Goal: Information Seeking & Learning: Learn about a topic

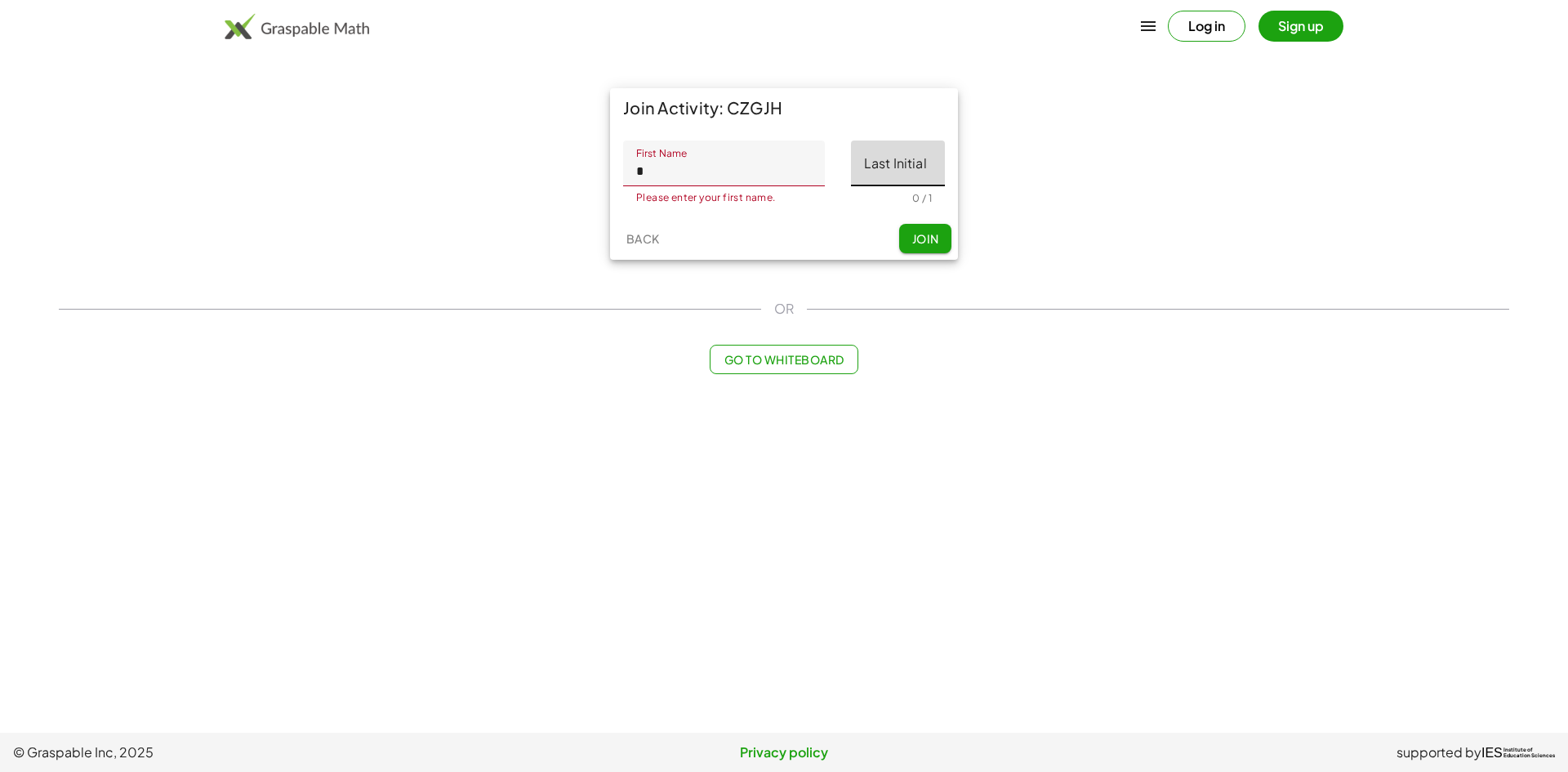
click at [893, 182] on input "Last Initial" at bounding box center [898, 164] width 94 height 46
click at [673, 178] on input "*" at bounding box center [724, 164] width 201 height 46
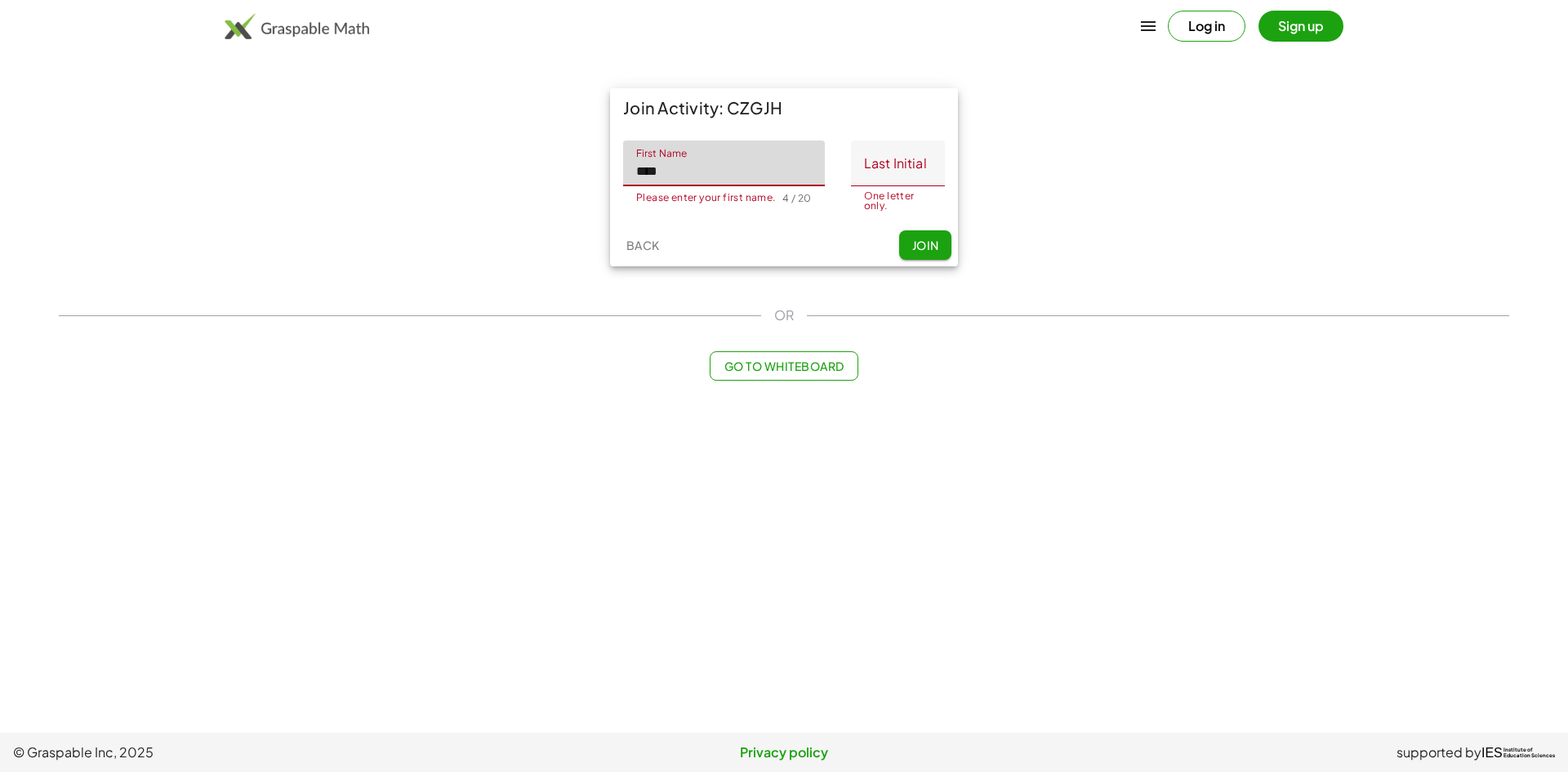
type input "****"
click at [871, 163] on input "Last Initial" at bounding box center [898, 164] width 94 height 46
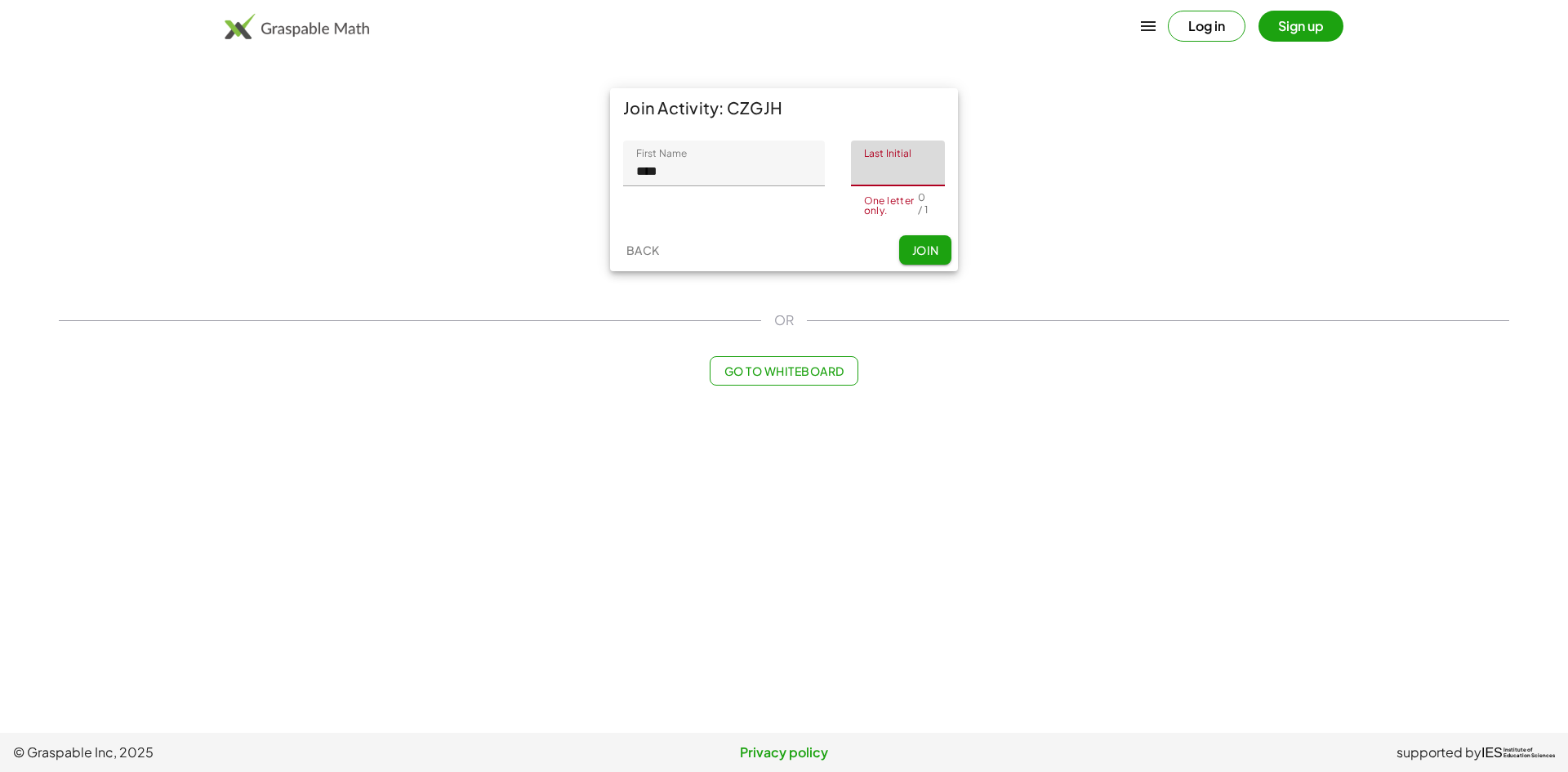
type input "*"
click at [920, 237] on button "Join" at bounding box center [925, 250] width 52 height 29
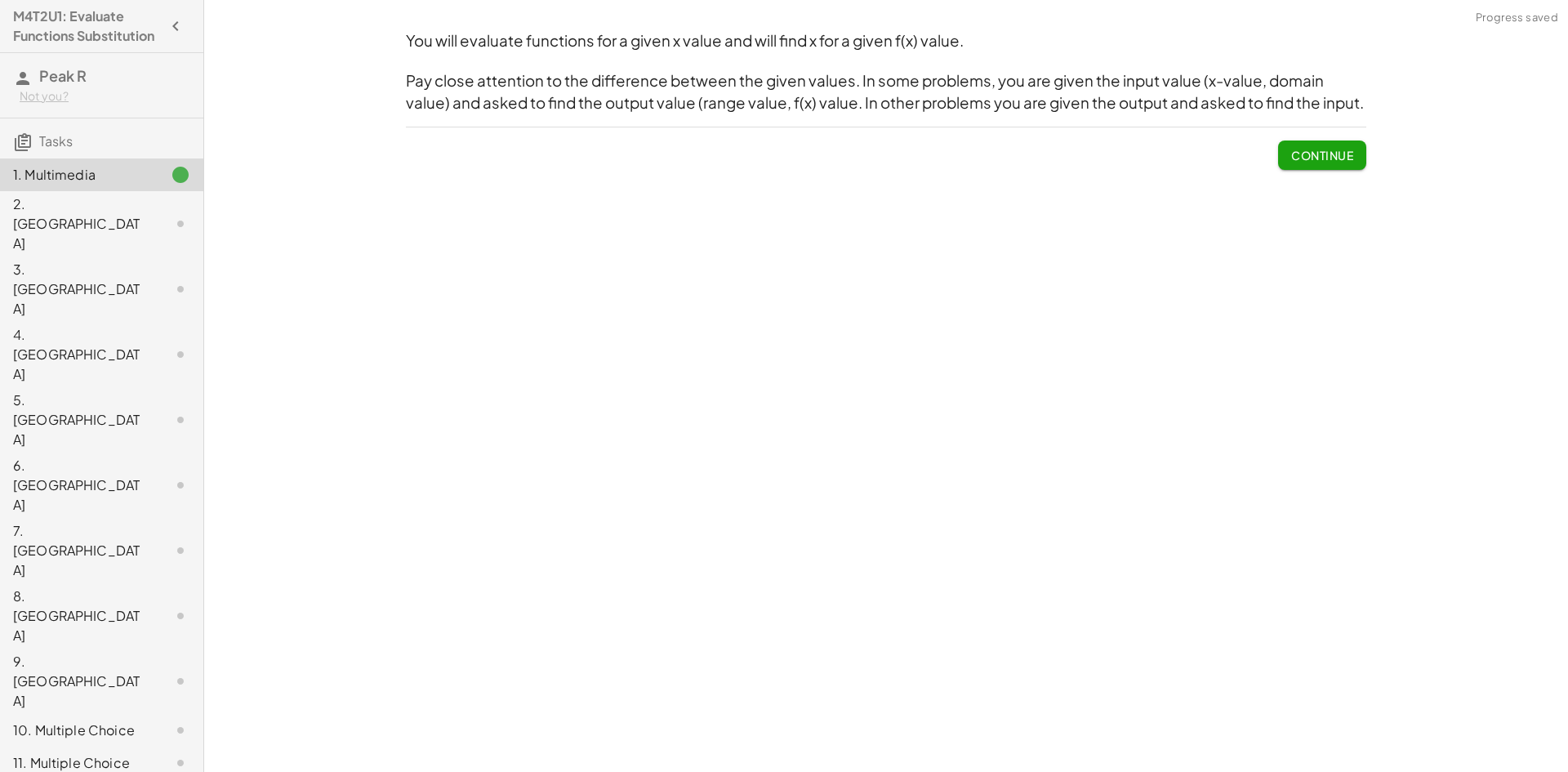
click at [1293, 150] on span "Continue" at bounding box center [1322, 155] width 62 height 15
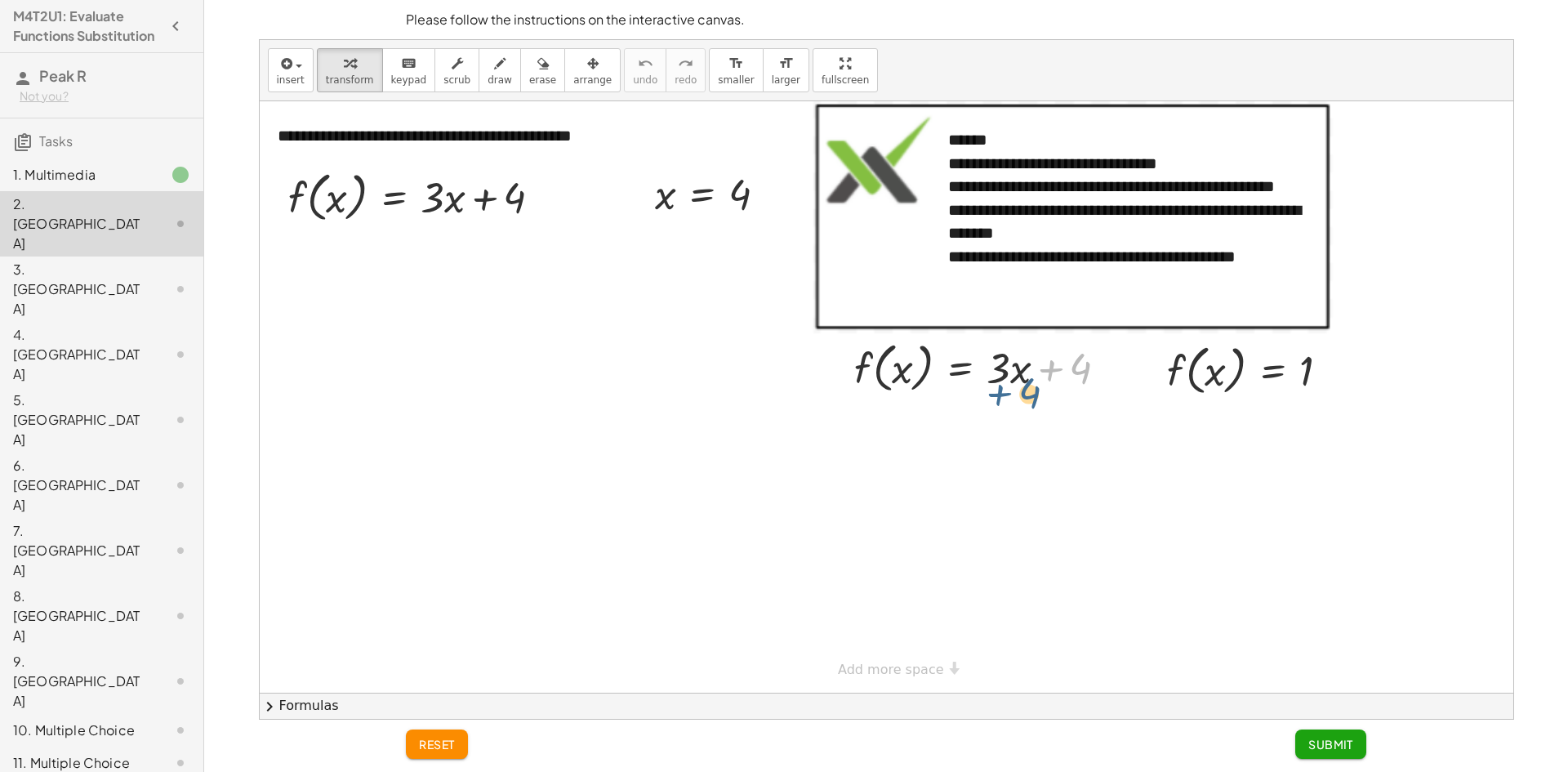
drag, startPoint x: 1042, startPoint y: 363, endPoint x: 1015, endPoint y: 377, distance: 30.4
click at [1008, 379] on div at bounding box center [987, 366] width 283 height 62
drag, startPoint x: 1031, startPoint y: 373, endPoint x: 1051, endPoint y: 364, distance: 21.9
click at [1051, 364] on div at bounding box center [987, 366] width 283 height 62
drag, startPoint x: 1176, startPoint y: 371, endPoint x: 828, endPoint y: 422, distance: 351.7
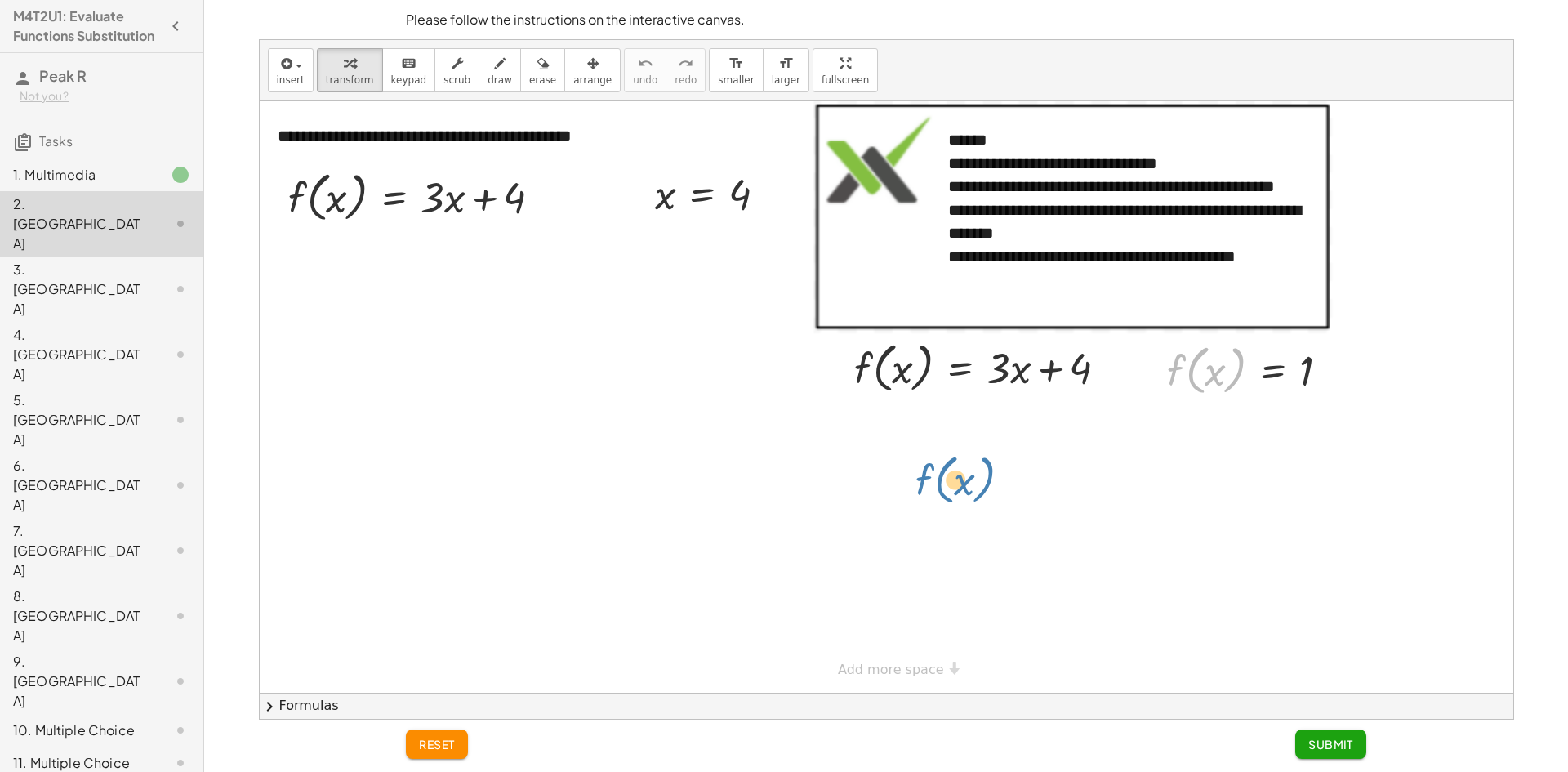
click at [830, 435] on div "**********" at bounding box center [886, 397] width 1254 height 592
drag, startPoint x: 849, startPoint y: 388, endPoint x: 877, endPoint y: 373, distance: 31.8
click at [874, 371] on div "**********" at bounding box center [886, 397] width 1254 height 592
drag, startPoint x: 1180, startPoint y: 377, endPoint x: 872, endPoint y: 371, distance: 308.1
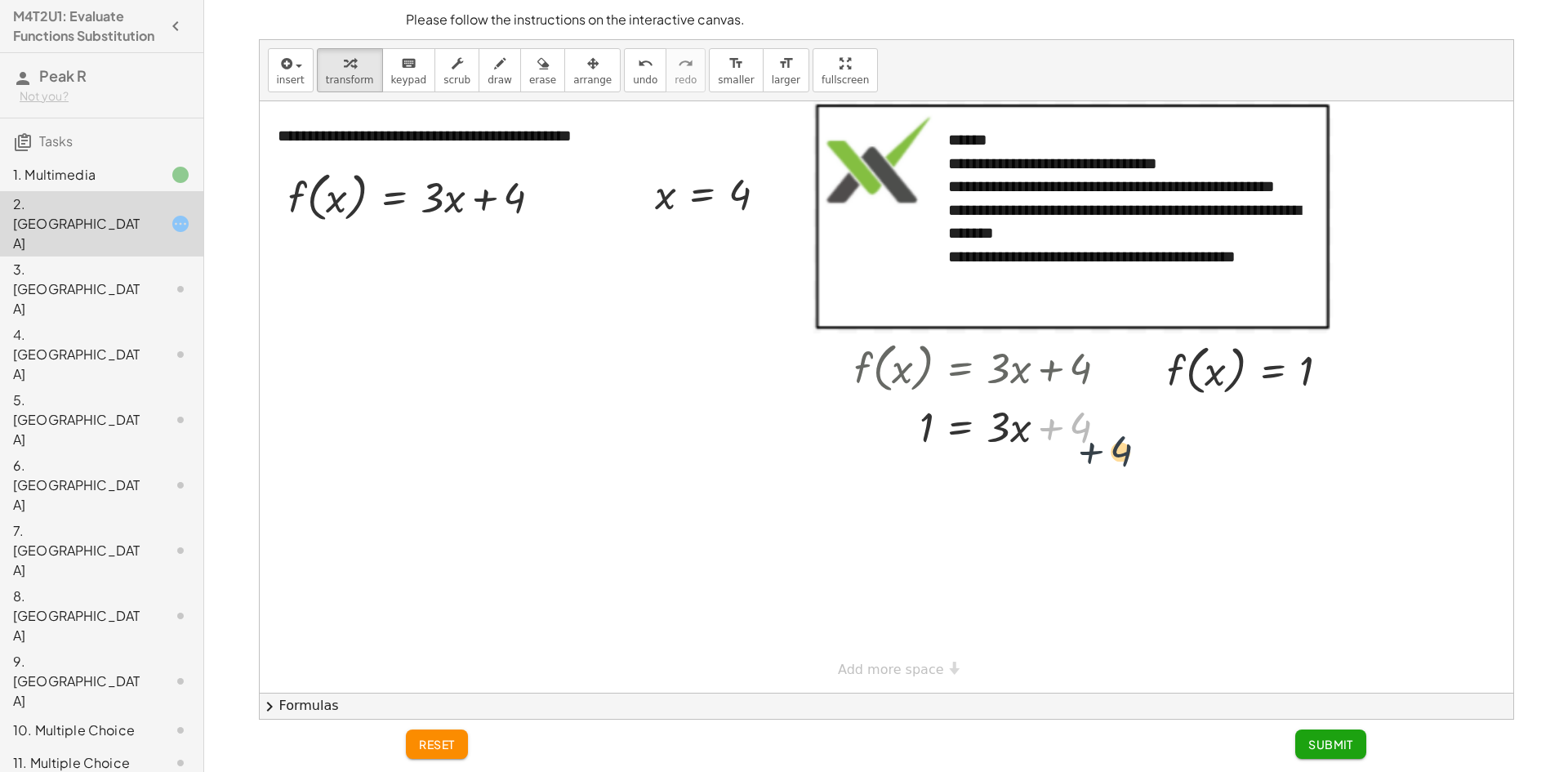
drag, startPoint x: 1071, startPoint y: 431, endPoint x: 1244, endPoint y: 443, distance: 173.4
click at [1186, 449] on div "**********" at bounding box center [886, 397] width 1254 height 592
drag, startPoint x: 1069, startPoint y: 419, endPoint x: 1363, endPoint y: 366, distance: 298.7
click at [1363, 366] on div "**********" at bounding box center [886, 397] width 1254 height 592
click at [1040, 422] on div at bounding box center [987, 425] width 283 height 56
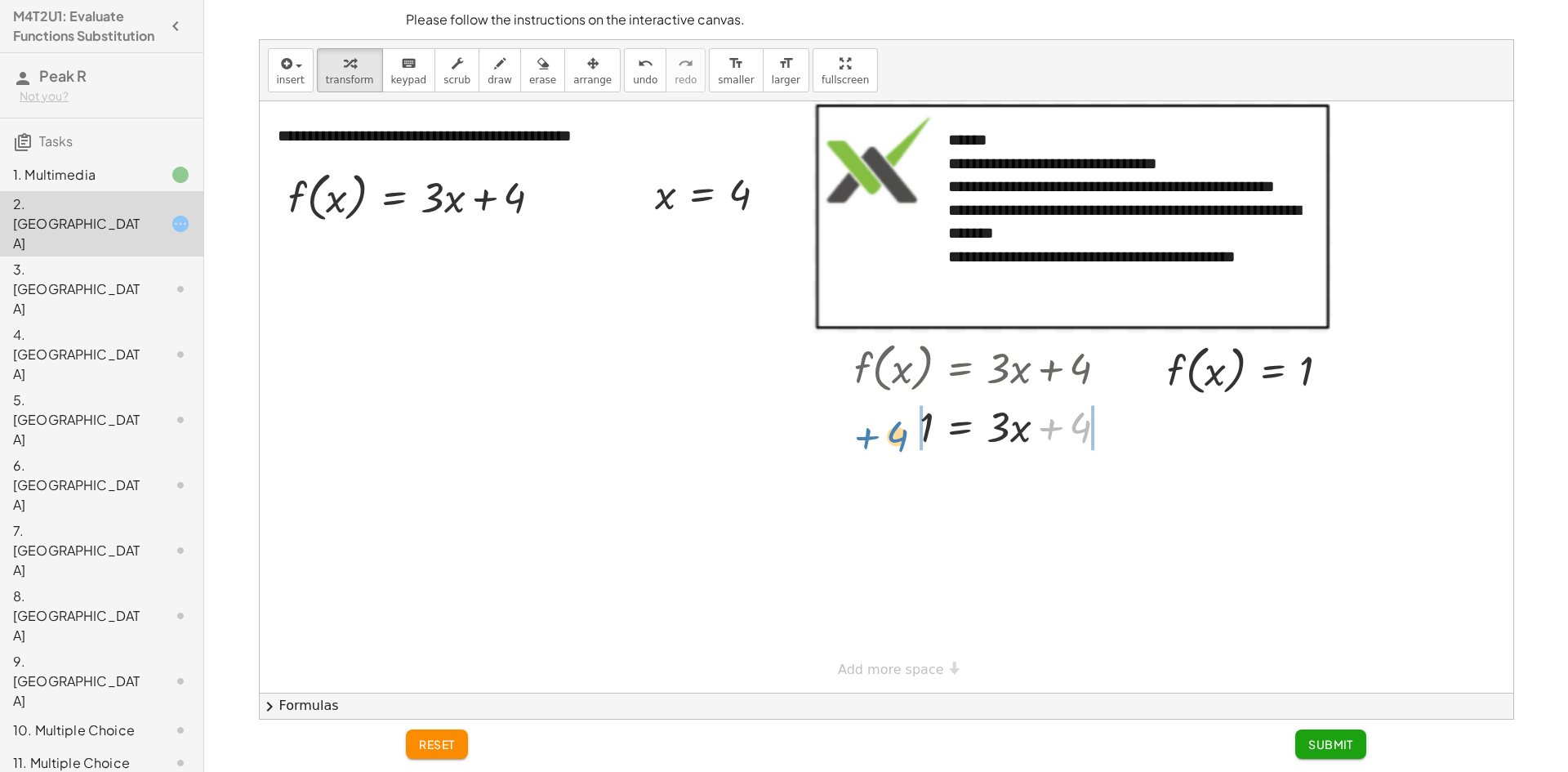
drag, startPoint x: 1085, startPoint y: 435, endPoint x: 898, endPoint y: 444, distance: 187.2
click at [898, 444] on div at bounding box center [987, 425] width 283 height 56
click at [624, 87] on button "undo undo" at bounding box center [645, 70] width 43 height 44
drag, startPoint x: 1075, startPoint y: 430, endPoint x: 910, endPoint y: 435, distance: 165.1
click at [910, 435] on div at bounding box center [987, 425] width 283 height 56
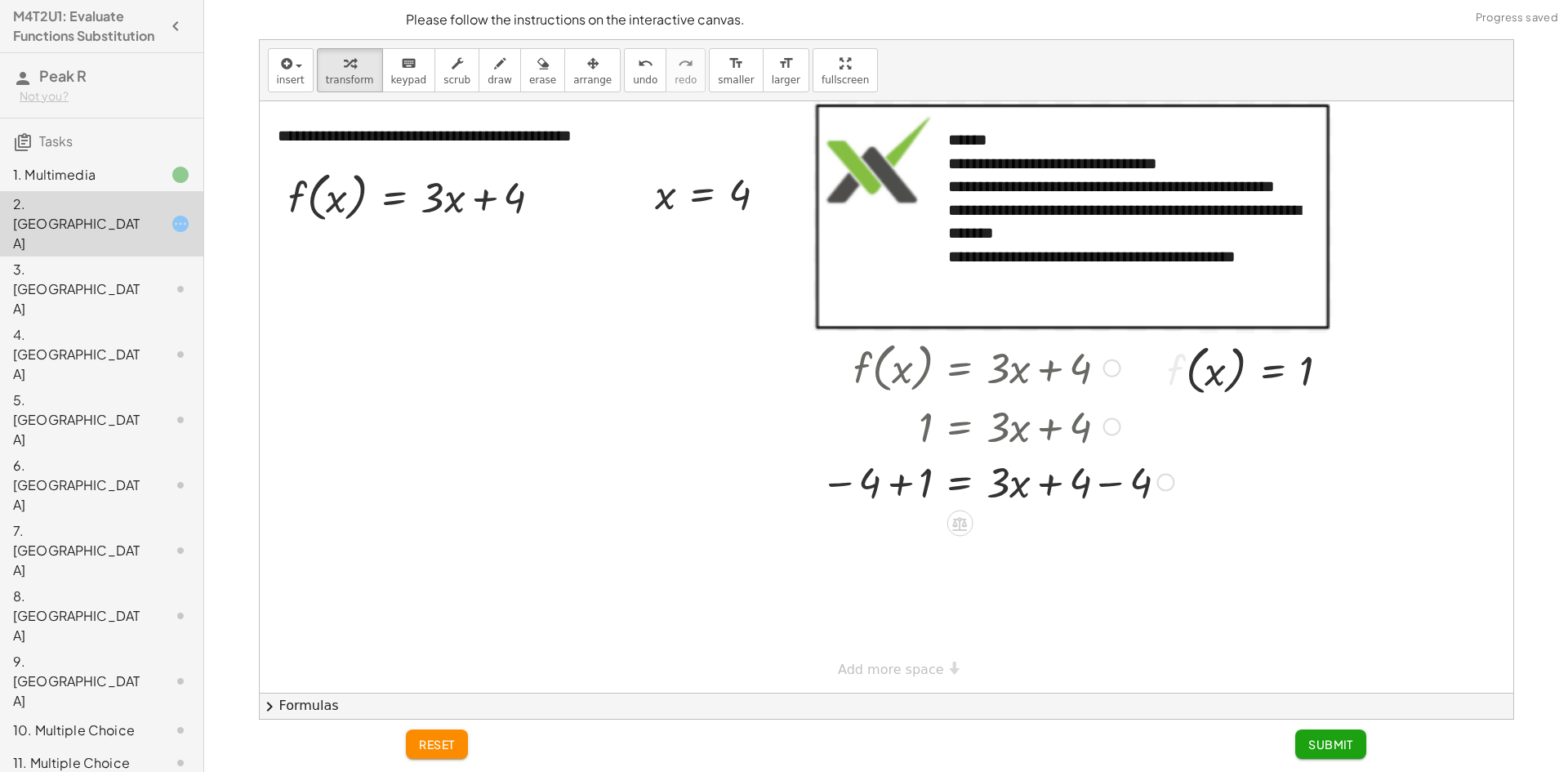
click at [1085, 492] on div at bounding box center [997, 481] width 370 height 56
click at [1123, 476] on div at bounding box center [997, 481] width 370 height 56
click at [910, 544] on div at bounding box center [997, 536] width 370 height 56
drag, startPoint x: 915, startPoint y: 605, endPoint x: 1004, endPoint y: 642, distance: 96.4
click at [1004, 642] on div "**********" at bounding box center [886, 397] width 1254 height 592
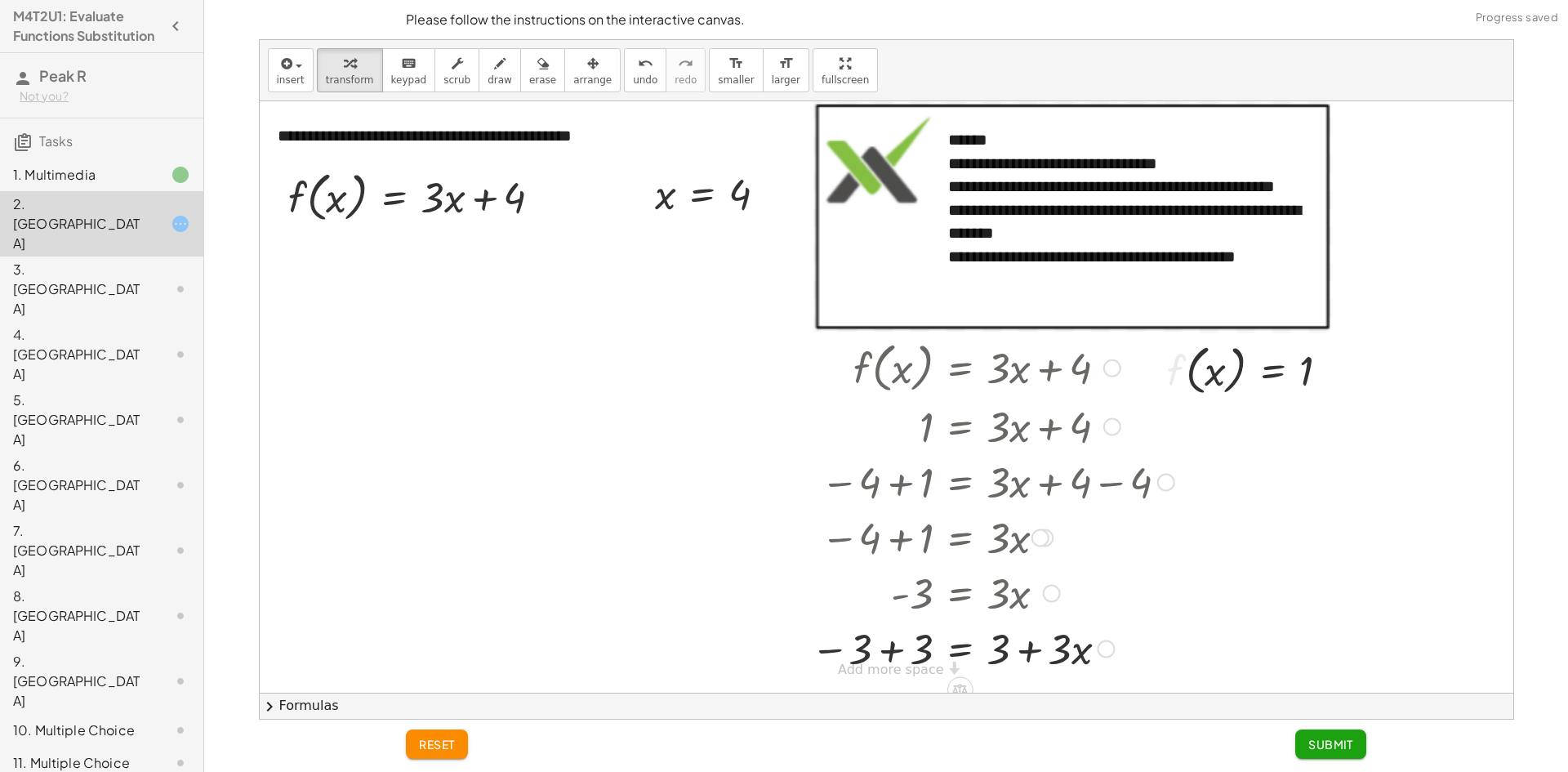
click at [918, 654] on div at bounding box center [993, 647] width 380 height 56
drag, startPoint x: 1082, startPoint y: 658, endPoint x: 895, endPoint y: 654, distance: 187.0
click at [895, 654] on div at bounding box center [997, 647] width 370 height 56
click at [624, 86] on button "undo undo" at bounding box center [645, 70] width 43 height 44
click at [633, 79] on span "undo" at bounding box center [645, 79] width 25 height 11
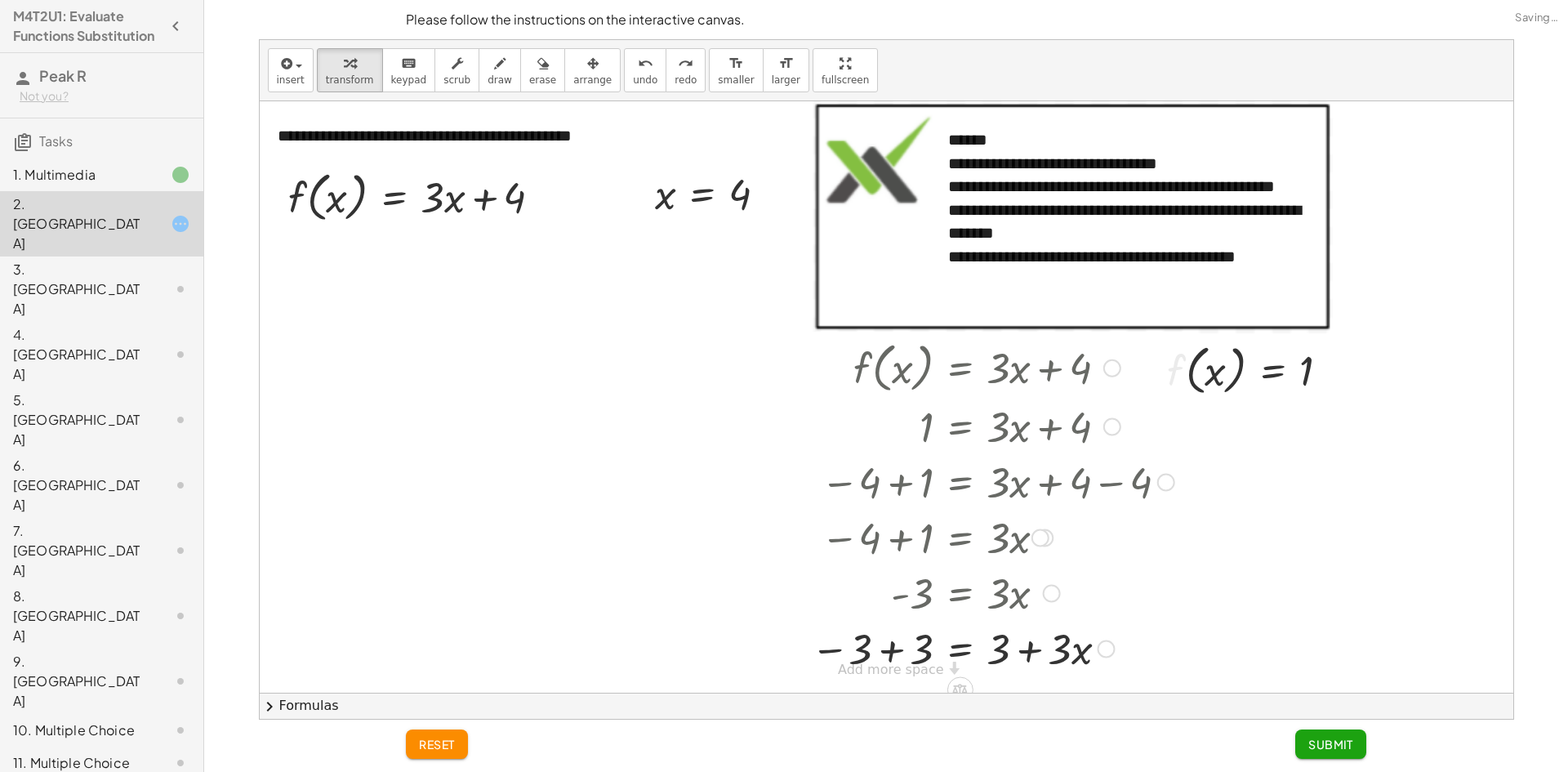
scroll to position [10, 0]
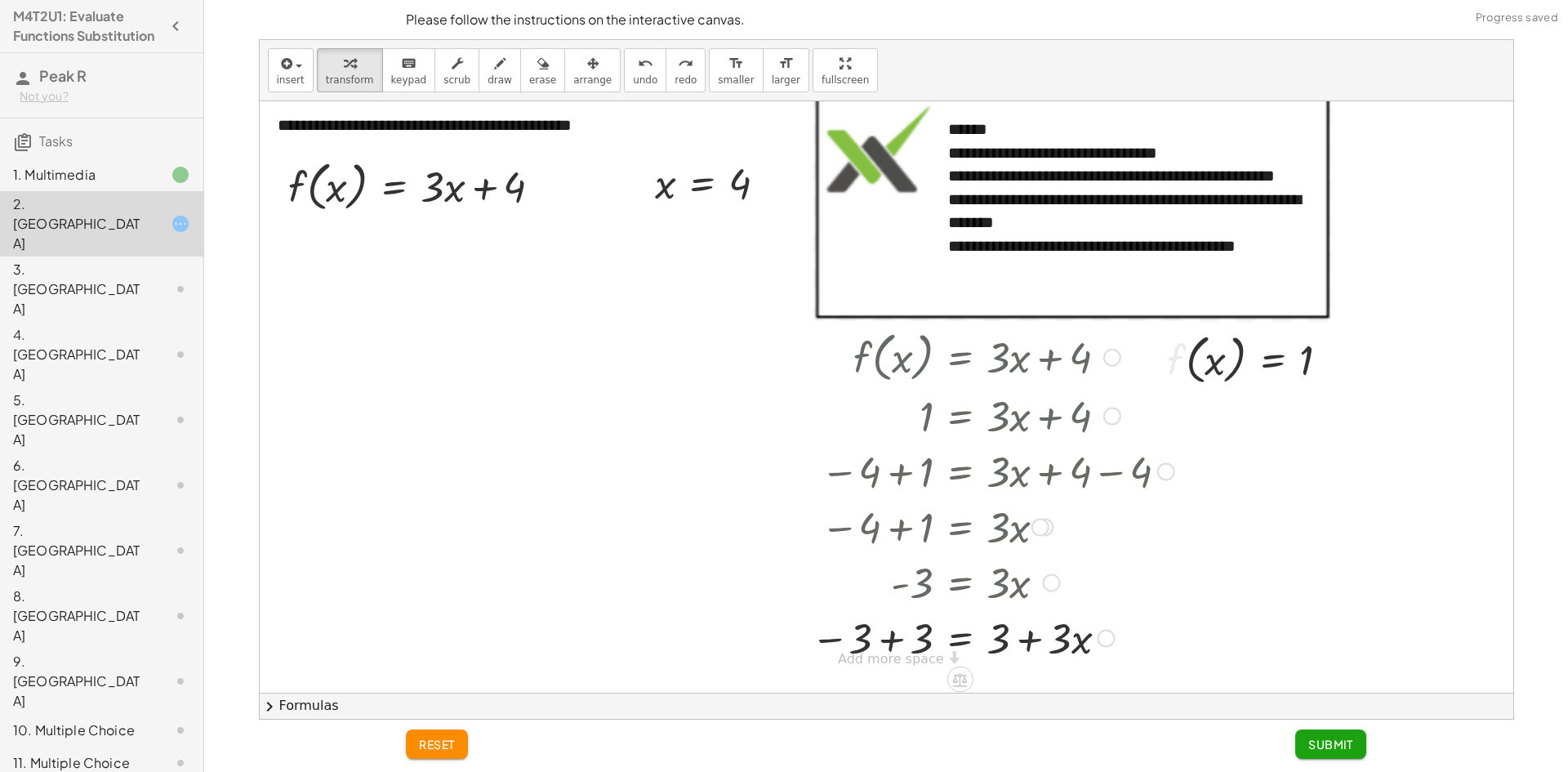
click at [914, 640] on div at bounding box center [993, 637] width 380 height 56
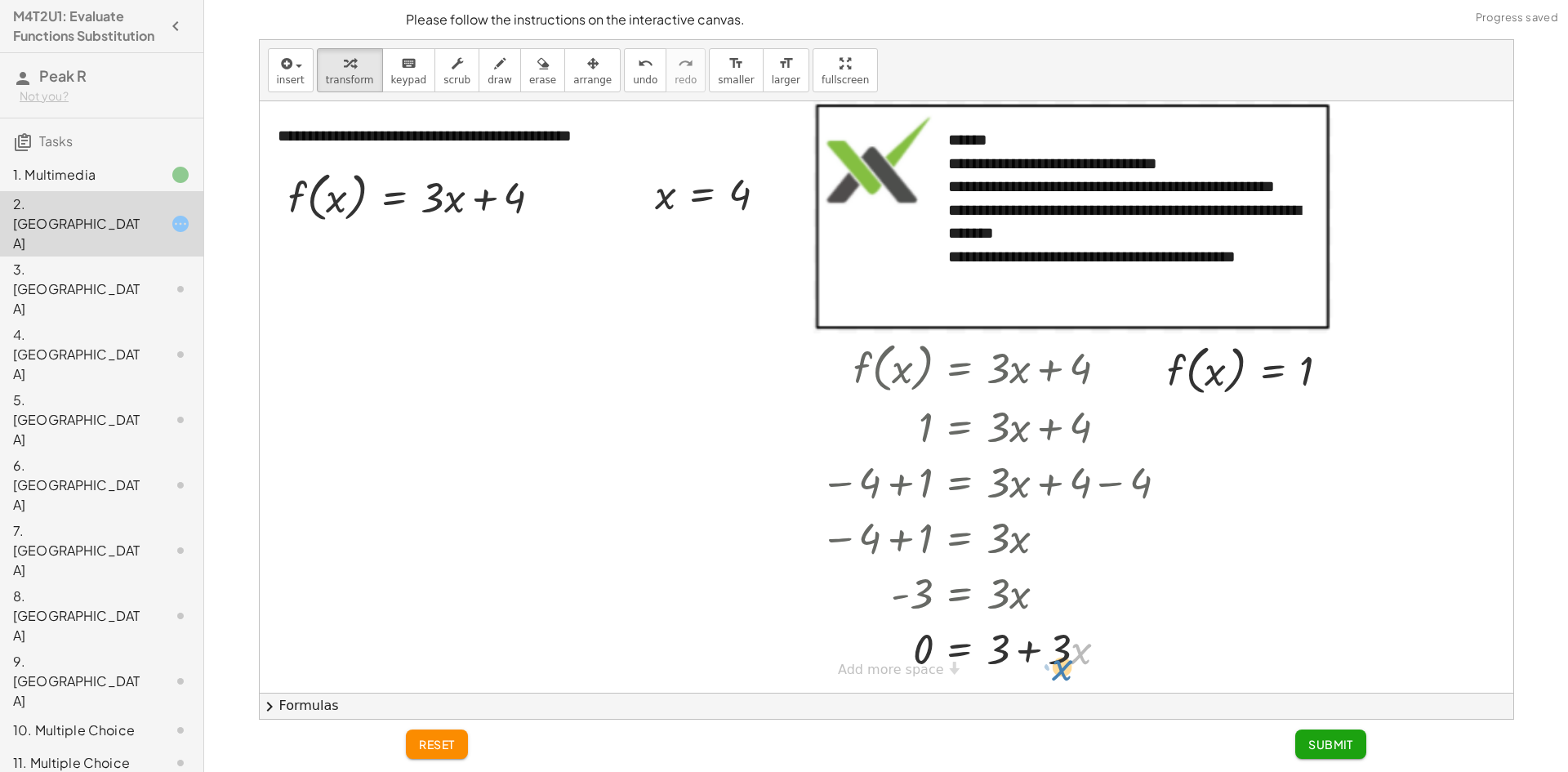
drag, startPoint x: 1076, startPoint y: 656, endPoint x: 1095, endPoint y: 654, distance: 19.1
click at [1093, 664] on div at bounding box center [997, 647] width 370 height 56
click at [633, 77] on span "undo" at bounding box center [645, 79] width 25 height 11
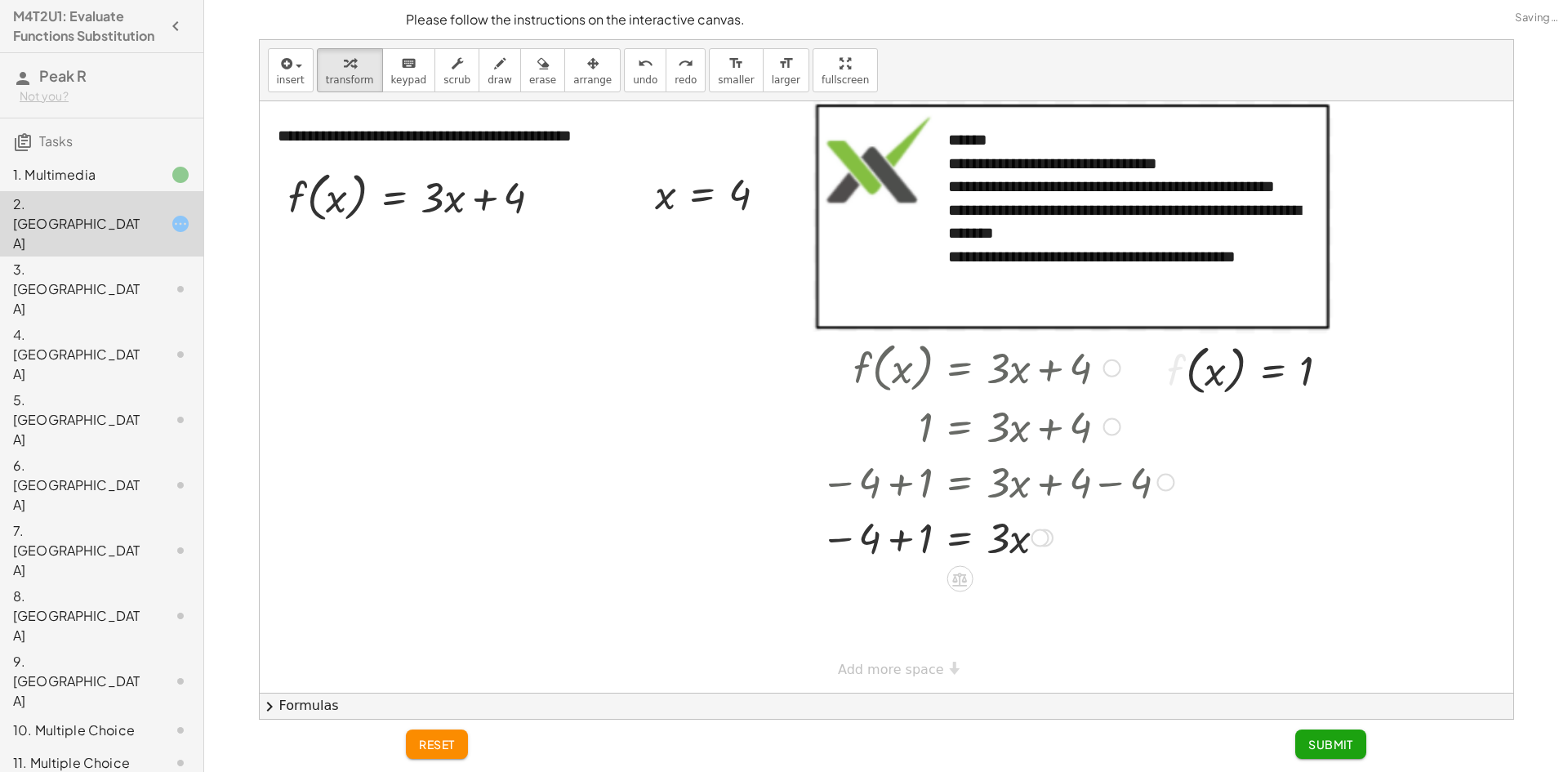
click at [901, 537] on div at bounding box center [997, 536] width 370 height 56
drag, startPoint x: 923, startPoint y: 590, endPoint x: 1001, endPoint y: 629, distance: 87.2
click at [1001, 629] on div "**********" at bounding box center [886, 397] width 1254 height 592
click at [633, 85] on span "undo" at bounding box center [645, 79] width 25 height 11
click at [1022, 602] on div at bounding box center [997, 592] width 370 height 56
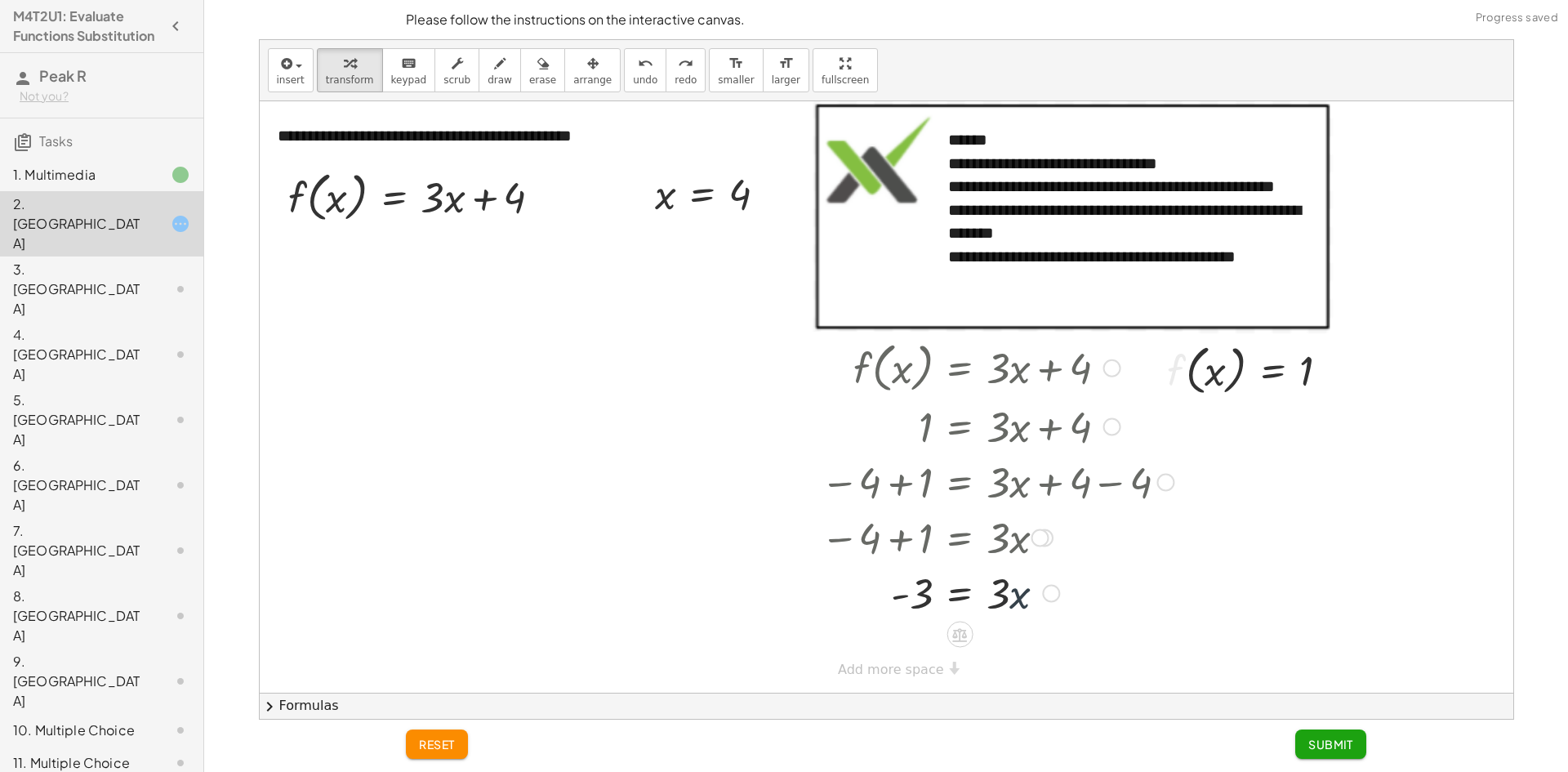
drag, startPoint x: 1017, startPoint y: 600, endPoint x: 1036, endPoint y: 607, distance: 20.2
click at [1036, 607] on div at bounding box center [997, 592] width 370 height 56
drag, startPoint x: 1014, startPoint y: 625, endPoint x: 1034, endPoint y: 602, distance: 30.5
click at [1017, 617] on div at bounding box center [997, 592] width 370 height 56
drag, startPoint x: 1022, startPoint y: 594, endPoint x: 912, endPoint y: 601, distance: 110.2
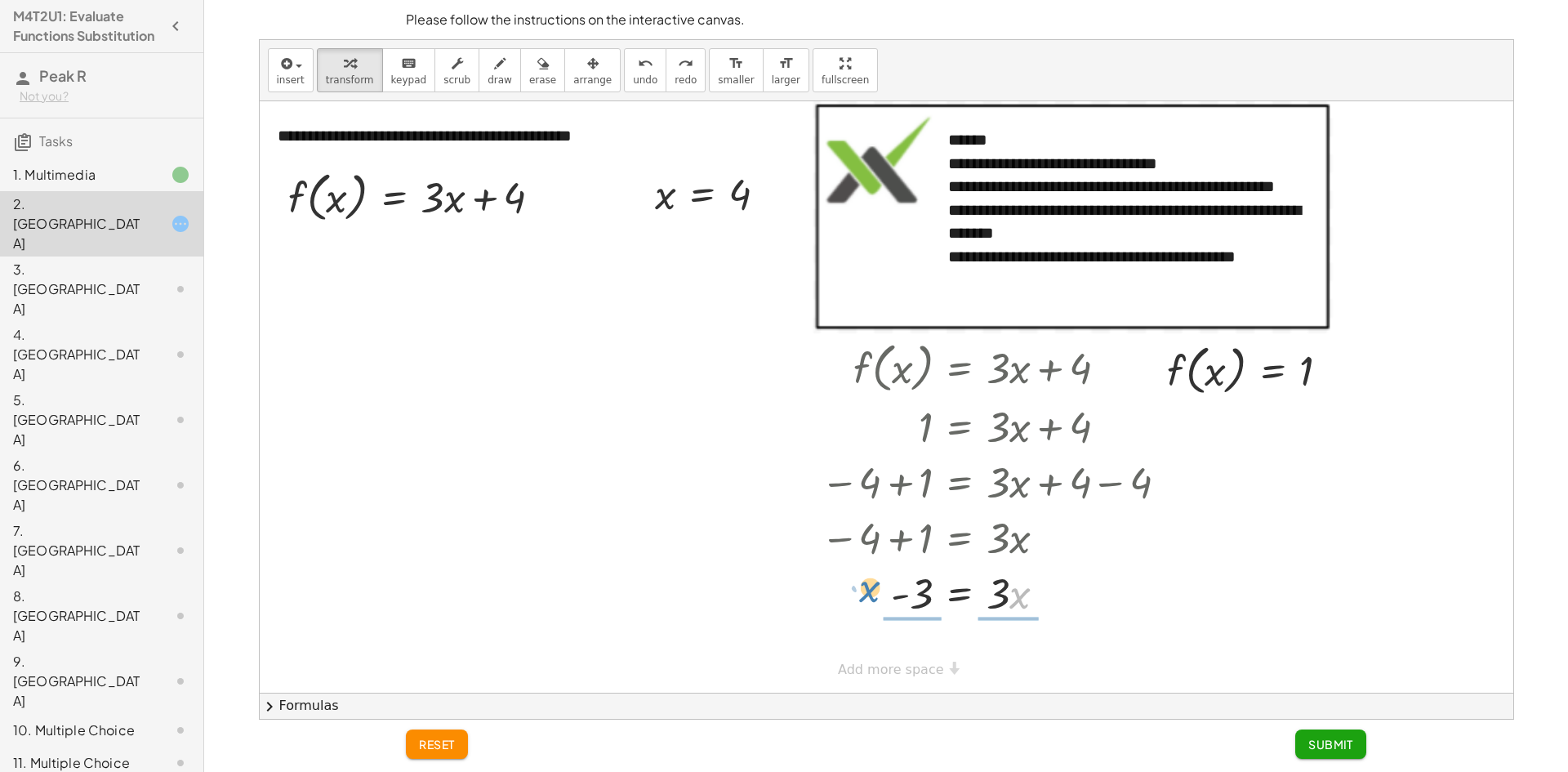
click at [870, 588] on div at bounding box center [997, 592] width 370 height 56
click at [1009, 584] on div at bounding box center [997, 592] width 370 height 82
click at [917, 575] on div at bounding box center [997, 592] width 370 height 82
drag, startPoint x: 916, startPoint y: 608, endPoint x: 925, endPoint y: 569, distance: 40.0
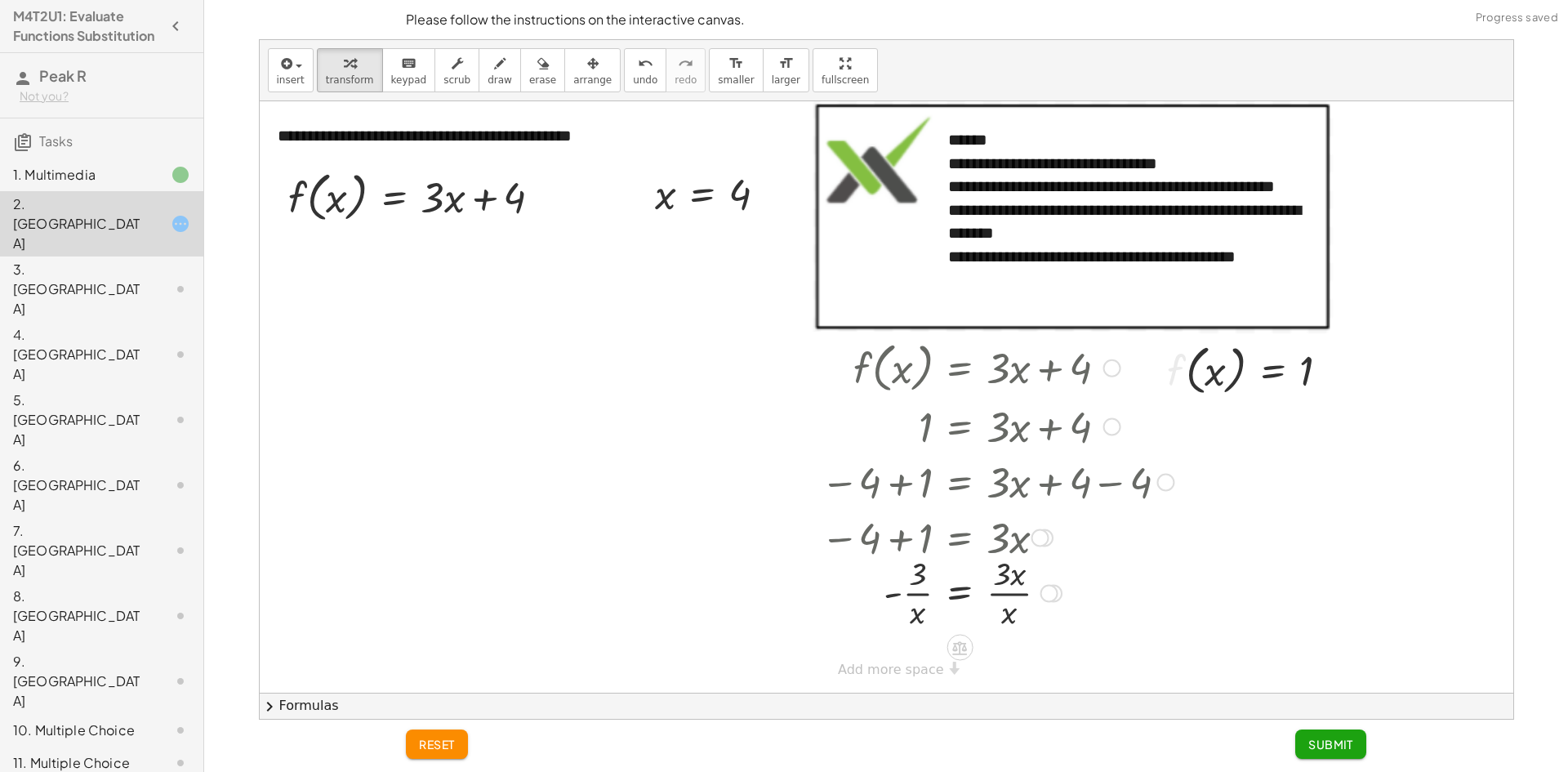
click at [918, 604] on div at bounding box center [997, 592] width 370 height 82
click at [925, 568] on div at bounding box center [997, 592] width 370 height 82
click at [633, 76] on span "undo" at bounding box center [645, 79] width 25 height 11
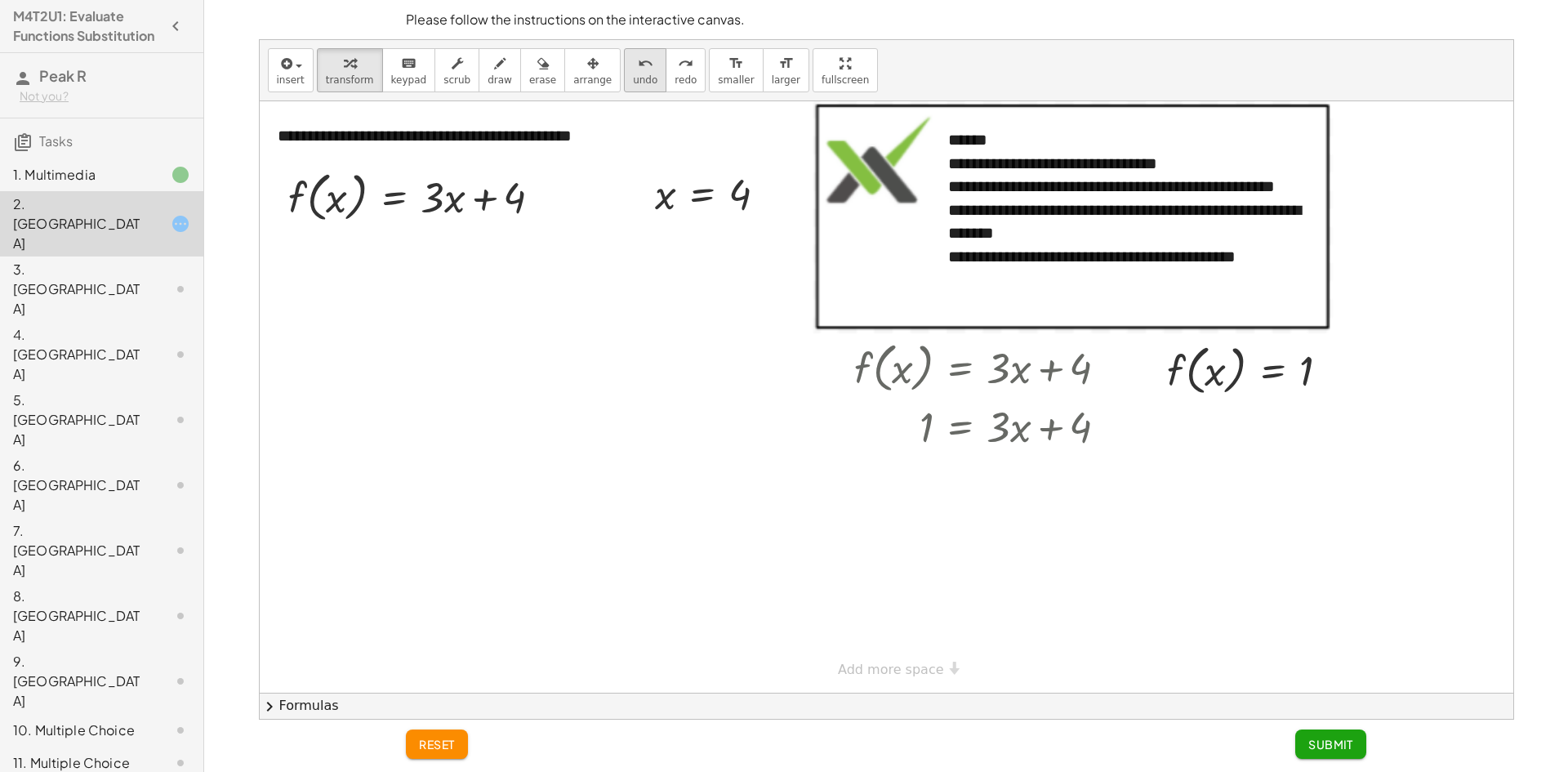
click at [633, 60] on div "undo" at bounding box center [645, 62] width 25 height 20
drag, startPoint x: 1088, startPoint y: 434, endPoint x: 941, endPoint y: 437, distance: 147.0
click at [941, 437] on div at bounding box center [987, 425] width 283 height 56
click at [638, 70] on icon "undo" at bounding box center [645, 63] width 15 height 20
click at [963, 429] on div at bounding box center [987, 425] width 283 height 56
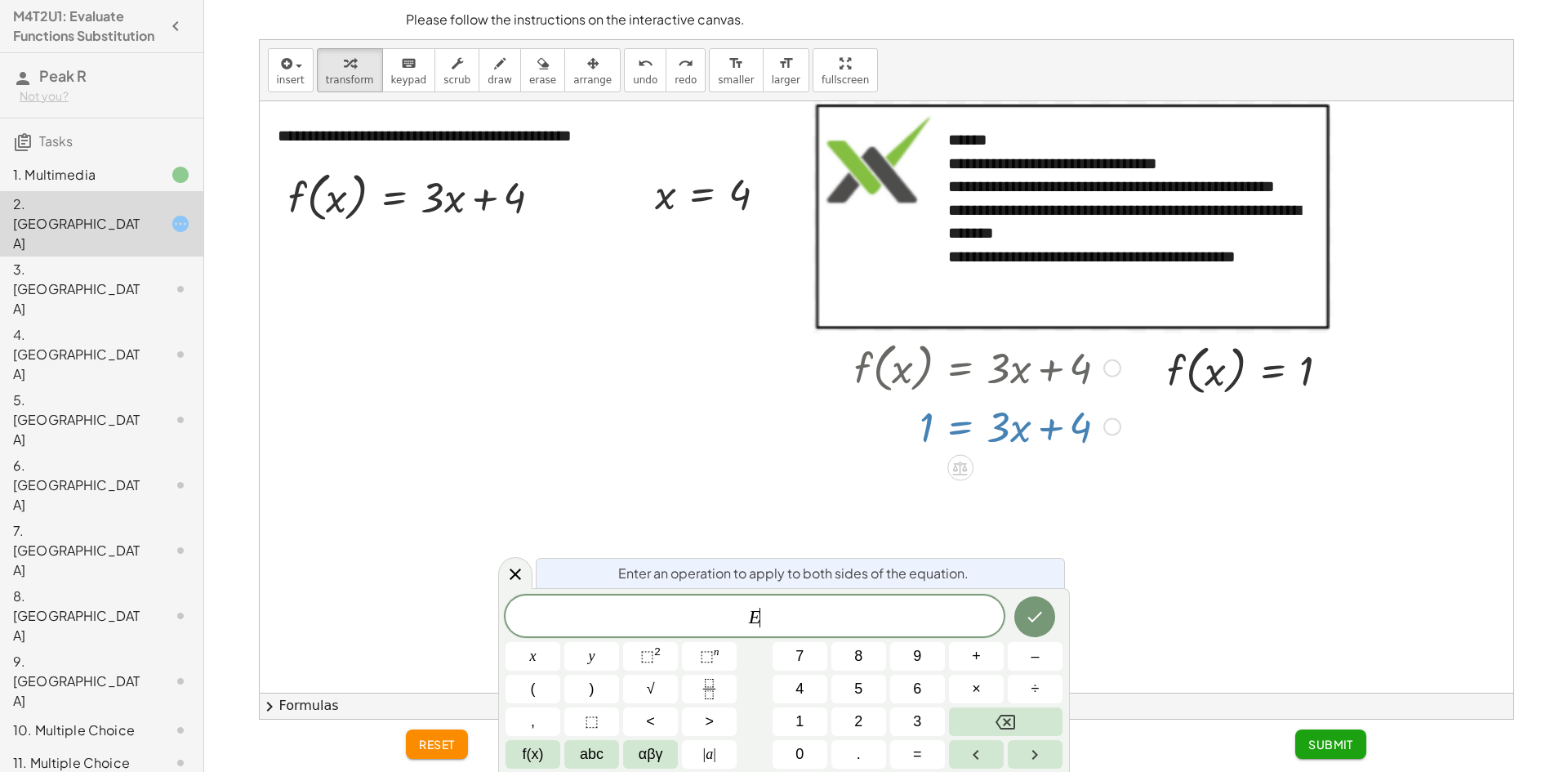
click at [963, 429] on div at bounding box center [987, 425] width 283 height 56
click at [1041, 661] on button "–" at bounding box center [1035, 656] width 55 height 28
click at [800, 690] on span "4" at bounding box center [800, 689] width 9 height 22
click at [1039, 617] on icon "Done" at bounding box center [1035, 617] width 15 height 10
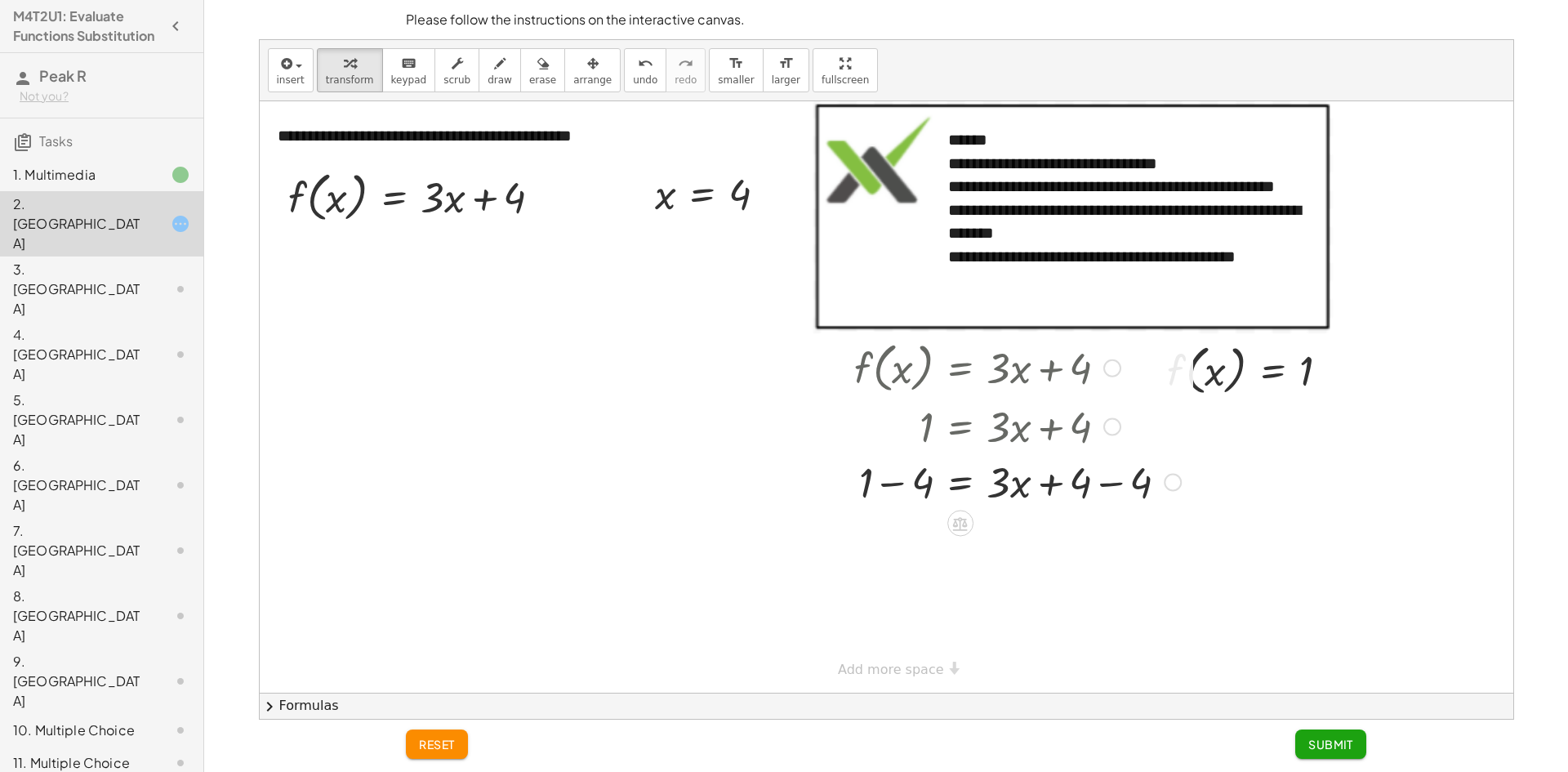
click at [1091, 482] on div at bounding box center [1017, 481] width 343 height 56
click at [903, 479] on div at bounding box center [1017, 481] width 343 height 56
click at [1103, 540] on div at bounding box center [1017, 536] width 343 height 56
drag, startPoint x: 1000, startPoint y: 544, endPoint x: 860, endPoint y: 541, distance: 140.0
click at [860, 541] on div at bounding box center [1017, 536] width 343 height 56
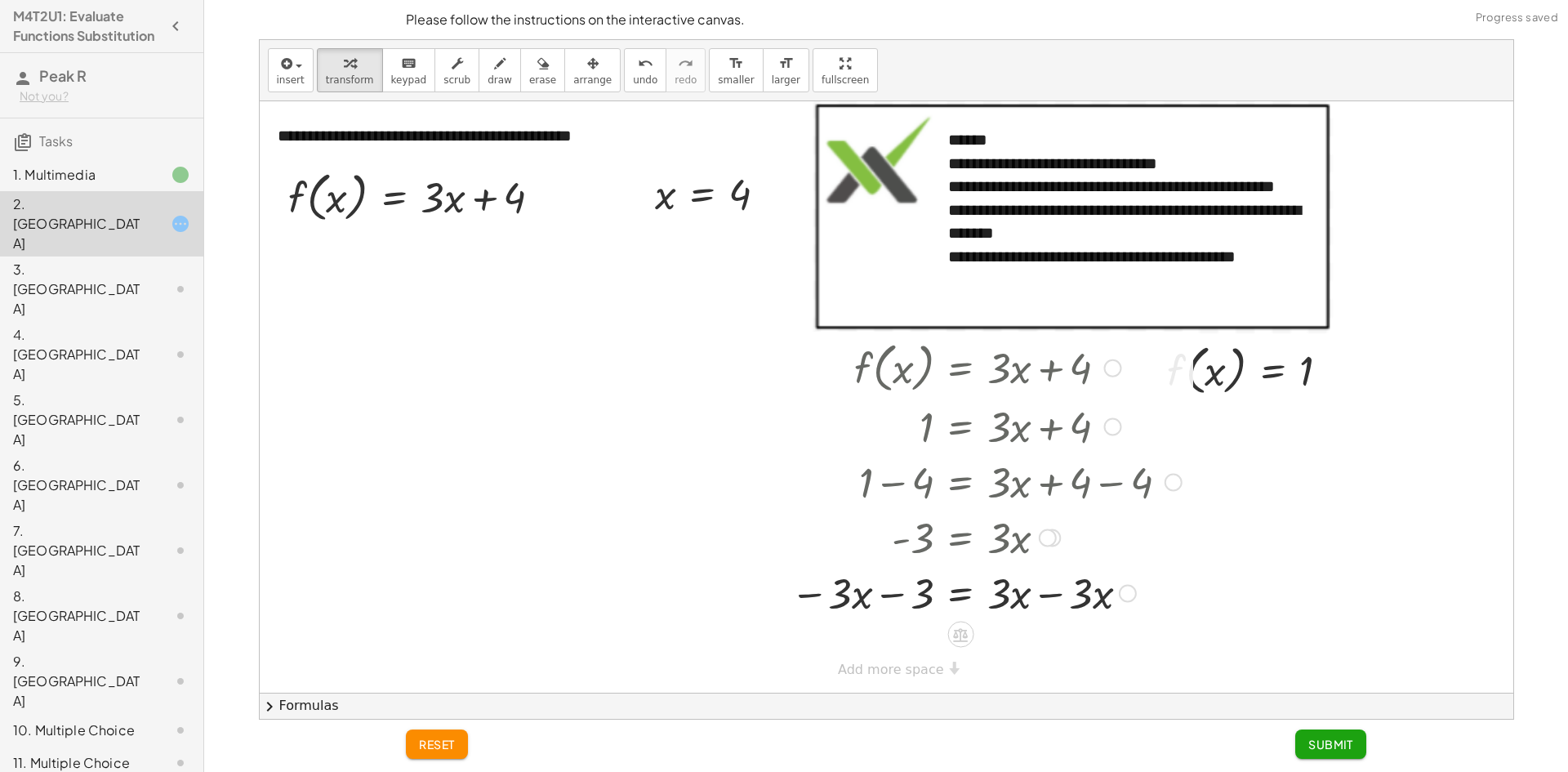
click at [1036, 596] on div at bounding box center [987, 592] width 408 height 56
click at [905, 645] on div at bounding box center [987, 647] width 408 height 56
click at [876, 656] on div at bounding box center [987, 647] width 408 height 56
drag, startPoint x: 928, startPoint y: 649, endPoint x: 1076, endPoint y: 647, distance: 148.0
click at [1076, 647] on div at bounding box center [987, 647] width 408 height 56
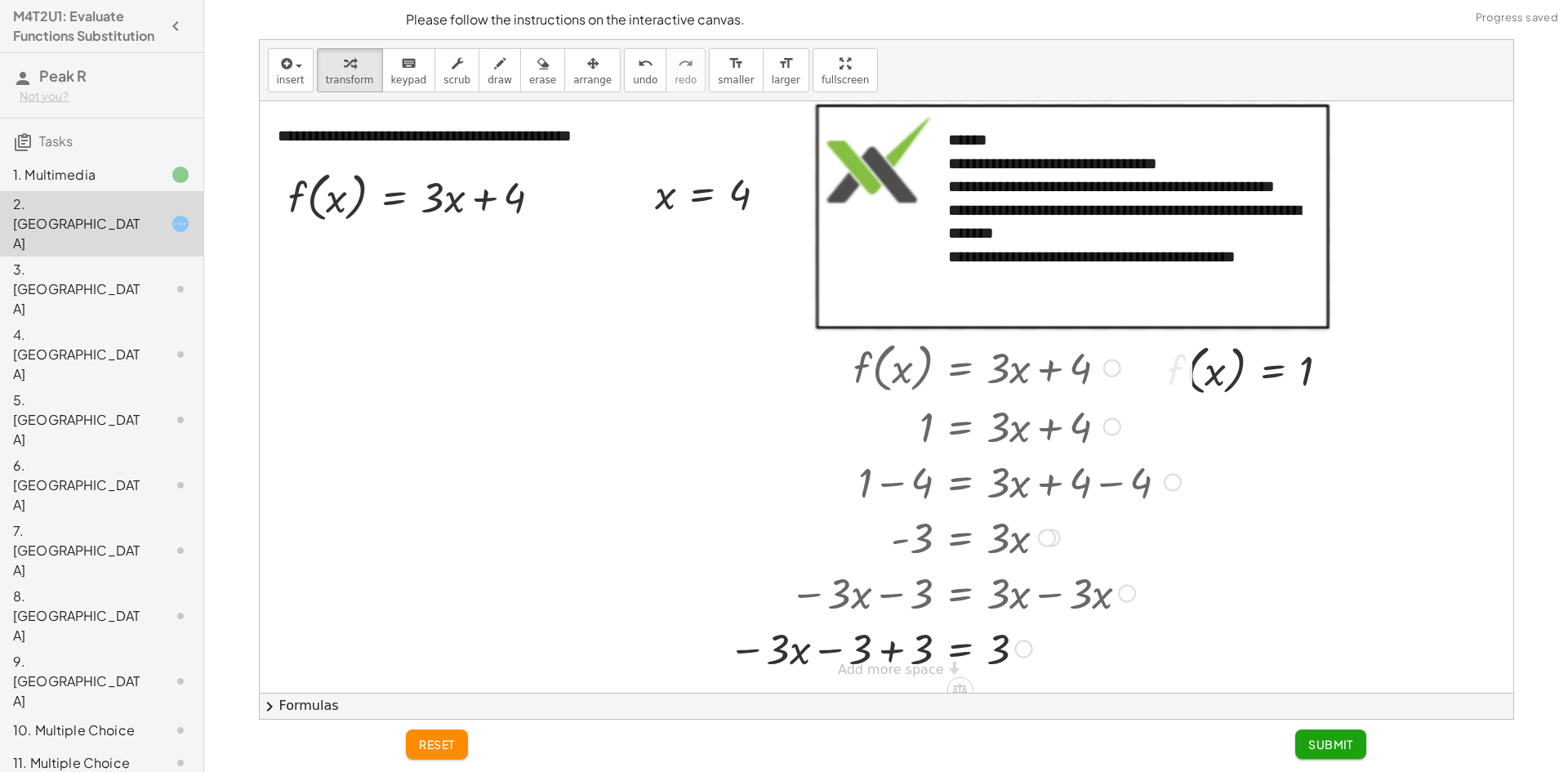
click at [962, 647] on div at bounding box center [954, 647] width 469 height 56
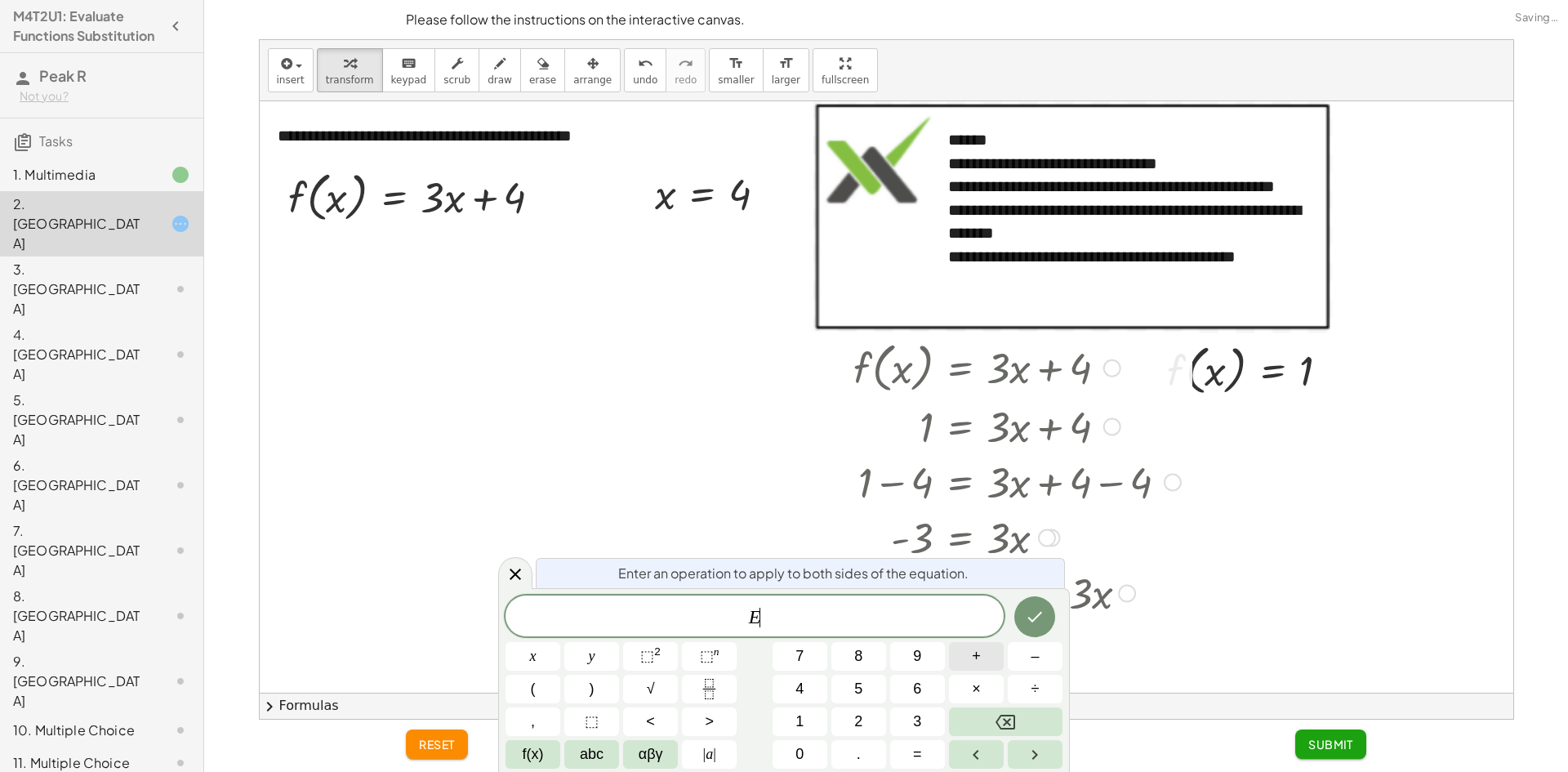
scroll to position [10, 0]
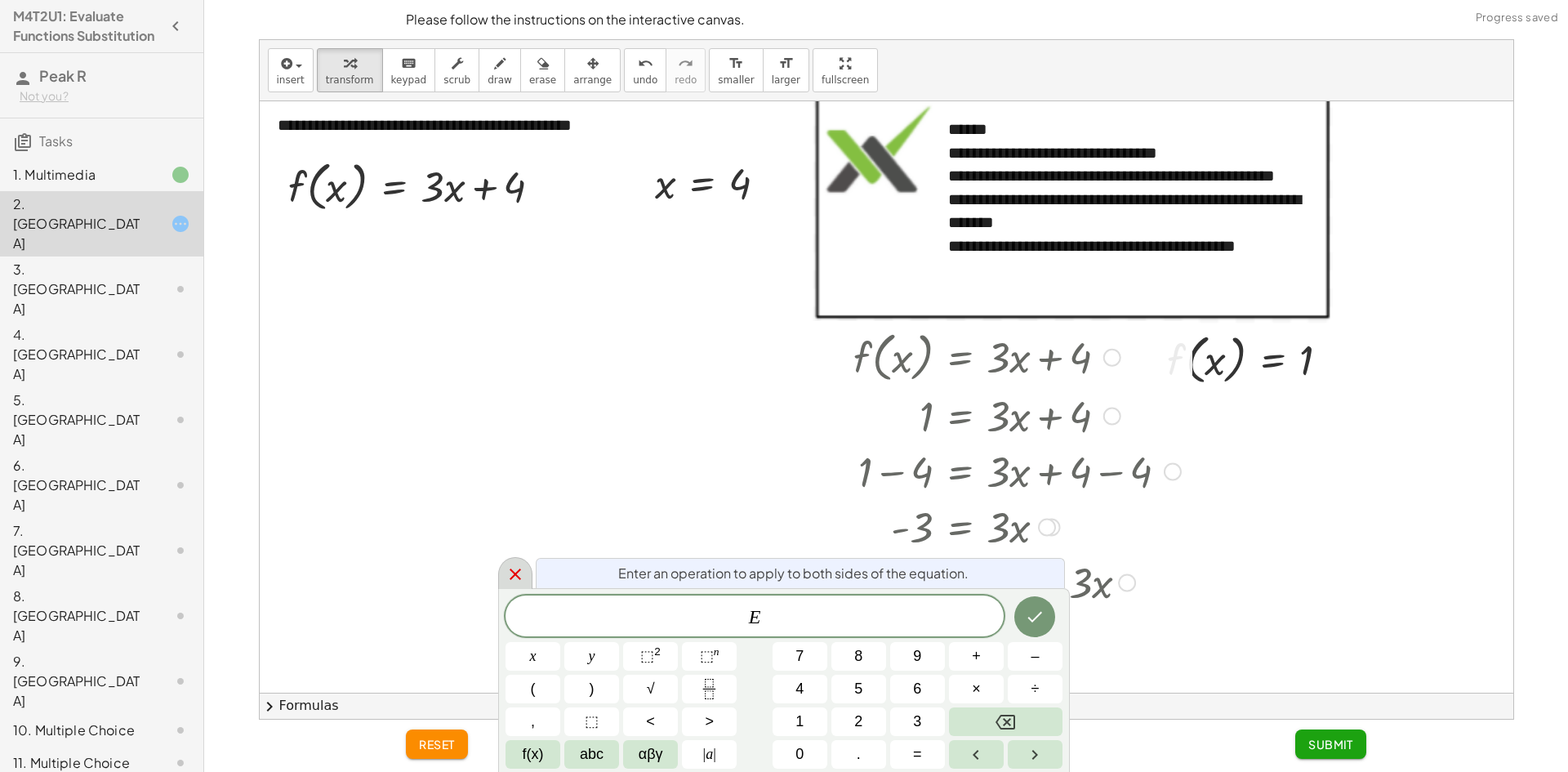
click at [519, 573] on icon at bounding box center [515, 574] width 20 height 20
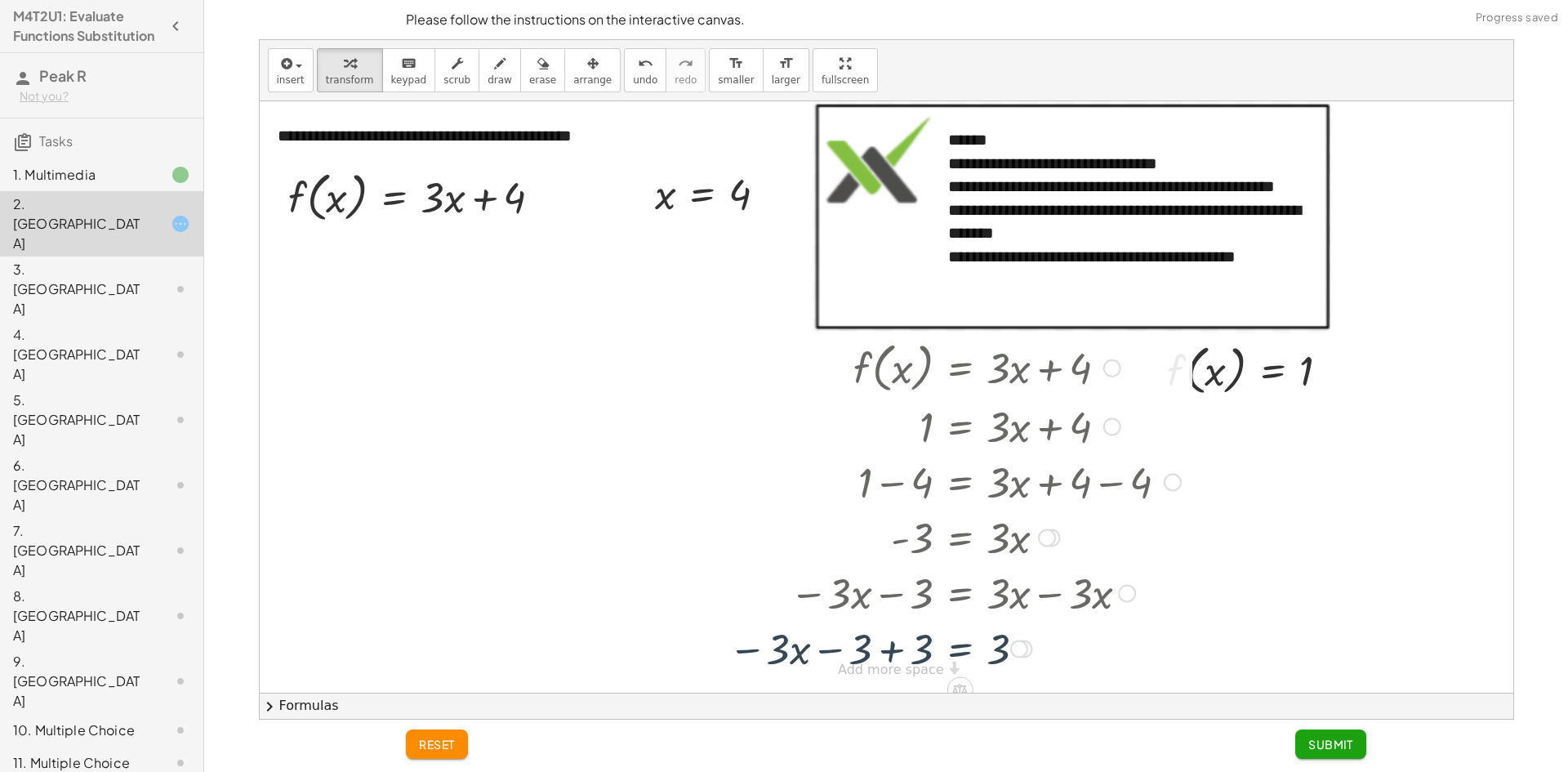
scroll to position [0, 0]
click at [879, 656] on div at bounding box center [954, 647] width 469 height 56
drag, startPoint x: 997, startPoint y: 694, endPoint x: 982, endPoint y: 706, distance: 19.2
click at [982, 706] on button "chevron_right Formulas" at bounding box center [886, 706] width 1254 height 26
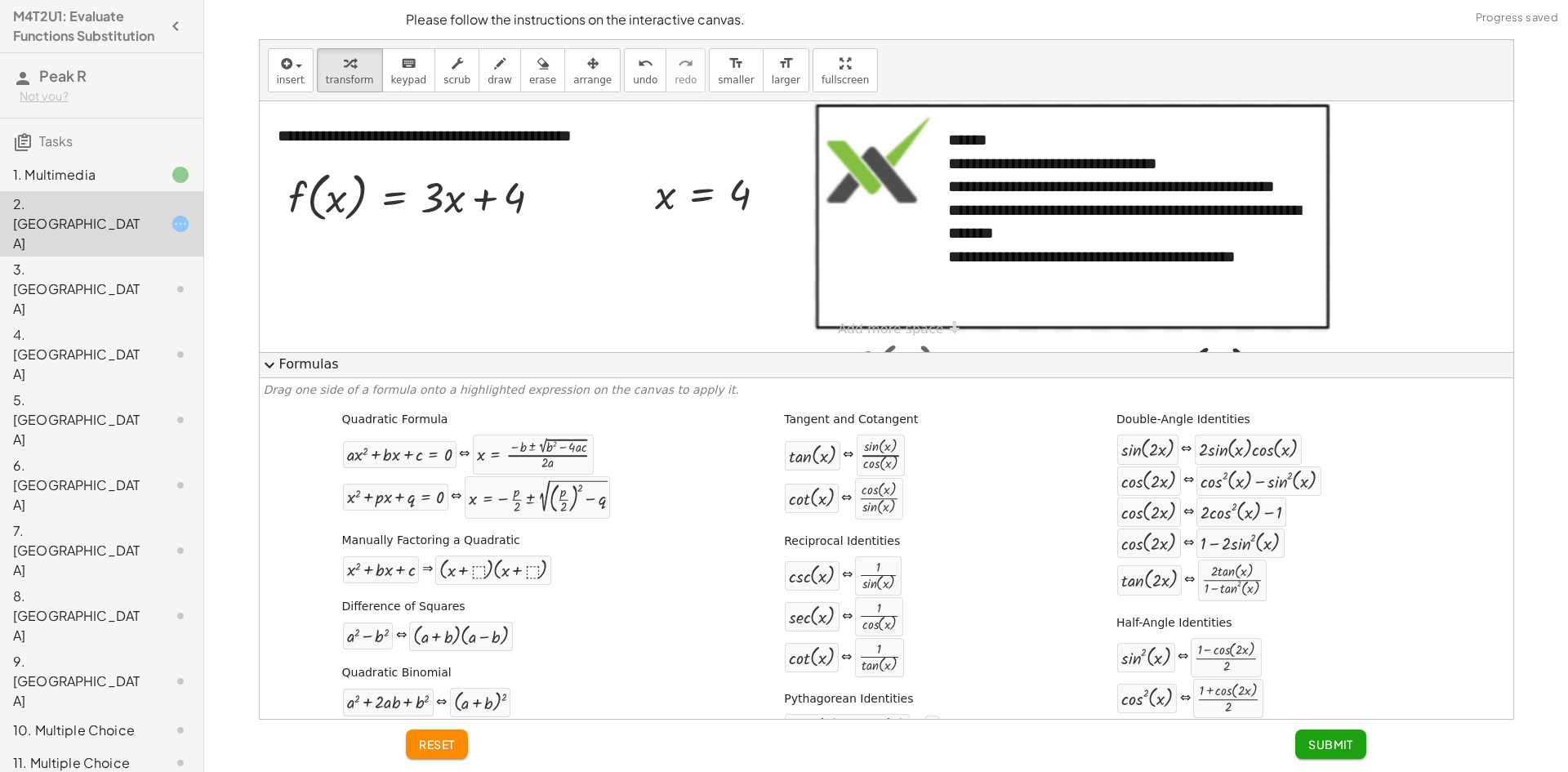
drag, startPoint x: 982, startPoint y: 706, endPoint x: 690, endPoint y: 254, distance: 538.1
click at [685, 249] on div at bounding box center [886, 227] width 1254 height 251
click at [402, 369] on button "expand_more Formulas" at bounding box center [886, 365] width 1254 height 26
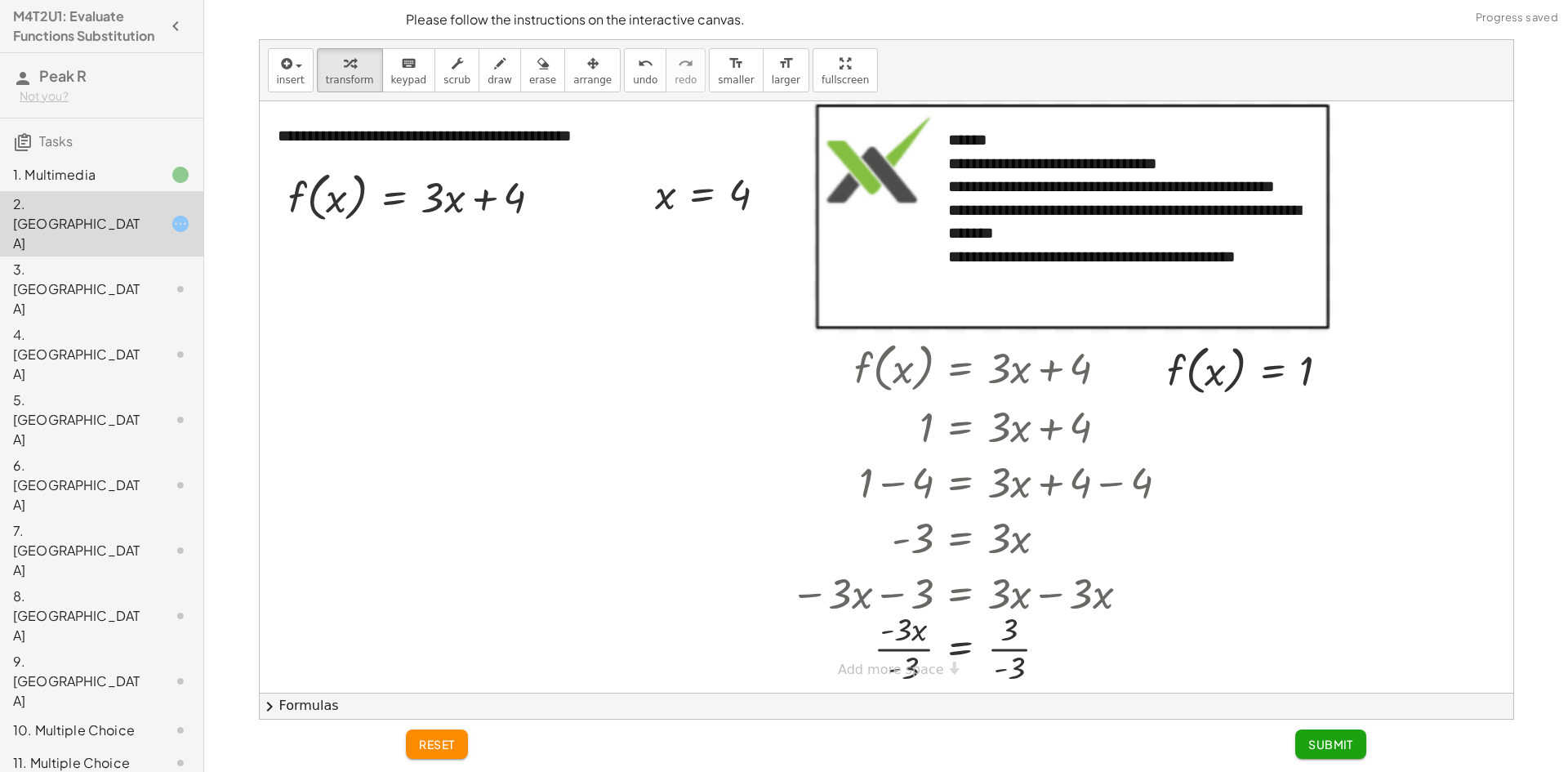
scroll to position [3, 0]
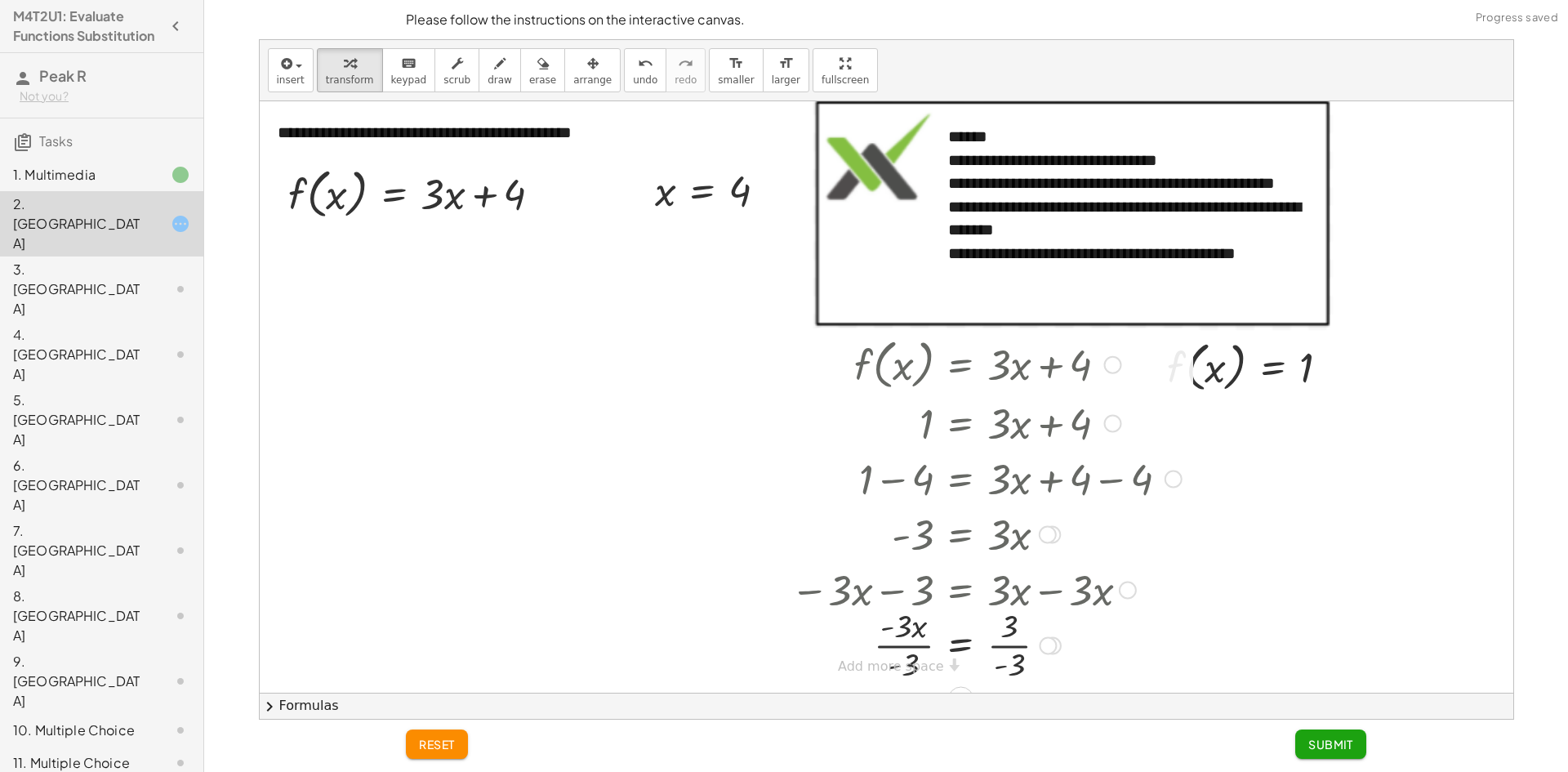
click at [1012, 655] on div at bounding box center [987, 644] width 408 height 82
click at [1012, 625] on div at bounding box center [987, 644] width 408 height 82
click at [1005, 652] on div at bounding box center [987, 644] width 408 height 82
drag, startPoint x: 912, startPoint y: 664, endPoint x: 1023, endPoint y: 640, distance: 113.6
click at [1023, 640] on div "**********" at bounding box center [886, 690] width 1254 height 1184
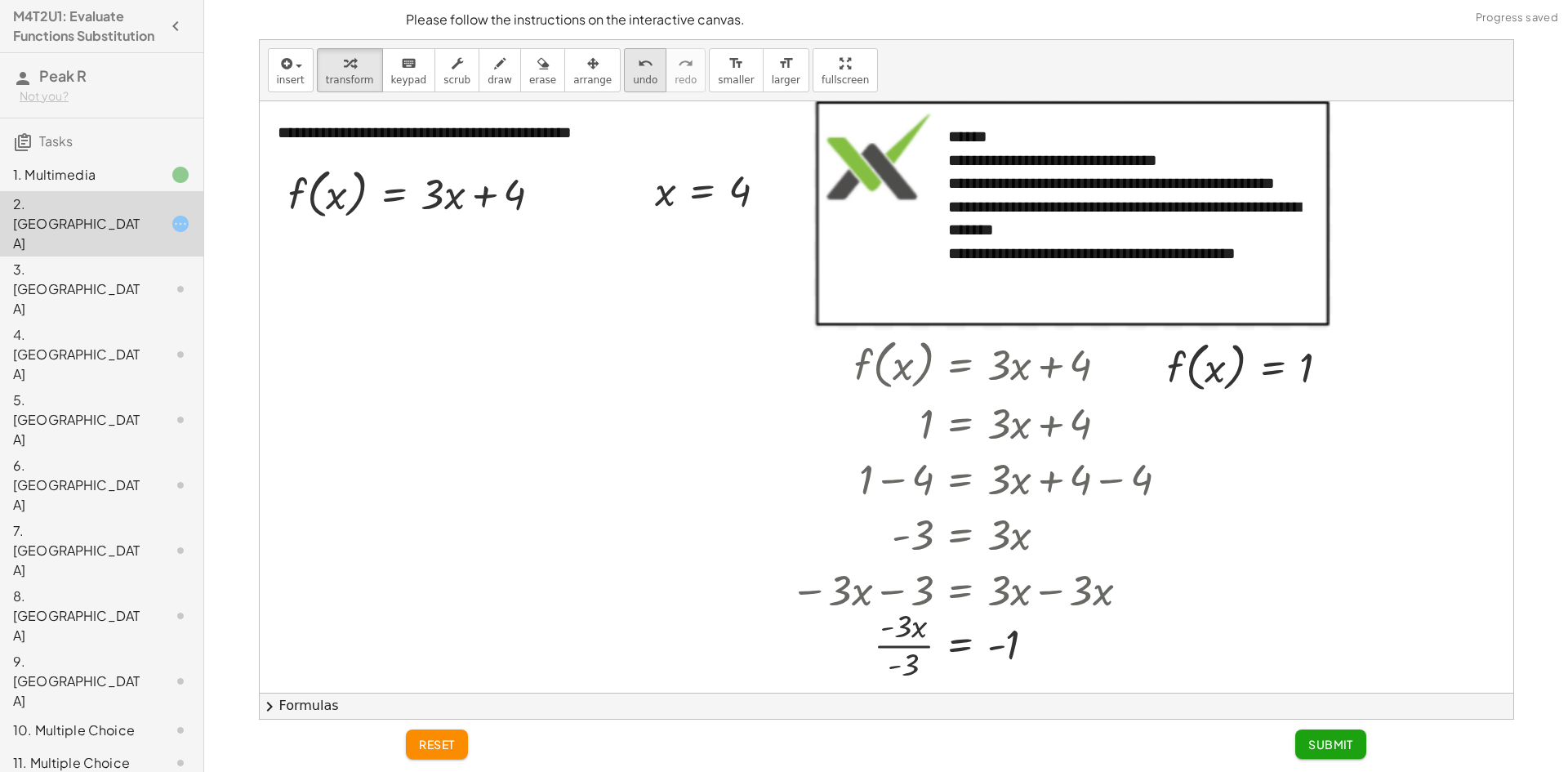
click at [638, 70] on icon "undo" at bounding box center [645, 63] width 15 height 20
click at [638, 72] on icon "undo" at bounding box center [645, 63] width 15 height 20
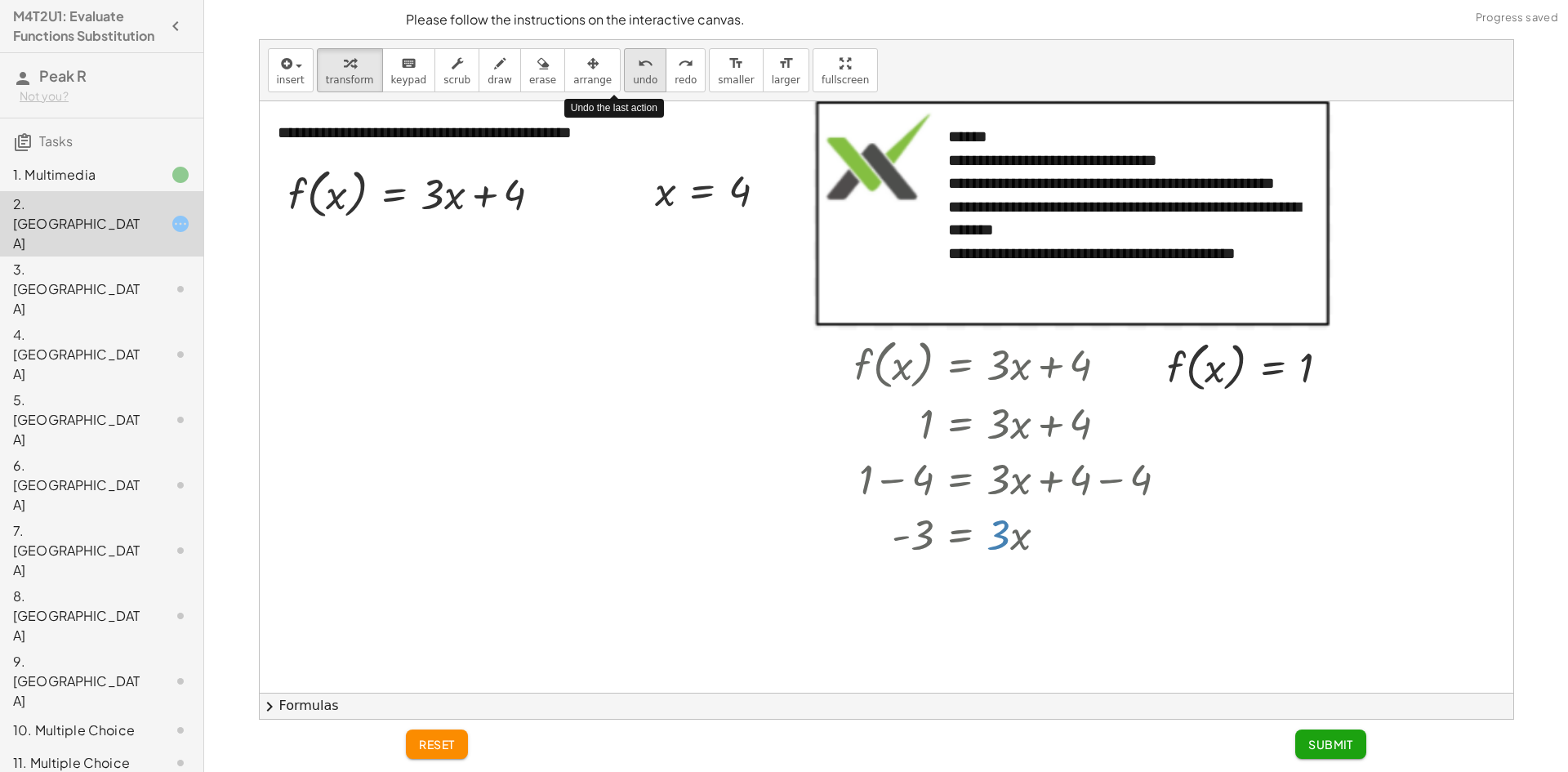
click at [638, 72] on icon "undo" at bounding box center [645, 63] width 15 height 20
click at [638, 67] on icon "undo" at bounding box center [645, 63] width 15 height 20
click at [1097, 479] on div at bounding box center [1017, 477] width 343 height 56
click at [906, 547] on div at bounding box center [1017, 533] width 343 height 56
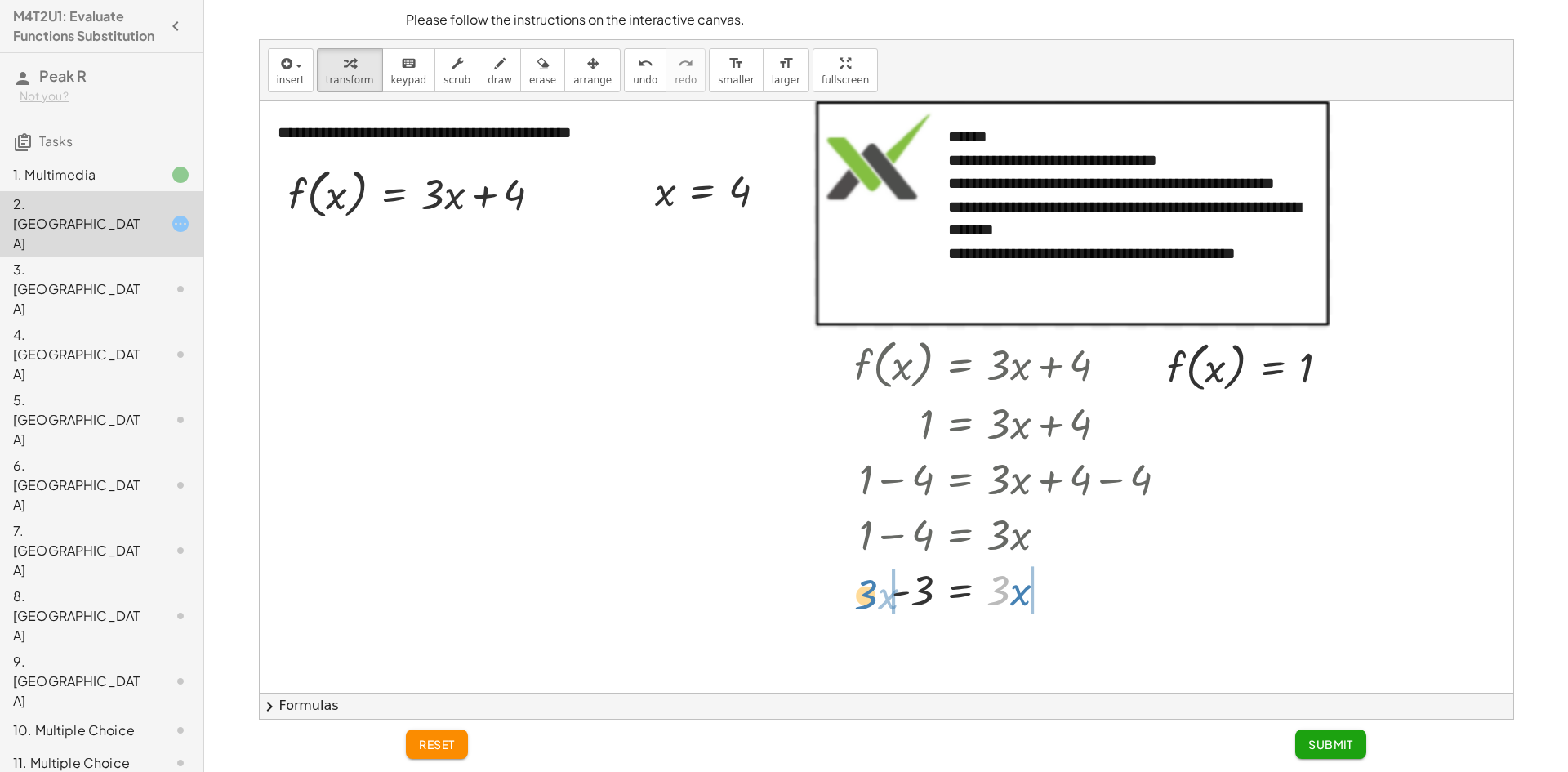
drag, startPoint x: 998, startPoint y: 594, endPoint x: 865, endPoint y: 599, distance: 133.1
click at [865, 599] on div at bounding box center [1017, 588] width 343 height 56
click at [866, 599] on div at bounding box center [987, 588] width 408 height 56
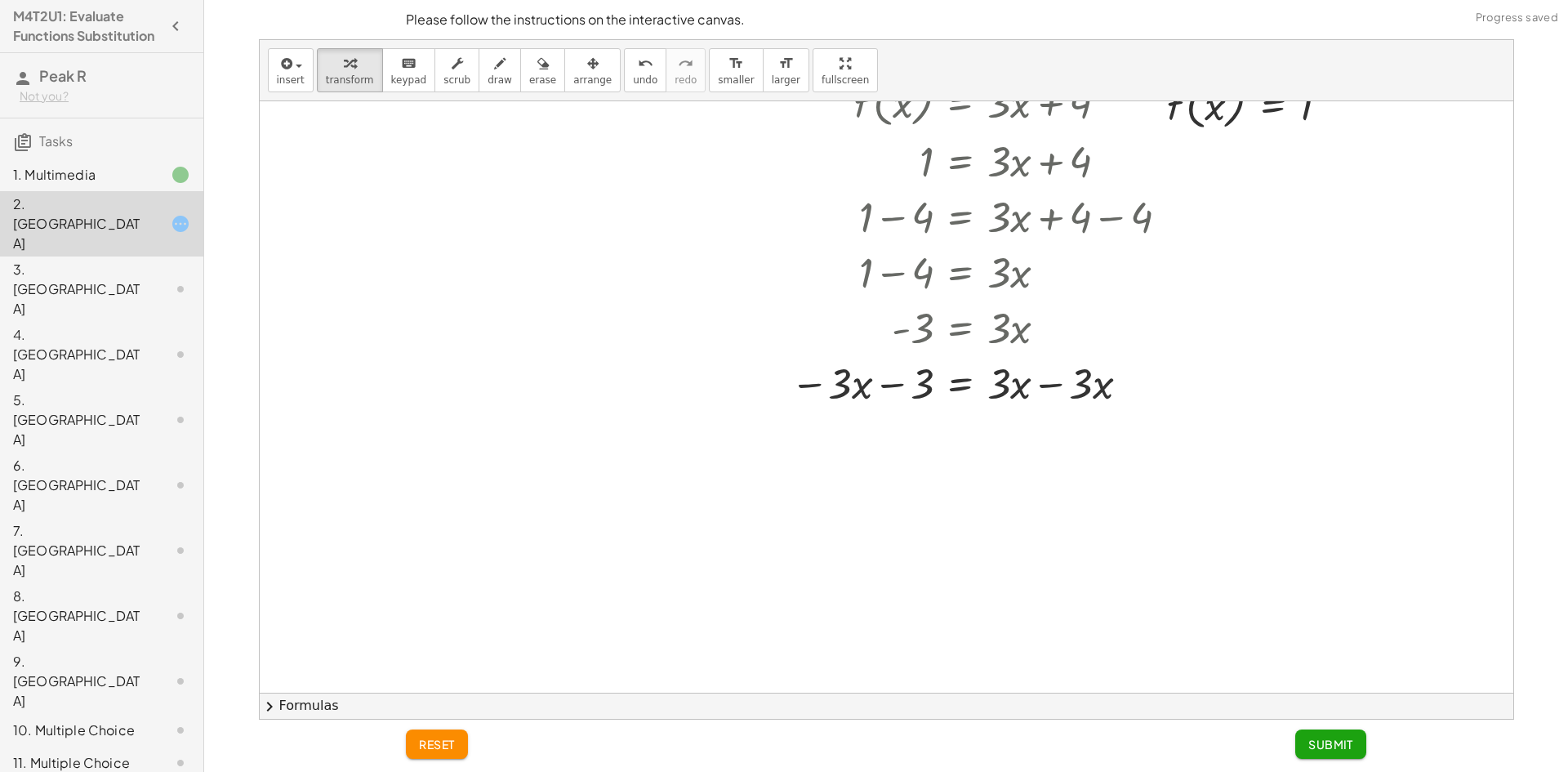
scroll to position [265, 0]
click at [638, 61] on icon "undo" at bounding box center [645, 63] width 15 height 20
drag, startPoint x: 914, startPoint y: 333, endPoint x: 965, endPoint y: 338, distance: 51.2
click at [965, 338] on div at bounding box center [1017, 327] width 343 height 56
click at [1035, 388] on div at bounding box center [996, 383] width 387 height 56
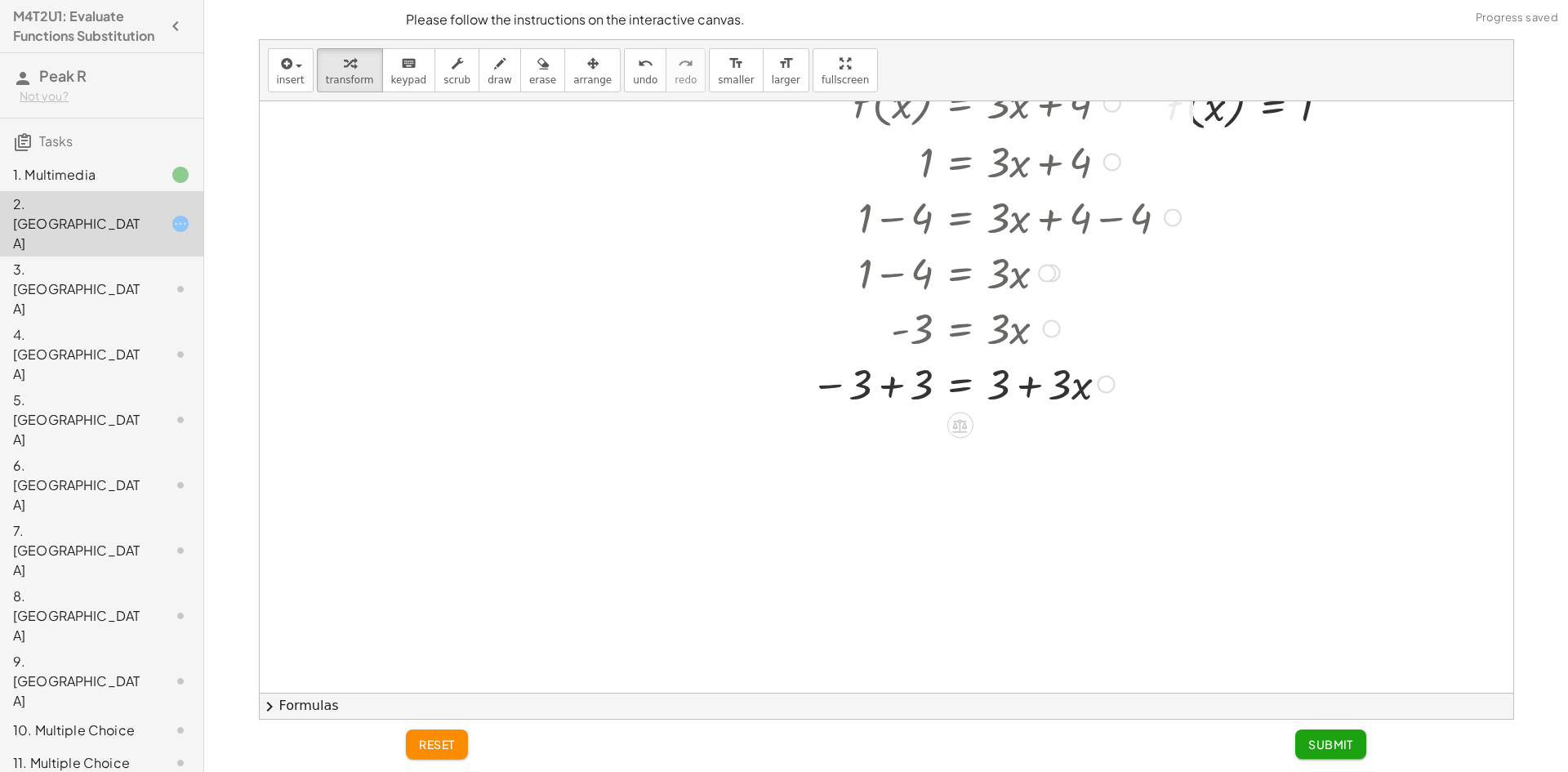
click at [899, 381] on div at bounding box center [996, 383] width 387 height 56
click at [1052, 444] on div at bounding box center [996, 438] width 387 height 56
drag, startPoint x: 947, startPoint y: 436, endPoint x: 915, endPoint y: 440, distance: 32.2
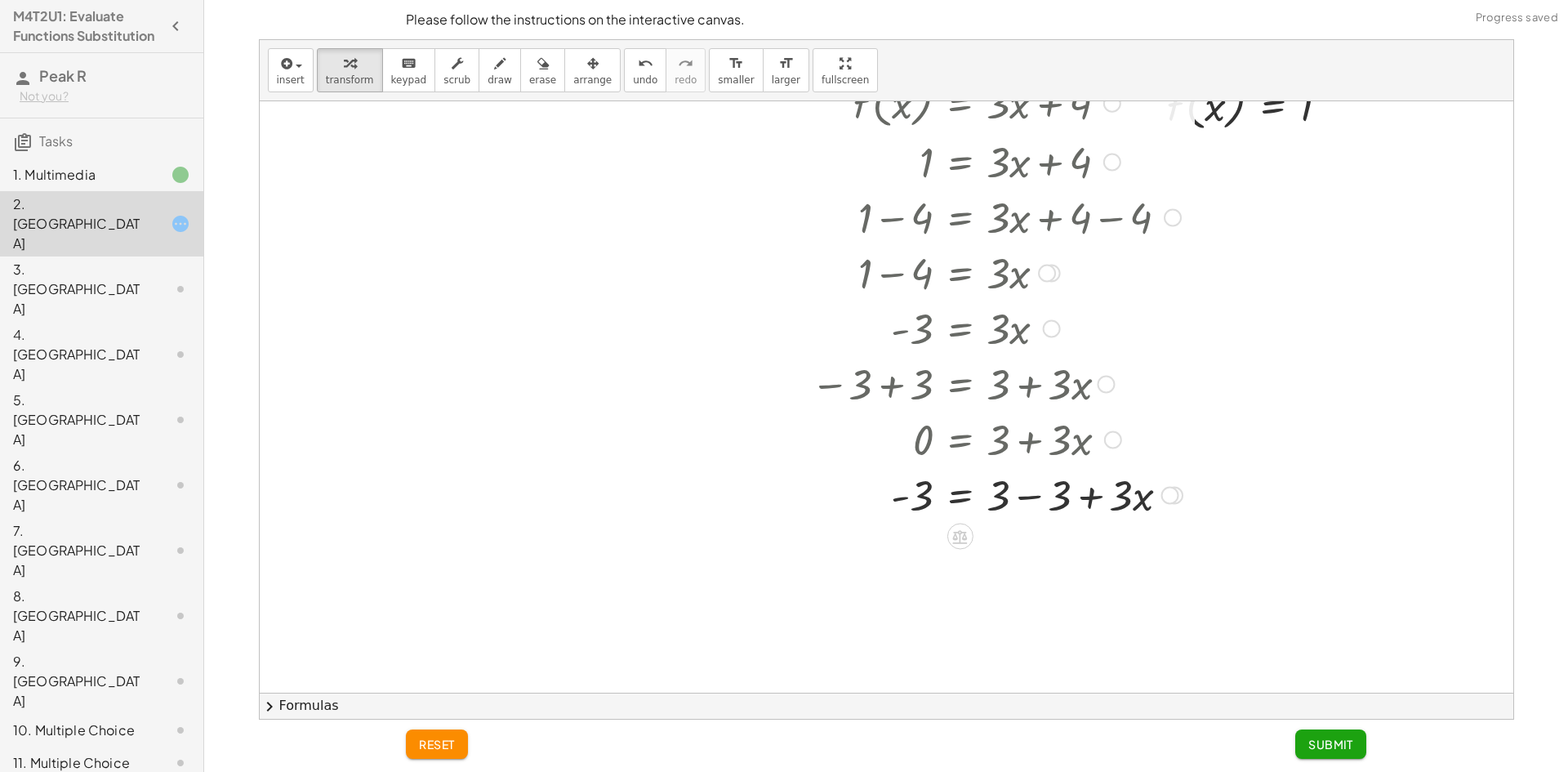
click at [998, 498] on div at bounding box center [997, 494] width 388 height 56
click at [1023, 497] on div at bounding box center [997, 494] width 388 height 56
click at [989, 559] on div at bounding box center [997, 550] width 388 height 56
drag, startPoint x: 922, startPoint y: 556, endPoint x: 1042, endPoint y: 577, distance: 121.8
drag, startPoint x: 1046, startPoint y: 569, endPoint x: 1052, endPoint y: 559, distance: 11.7
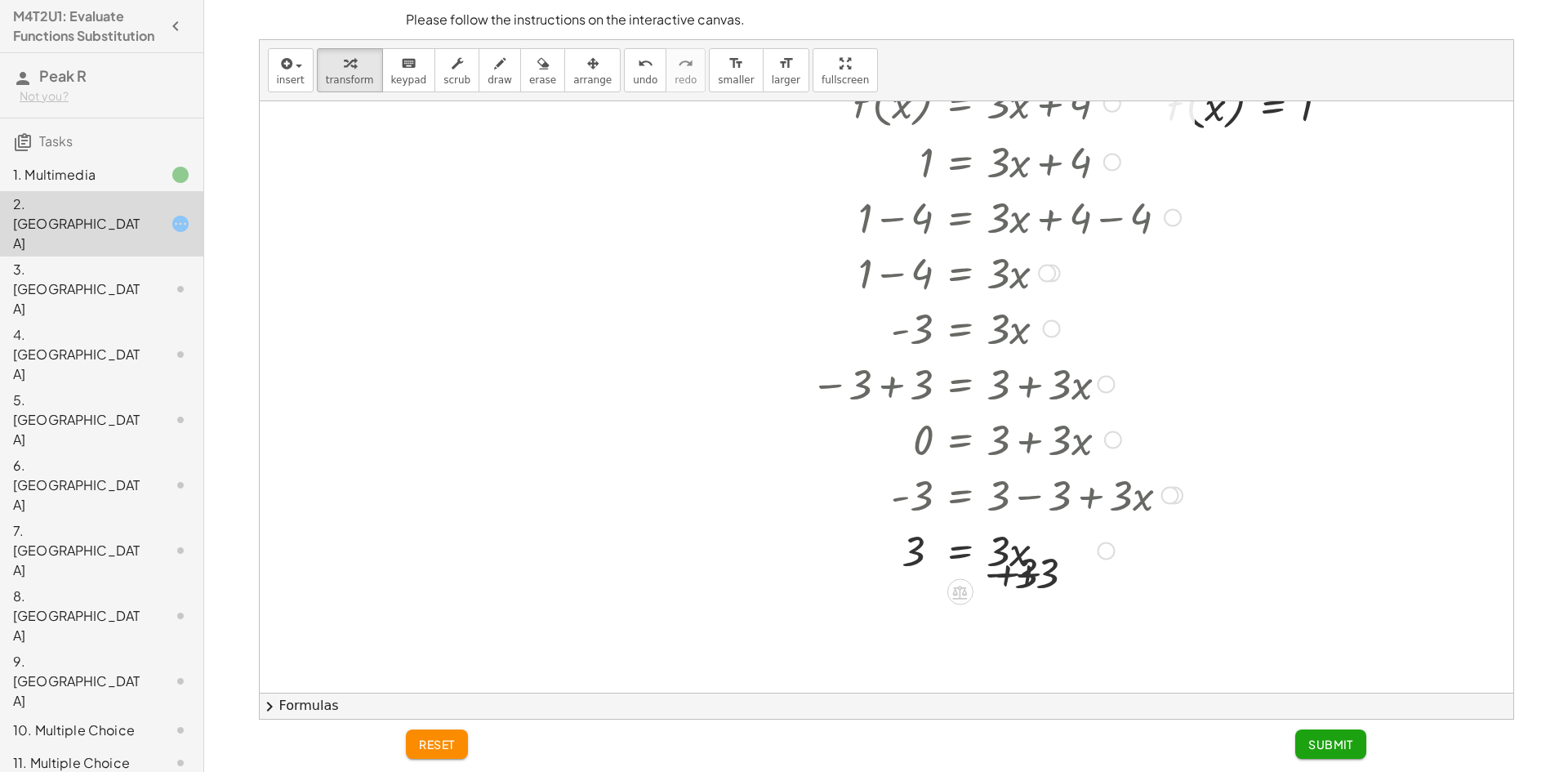
click at [1052, 559] on div at bounding box center [997, 550] width 388 height 56
click at [1038, 571] on div at bounding box center [997, 550] width 388 height 56
drag, startPoint x: 1008, startPoint y: 612, endPoint x: 994, endPoint y: 602, distance: 17.2
click at [1007, 614] on div at bounding box center [997, 605] width 388 height 56
click at [609, 92] on div "insert select one: Math Expression Function Text Youtube Video Graphing Geometr…" at bounding box center [886, 71] width 1254 height 61
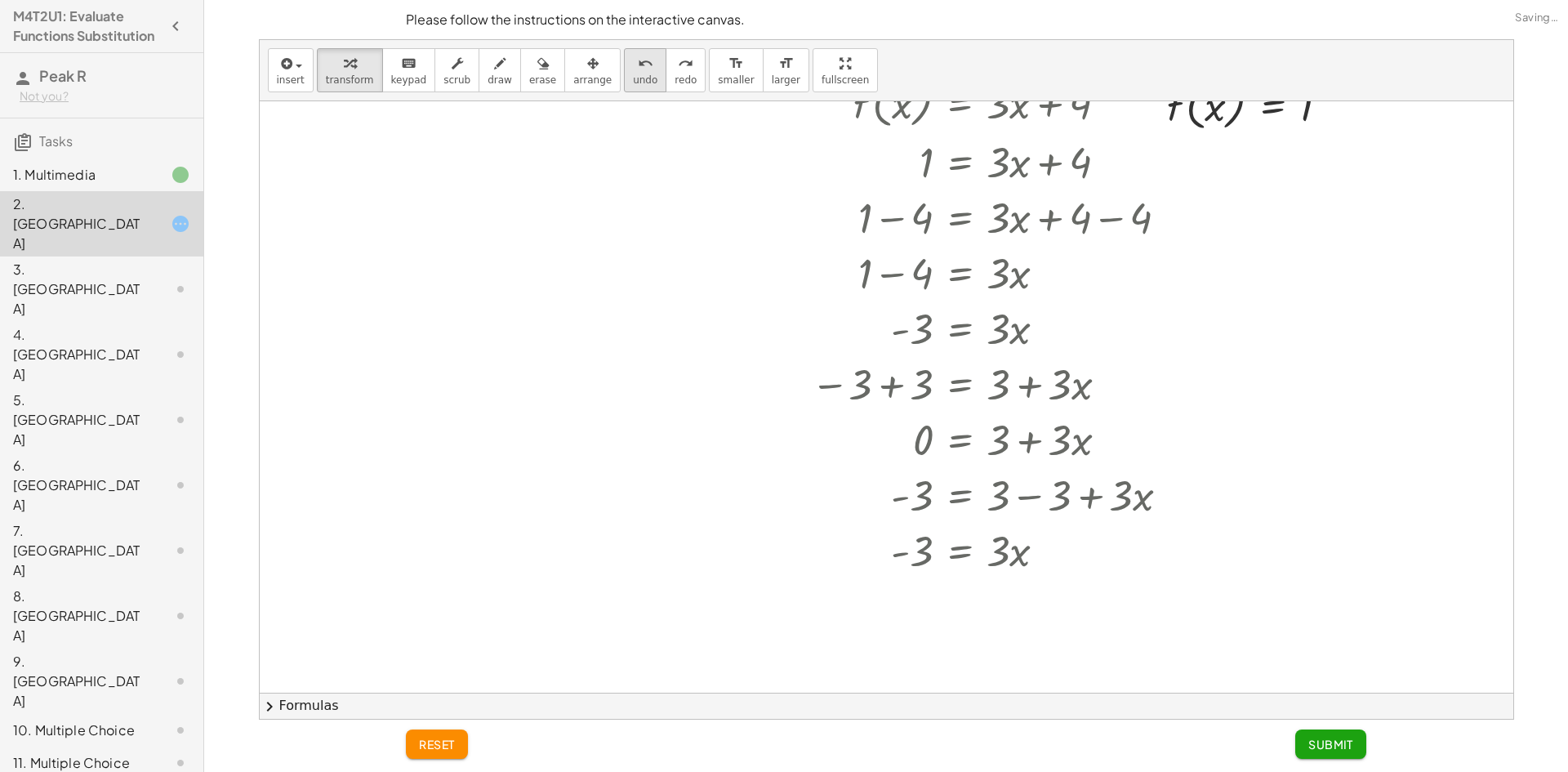
click at [633, 82] on span "undo" at bounding box center [645, 79] width 25 height 11
click at [633, 84] on span "undo" at bounding box center [645, 79] width 25 height 11
click at [624, 86] on button "undo undo" at bounding box center [645, 70] width 43 height 44
click at [624, 85] on button "undo undo" at bounding box center [645, 70] width 43 height 44
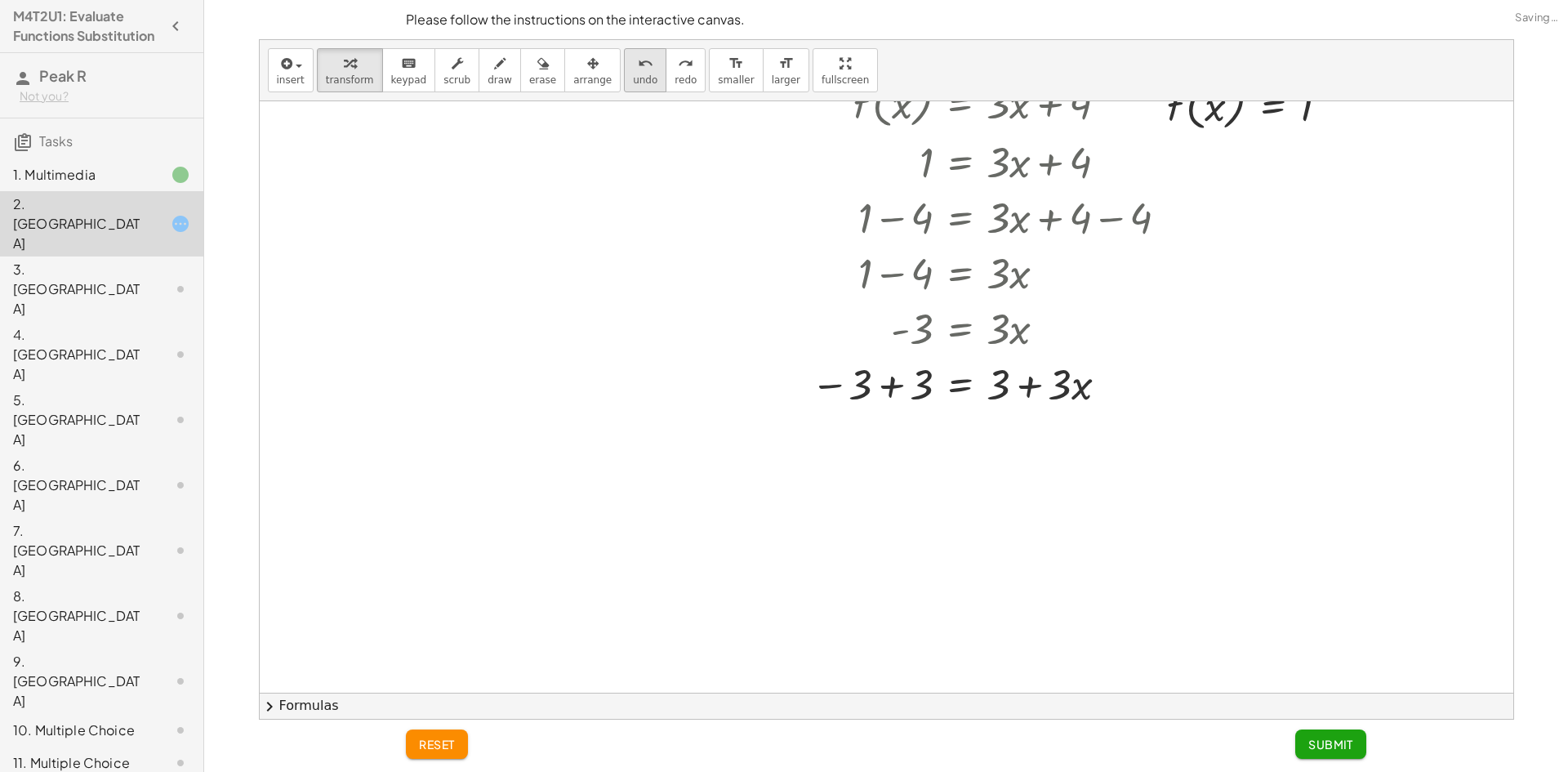
click at [624, 67] on button "undo undo" at bounding box center [645, 70] width 43 height 44
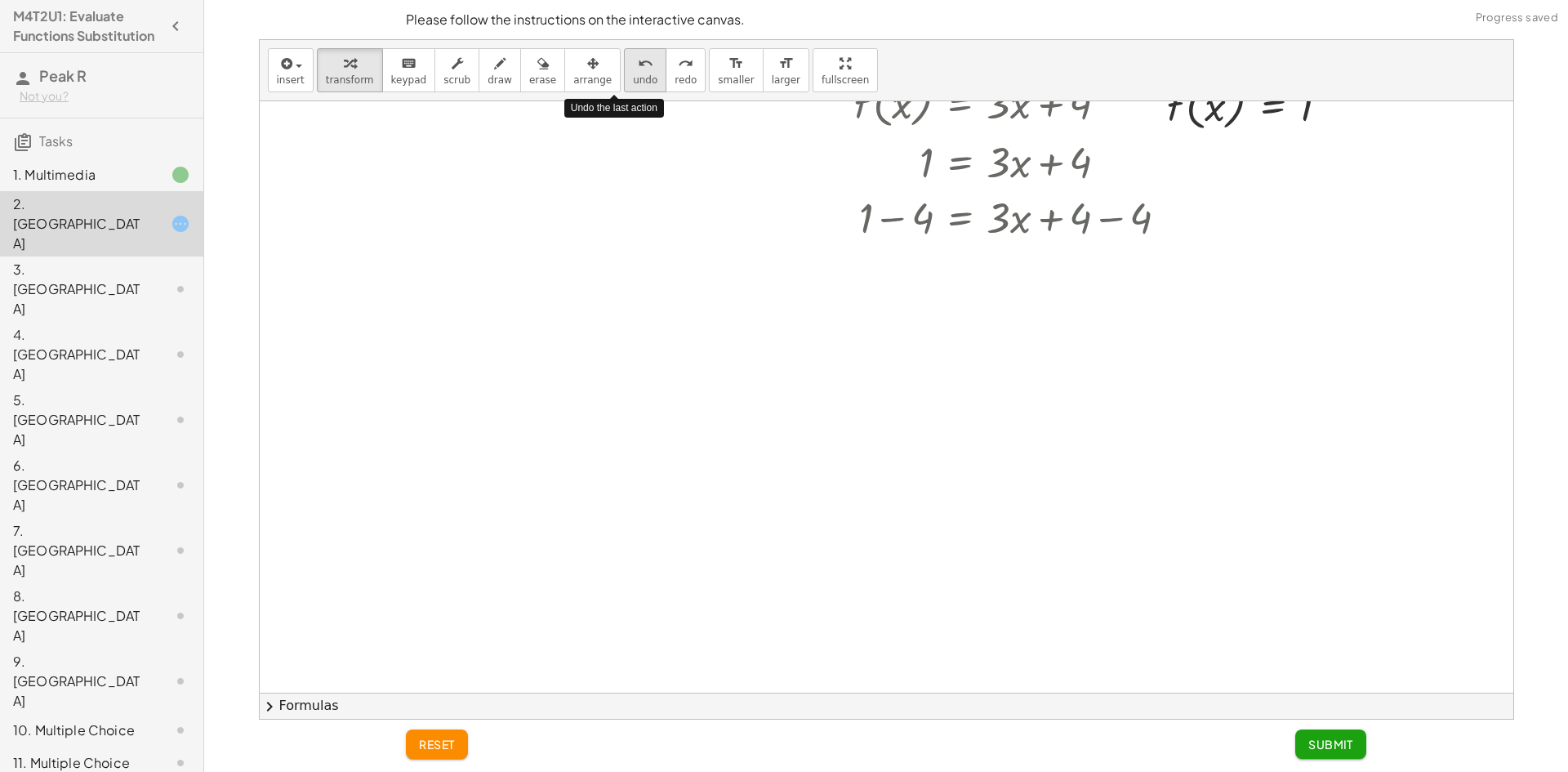
click at [624, 67] on button "undo undo" at bounding box center [645, 70] width 43 height 44
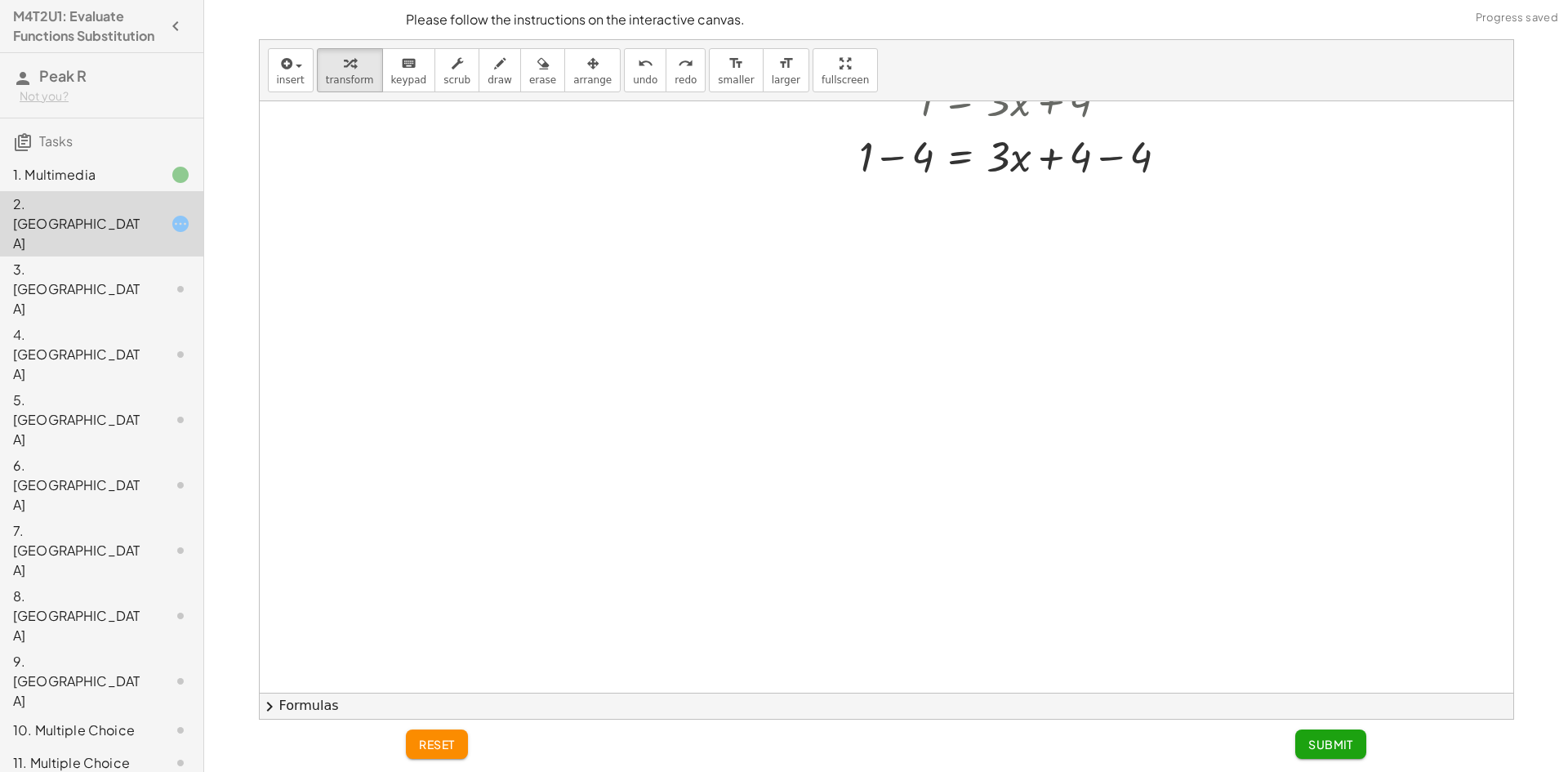
scroll to position [327, 0]
click at [1109, 161] on div at bounding box center [1017, 154] width 343 height 56
click at [904, 212] on div at bounding box center [1017, 209] width 343 height 56
click at [985, 272] on div at bounding box center [1017, 265] width 343 height 56
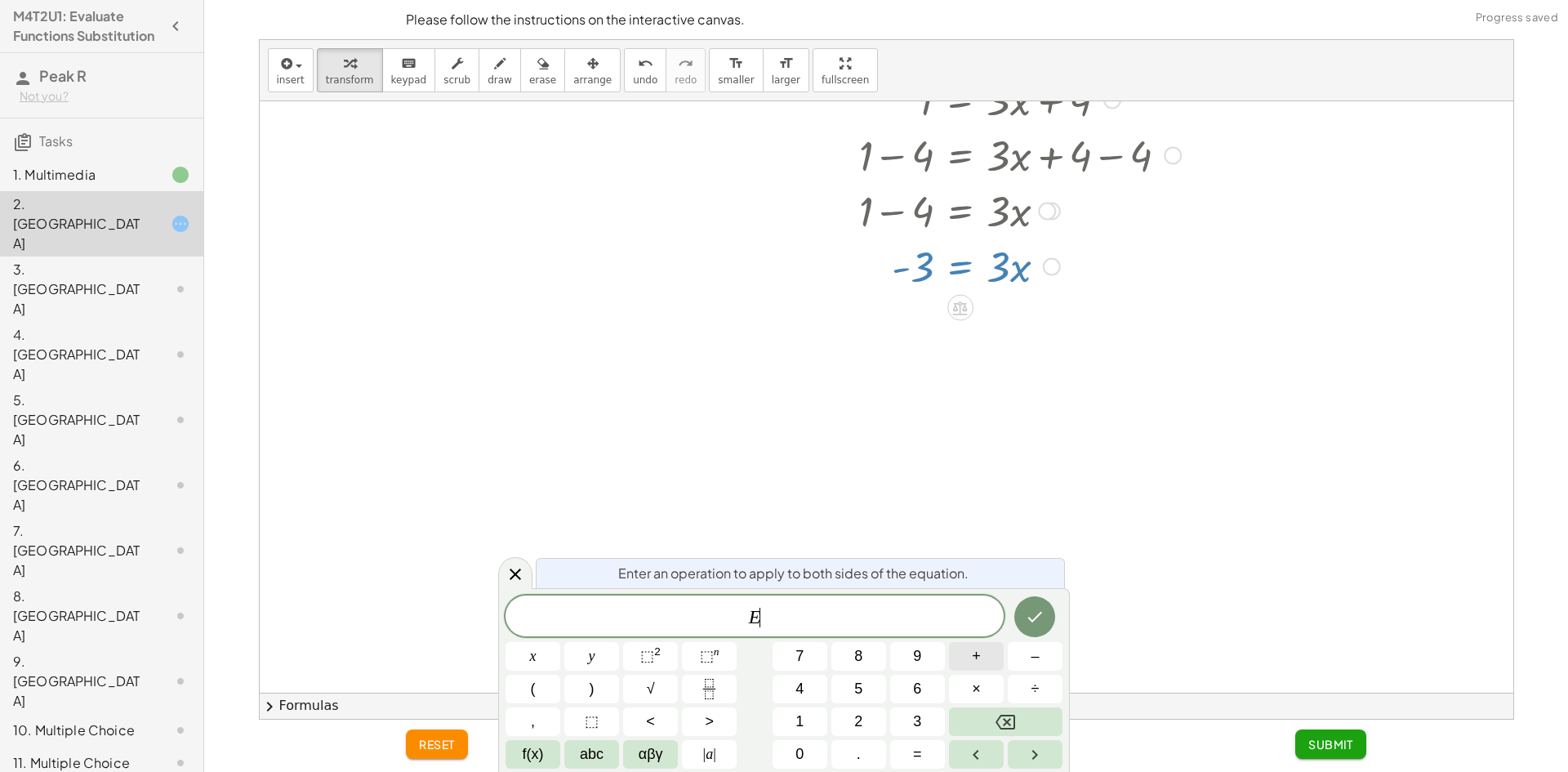
click at [975, 653] on span "+" at bounding box center [976, 657] width 9 height 22
click at [900, 718] on button "3" at bounding box center [918, 722] width 55 height 28
click at [1036, 611] on icon "Done" at bounding box center [1035, 617] width 20 height 20
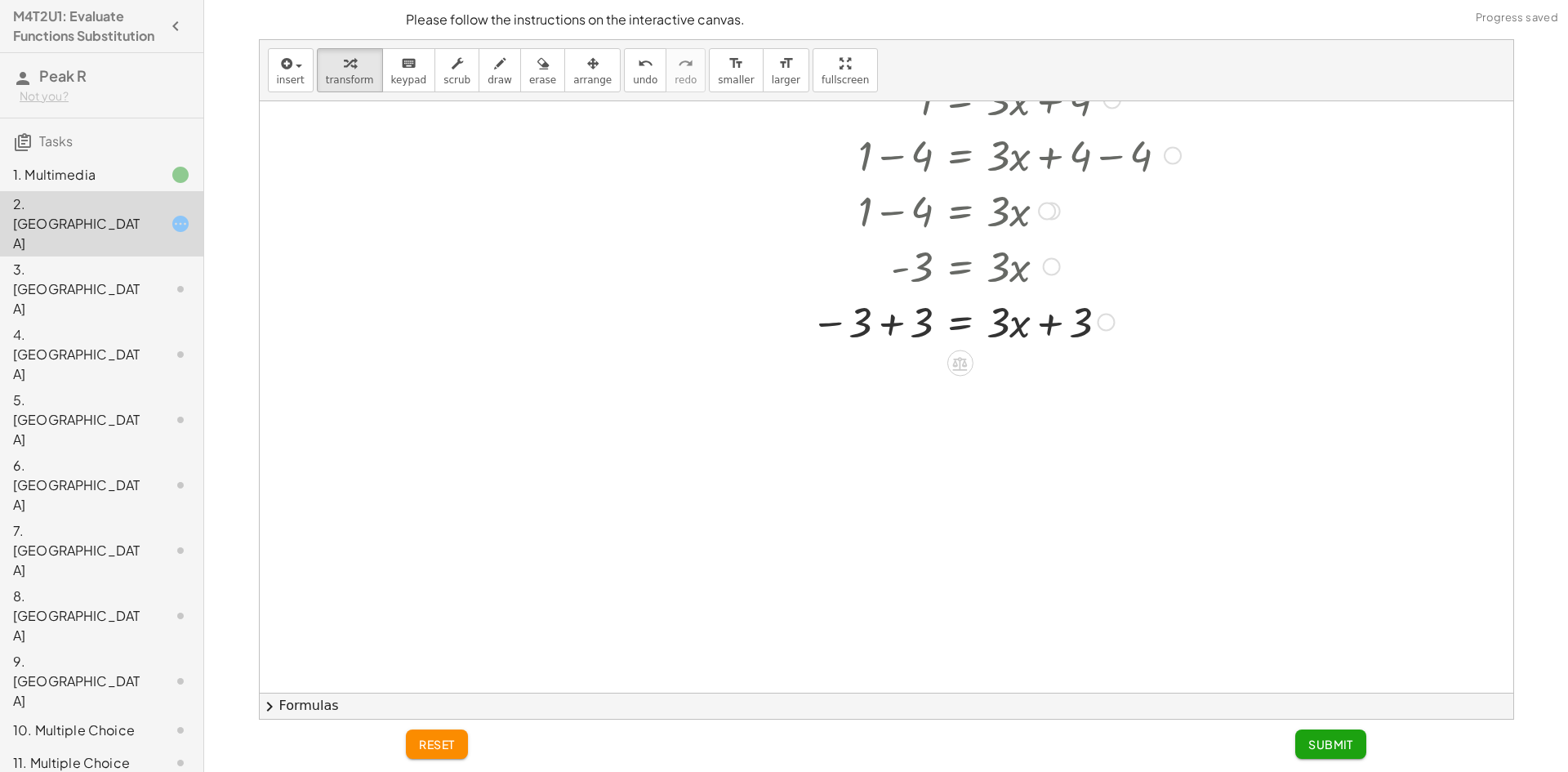
click at [922, 313] on div at bounding box center [996, 321] width 387 height 56
click at [1082, 342] on div at bounding box center [1017, 321] width 343 height 56
click at [1058, 378] on div at bounding box center [996, 377] width 387 height 56
drag, startPoint x: 1078, startPoint y: 387, endPoint x: 920, endPoint y: 386, distance: 158.0
click at [919, 385] on div at bounding box center [996, 377] width 387 height 56
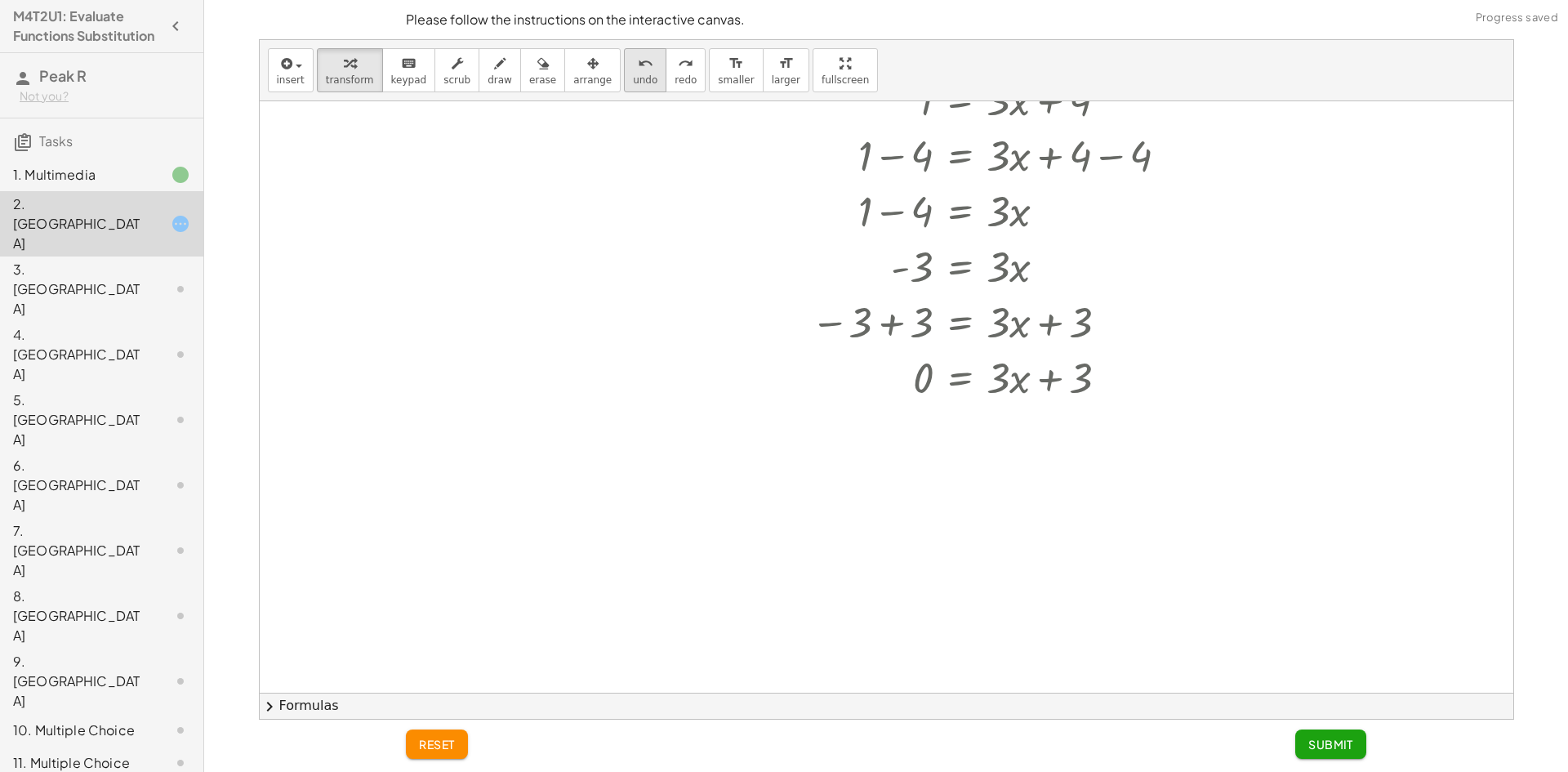
click at [633, 77] on span "undo" at bounding box center [645, 79] width 25 height 11
click at [633, 78] on span "undo" at bounding box center [645, 79] width 25 height 11
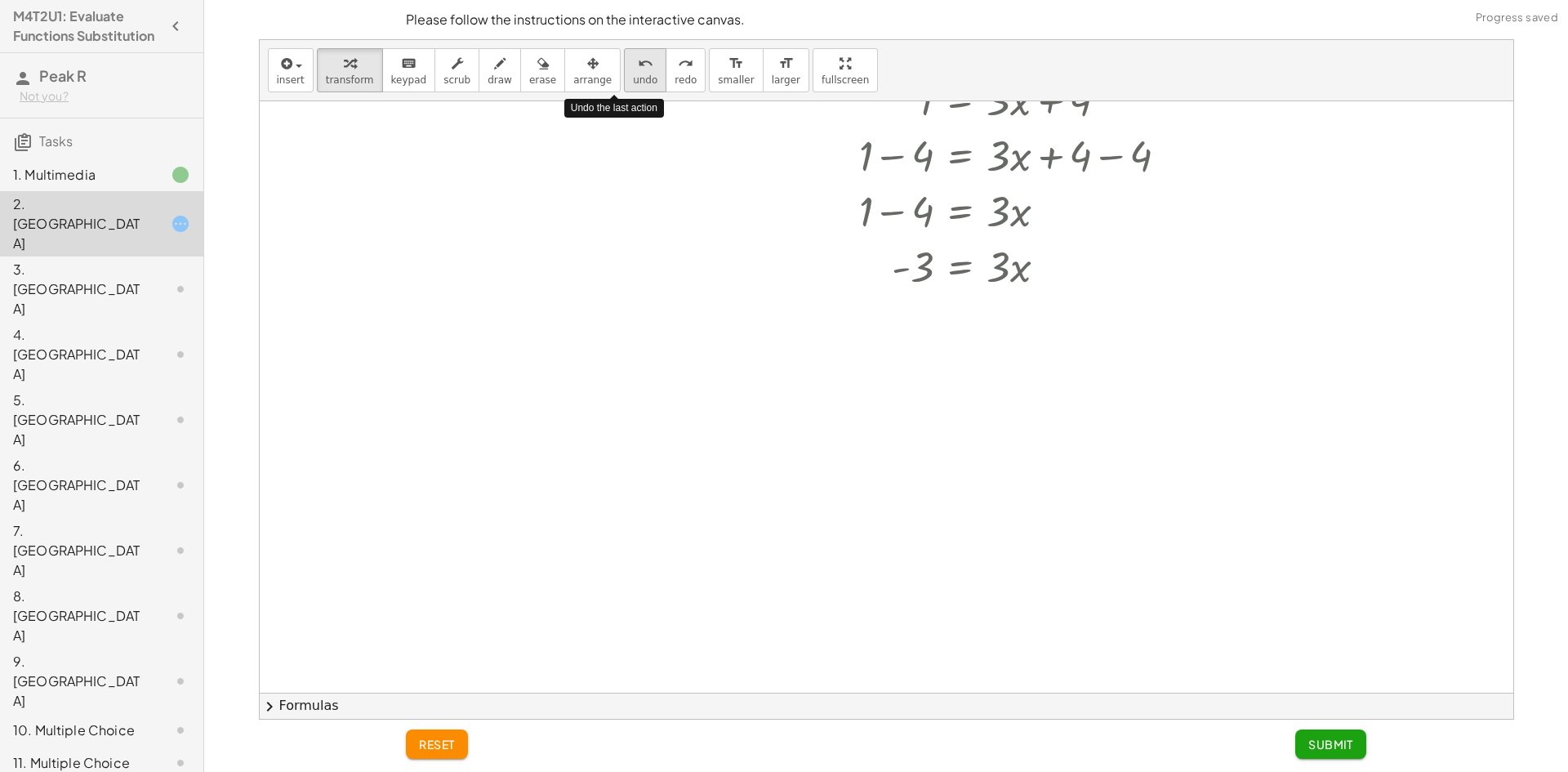
click at [633, 79] on span "undo" at bounding box center [645, 79] width 25 height 11
click at [958, 274] on div at bounding box center [1017, 265] width 343 height 56
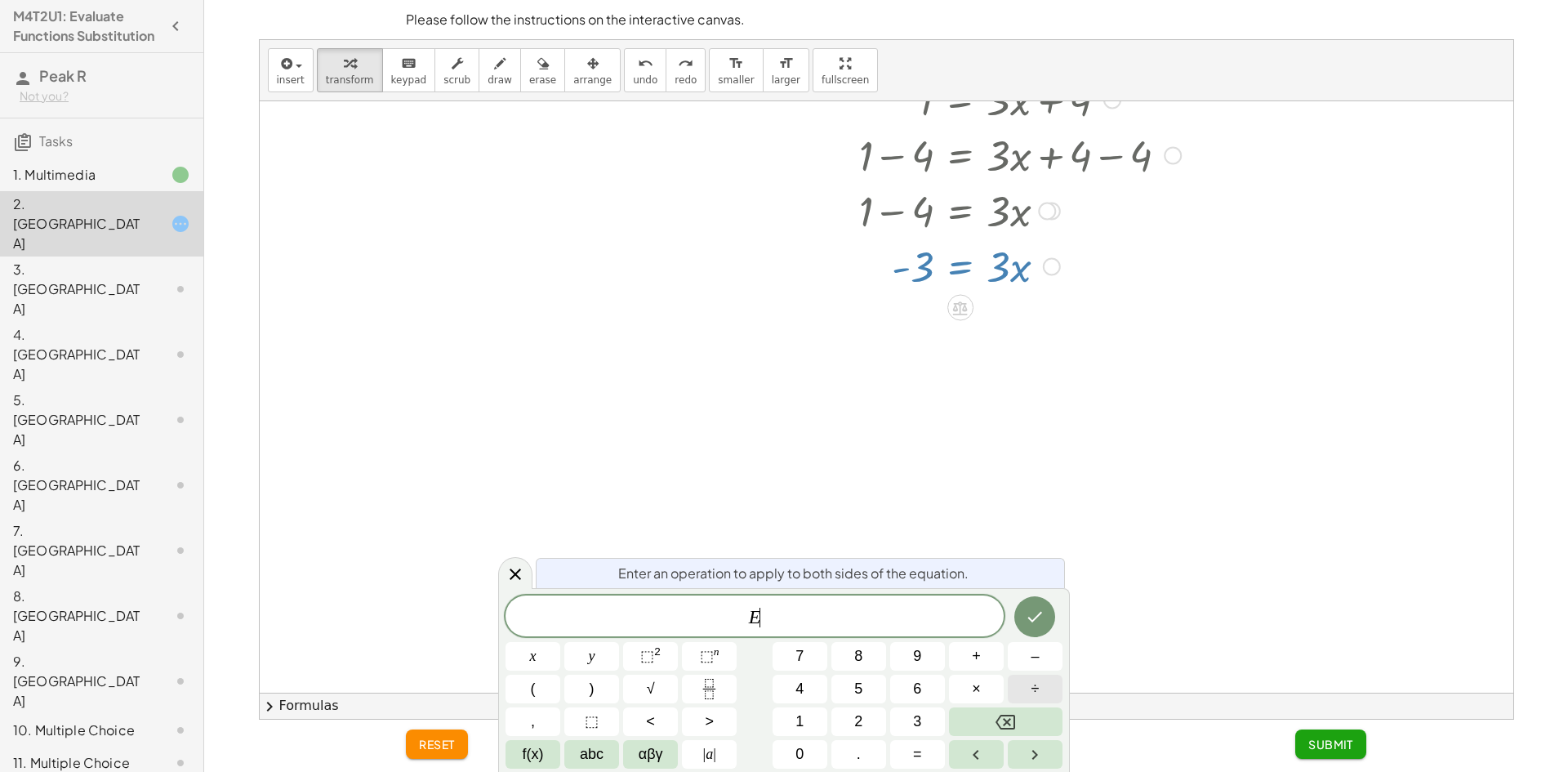
click at [1034, 688] on span "÷" at bounding box center [1036, 689] width 9 height 22
click at [922, 723] on span "3" at bounding box center [918, 722] width 9 height 22
click at [1035, 618] on icon "Done" at bounding box center [1035, 617] width 20 height 20
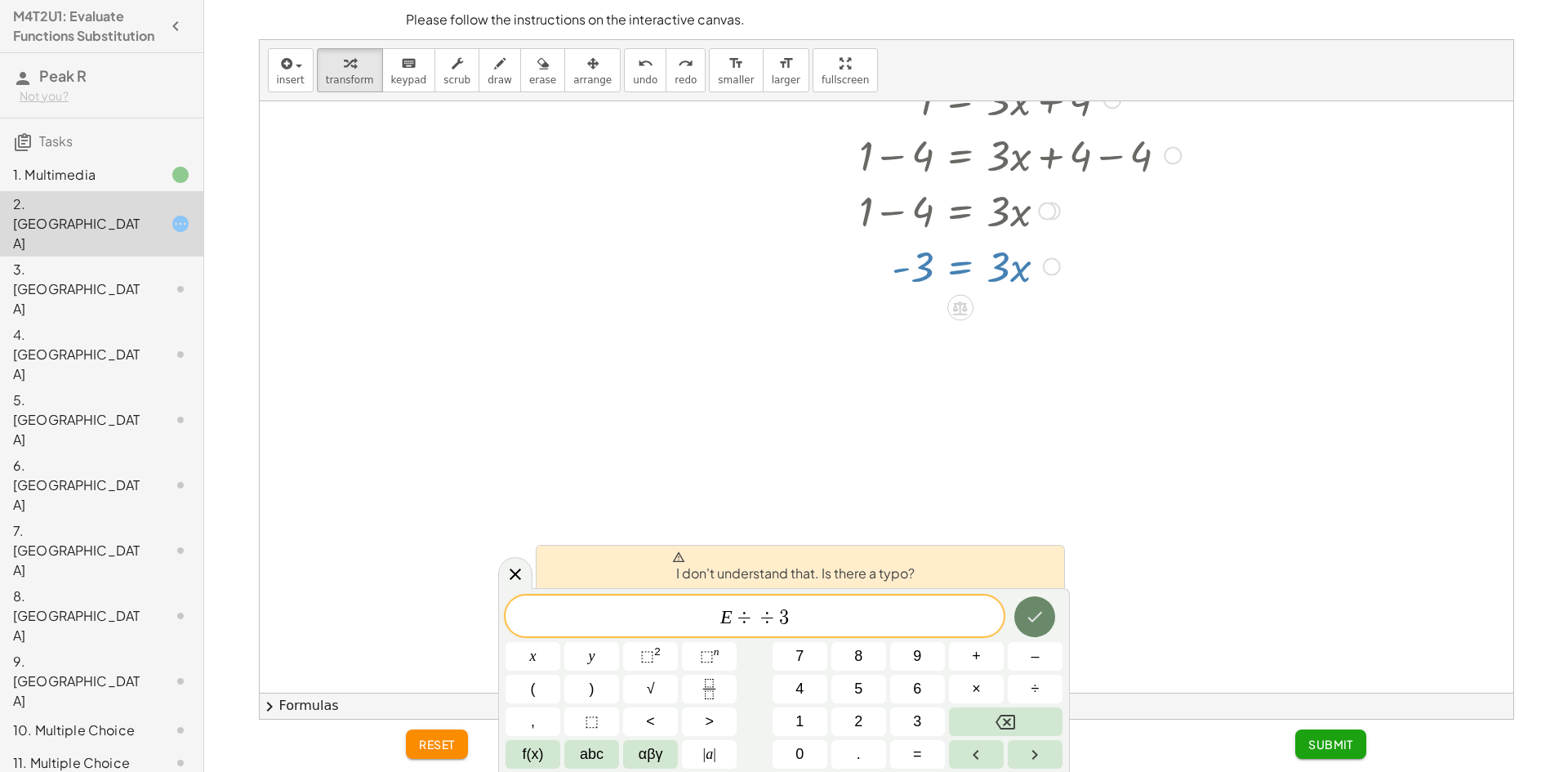
click at [1040, 611] on icon "Done" at bounding box center [1035, 617] width 20 height 20
click at [527, 571] on div at bounding box center [516, 573] width 34 height 32
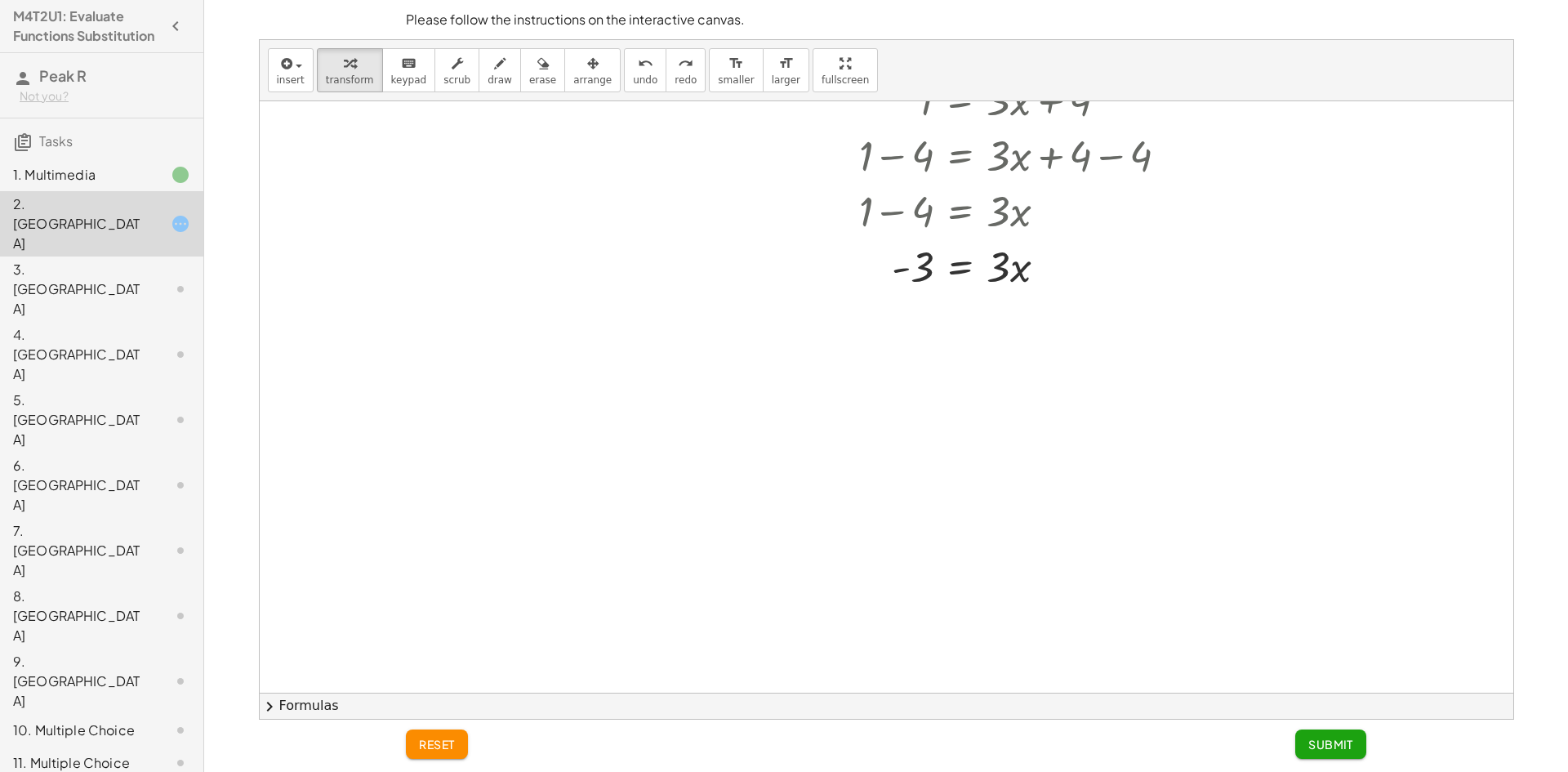
scroll to position [0, 0]
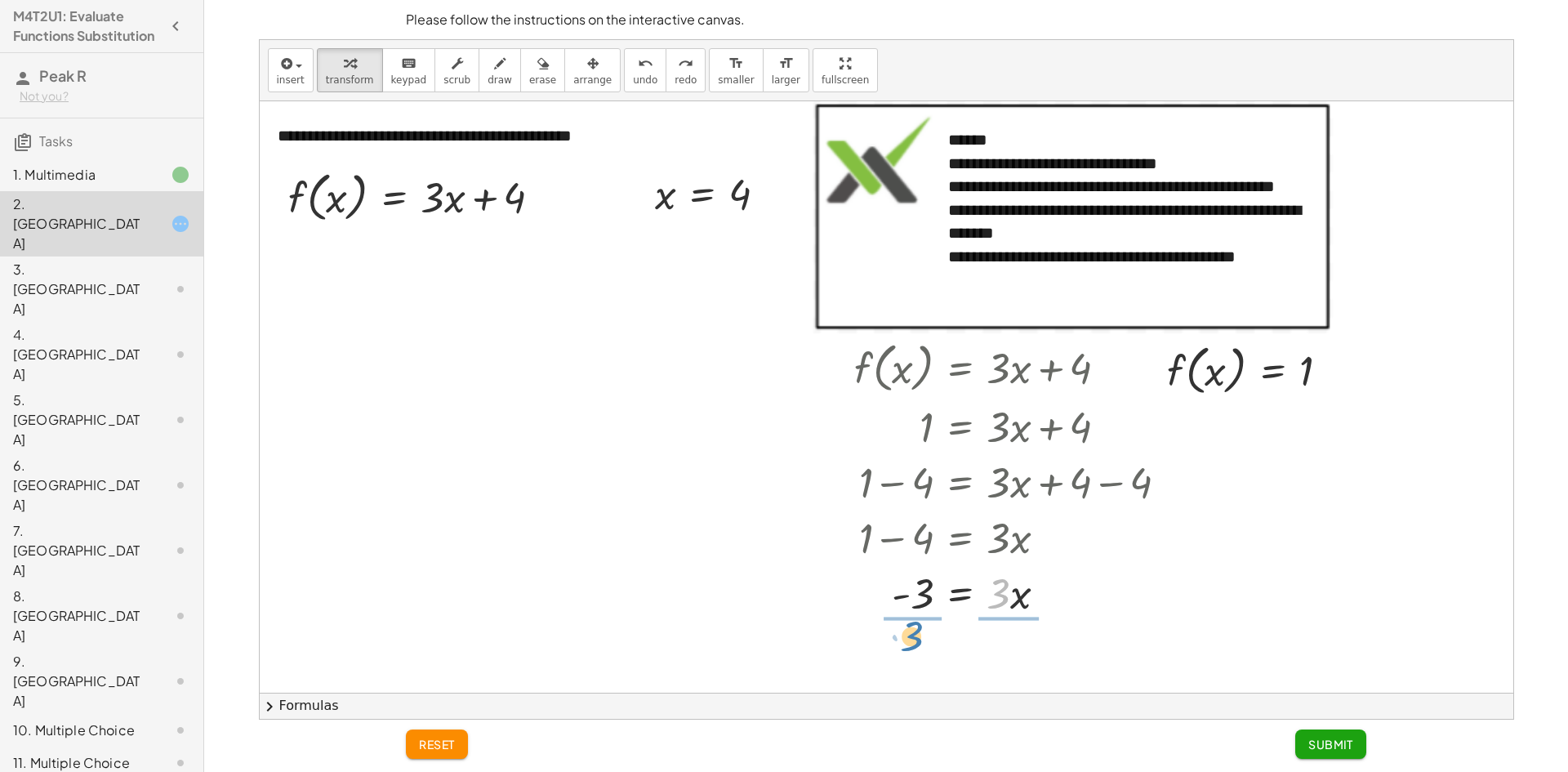
drag, startPoint x: 992, startPoint y: 612, endPoint x: 906, endPoint y: 655, distance: 96.2
click at [906, 655] on div "**********" at bounding box center [886, 693] width 1254 height 1184
click at [924, 610] on div at bounding box center [1017, 592] width 343 height 82
click at [1011, 618] on div at bounding box center [1017, 592] width 343 height 82
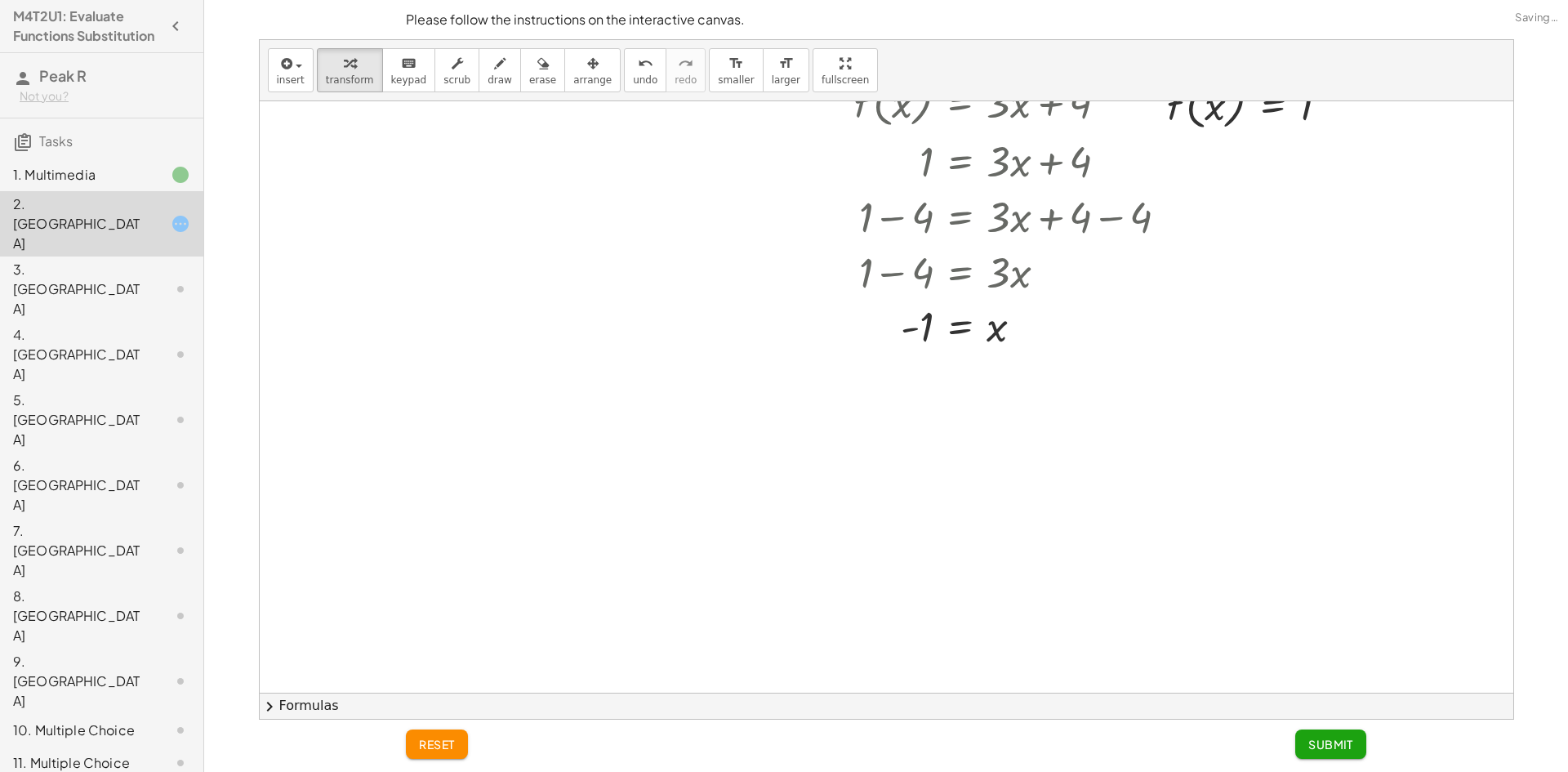
scroll to position [265, 0]
click at [1332, 732] on button "Submit" at bounding box center [1331, 745] width 71 height 29
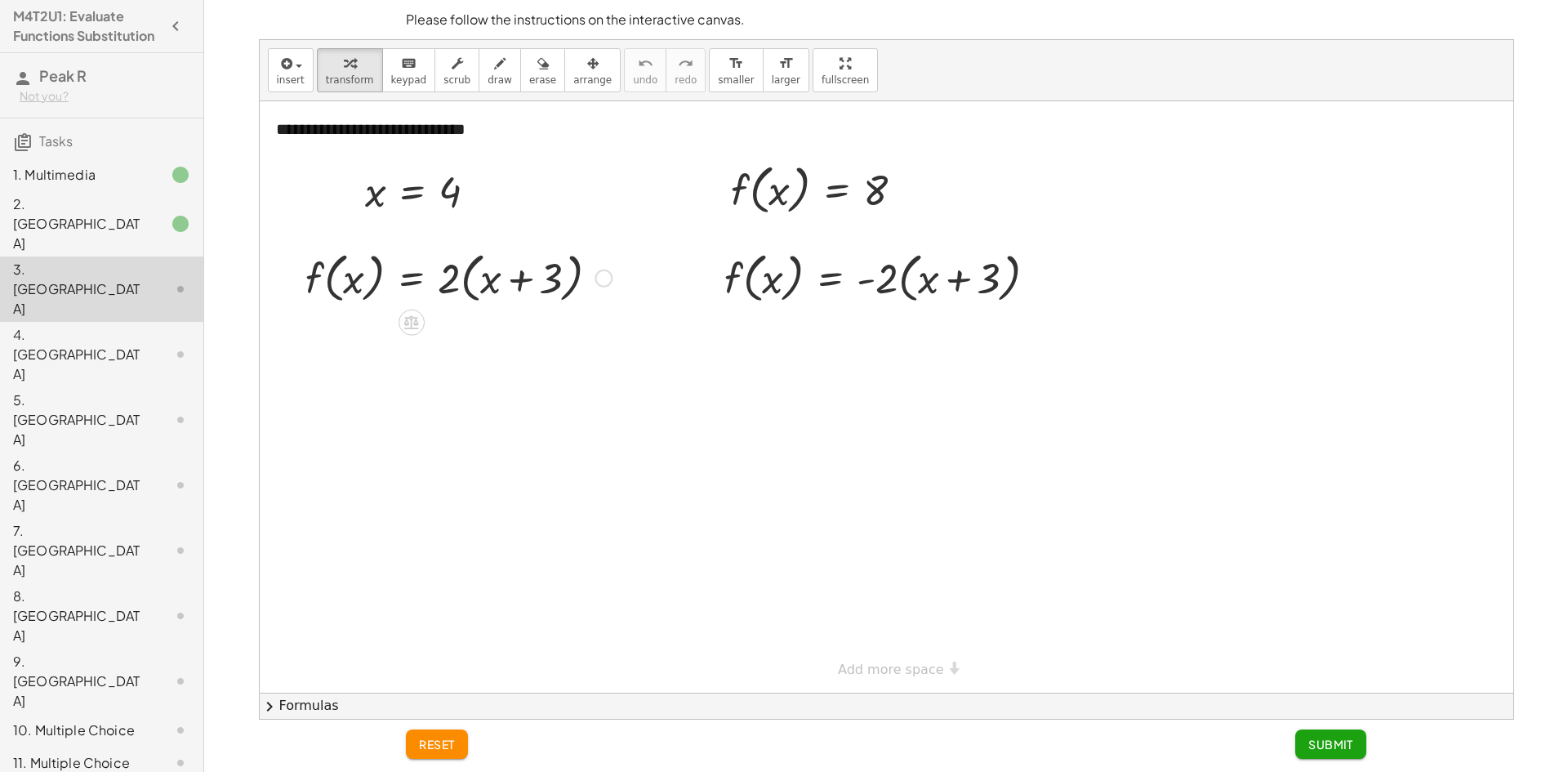
click at [545, 287] on div at bounding box center [458, 277] width 323 height 62
click at [455, 285] on div at bounding box center [458, 277] width 323 height 62
drag, startPoint x: 447, startPoint y: 286, endPoint x: 530, endPoint y: 289, distance: 83.1
click at [530, 289] on div at bounding box center [458, 277] width 323 height 62
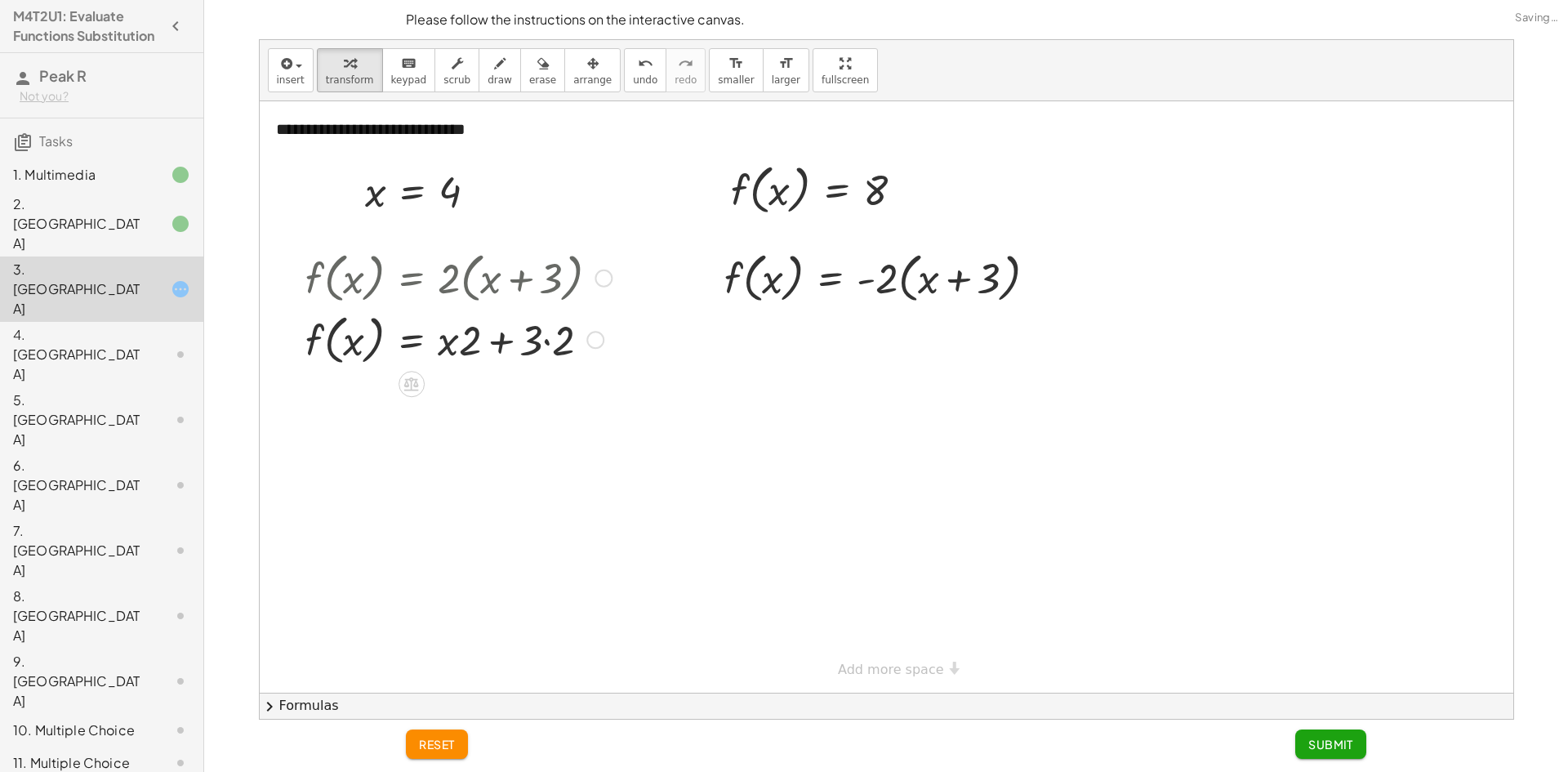
click at [543, 336] on div at bounding box center [458, 339] width 323 height 62
click at [471, 346] on div at bounding box center [458, 339] width 323 height 62
click at [456, 405] on div at bounding box center [458, 401] width 323 height 62
click at [334, 404] on div at bounding box center [458, 401] width 323 height 62
click at [324, 389] on div at bounding box center [458, 401] width 323 height 62
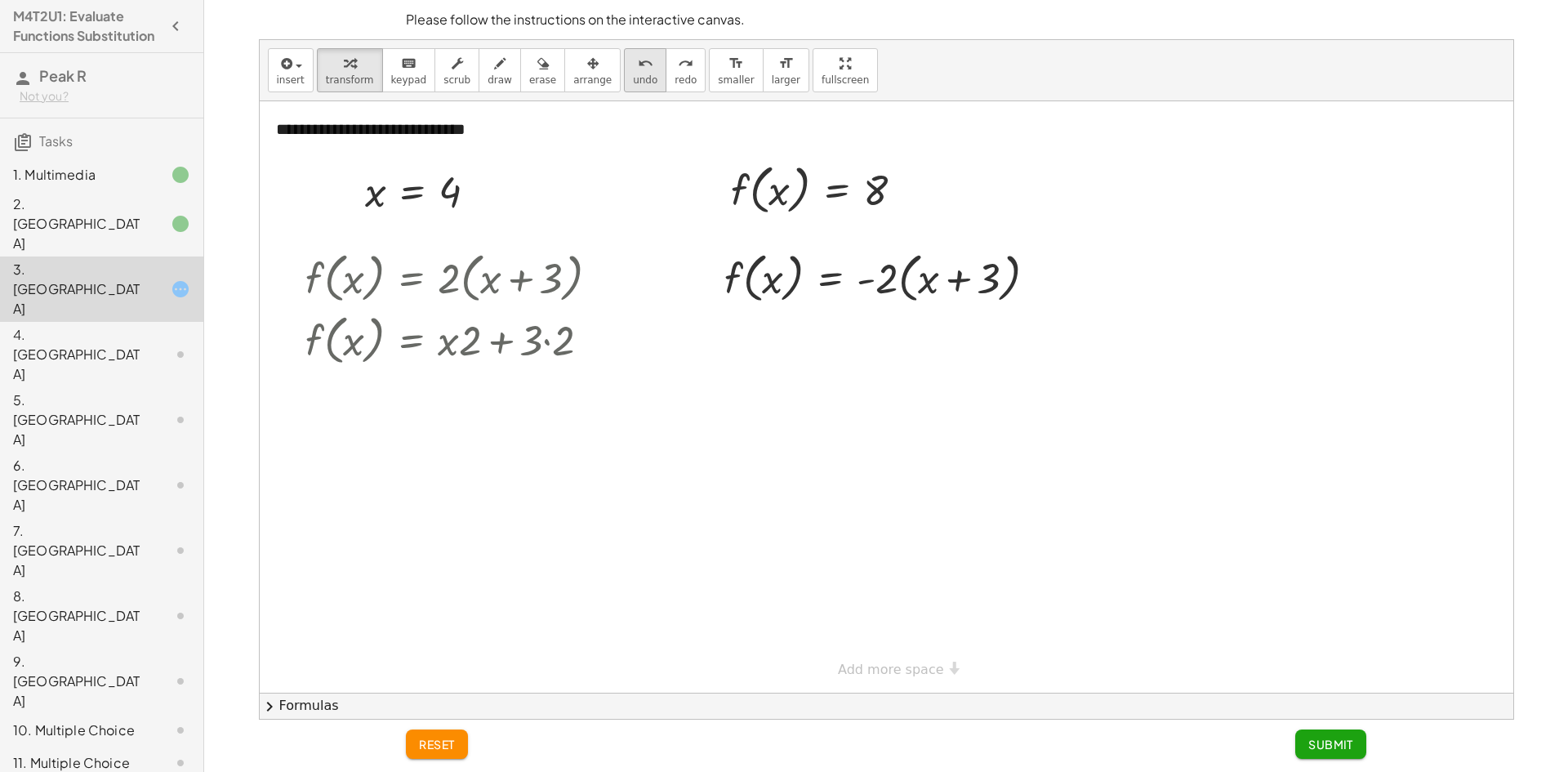
click at [624, 88] on button "undo undo" at bounding box center [645, 70] width 43 height 44
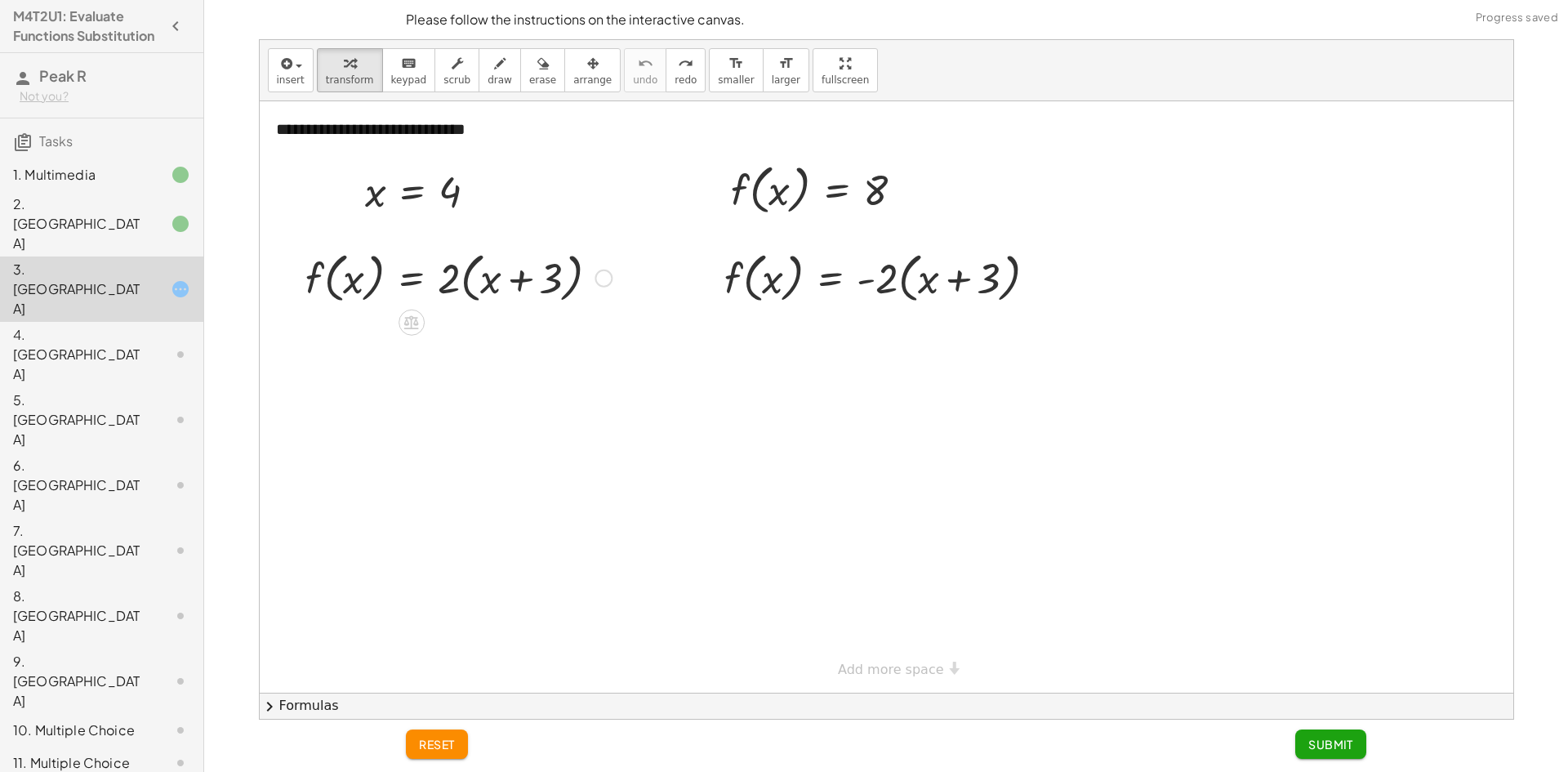
click at [433, 283] on div at bounding box center [458, 277] width 323 height 62
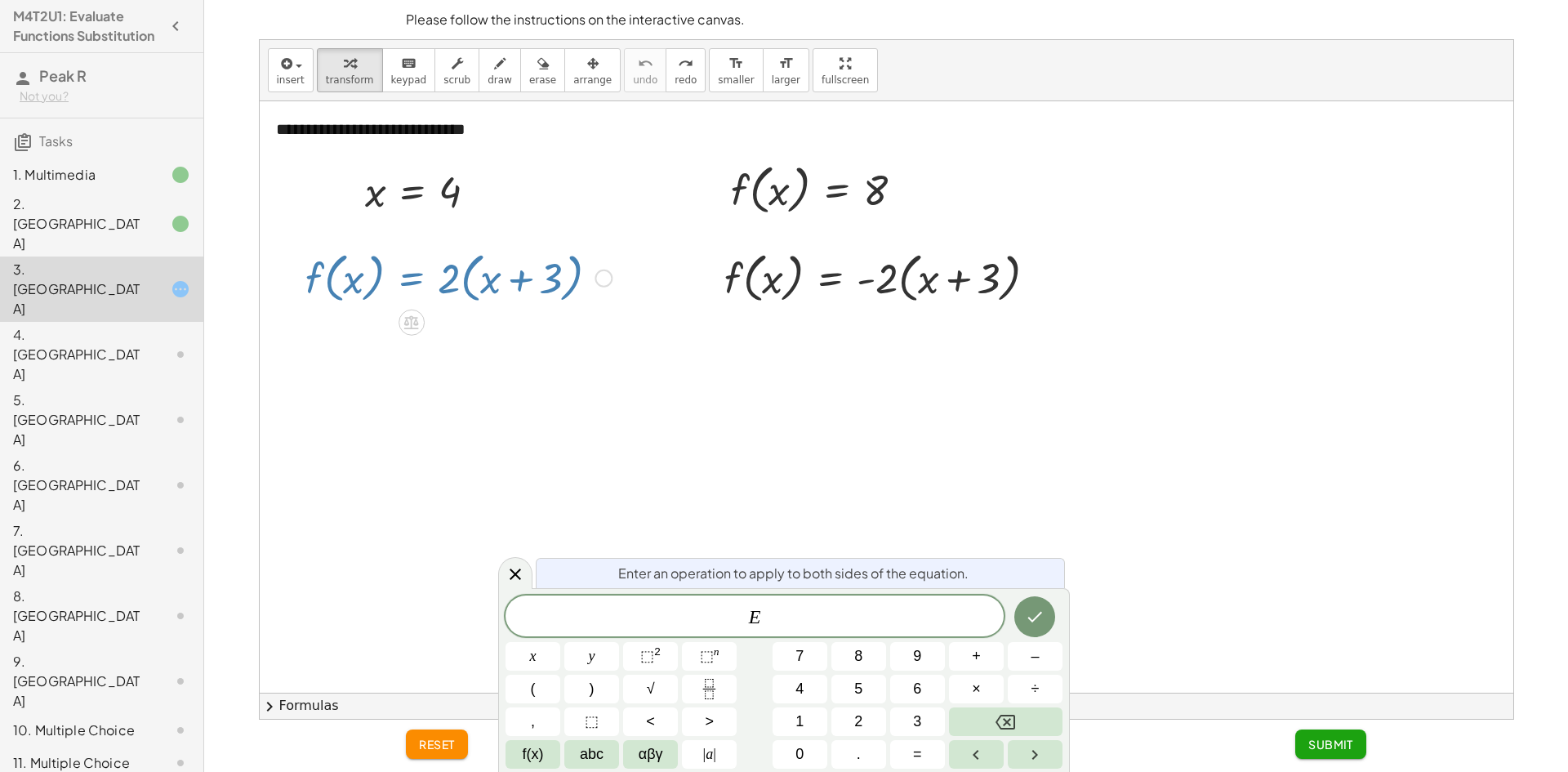
click at [557, 231] on div at bounding box center [886, 397] width 1254 height 592
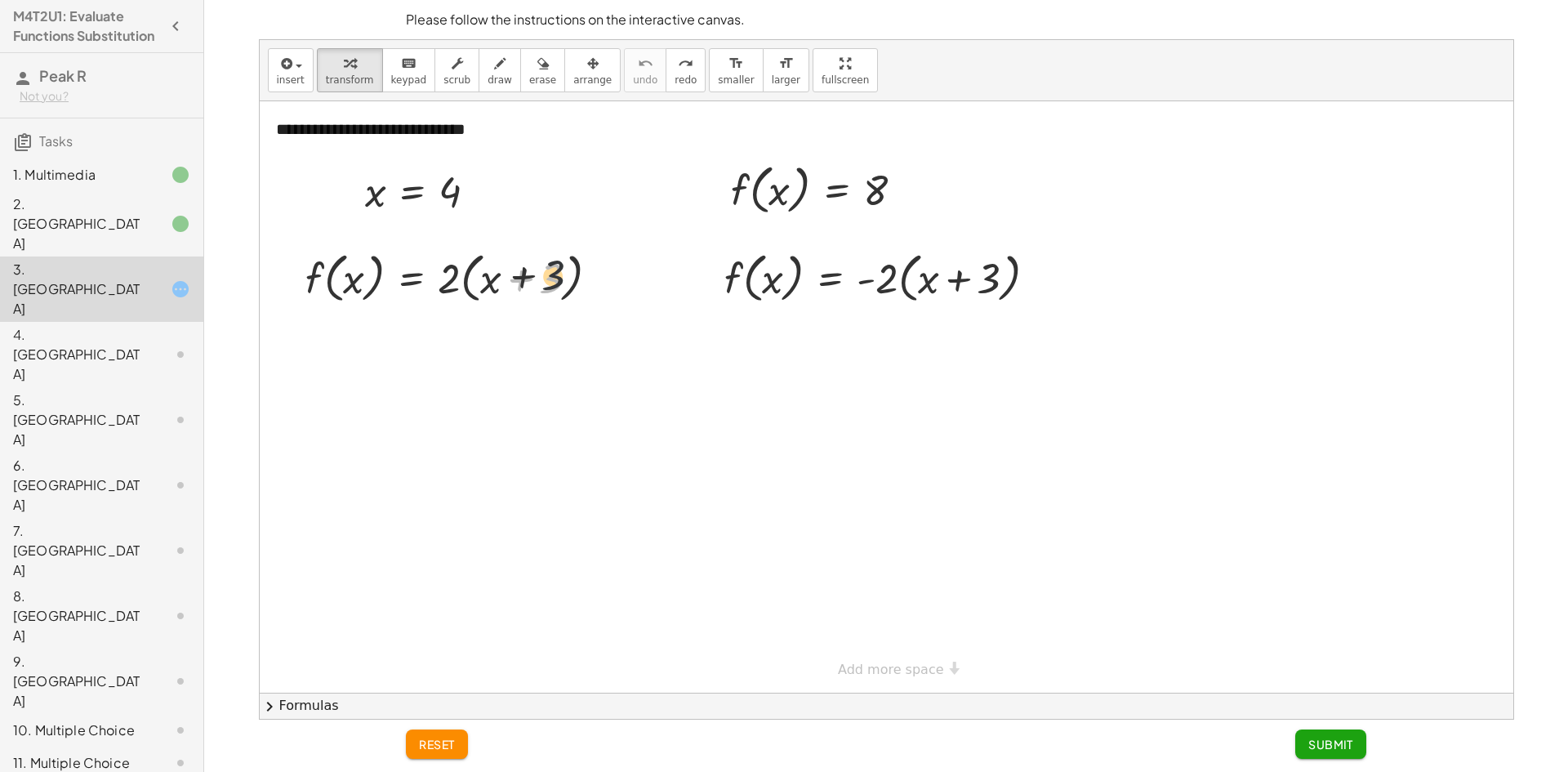
drag, startPoint x: 549, startPoint y: 289, endPoint x: 550, endPoint y: 243, distance: 46.0
click at [560, 253] on div at bounding box center [458, 277] width 323 height 62
drag, startPoint x: 550, startPoint y: 243, endPoint x: 478, endPoint y: 274, distance: 78.4
click at [452, 275] on div "+ 3 f ( , x ) = · 2 · ( + x + 3 )" at bounding box center [452, 277] width 343 height 70
drag, startPoint x: 553, startPoint y: 283, endPoint x: 361, endPoint y: 288, distance: 192.1
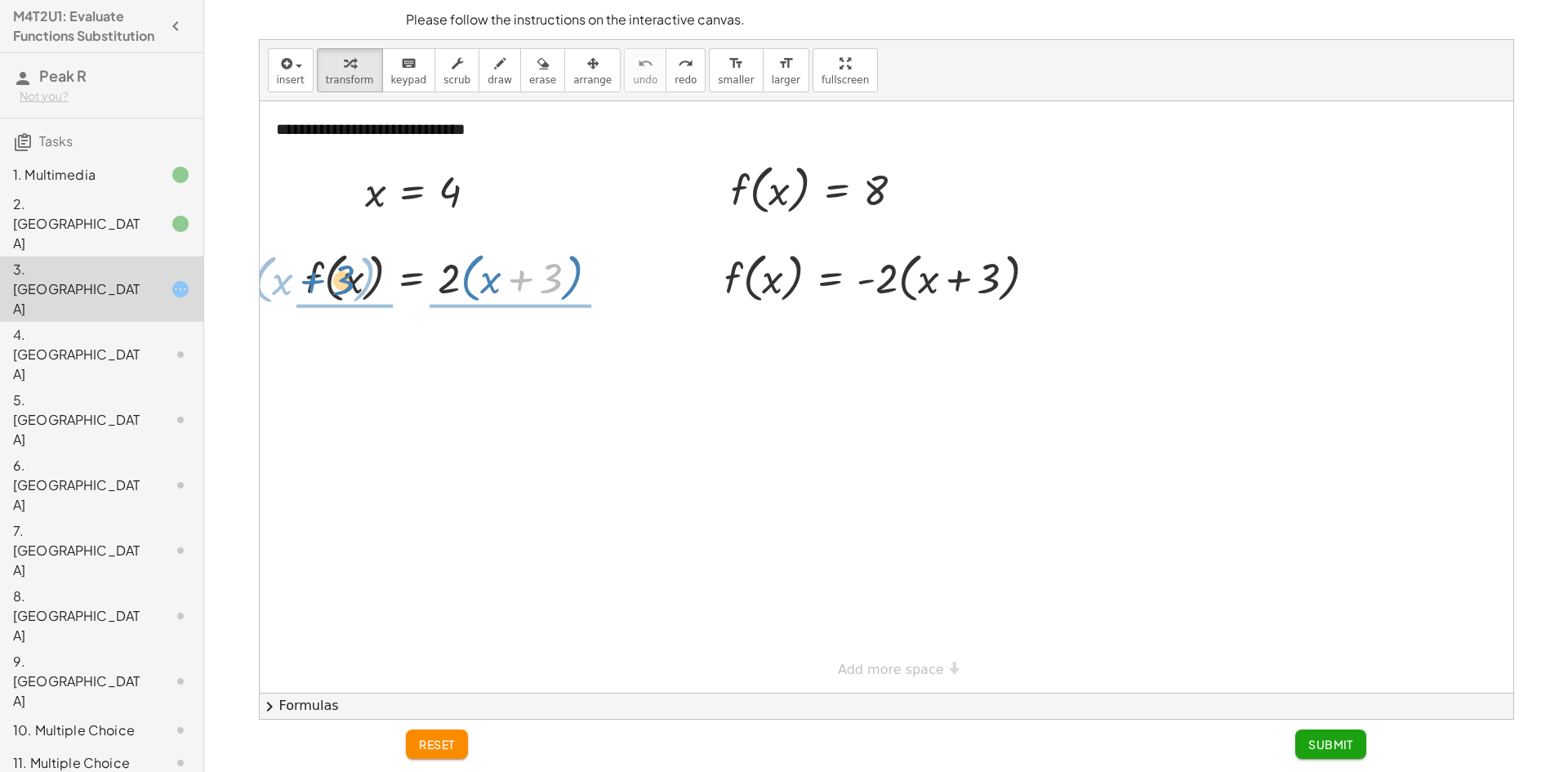
click at [361, 288] on div at bounding box center [458, 277] width 323 height 62
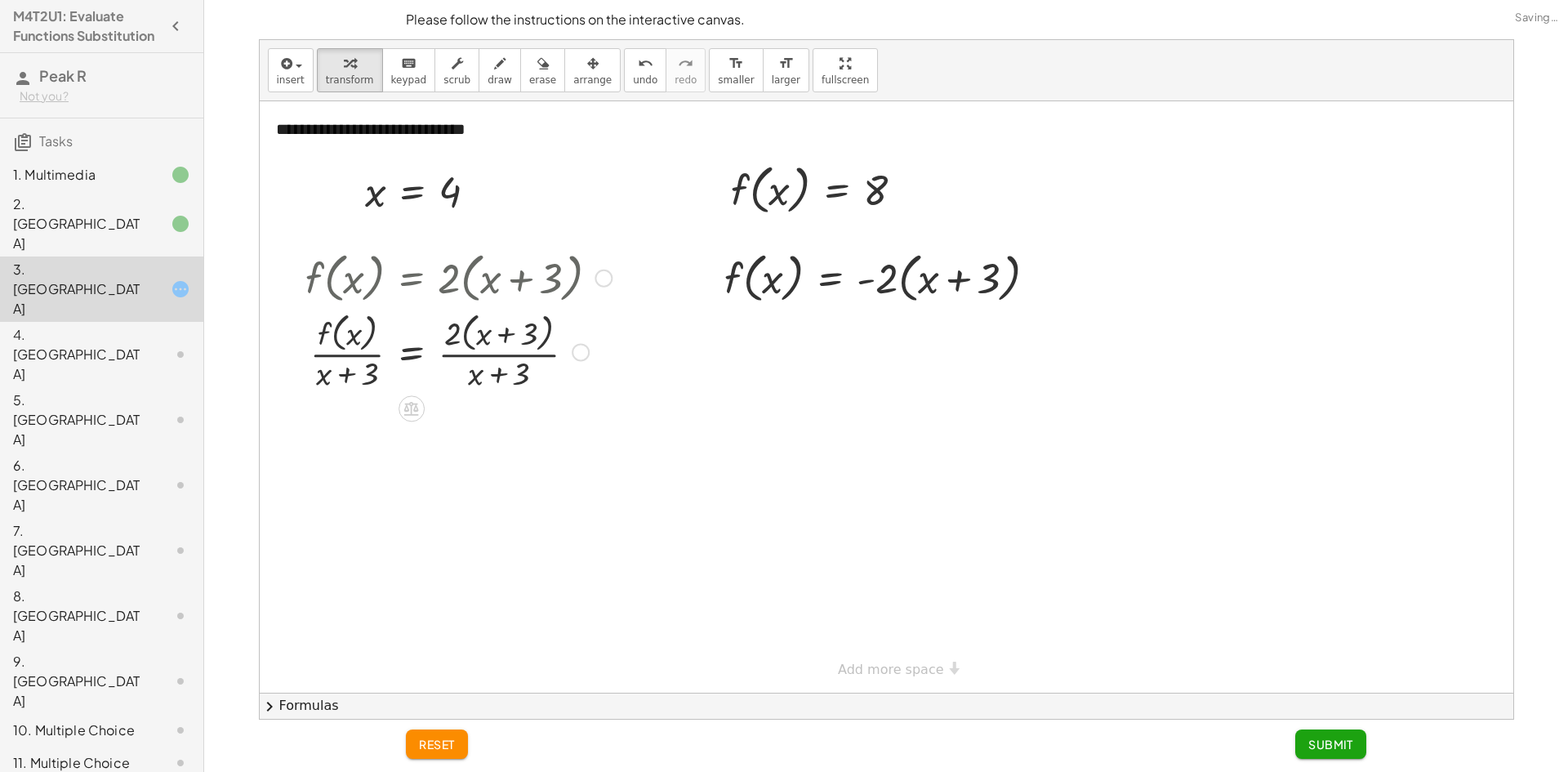
drag, startPoint x: 362, startPoint y: 292, endPoint x: 364, endPoint y: 301, distance: 9.2
click at [362, 295] on div at bounding box center [458, 277] width 323 height 62
click at [370, 356] on div at bounding box center [458, 351] width 323 height 86
click at [353, 349] on div at bounding box center [458, 351] width 323 height 86
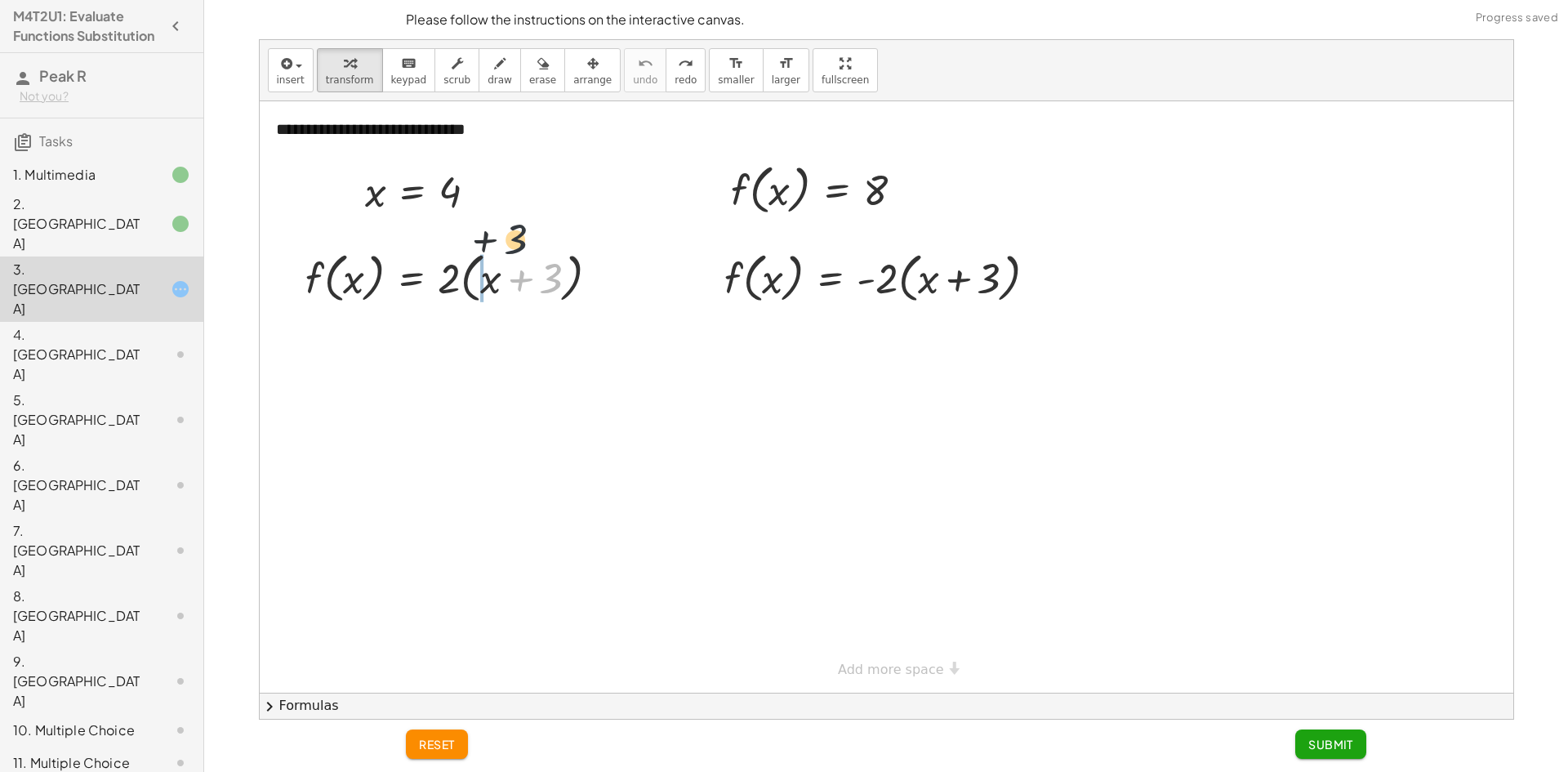
drag, startPoint x: 547, startPoint y: 283, endPoint x: 440, endPoint y: 245, distance: 113.5
click at [453, 242] on div "+ 3 f ( , x ) = · 2 · ( + x + 3 )" at bounding box center [452, 277] width 343 height 70
drag, startPoint x: 440, startPoint y: 245, endPoint x: 419, endPoint y: 276, distance: 37.4
click at [419, 276] on div "+ 3 f ( , x ) = · 2 · ( + x + 3 ) f ( , x ) = · 2 · ( + x + 3 )" at bounding box center [452, 277] width 343 height 70
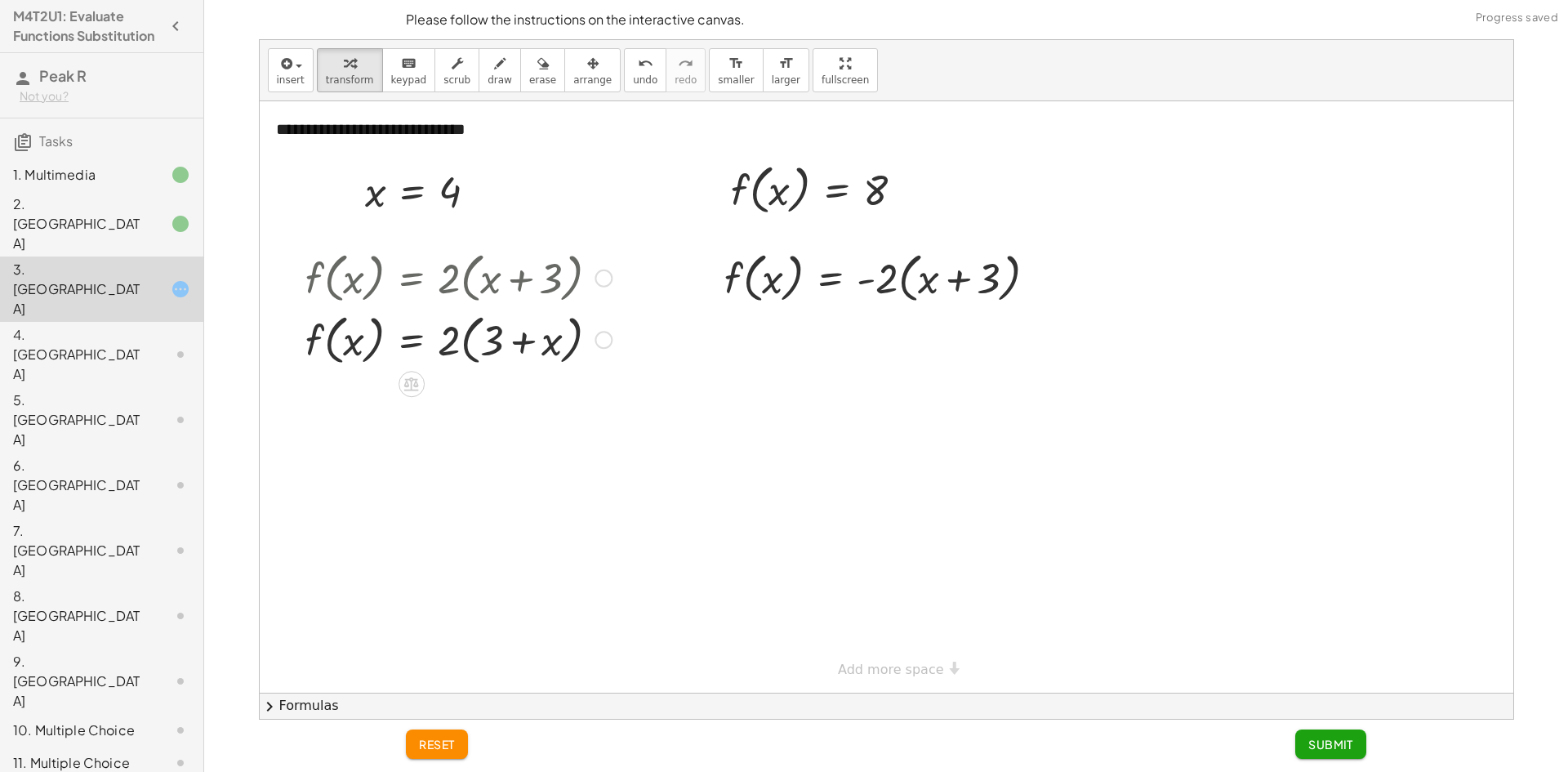
click at [472, 342] on div at bounding box center [458, 339] width 323 height 62
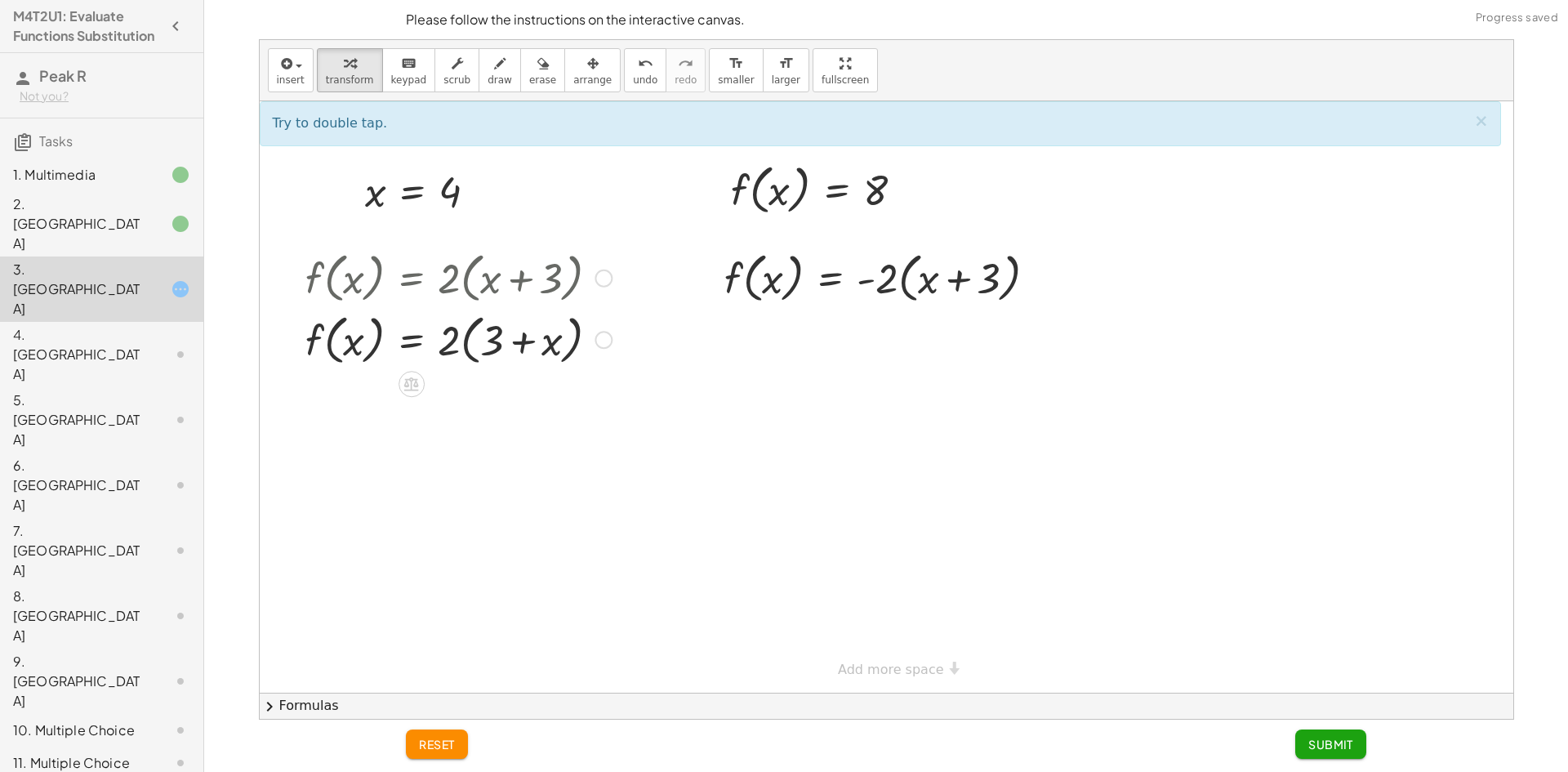
click at [454, 343] on div at bounding box center [458, 339] width 323 height 62
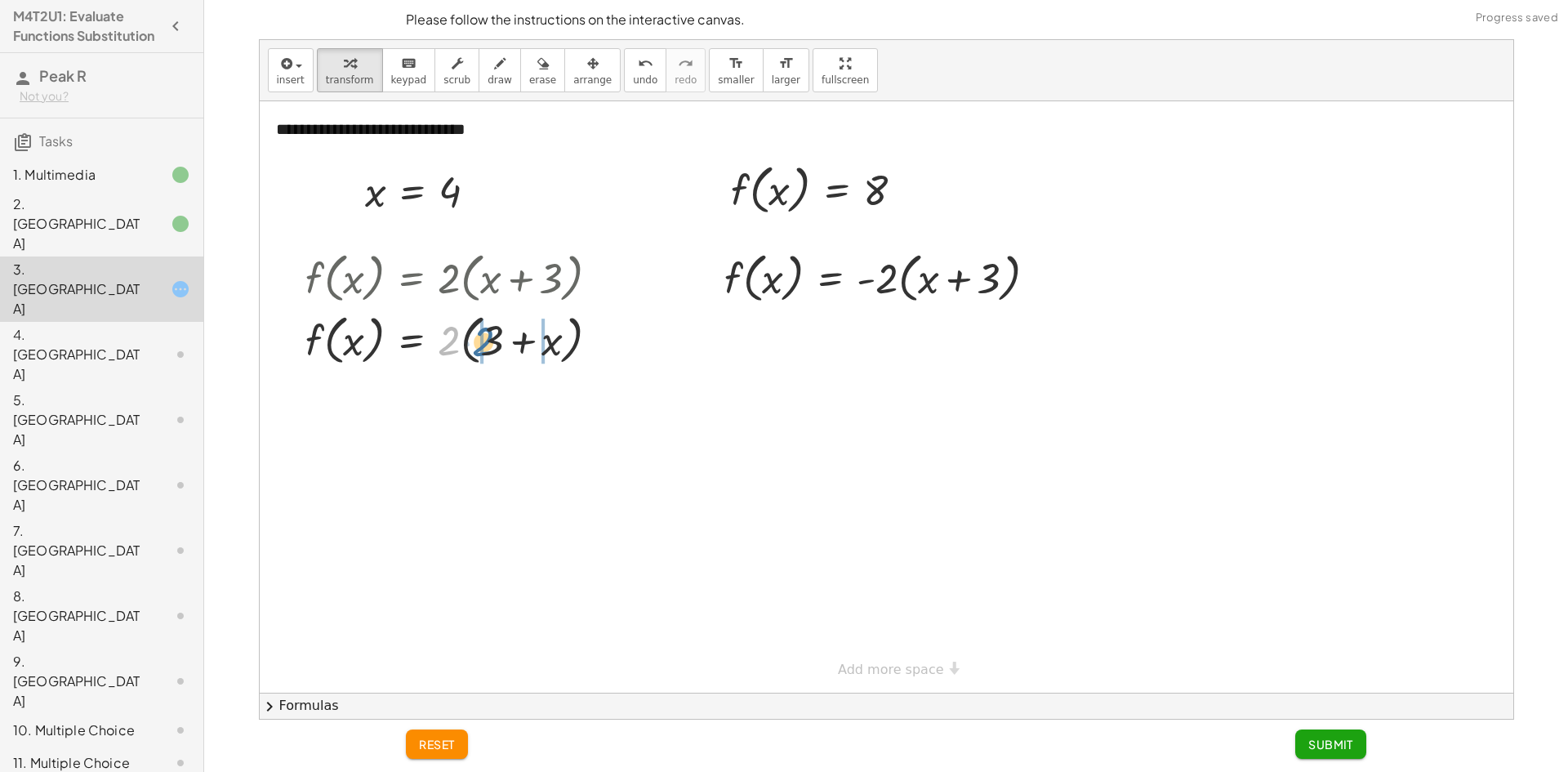
drag, startPoint x: 454, startPoint y: 343, endPoint x: 490, endPoint y: 345, distance: 36.1
click at [490, 345] on div at bounding box center [458, 339] width 323 height 62
click at [480, 345] on div at bounding box center [458, 339] width 323 height 62
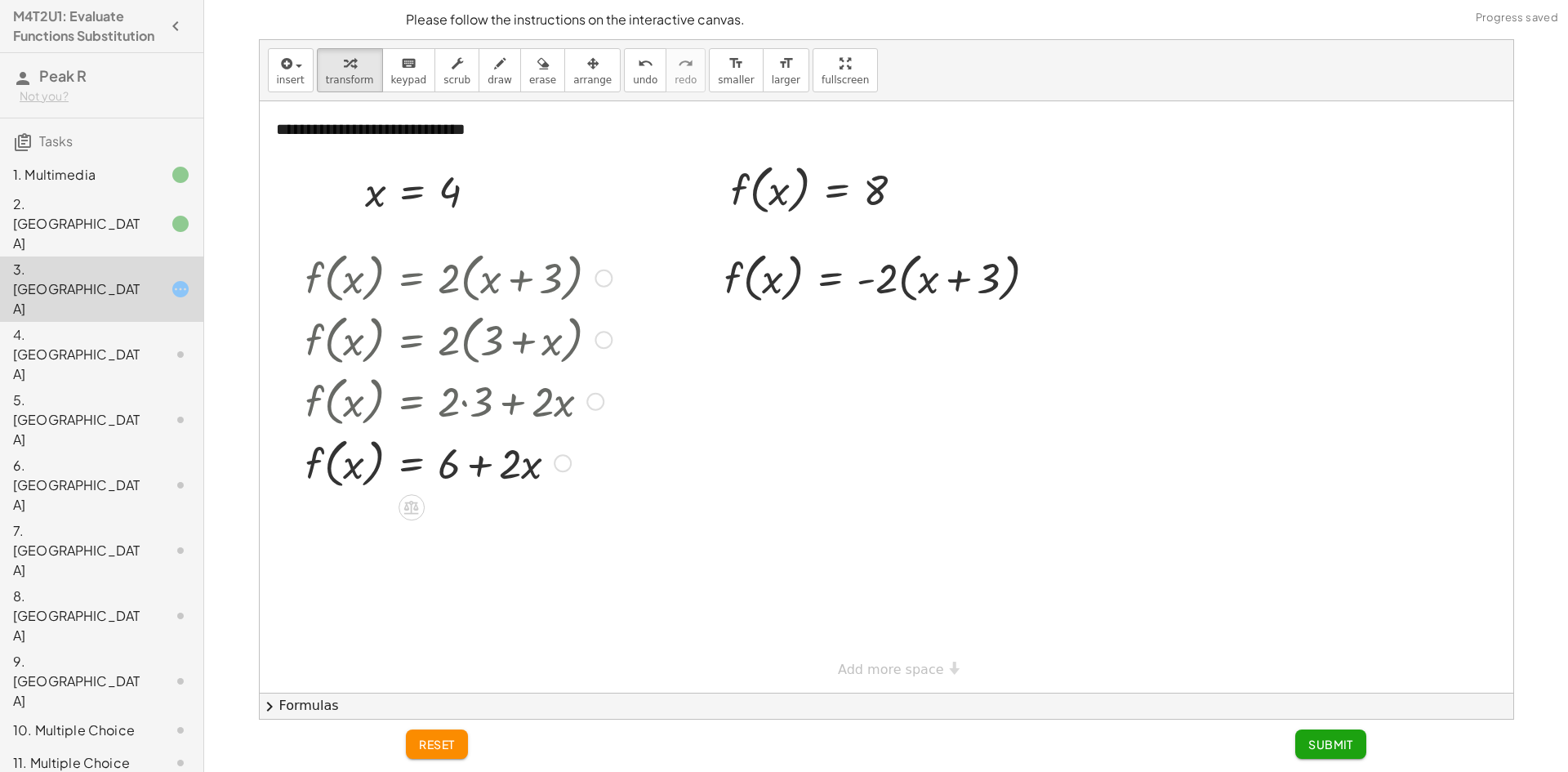
click at [455, 473] on div at bounding box center [458, 462] width 323 height 62
click at [352, 447] on div at bounding box center [458, 462] width 323 height 62
click at [510, 476] on div at bounding box center [458, 462] width 323 height 62
drag, startPoint x: 510, startPoint y: 476, endPoint x: 442, endPoint y: 501, distance: 72.4
click at [442, 501] on div "**********" at bounding box center [886, 397] width 1254 height 592
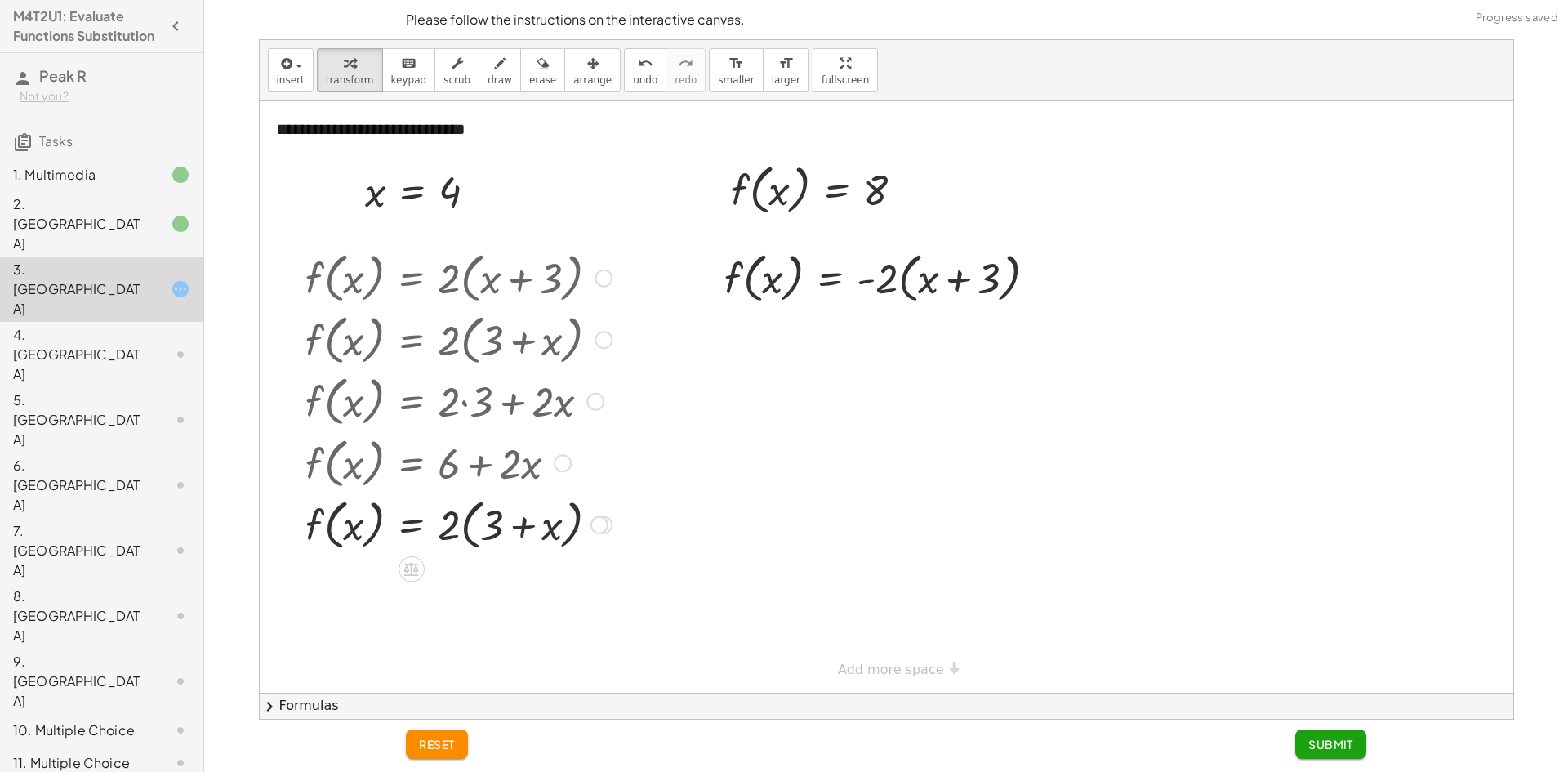
click at [472, 523] on div at bounding box center [458, 523] width 323 height 62
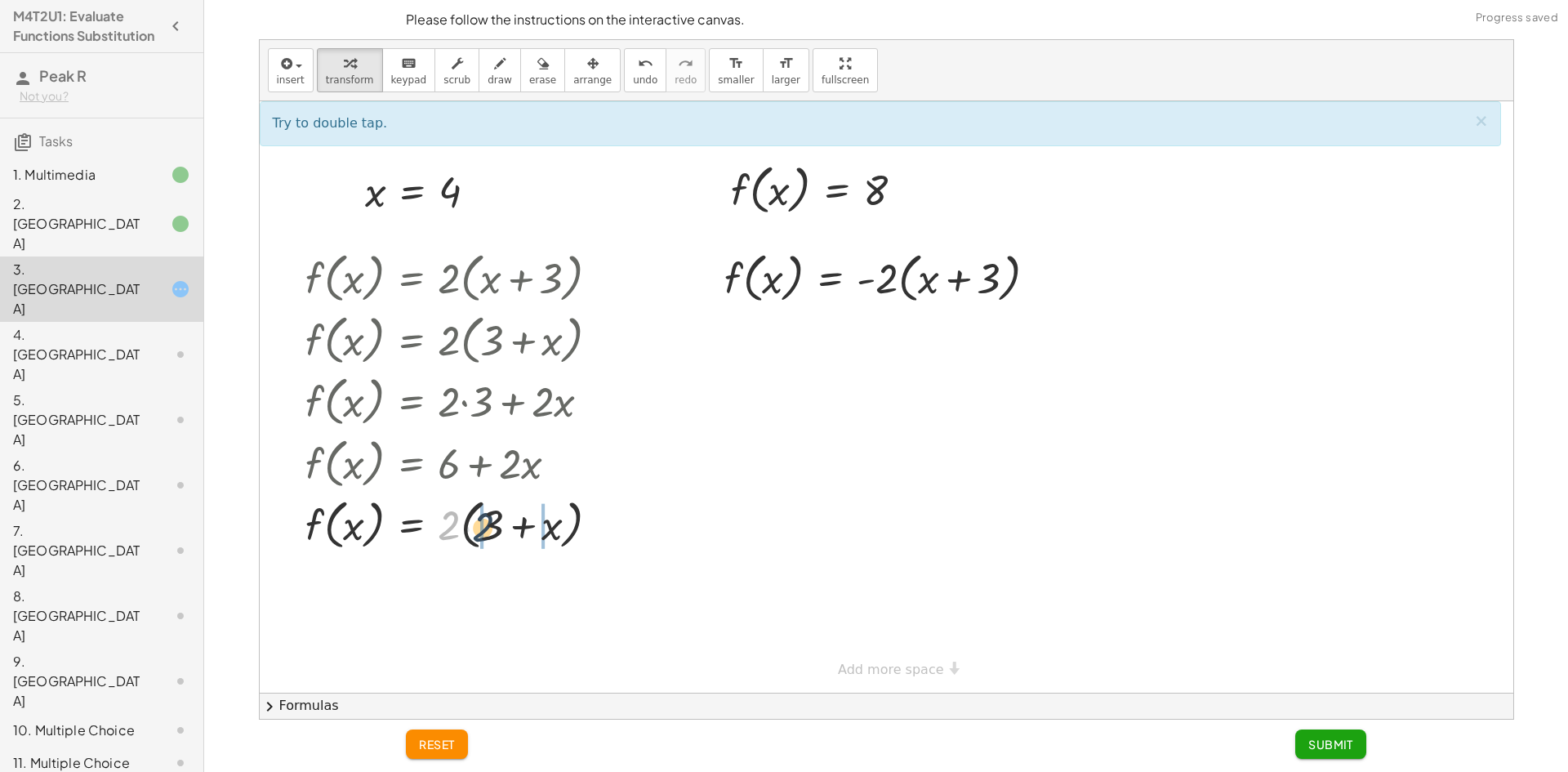
drag, startPoint x: 453, startPoint y: 523, endPoint x: 489, endPoint y: 526, distance: 36.1
click at [489, 526] on div at bounding box center [458, 523] width 323 height 62
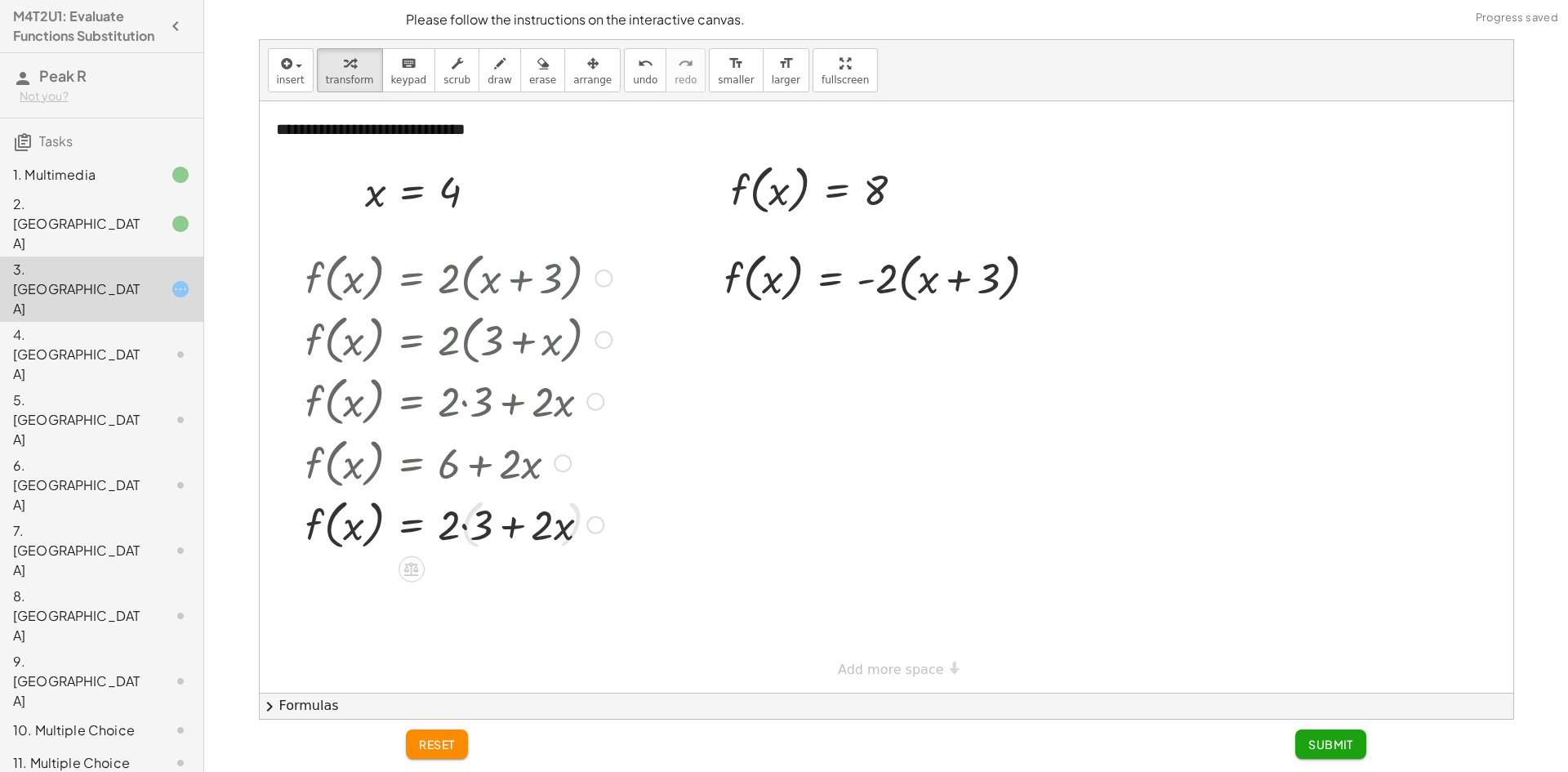
click at [481, 525] on div at bounding box center [458, 523] width 323 height 62
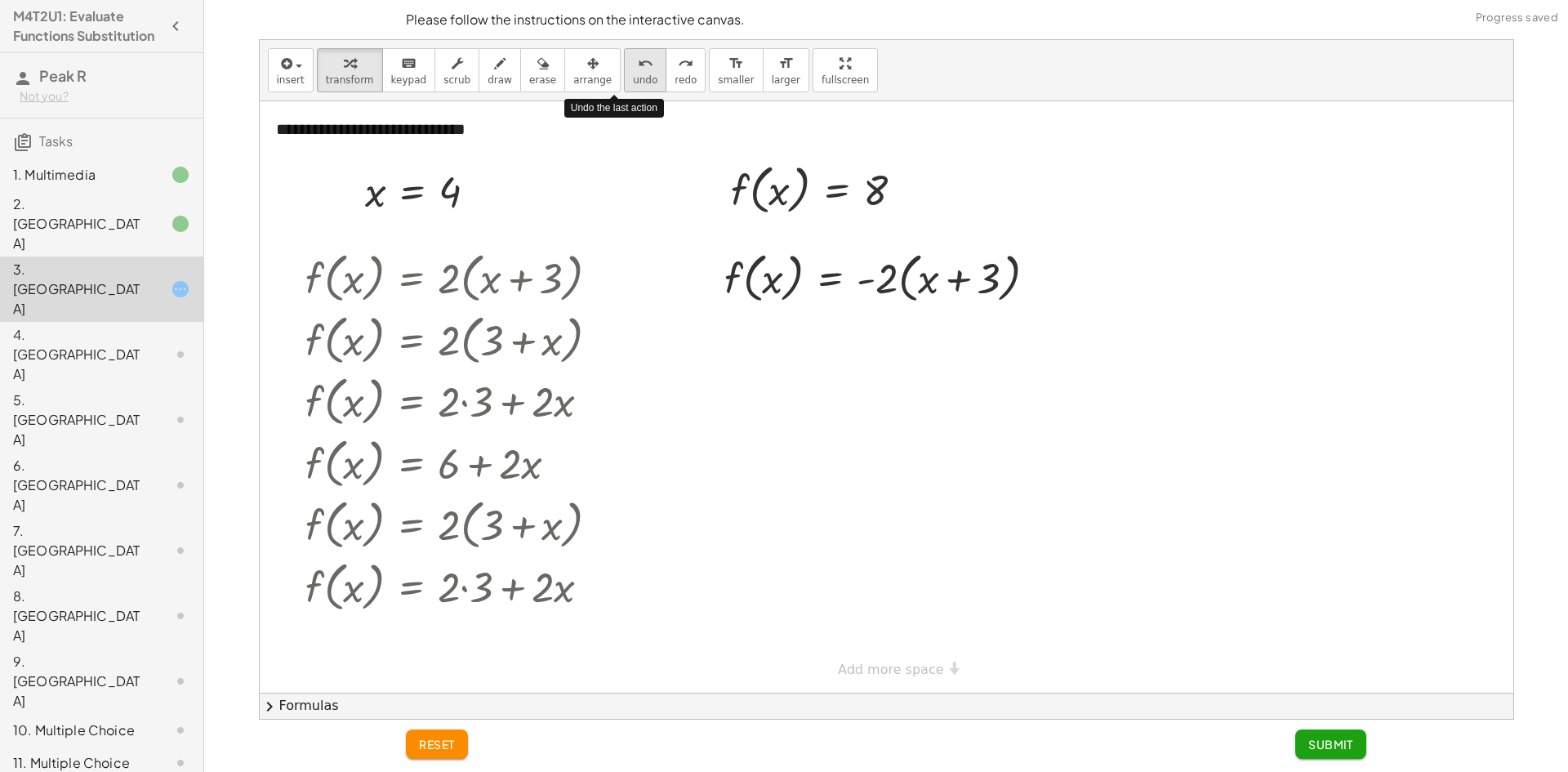
click at [624, 88] on button "undo undo" at bounding box center [645, 70] width 43 height 44
click at [624, 89] on button "undo undo" at bounding box center [645, 70] width 43 height 44
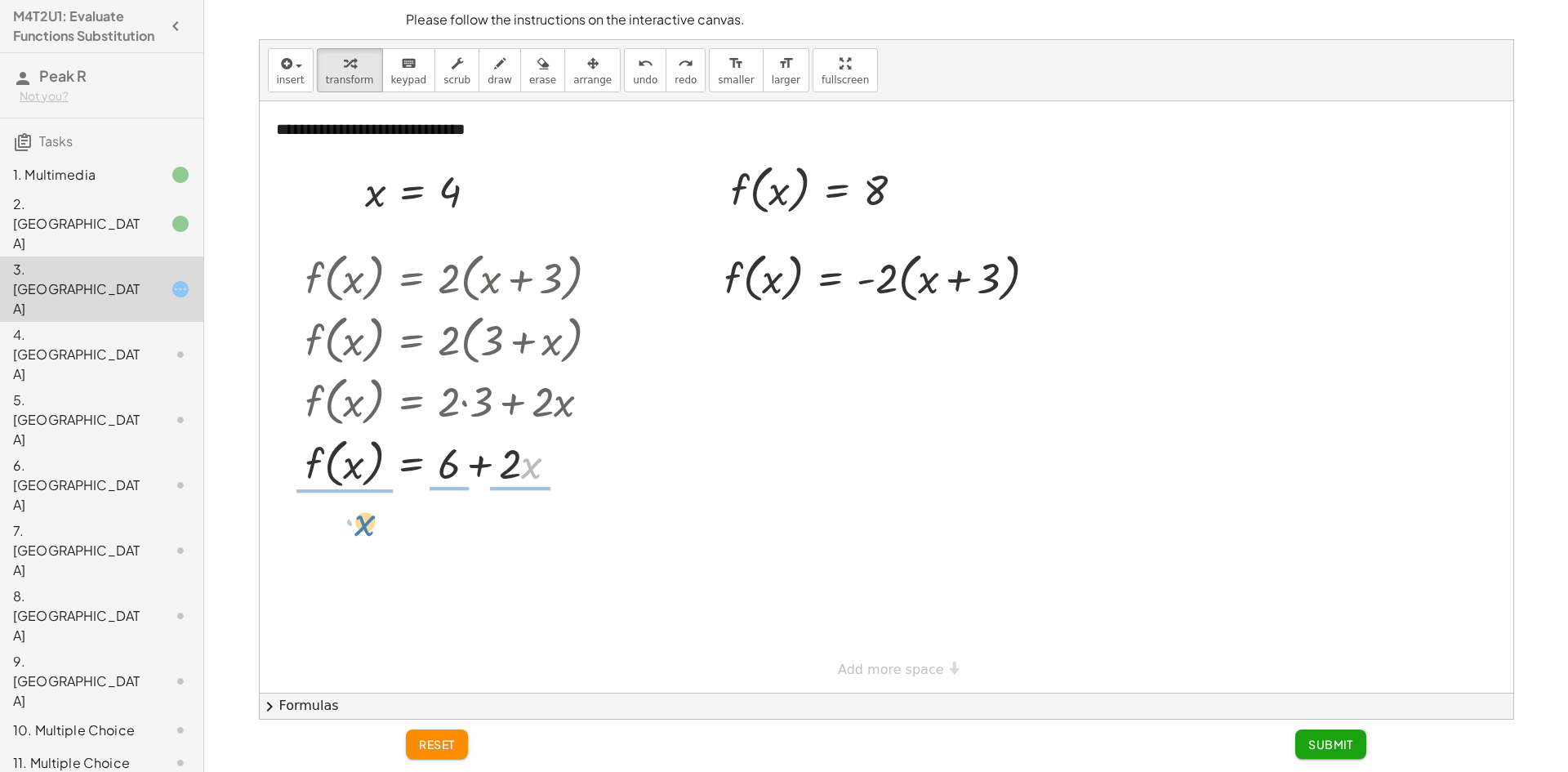
drag, startPoint x: 533, startPoint y: 472, endPoint x: 299, endPoint y: 523, distance: 239.5
click at [364, 535] on div "**********" at bounding box center [886, 397] width 1254 height 592
drag, startPoint x: 299, startPoint y: 523, endPoint x: 331, endPoint y: 508, distance: 35.3
click at [329, 509] on div "**********" at bounding box center [886, 397] width 1254 height 592
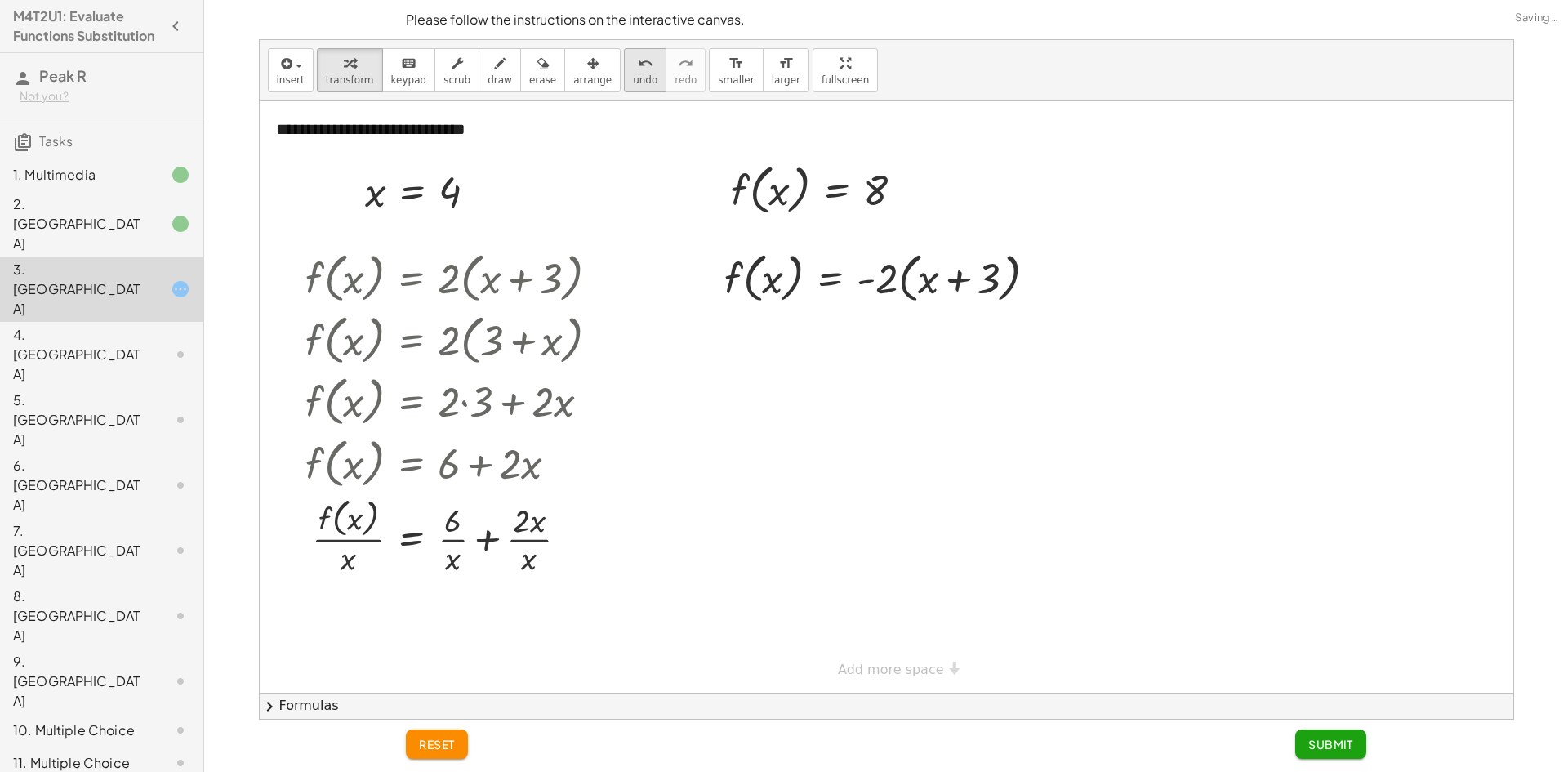
click at [624, 86] on button "undo undo" at bounding box center [645, 70] width 43 height 44
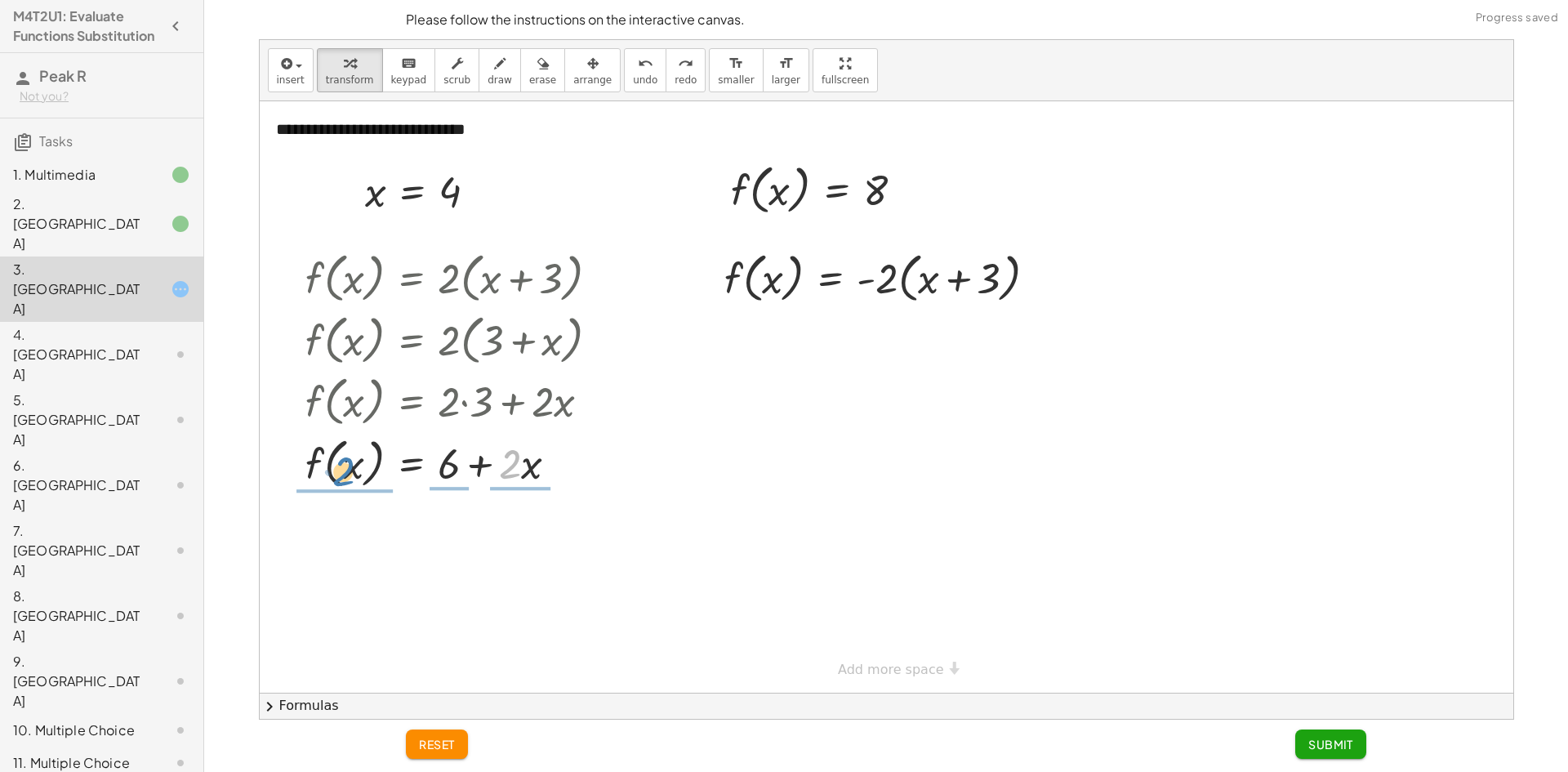
drag, startPoint x: 504, startPoint y: 463, endPoint x: 337, endPoint y: 471, distance: 167.2
click at [337, 471] on div at bounding box center [458, 462] width 323 height 62
click at [337, 471] on div at bounding box center [458, 461] width 323 height 86
click at [624, 90] on button "undo undo" at bounding box center [645, 70] width 43 height 44
drag, startPoint x: 504, startPoint y: 479, endPoint x: 531, endPoint y: 491, distance: 29.5
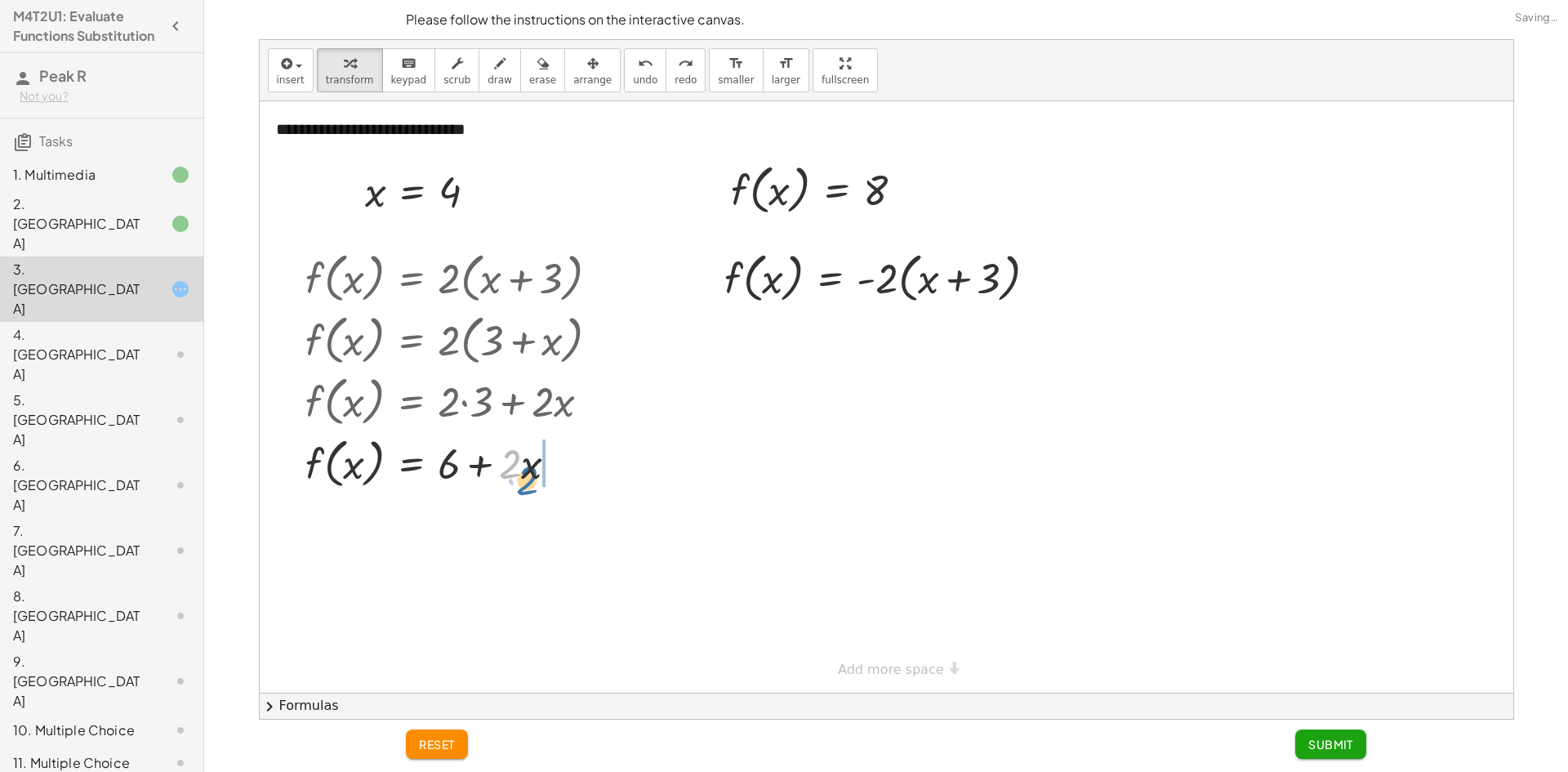
click at [531, 491] on div at bounding box center [458, 462] width 323 height 62
drag, startPoint x: 529, startPoint y: 516, endPoint x: 495, endPoint y: 519, distance: 34.1
click at [493, 520] on div at bounding box center [458, 523] width 323 height 62
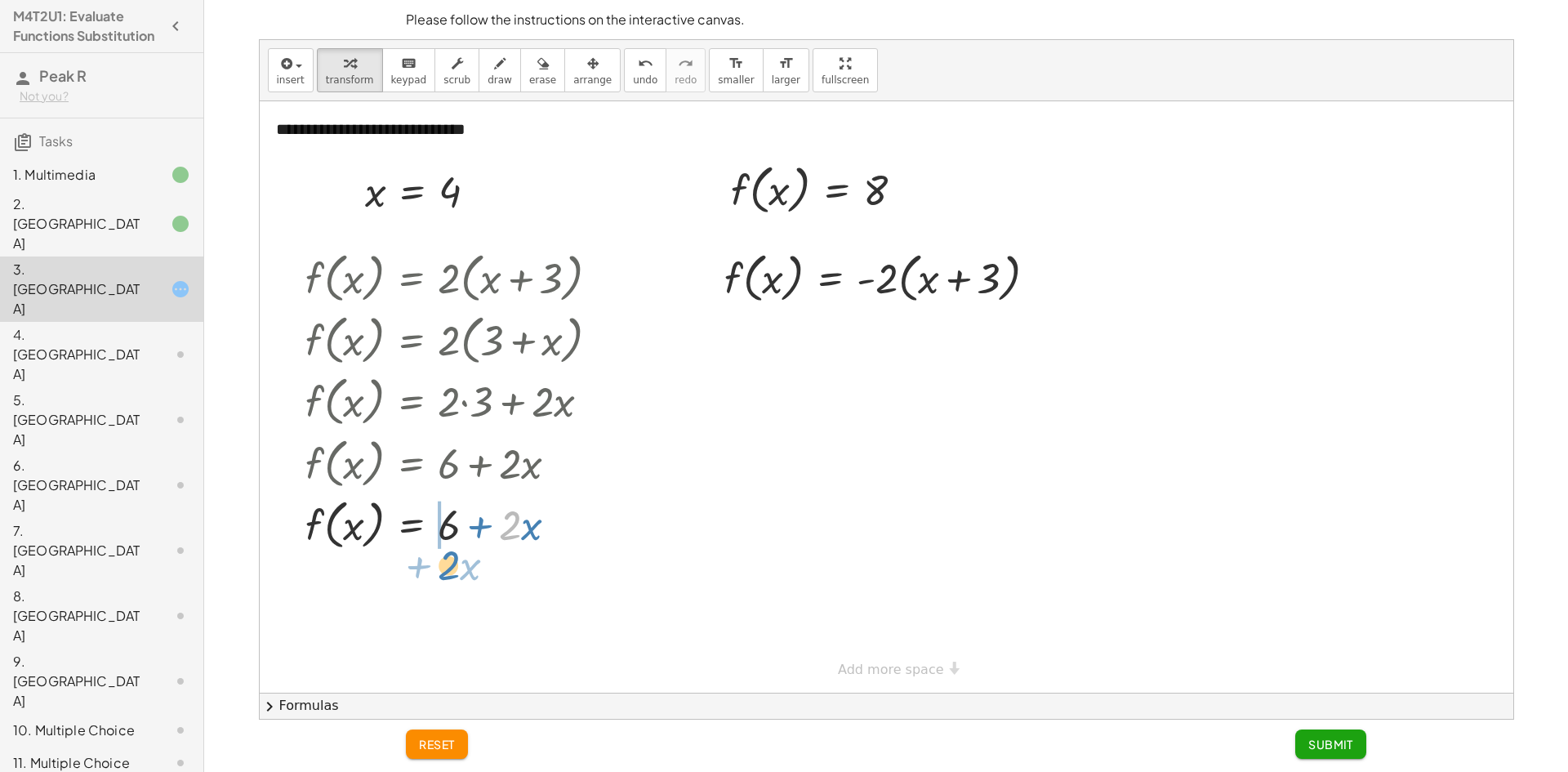
drag, startPoint x: 504, startPoint y: 538, endPoint x: 442, endPoint y: 578, distance: 73.8
click at [442, 578] on div "**********" at bounding box center [886, 397] width 1254 height 592
drag, startPoint x: 442, startPoint y: 578, endPoint x: 419, endPoint y: 571, distance: 24.0
click at [419, 571] on div "**********" at bounding box center [886, 397] width 1254 height 592
click at [500, 533] on div at bounding box center [458, 523] width 323 height 62
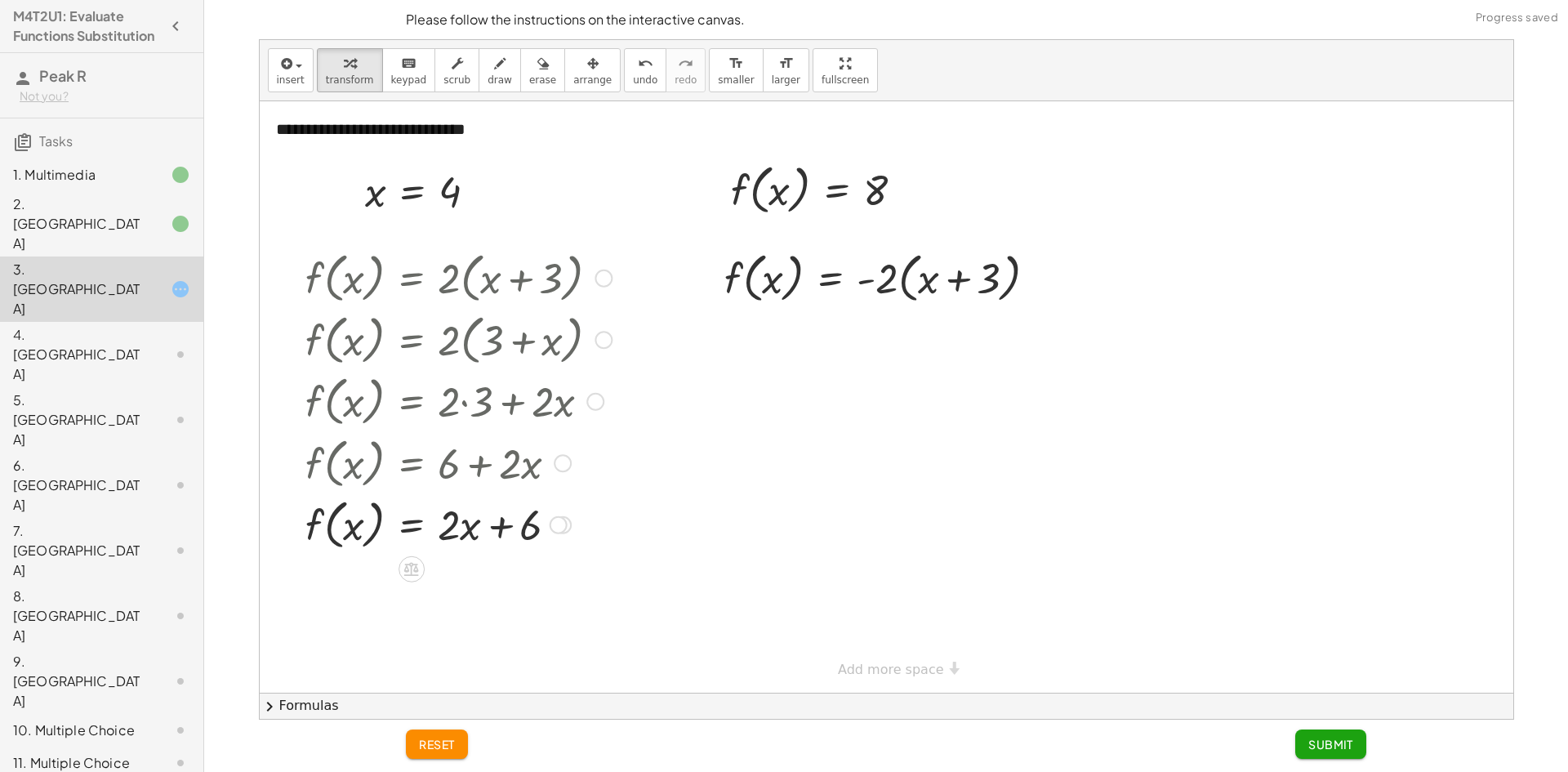
click at [446, 534] on div "**********" at bounding box center [886, 397] width 1254 height 592
drag, startPoint x: 448, startPoint y: 522, endPoint x: 519, endPoint y: 553, distance: 77.5
click at [496, 538] on div at bounding box center [458, 523] width 323 height 62
drag, startPoint x: 521, startPoint y: 553, endPoint x: 433, endPoint y: 545, distance: 88.4
click at [433, 545] on div at bounding box center [458, 523] width 323 height 62
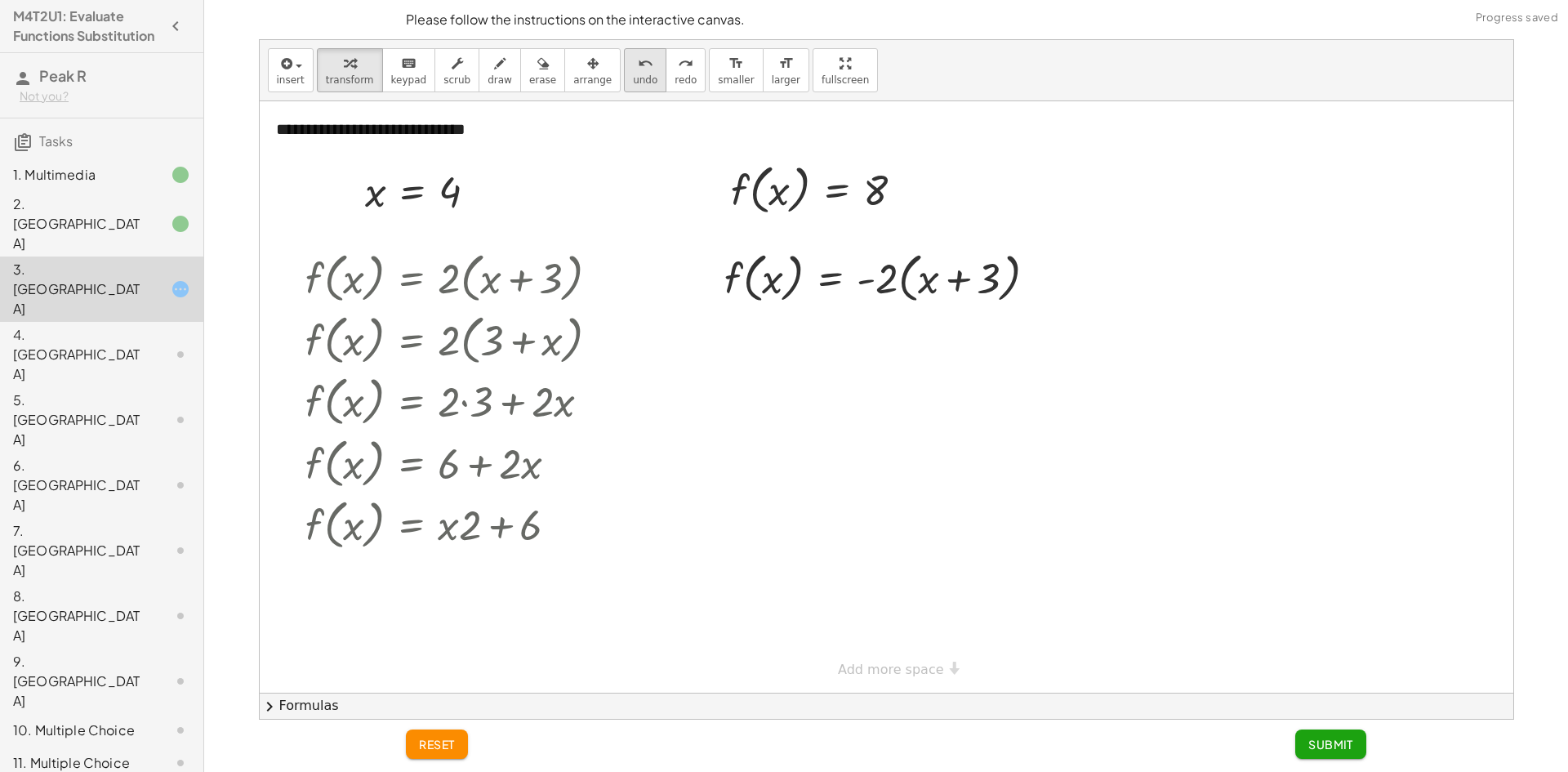
click at [624, 73] on button "undo undo" at bounding box center [645, 70] width 43 height 44
click at [633, 75] on span "undo" at bounding box center [645, 79] width 25 height 11
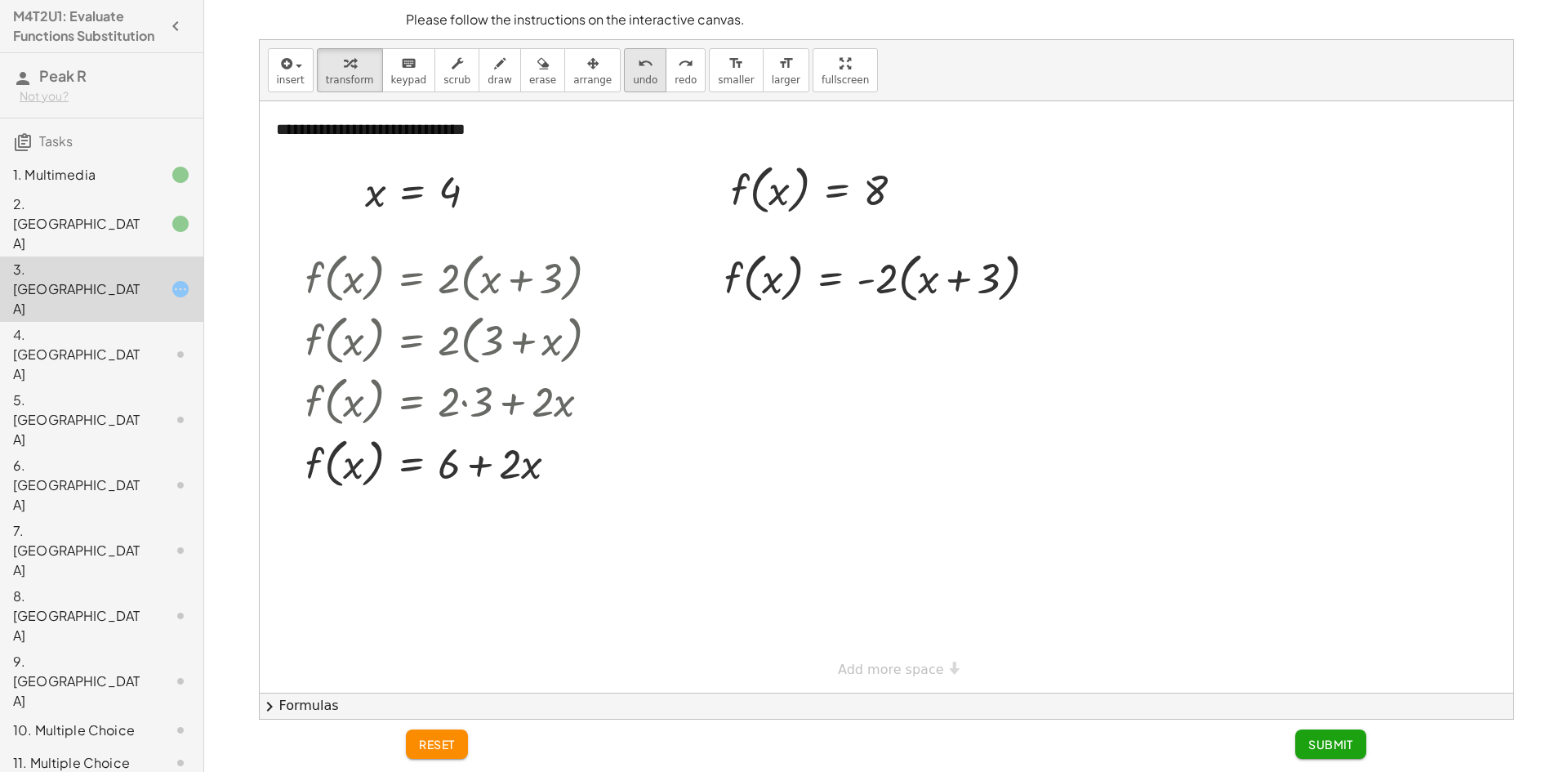
click at [633, 72] on div "undo" at bounding box center [645, 62] width 25 height 20
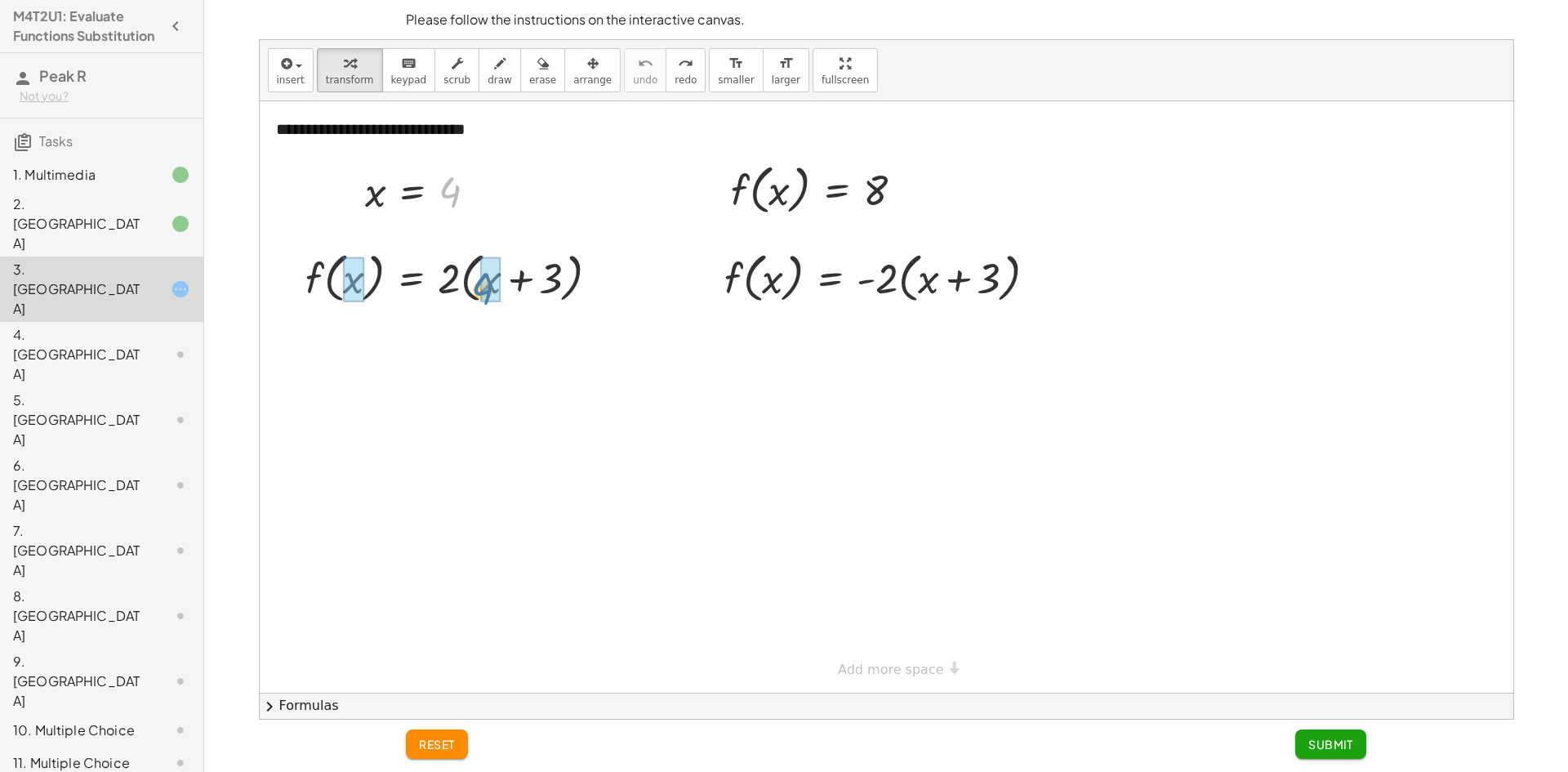
drag, startPoint x: 450, startPoint y: 192, endPoint x: 483, endPoint y: 290, distance: 103.4
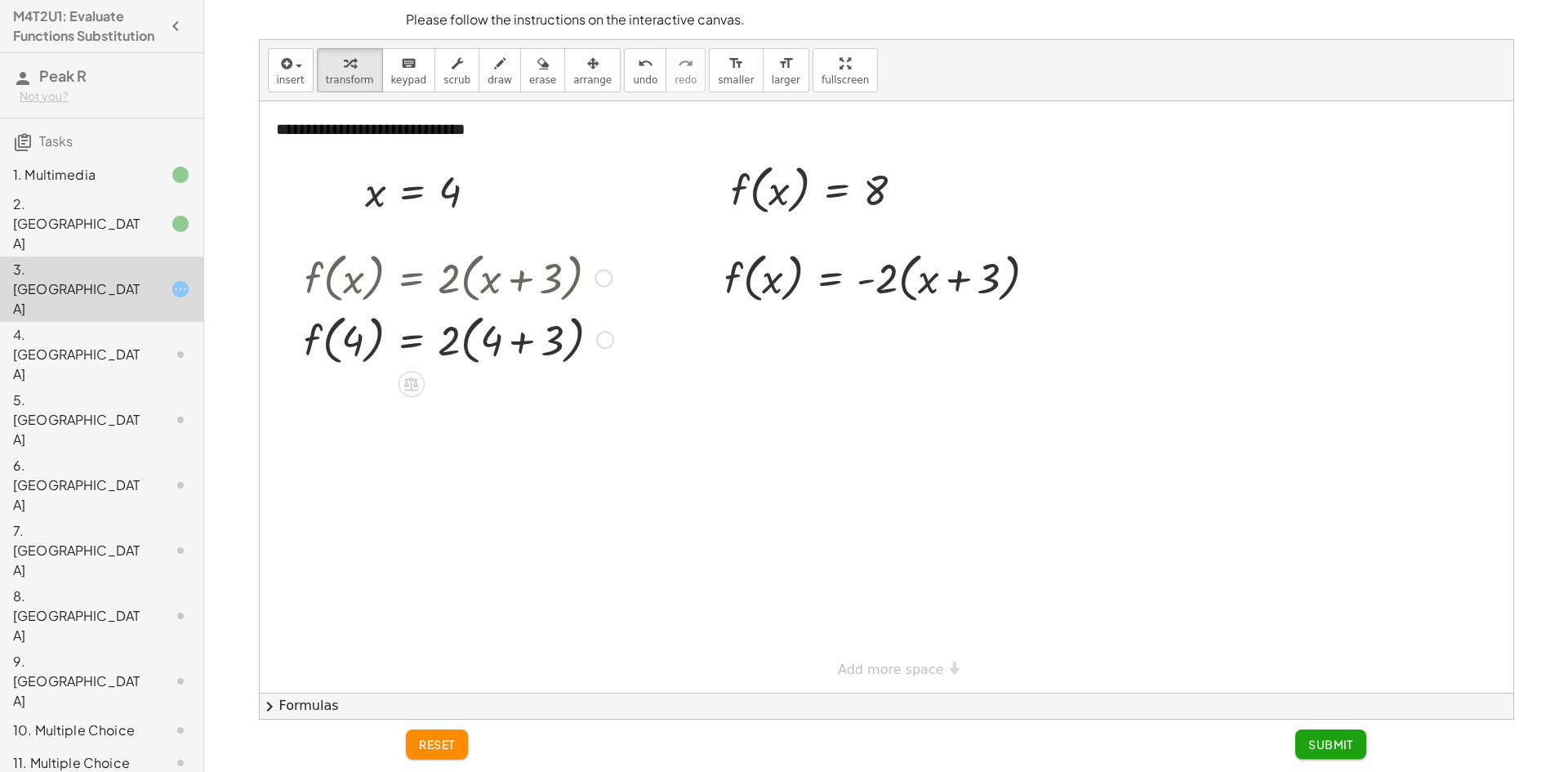
click at [525, 342] on div at bounding box center [458, 339] width 326 height 62
click at [470, 407] on div at bounding box center [458, 401] width 326 height 62
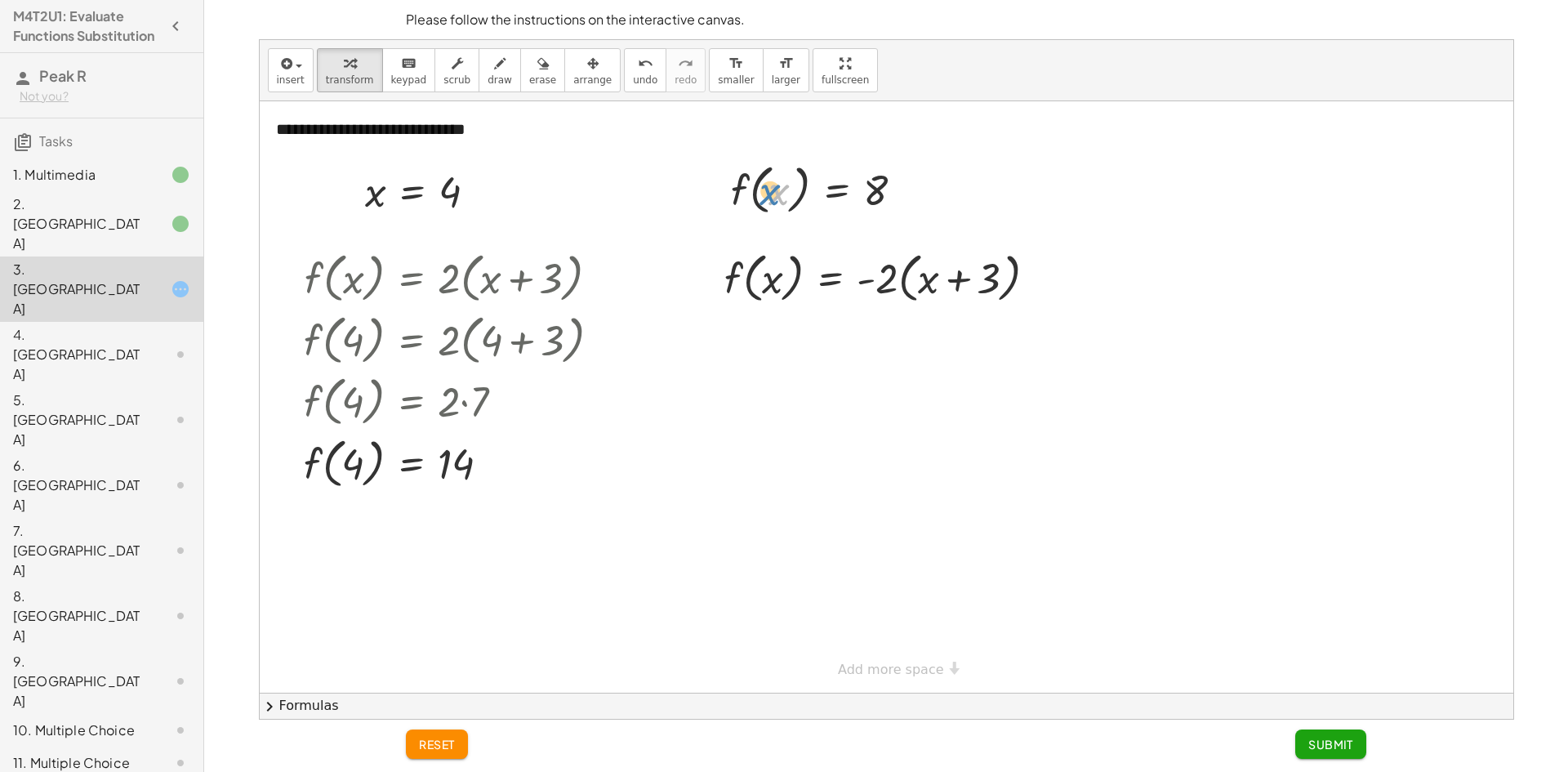
drag, startPoint x: 775, startPoint y: 195, endPoint x: 763, endPoint y: 196, distance: 12.0
click at [763, 196] on div at bounding box center [824, 189] width 202 height 62
drag, startPoint x: 732, startPoint y: 202, endPoint x: 719, endPoint y: 277, distance: 76.1
click at [719, 277] on div "**********" at bounding box center [886, 397] width 1254 height 592
drag, startPoint x: 984, startPoint y: 350, endPoint x: 911, endPoint y: 352, distance: 73.0
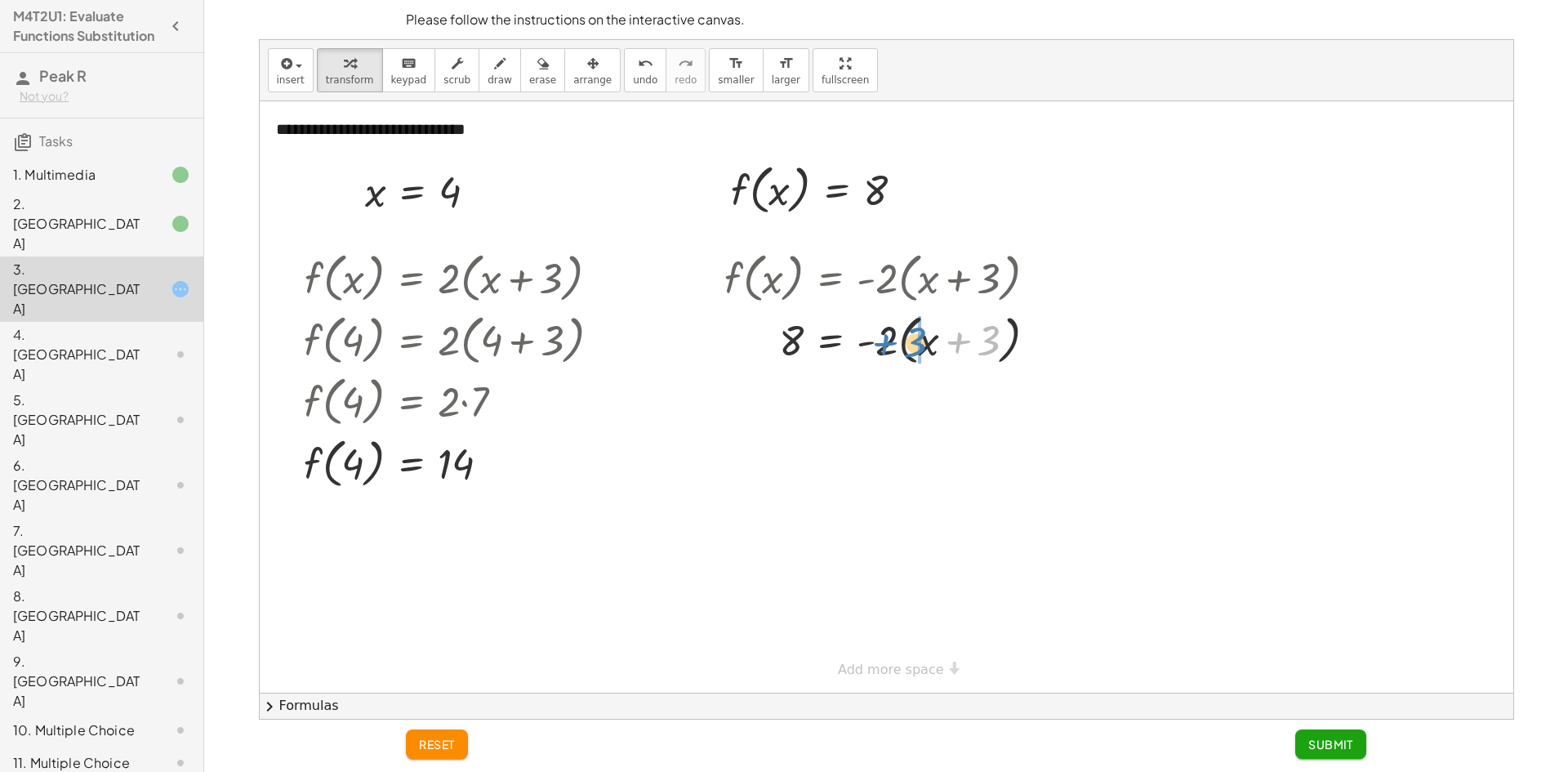
click at [911, 352] on div at bounding box center [887, 339] width 341 height 62
drag, startPoint x: 882, startPoint y: 399, endPoint x: 924, endPoint y: 405, distance: 42.4
click at [925, 405] on div at bounding box center [887, 401] width 341 height 62
click at [915, 406] on div at bounding box center [892, 400] width 352 height 56
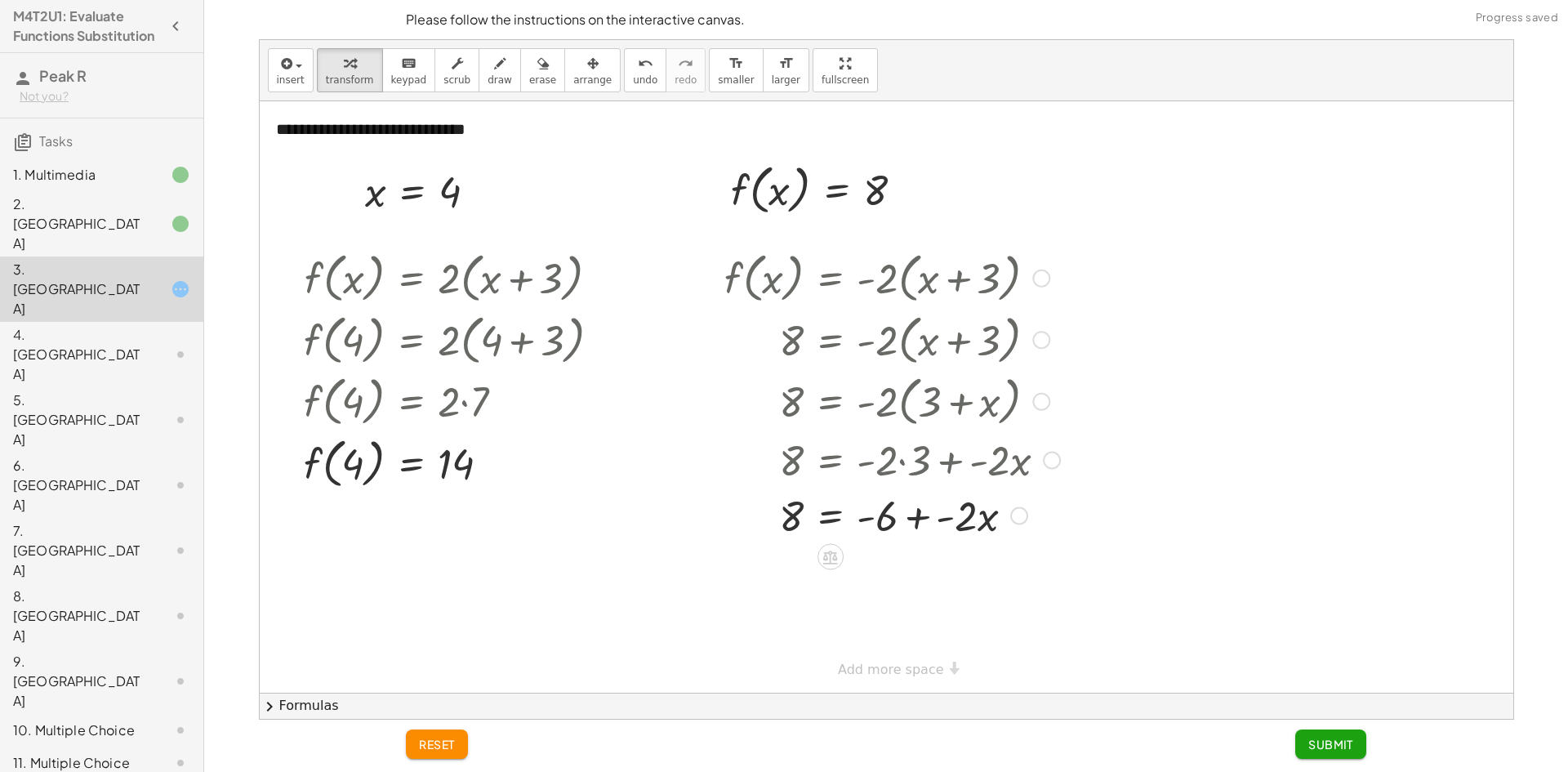
click at [962, 519] on div at bounding box center [892, 514] width 352 height 56
click at [633, 78] on span "undo" at bounding box center [645, 79] width 25 height 11
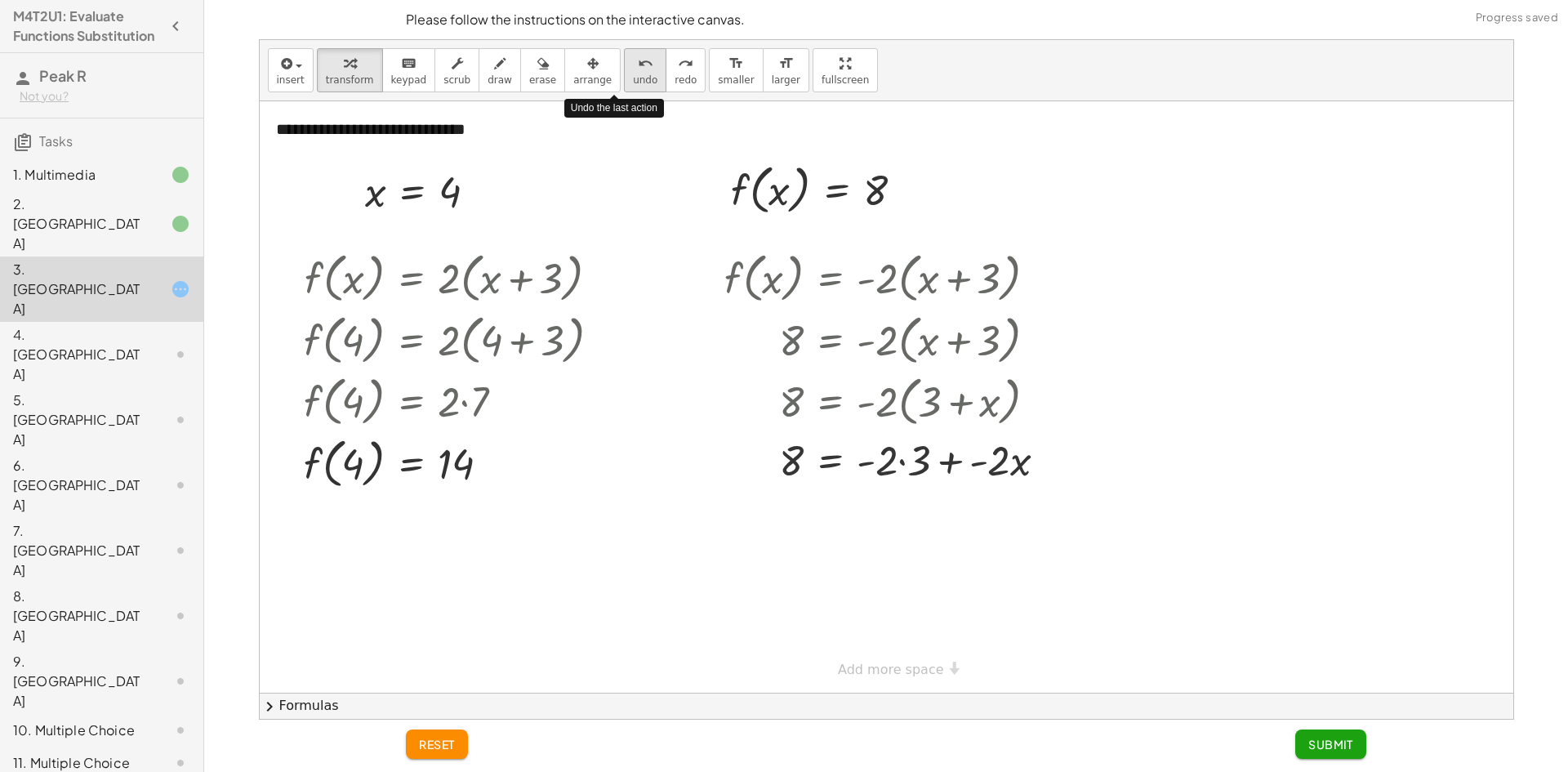
click at [633, 78] on span "undo" at bounding box center [645, 79] width 25 height 11
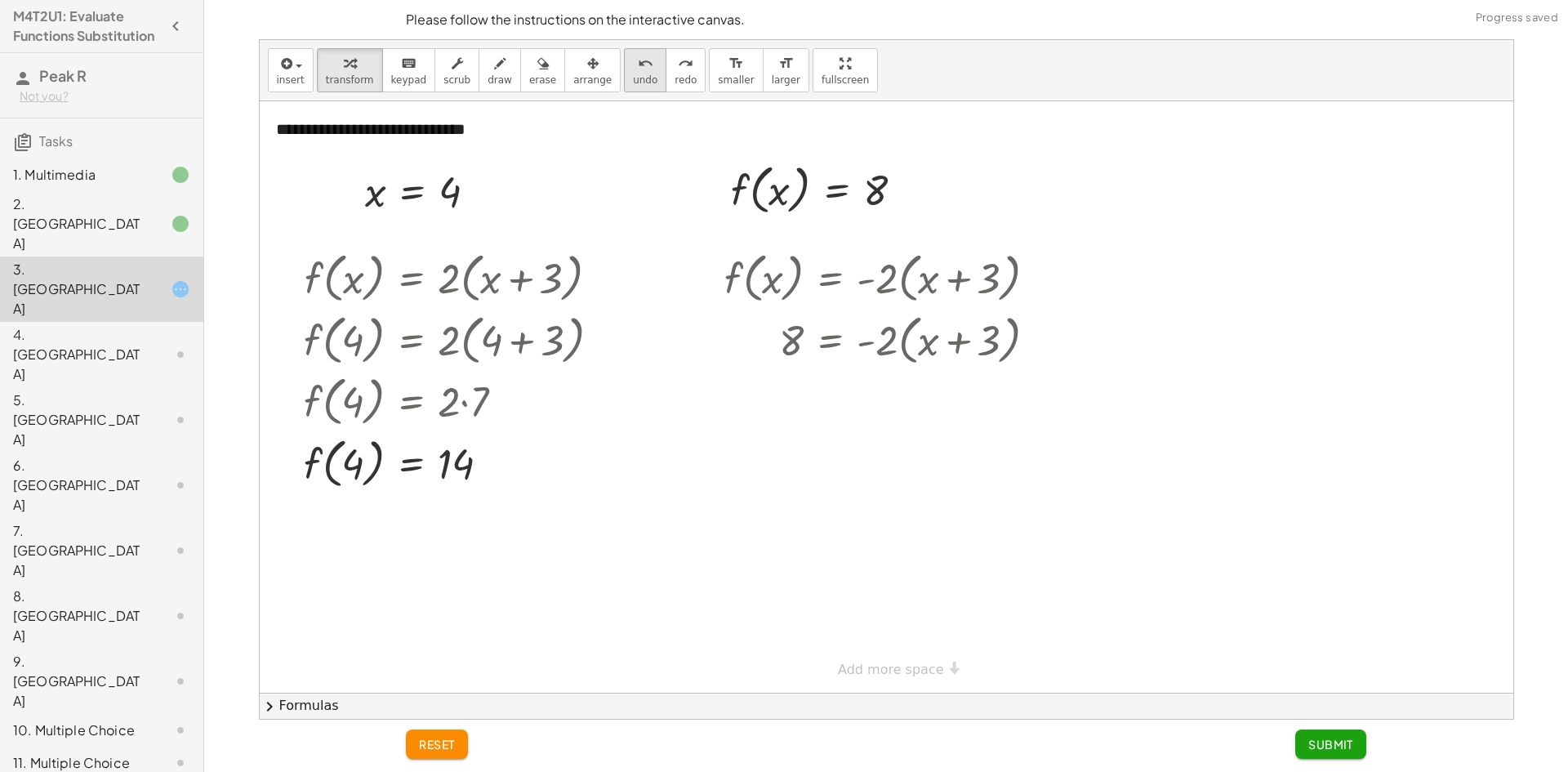
click at [638, 71] on icon "undo" at bounding box center [645, 63] width 15 height 20
drag, startPoint x: 871, startPoint y: 185, endPoint x: 922, endPoint y: 344, distance: 167.0
click at [982, 346] on div at bounding box center [889, 339] width 346 height 62
click at [897, 397] on div at bounding box center [889, 397] width 346 height 56
click at [906, 402] on div at bounding box center [889, 397] width 346 height 56
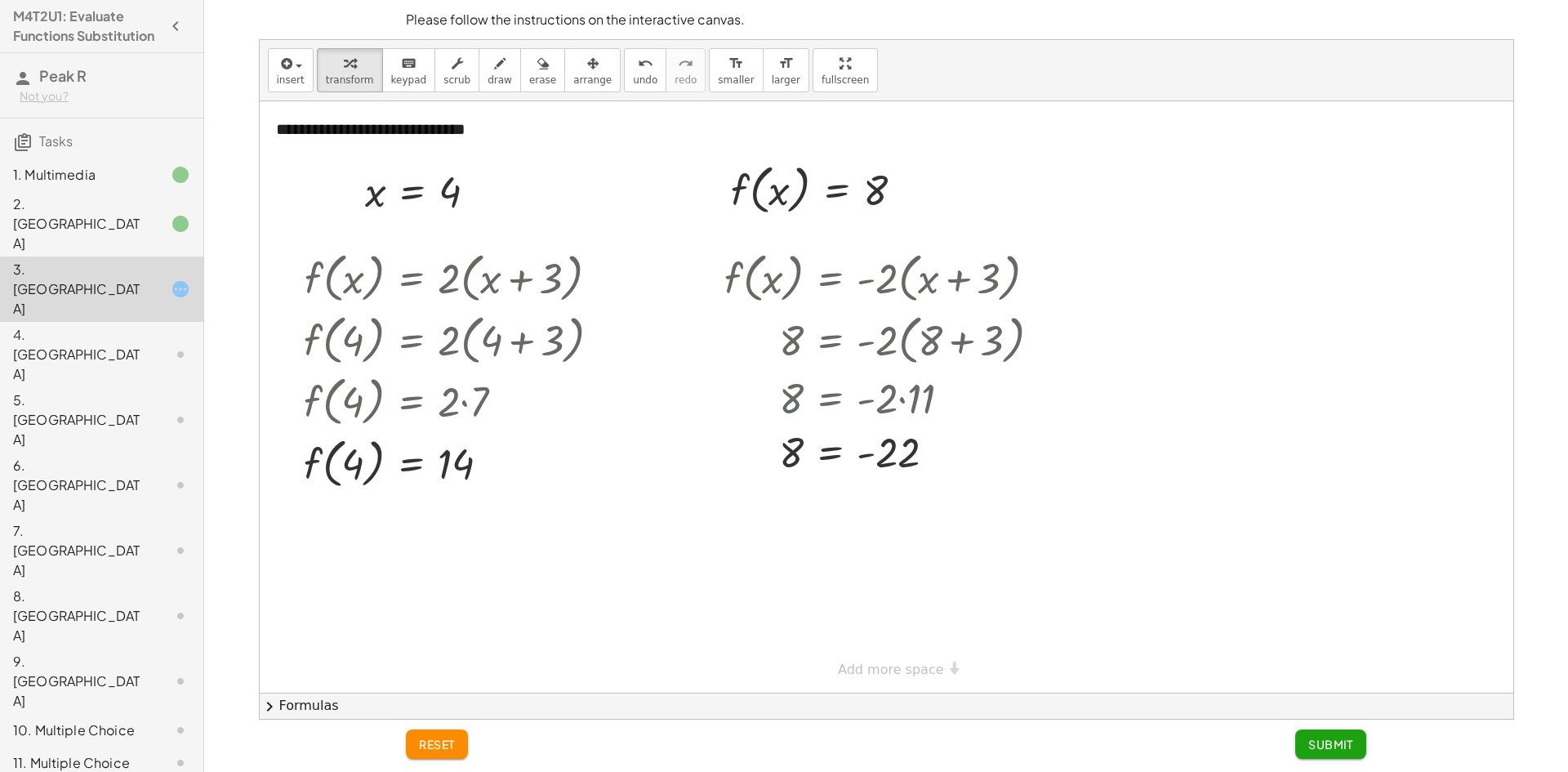
click at [1324, 759] on div "reset Submit" at bounding box center [886, 746] width 980 height 52
click at [1322, 748] on span "Submit" at bounding box center [1331, 744] width 45 height 15
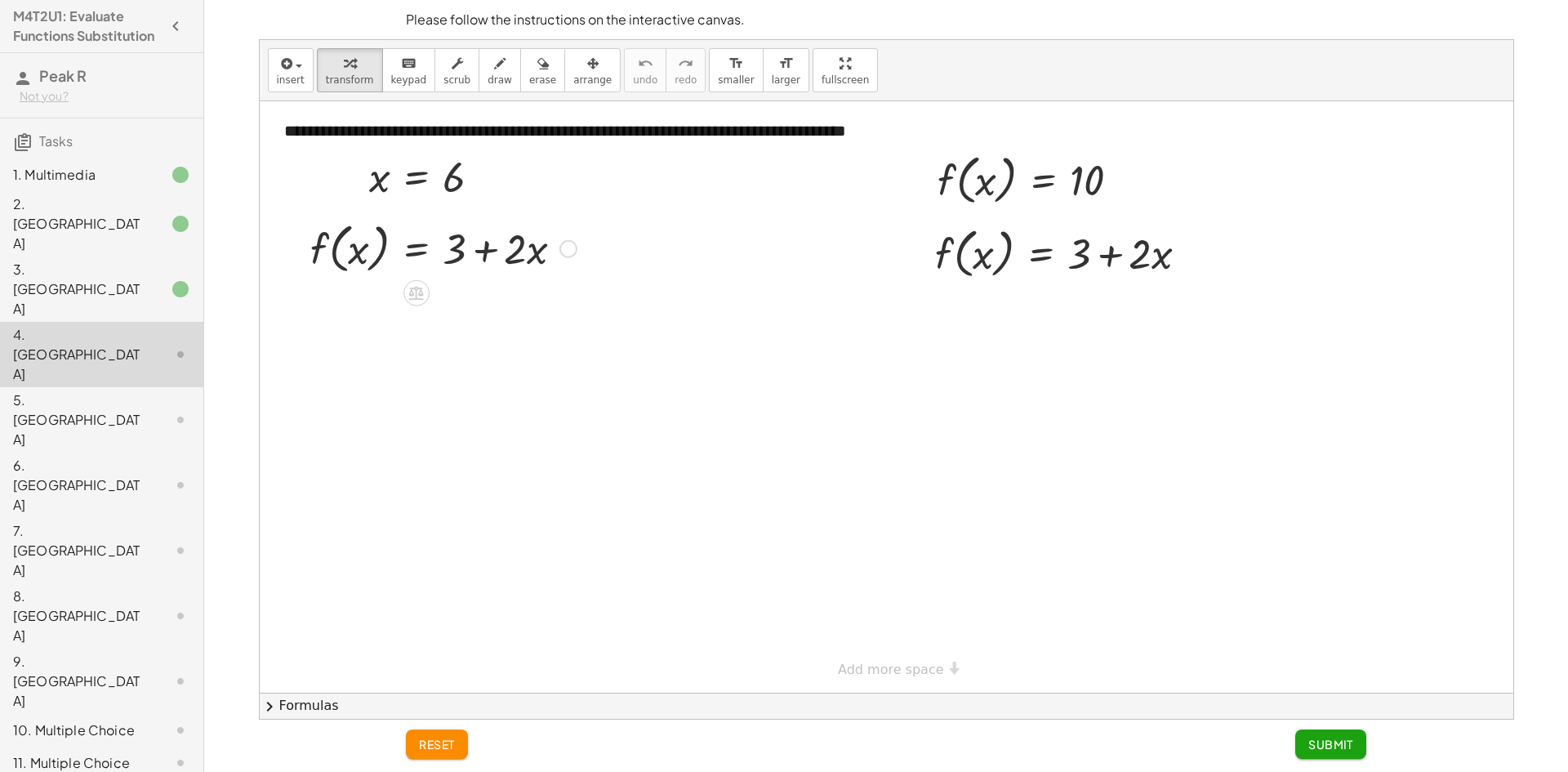
click at [493, 260] on div at bounding box center [443, 248] width 283 height 62
drag, startPoint x: 941, startPoint y: 186, endPoint x: 936, endPoint y: 255, distance: 69.2
click at [1139, 318] on div at bounding box center [1068, 311] width 283 height 56
drag, startPoint x: 1091, startPoint y: 184, endPoint x: 1068, endPoint y: 329, distance: 146.8
drag, startPoint x: 1093, startPoint y: 252, endPoint x: 1086, endPoint y: 329, distance: 77.3
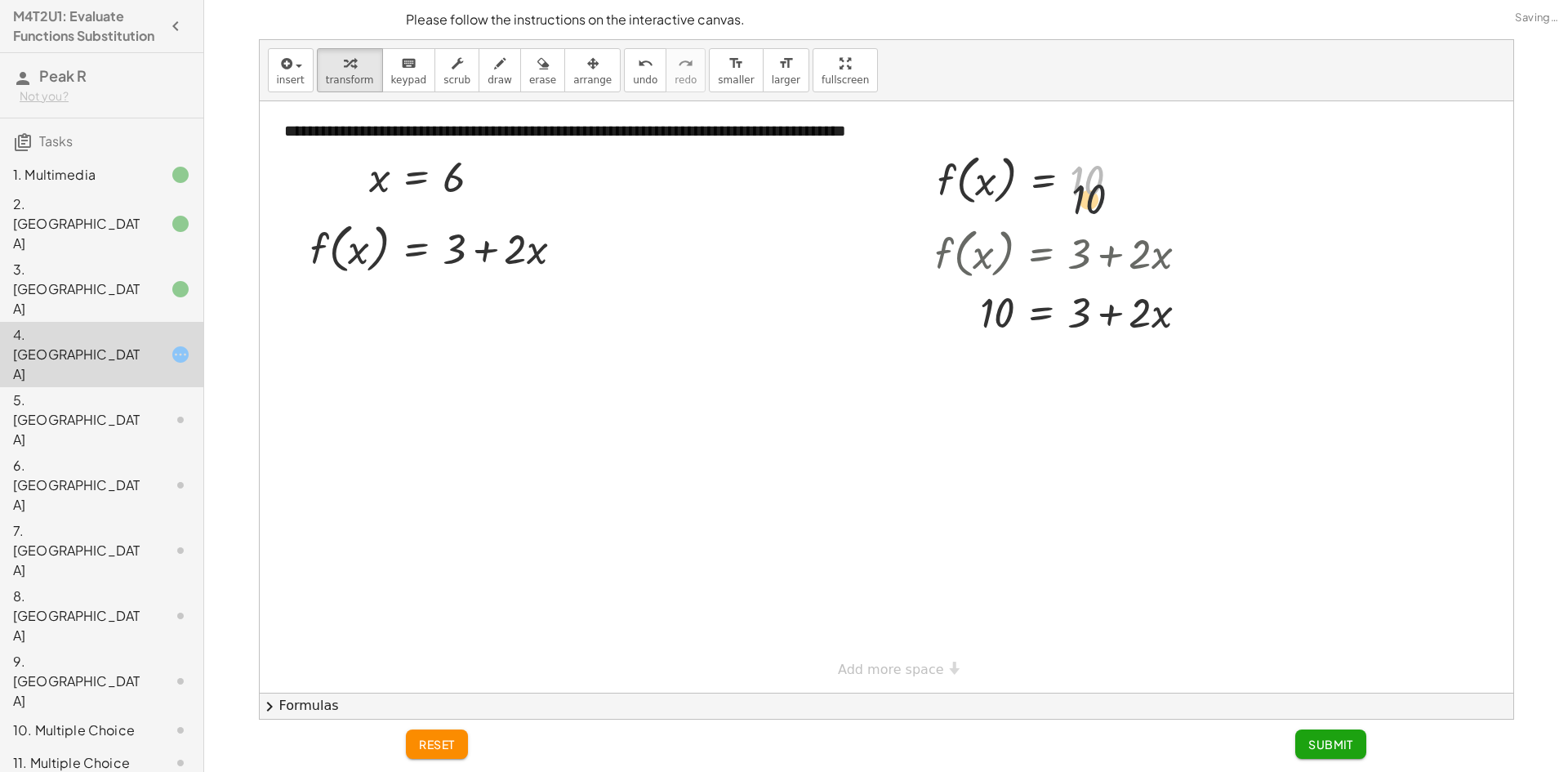
click at [1093, 278] on div "**********" at bounding box center [886, 397] width 1254 height 592
drag, startPoint x: 1086, startPoint y: 329, endPoint x: 1028, endPoint y: 340, distance: 59.0
drag, startPoint x: 1083, startPoint y: 177, endPoint x: 1150, endPoint y: 310, distance: 148.9
drag, startPoint x: 1152, startPoint y: 310, endPoint x: 1103, endPoint y: 308, distance: 49.0
click at [1103, 308] on div at bounding box center [1080, 311] width 306 height 56
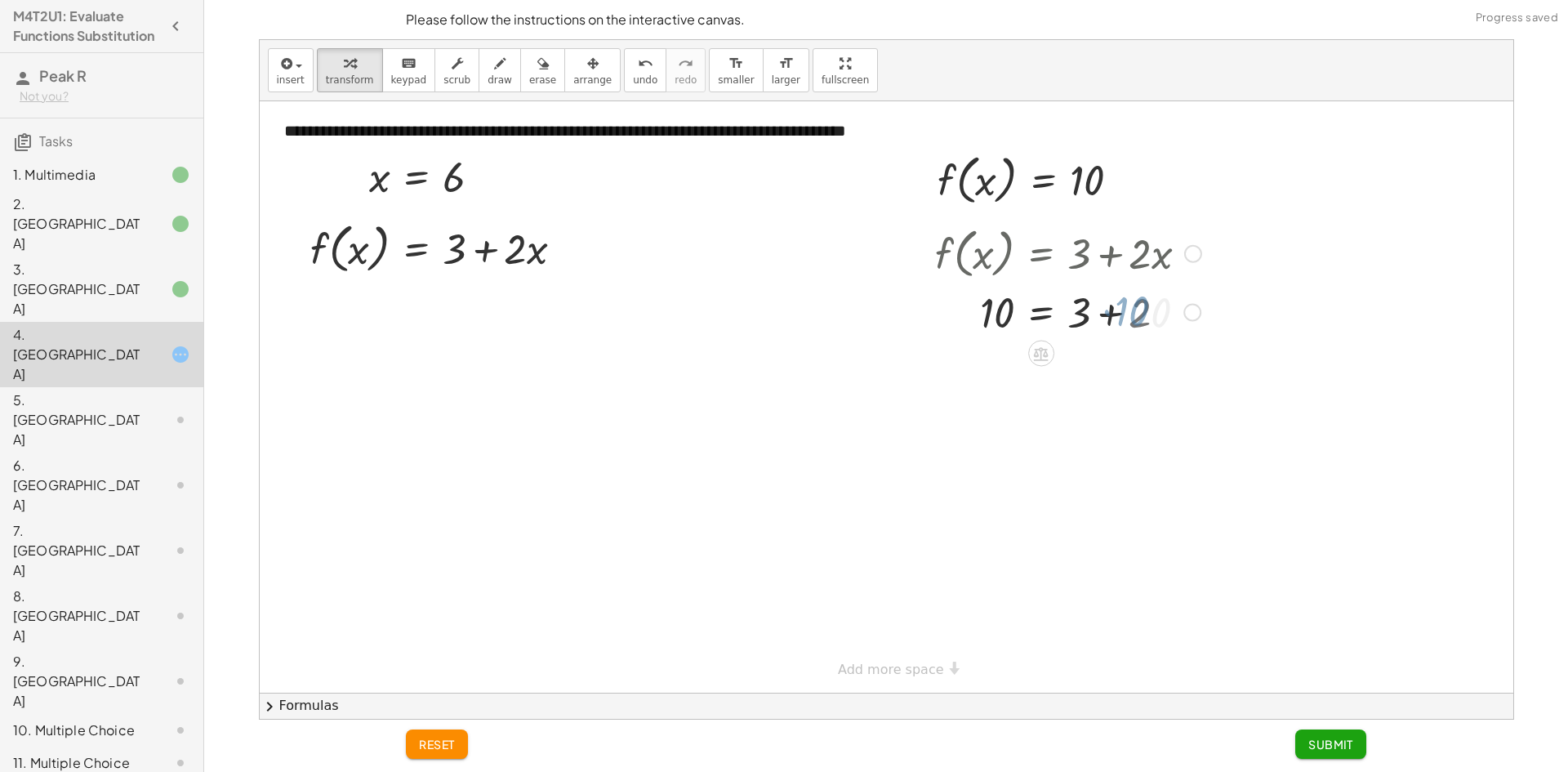
click at [1103, 308] on div at bounding box center [1068, 311] width 283 height 56
drag, startPoint x: 1084, startPoint y: 313, endPoint x: 1093, endPoint y: 313, distance: 9.0
click at [1041, 254] on div "f ( , x ) = + 3 + · 2 · x 10 = + 3 + · 2 · x 10 = + 3 + · 2 · 10 10 = + 3 + 20 …" at bounding box center [1041, 254] width 0 height 0
click at [1093, 313] on div at bounding box center [1080, 311] width 306 height 56
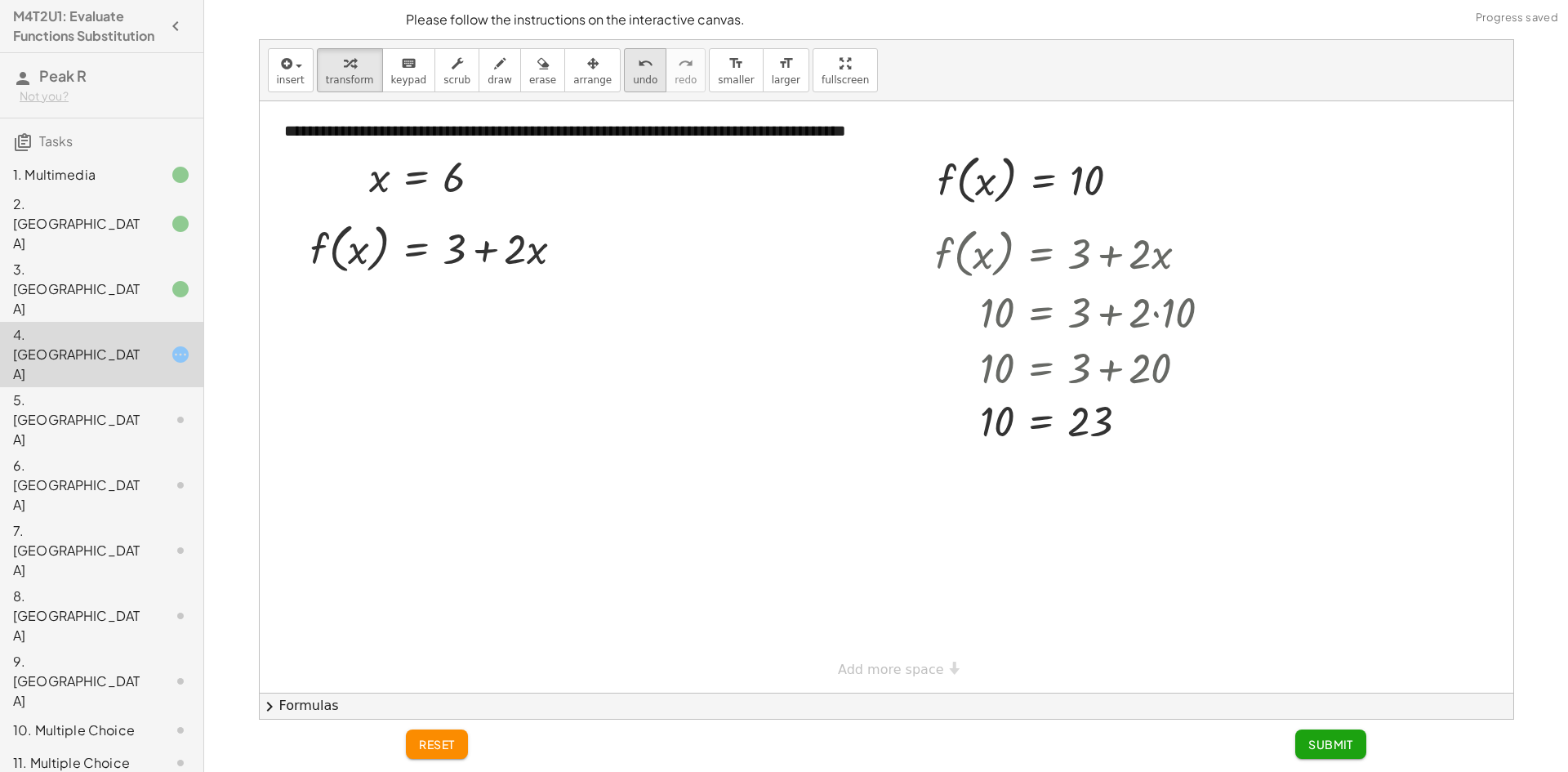
click at [633, 79] on span "undo" at bounding box center [645, 79] width 25 height 11
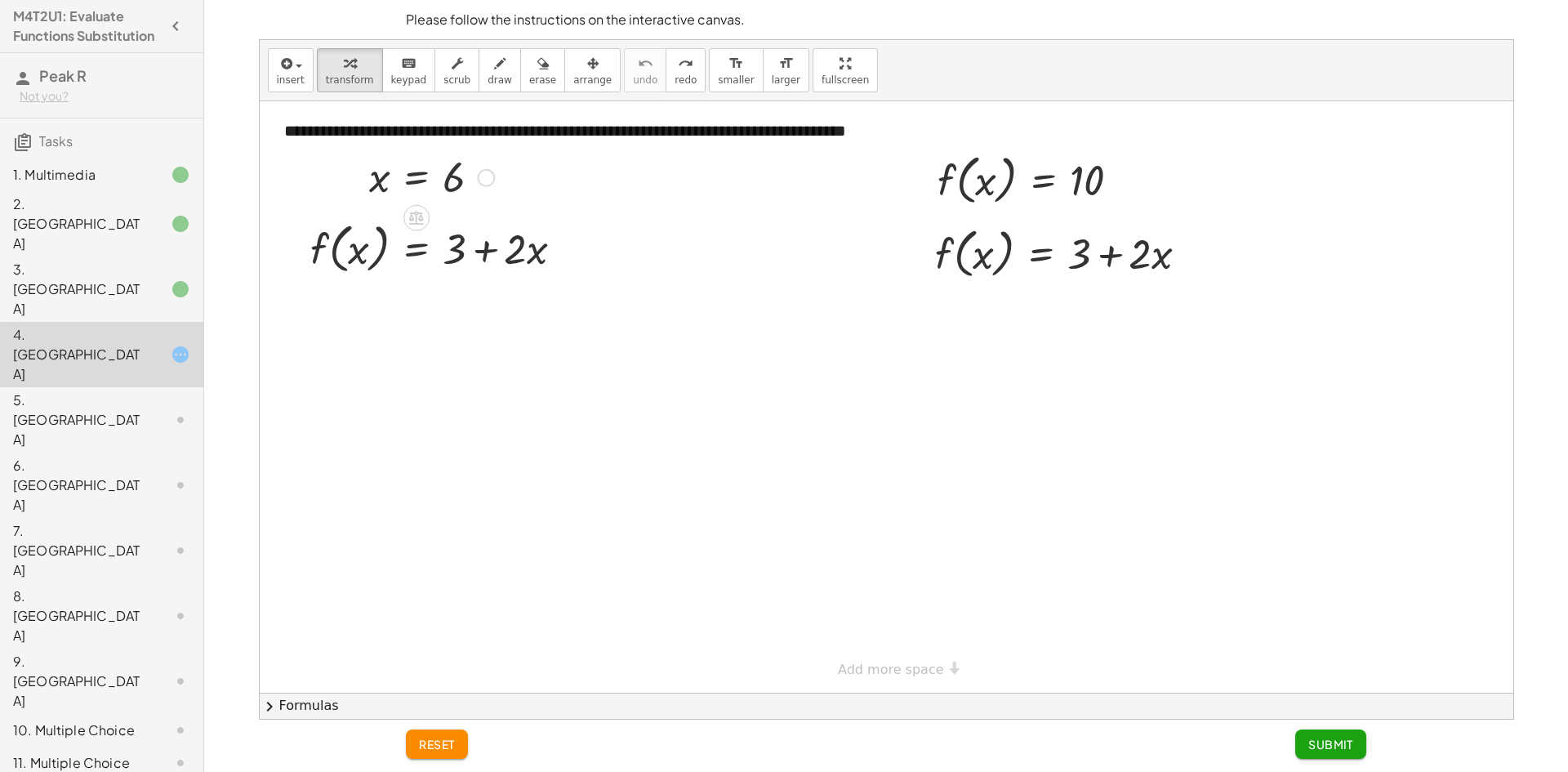
drag, startPoint x: 452, startPoint y: 184, endPoint x: 452, endPoint y: 231, distance: 47.0
click at [452, 225] on div "**********" at bounding box center [886, 397] width 1254 height 592
drag, startPoint x: 452, startPoint y: 231, endPoint x: 454, endPoint y: 248, distance: 17.1
click at [454, 248] on div at bounding box center [443, 248] width 283 height 62
drag, startPoint x: 442, startPoint y: 218, endPoint x: 440, endPoint y: 252, distance: 34.1
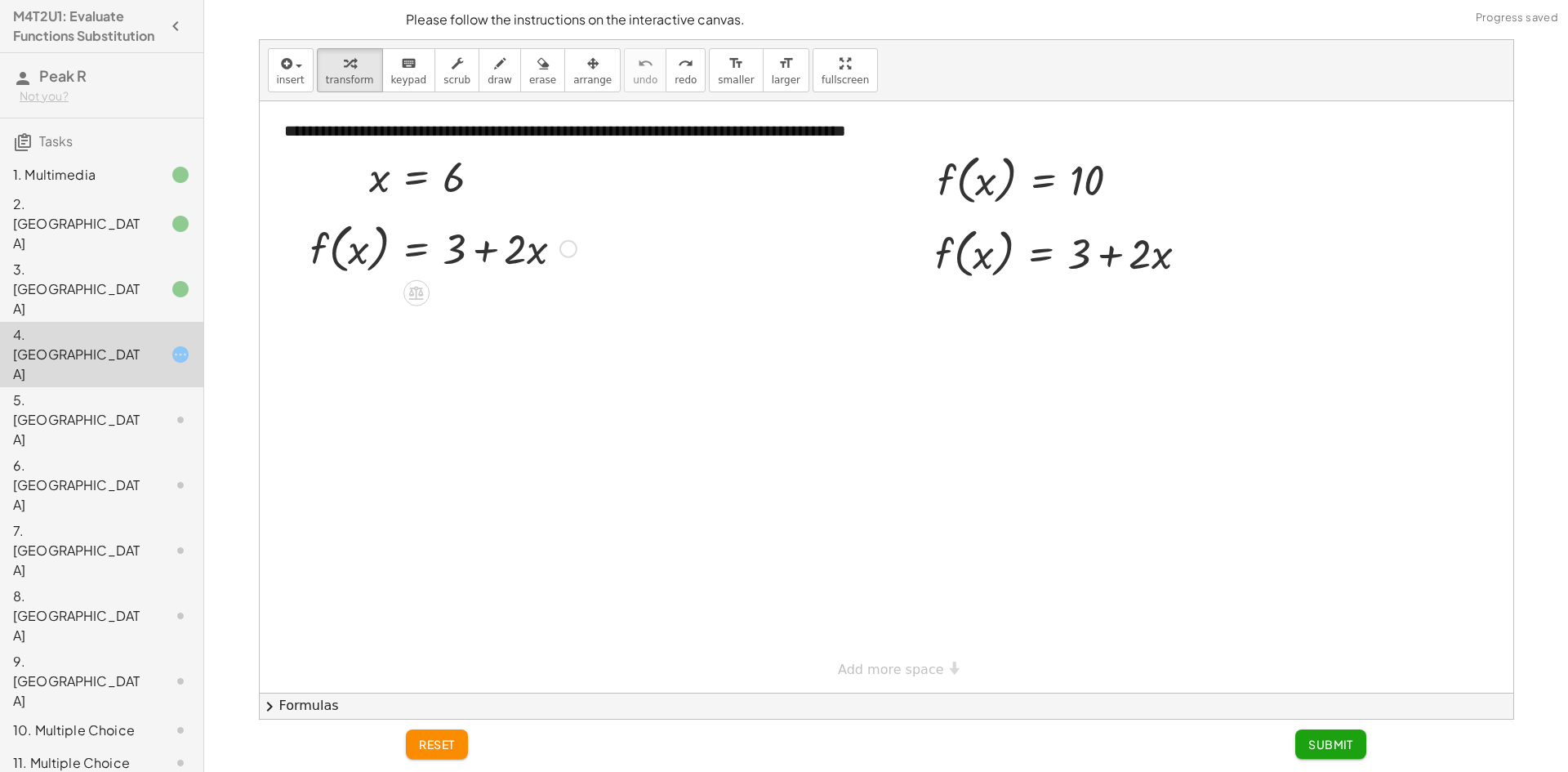
click at [440, 252] on div "**********" at bounding box center [886, 397] width 1254 height 592
drag, startPoint x: 447, startPoint y: 178, endPoint x: 428, endPoint y: 252, distance: 76.4
drag, startPoint x: 938, startPoint y: 183, endPoint x: 941, endPoint y: 249, distance: 66.1
drag, startPoint x: 452, startPoint y: 181, endPoint x: 350, endPoint y: 269, distance: 134.7
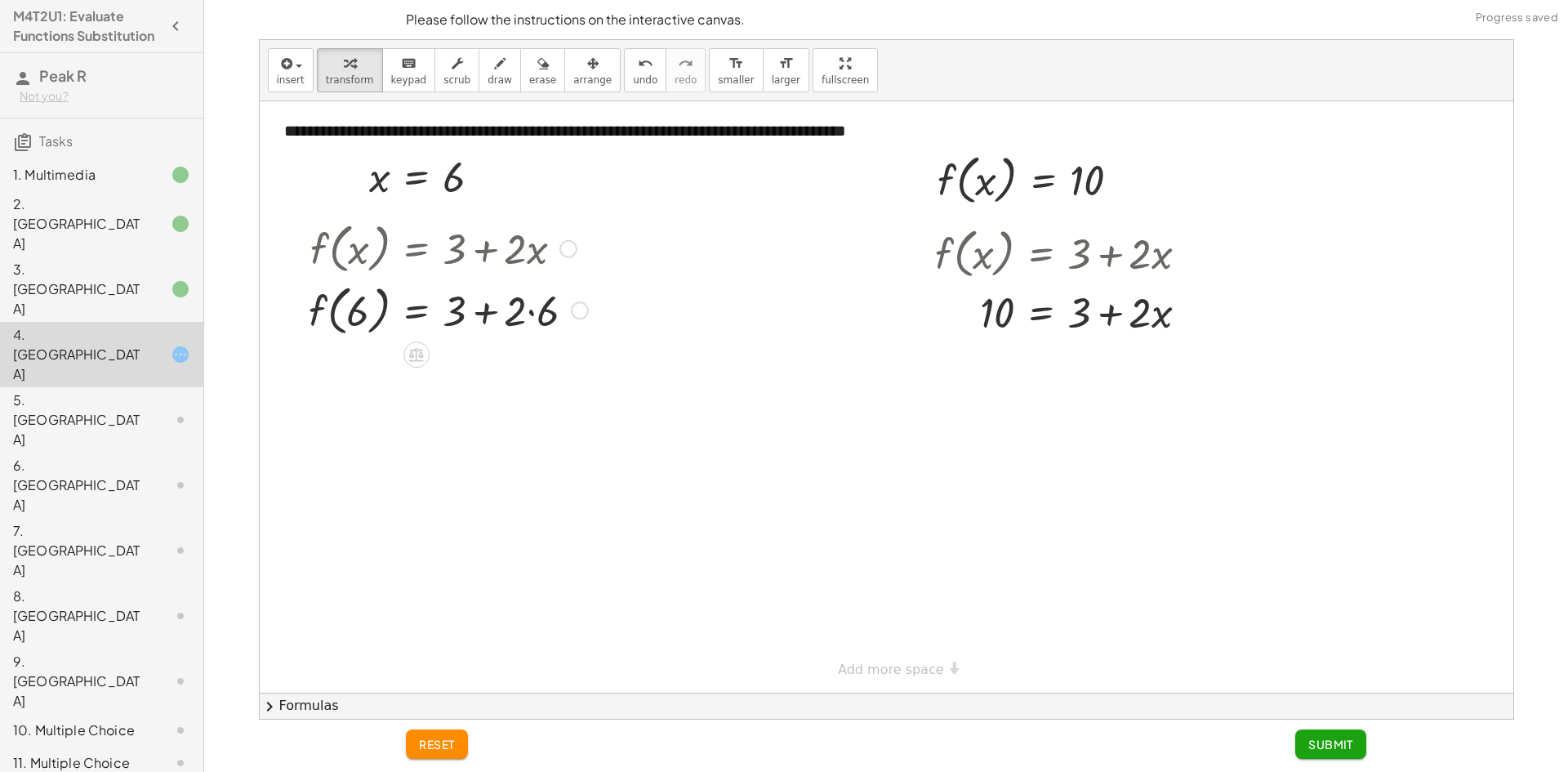
click at [533, 319] on div at bounding box center [448, 309] width 295 height 62
click at [493, 371] on div at bounding box center [448, 371] width 295 height 62
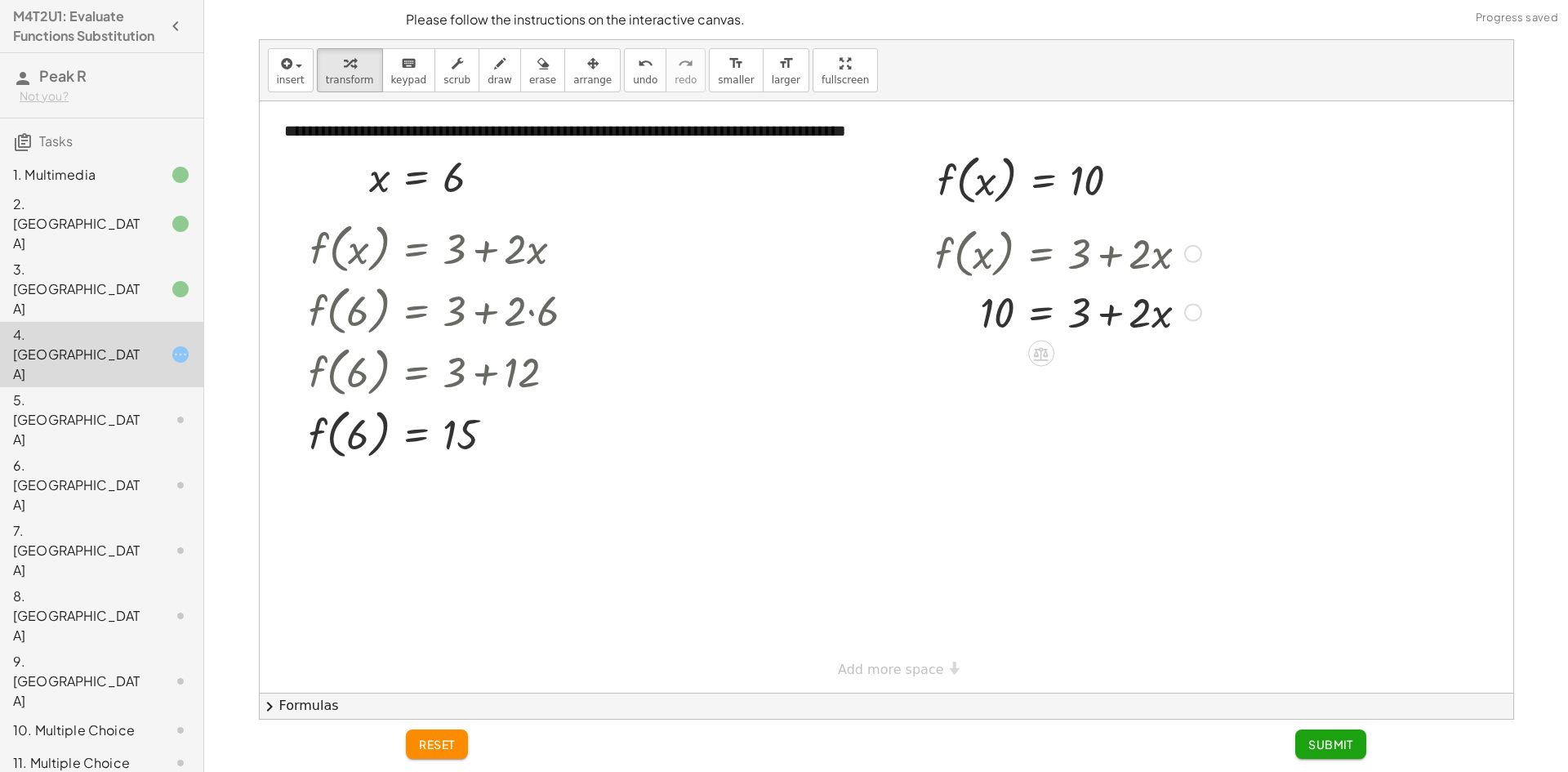
click at [1082, 317] on div at bounding box center [1068, 311] width 283 height 56
click at [1064, 331] on div at bounding box center [1068, 311] width 283 height 56
click at [1046, 313] on div at bounding box center [1068, 311] width 283 height 56
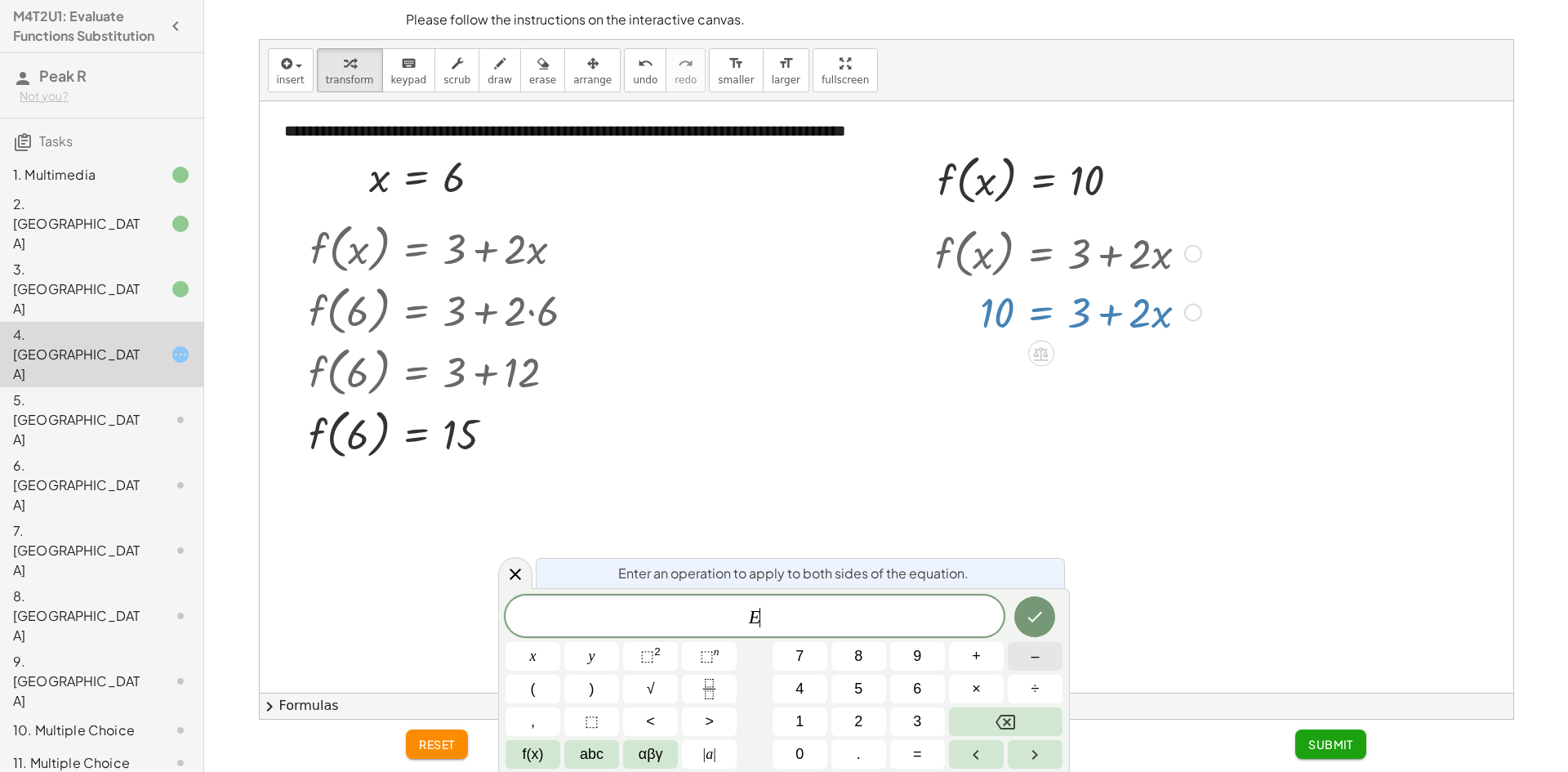
click at [1034, 657] on span "–" at bounding box center [1035, 657] width 9 height 22
click at [941, 719] on button "3" at bounding box center [918, 722] width 55 height 28
click at [1035, 610] on icon "Done" at bounding box center [1035, 617] width 20 height 20
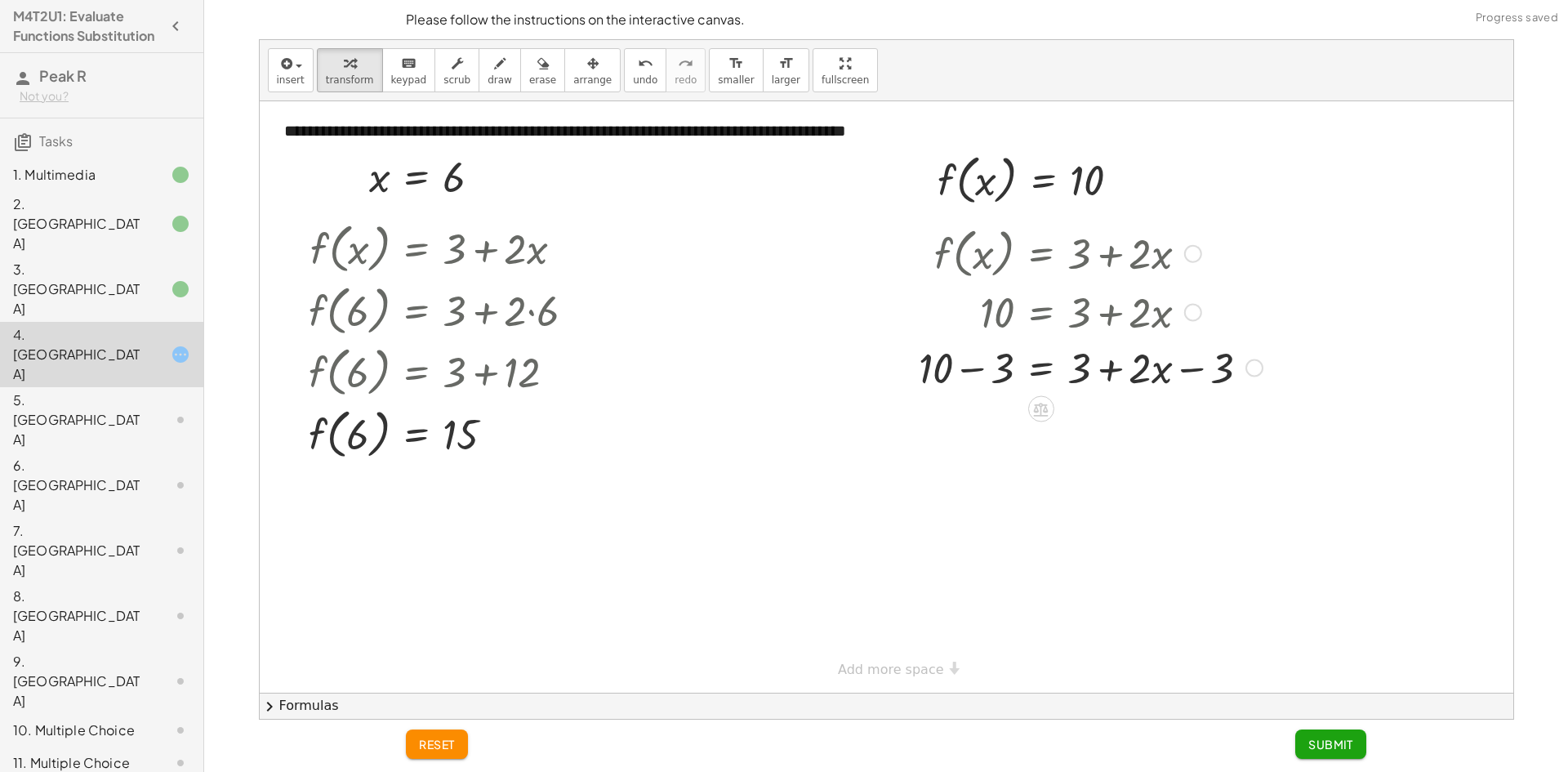
click at [965, 377] on div at bounding box center [1091, 366] width 360 height 56
drag, startPoint x: 1105, startPoint y: 383, endPoint x: 1106, endPoint y: 402, distance: 19.0
click at [1105, 389] on div at bounding box center [1091, 366] width 360 height 56
click at [1122, 424] on div at bounding box center [1091, 422] width 360 height 56
drag, startPoint x: 1210, startPoint y: 430, endPoint x: 1075, endPoint y: 435, distance: 135.1
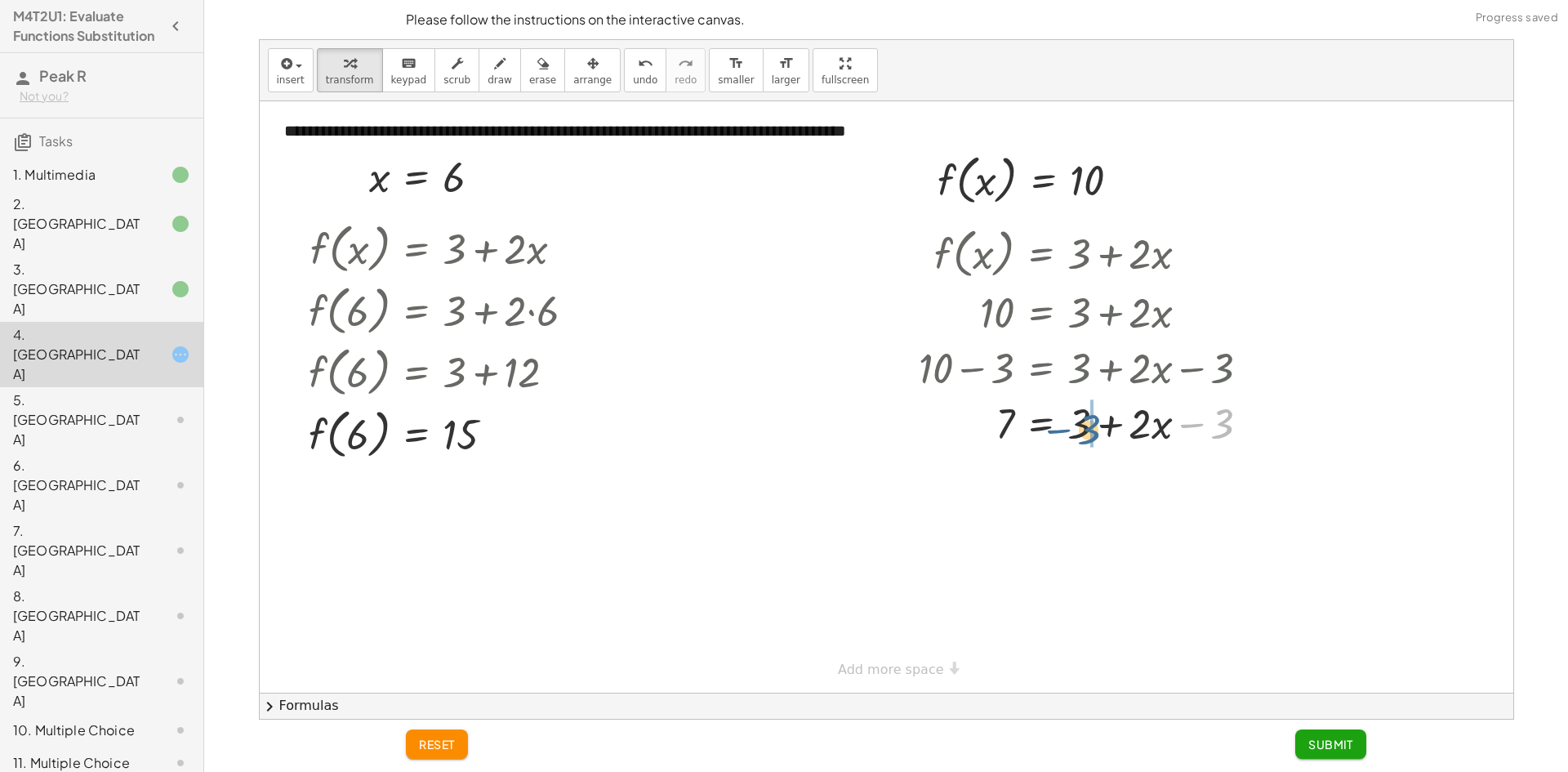
click at [1075, 435] on div at bounding box center [1091, 422] width 360 height 56
click at [1093, 433] on div at bounding box center [1091, 422] width 360 height 56
click at [1107, 471] on div at bounding box center [1091, 477] width 360 height 56
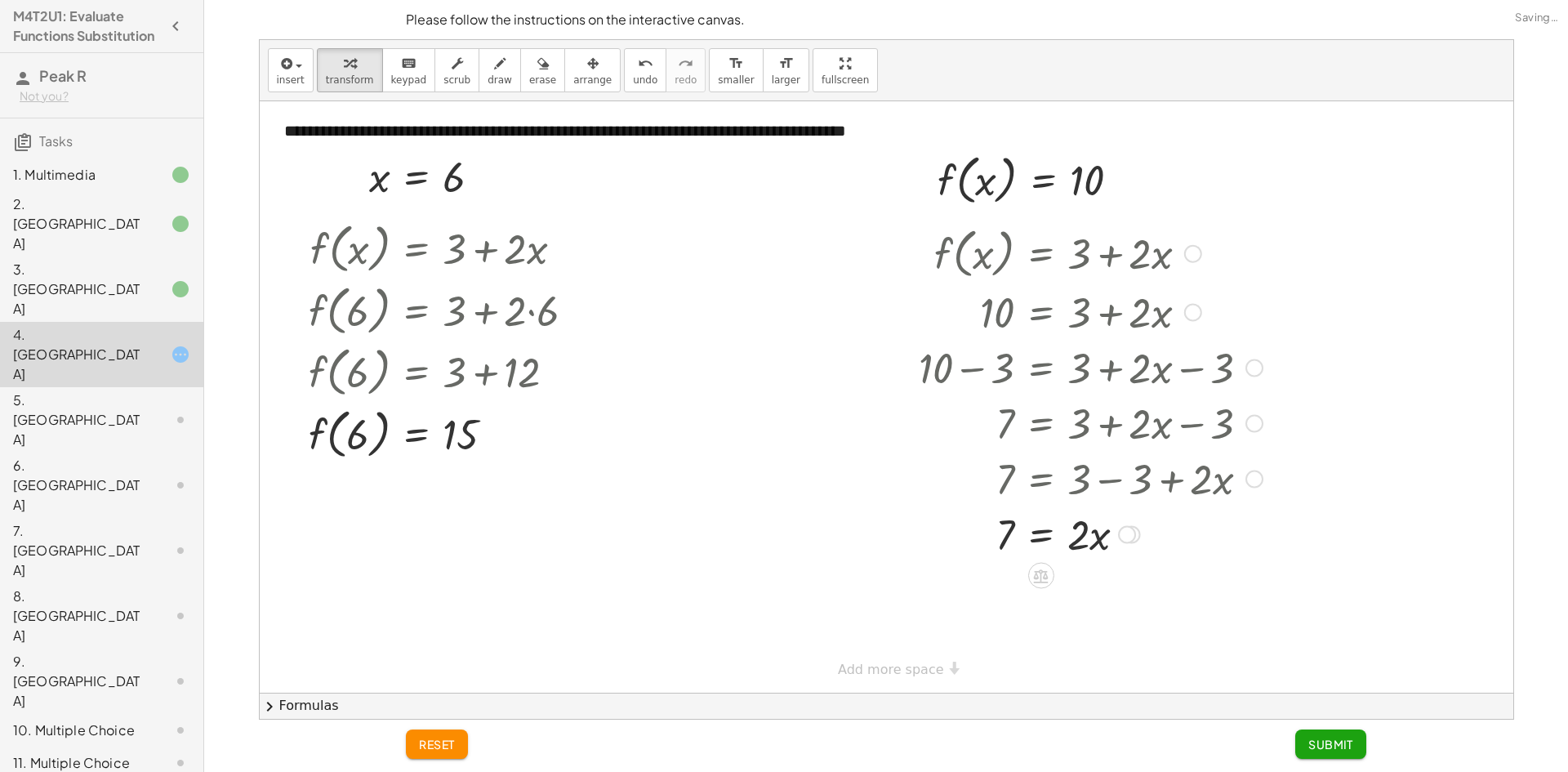
click at [1064, 535] on div at bounding box center [1091, 533] width 360 height 56
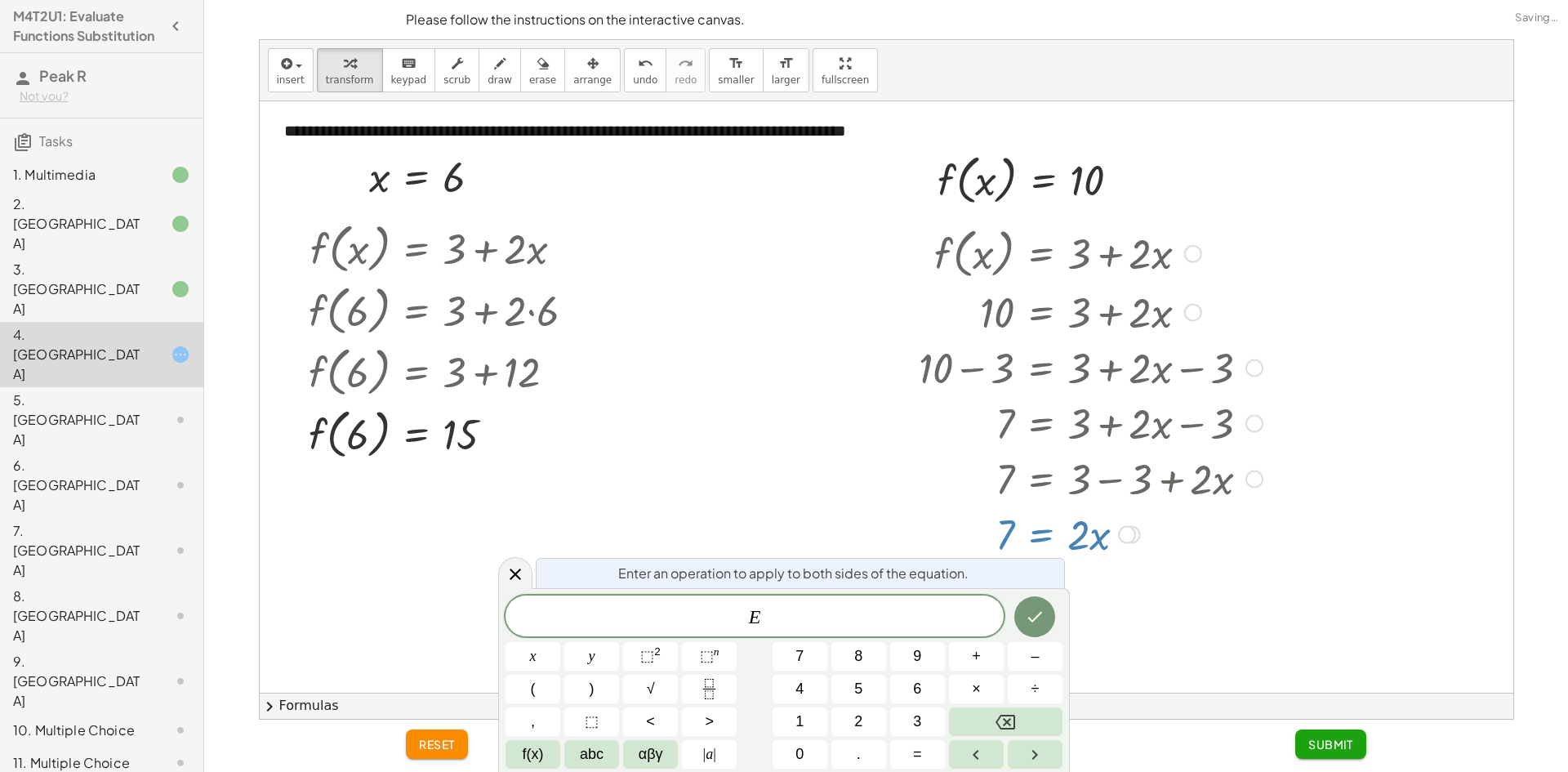
click at [1222, 653] on div at bounding box center [886, 397] width 1254 height 592
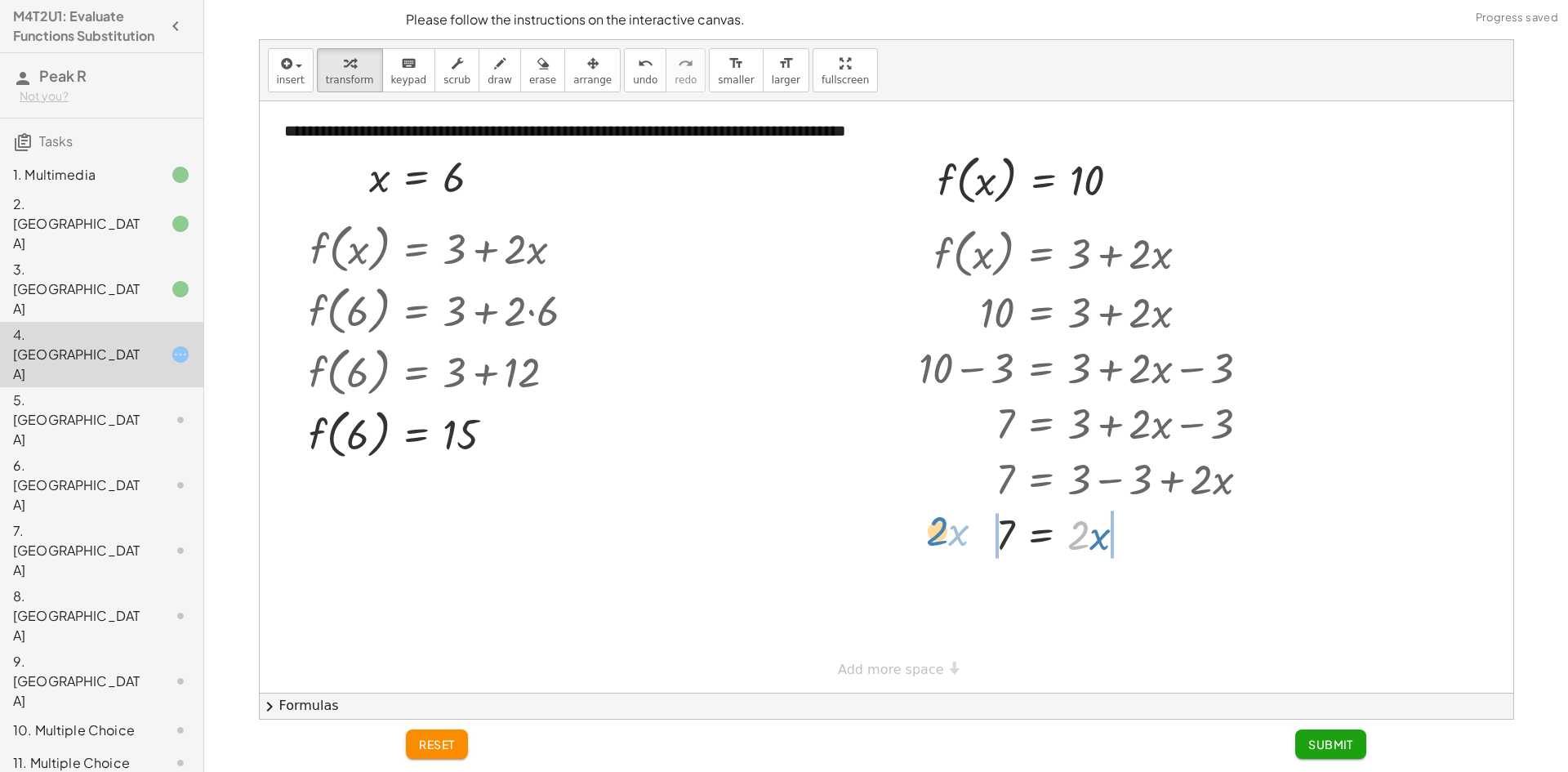
drag, startPoint x: 1087, startPoint y: 539, endPoint x: 946, endPoint y: 535, distance: 141.1
click at [946, 535] on div at bounding box center [1091, 533] width 360 height 56
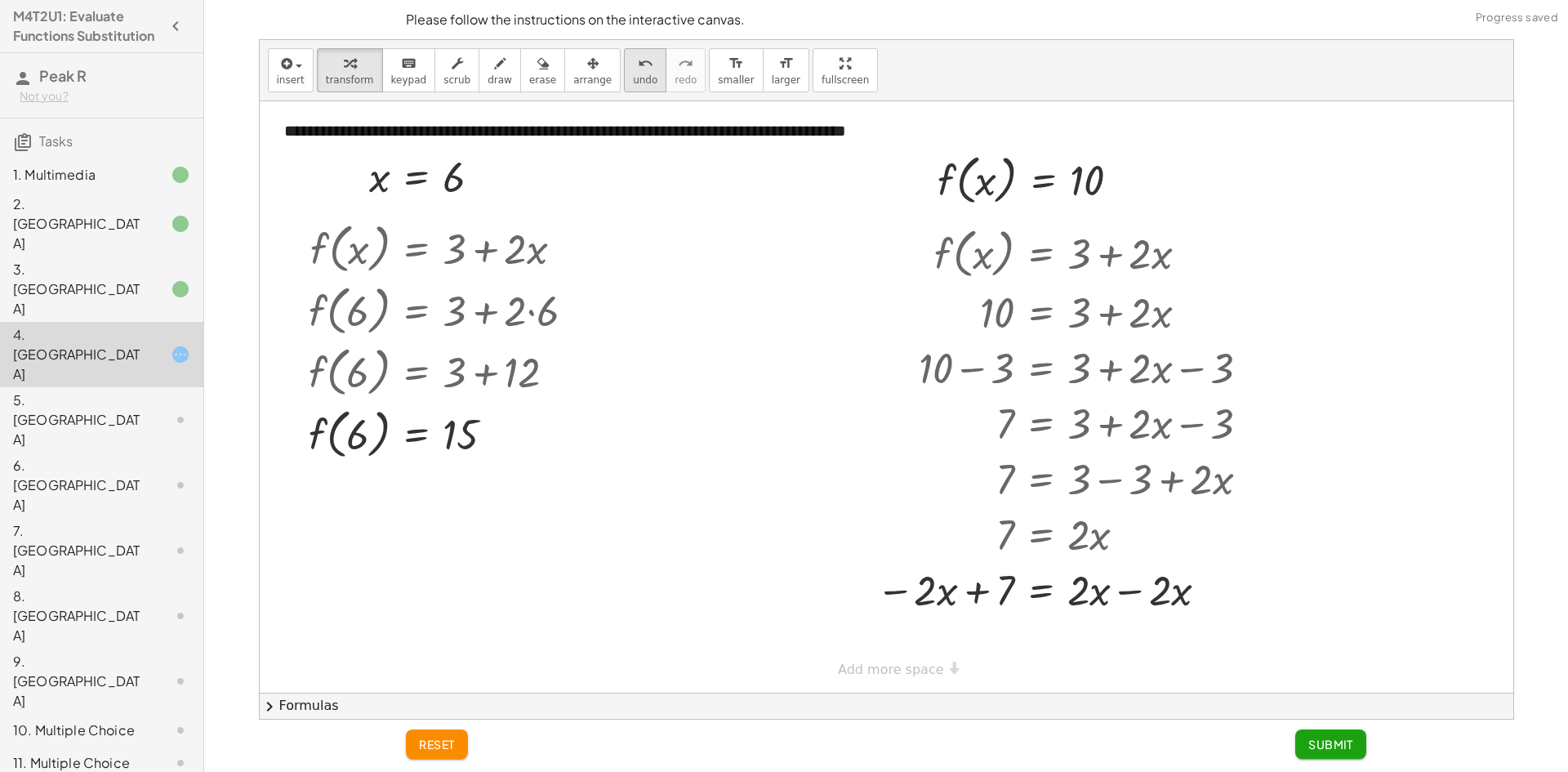
click at [633, 76] on span "undo" at bounding box center [645, 79] width 25 height 11
click at [1321, 748] on span "Submit" at bounding box center [1331, 744] width 45 height 15
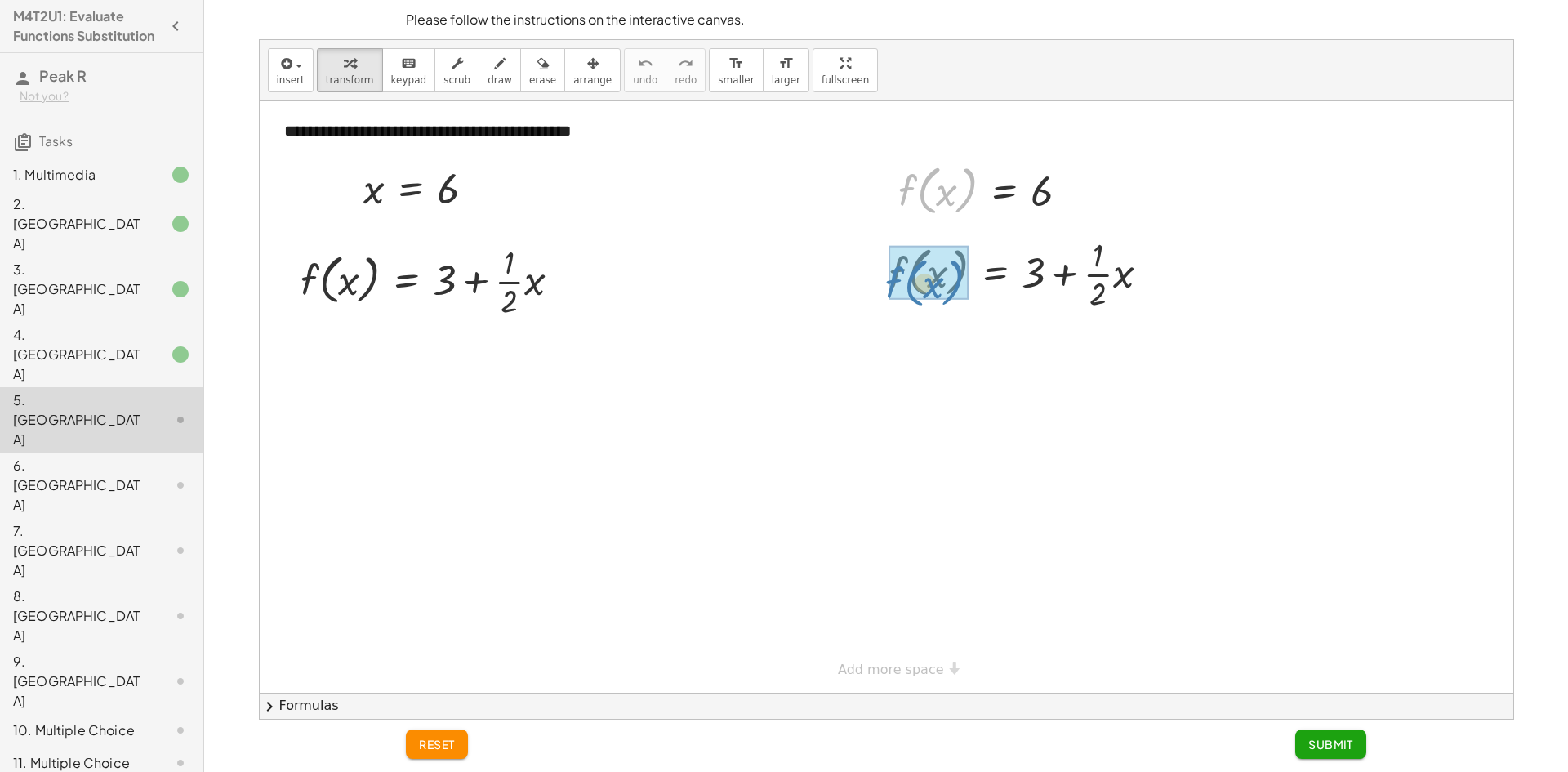
drag, startPoint x: 903, startPoint y: 201, endPoint x: 890, endPoint y: 294, distance: 93.9
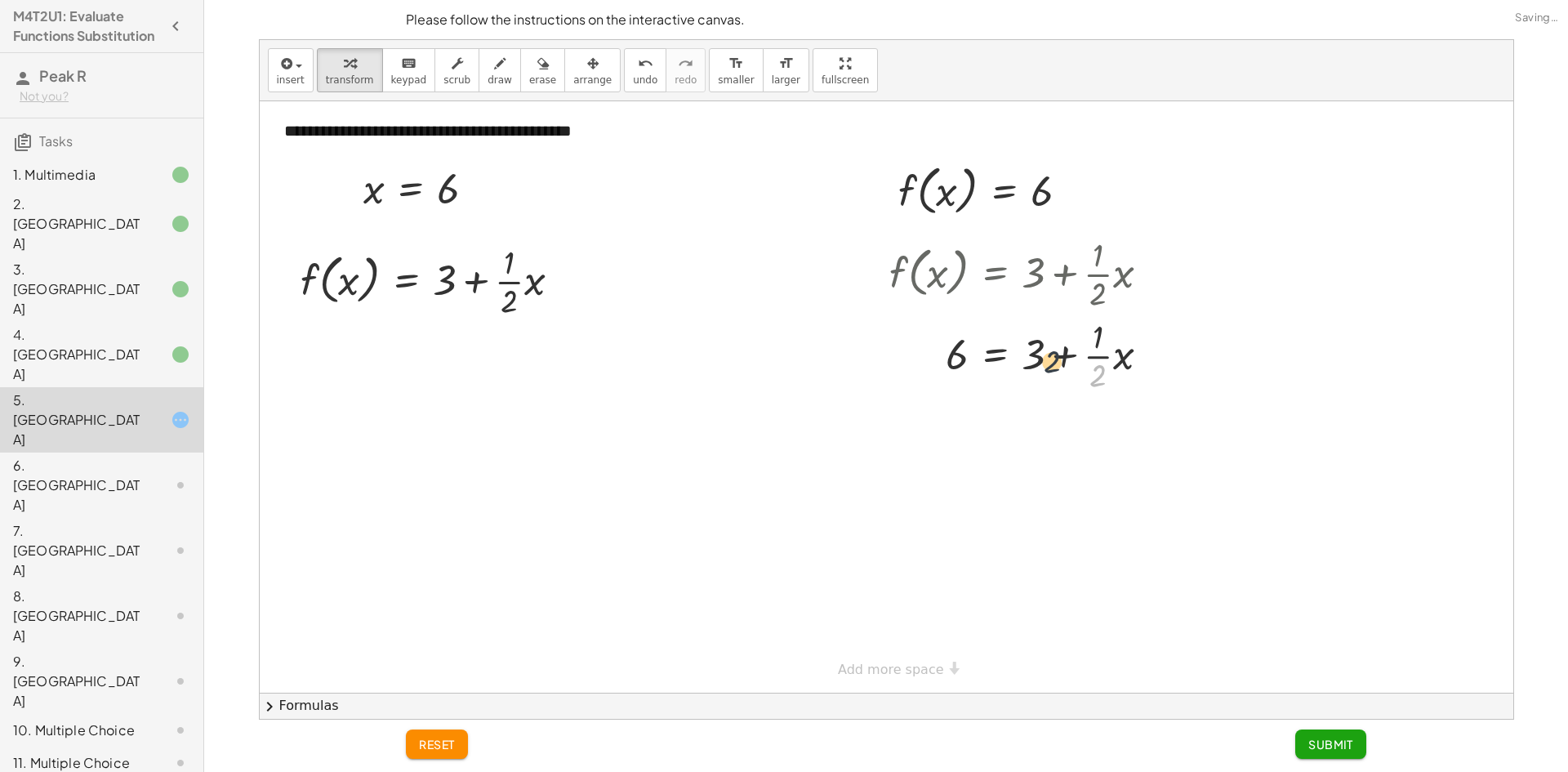
drag, startPoint x: 1096, startPoint y: 371, endPoint x: 1030, endPoint y: 352, distance: 68.7
click at [1043, 354] on div at bounding box center [1027, 354] width 290 height 82
drag, startPoint x: 1102, startPoint y: 371, endPoint x: 1004, endPoint y: 346, distance: 101.1
click at [1004, 346] on div at bounding box center [1027, 354] width 290 height 82
click at [1026, 350] on div at bounding box center [1027, 354] width 290 height 82
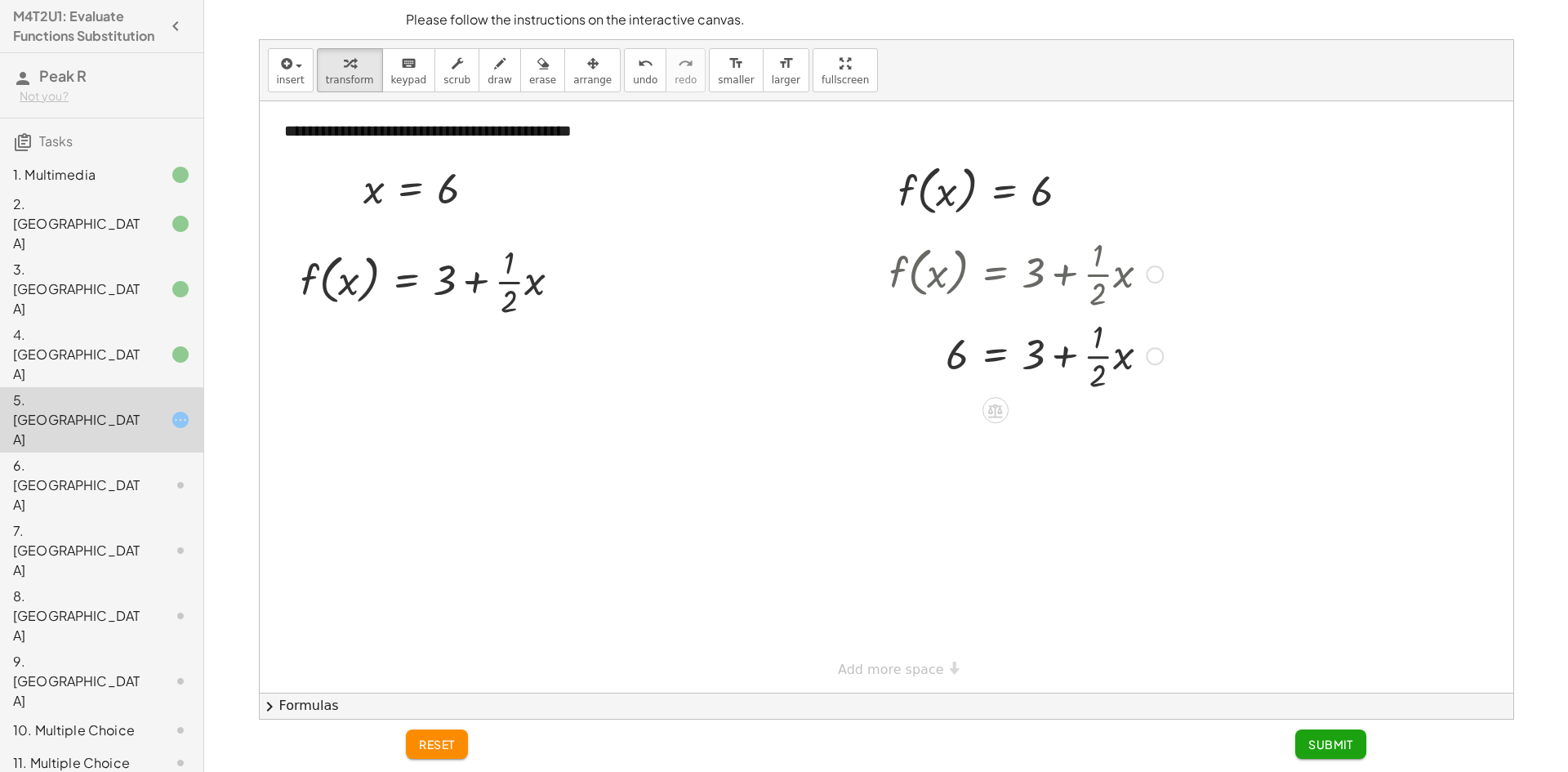
click at [1036, 354] on div at bounding box center [1027, 354] width 290 height 82
click at [1092, 373] on div at bounding box center [1027, 354] width 290 height 82
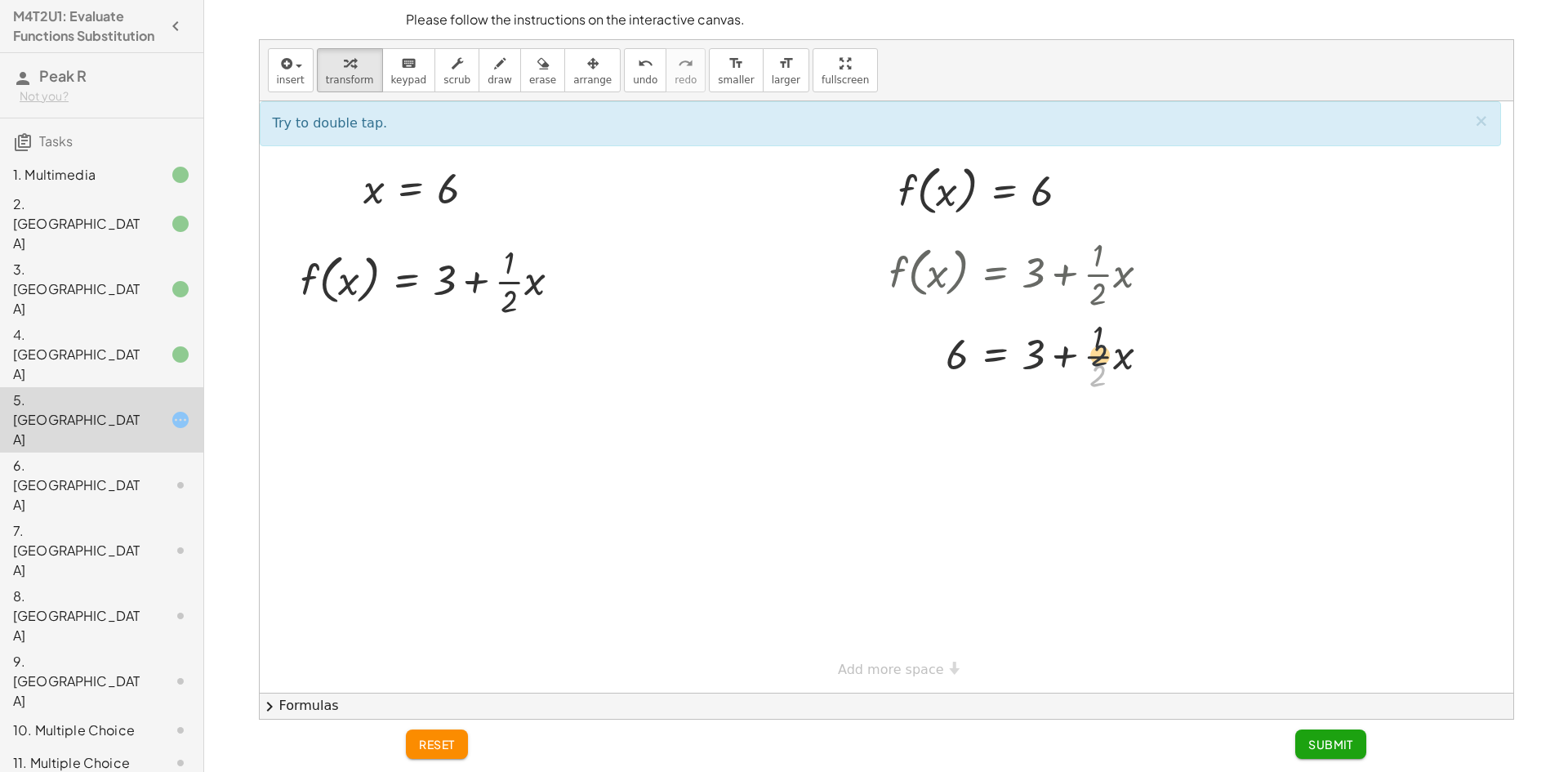
drag, startPoint x: 1099, startPoint y: 378, endPoint x: 1101, endPoint y: 352, distance: 26.1
click at [1101, 352] on div at bounding box center [1027, 354] width 290 height 82
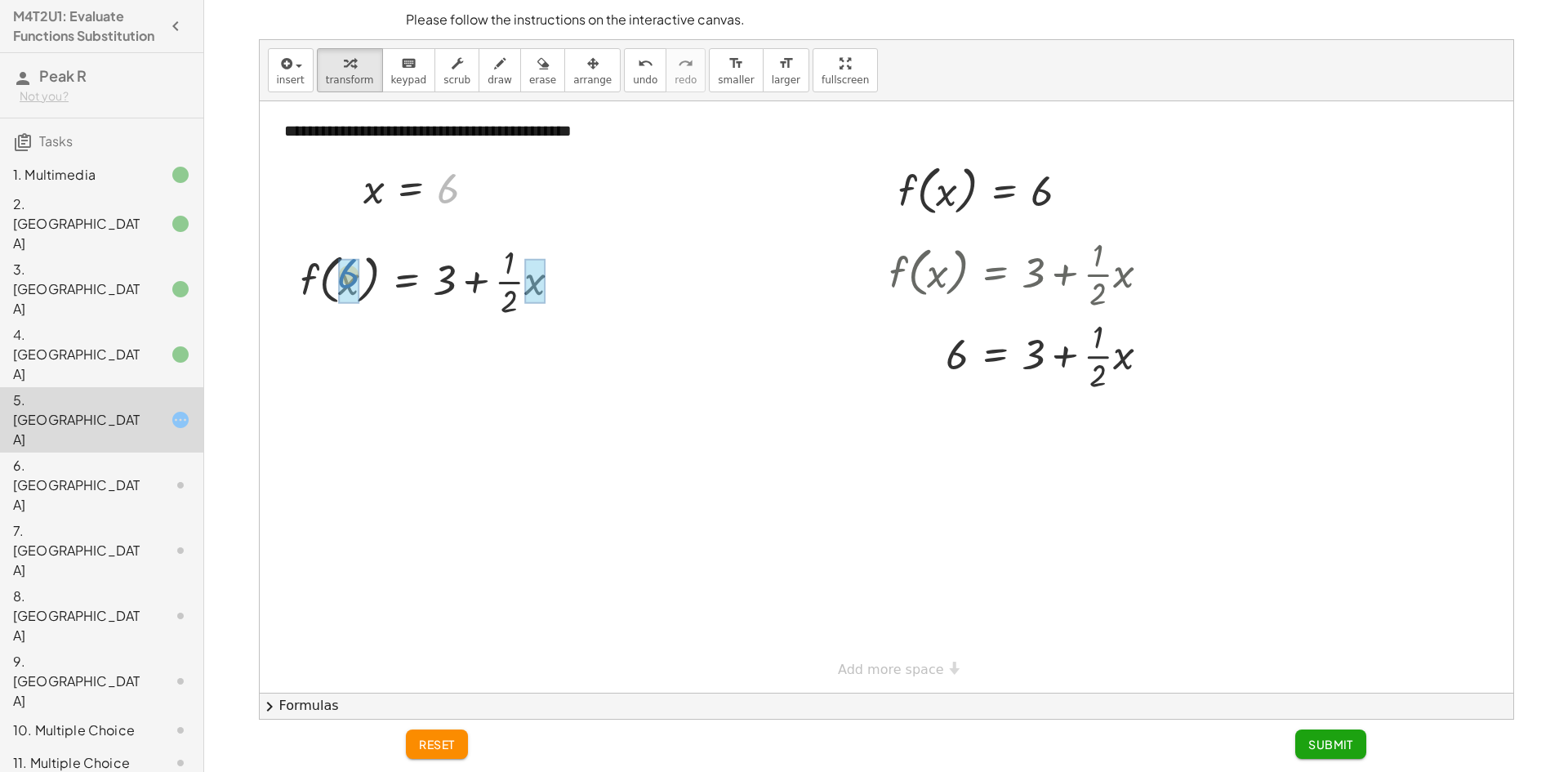
drag, startPoint x: 450, startPoint y: 193, endPoint x: 351, endPoint y: 279, distance: 131.1
click at [421, 240] on div at bounding box center [417, 227] width 13 height 30
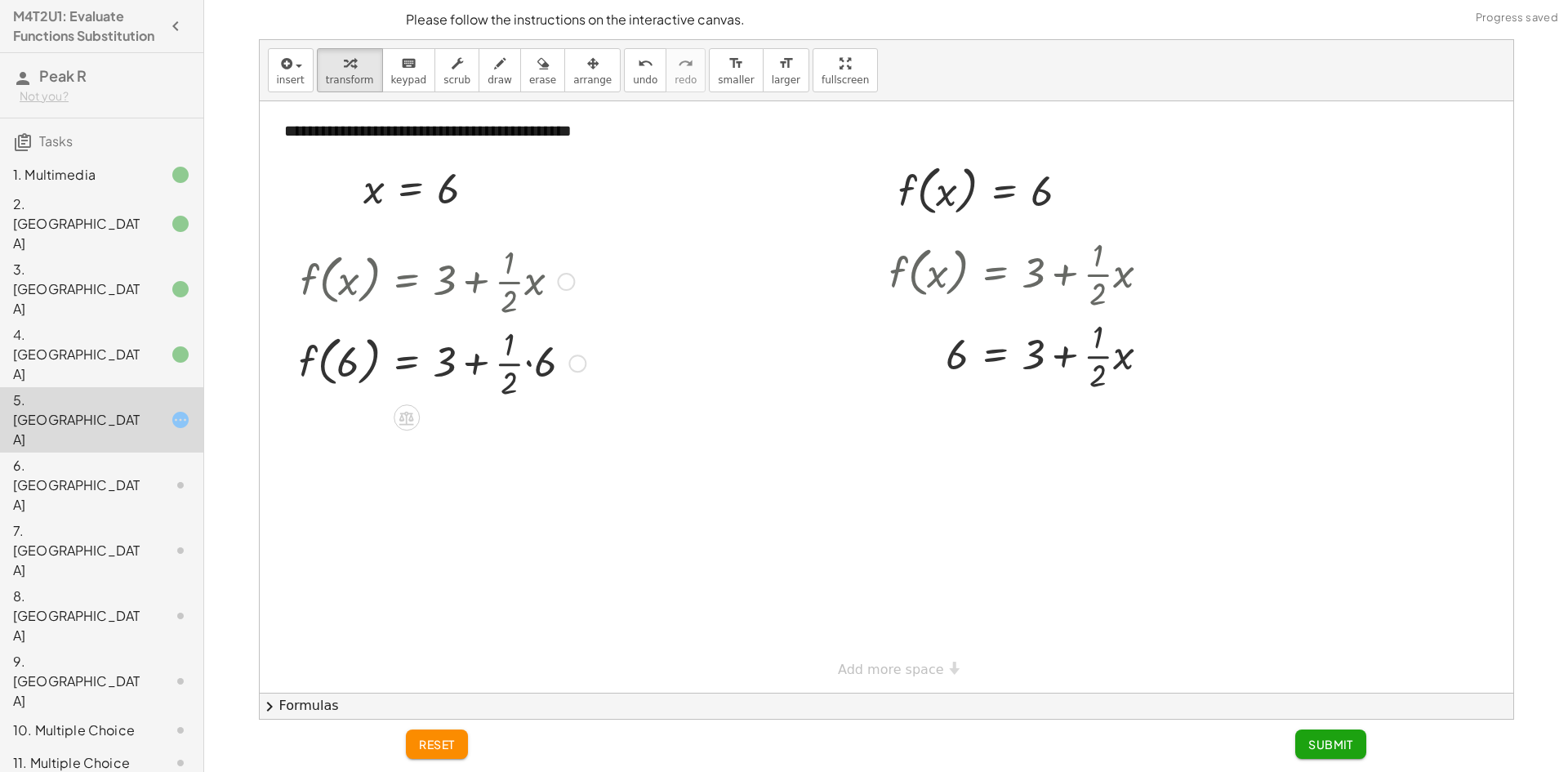
click at [524, 356] on div at bounding box center [442, 362] width 303 height 82
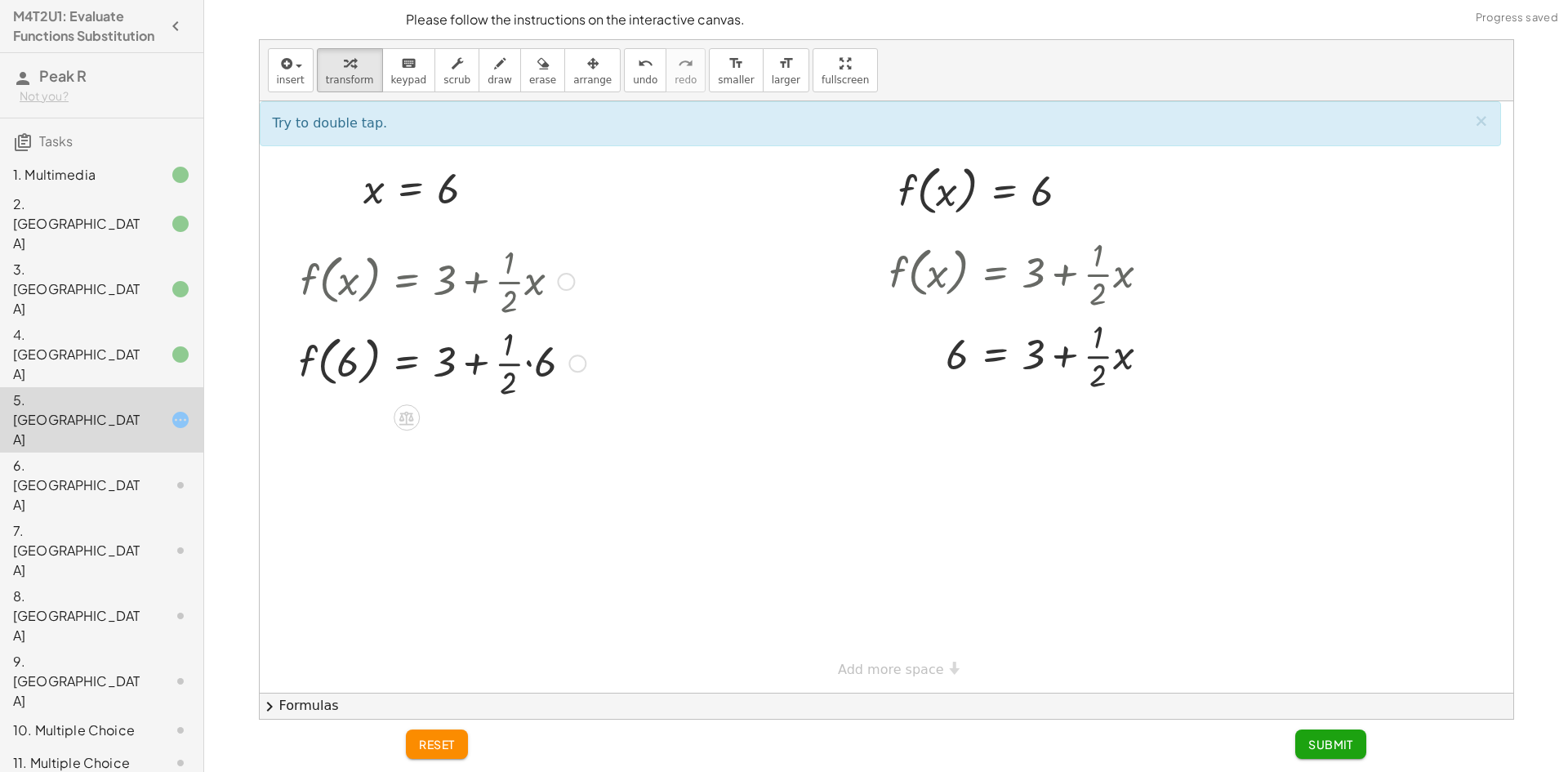
click at [517, 371] on div at bounding box center [442, 362] width 303 height 82
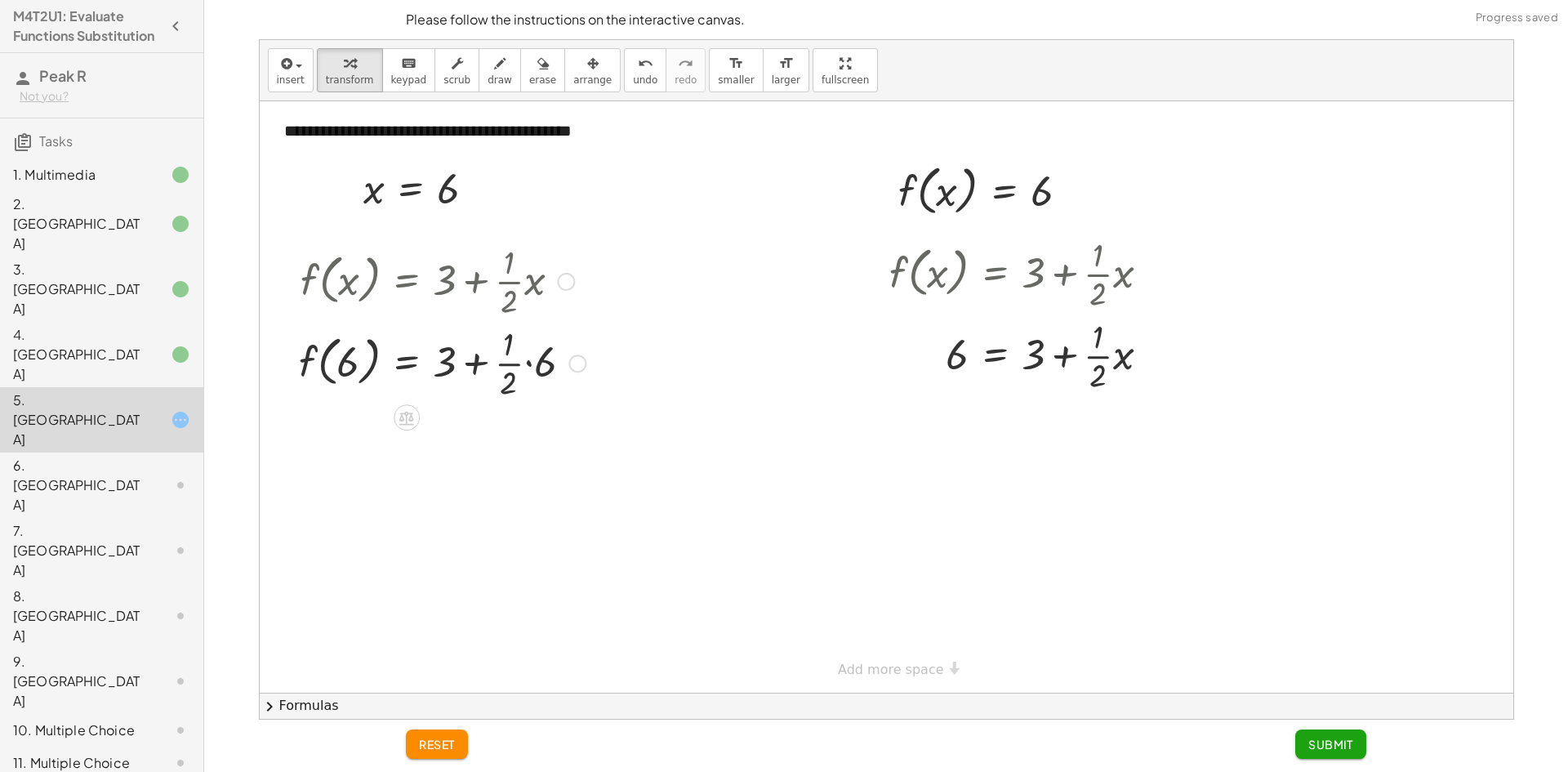
click at [539, 366] on div at bounding box center [442, 362] width 303 height 82
click at [515, 380] on div at bounding box center [437, 362] width 292 height 82
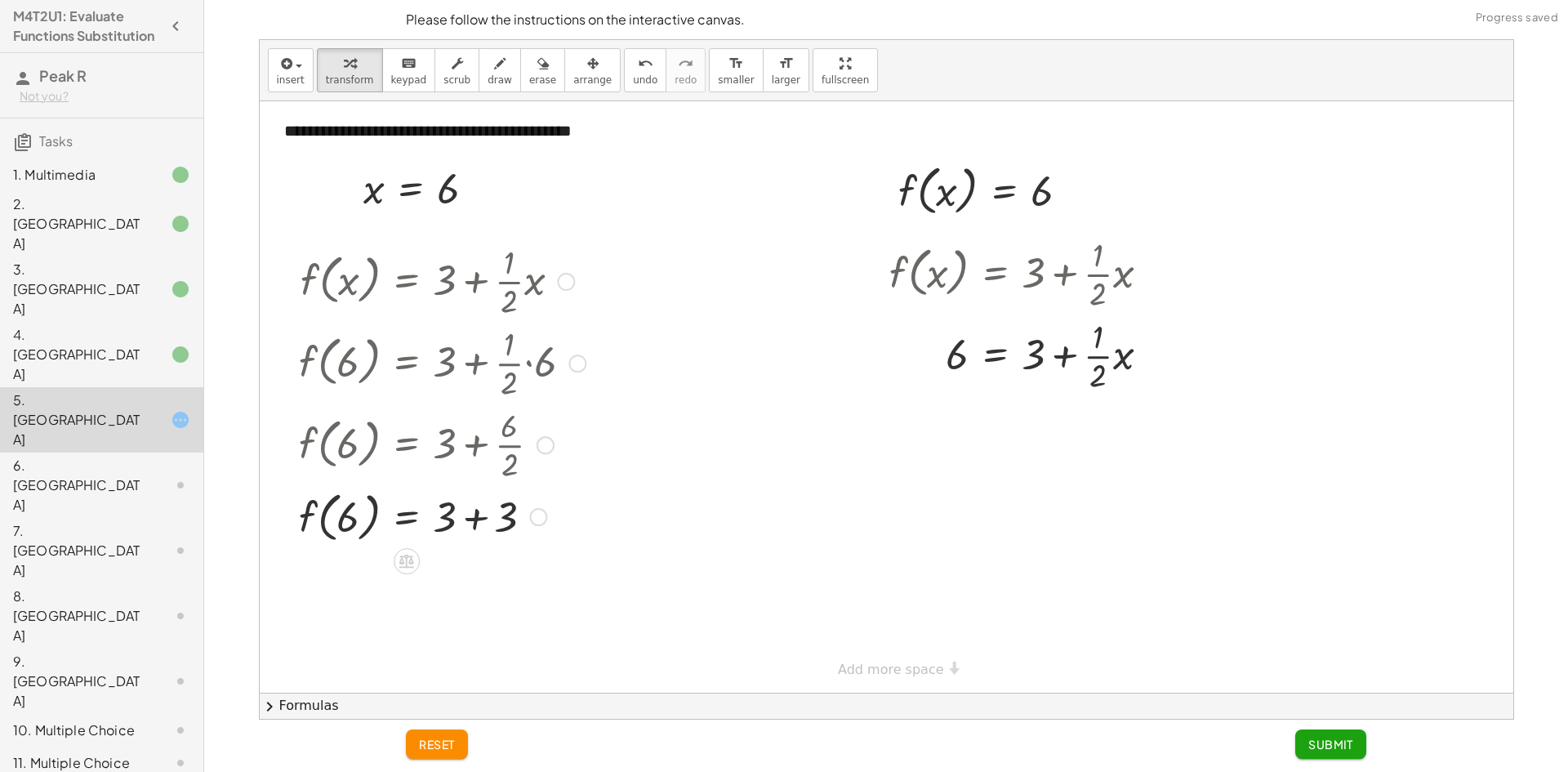
click at [473, 520] on div at bounding box center [442, 516] width 303 height 62
click at [1096, 369] on div at bounding box center [1027, 354] width 290 height 82
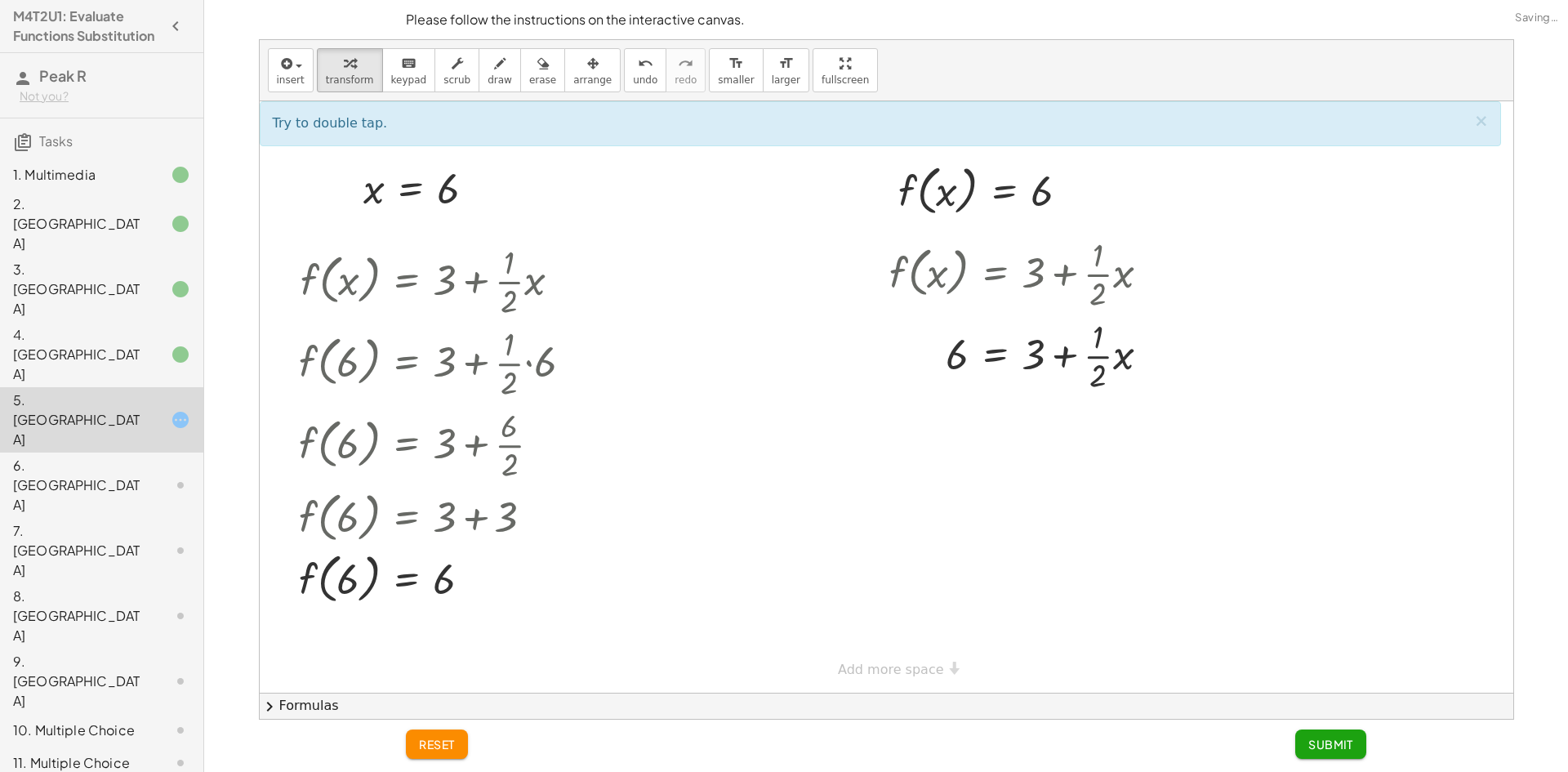
click at [1250, 369] on div at bounding box center [886, 397] width 1254 height 592
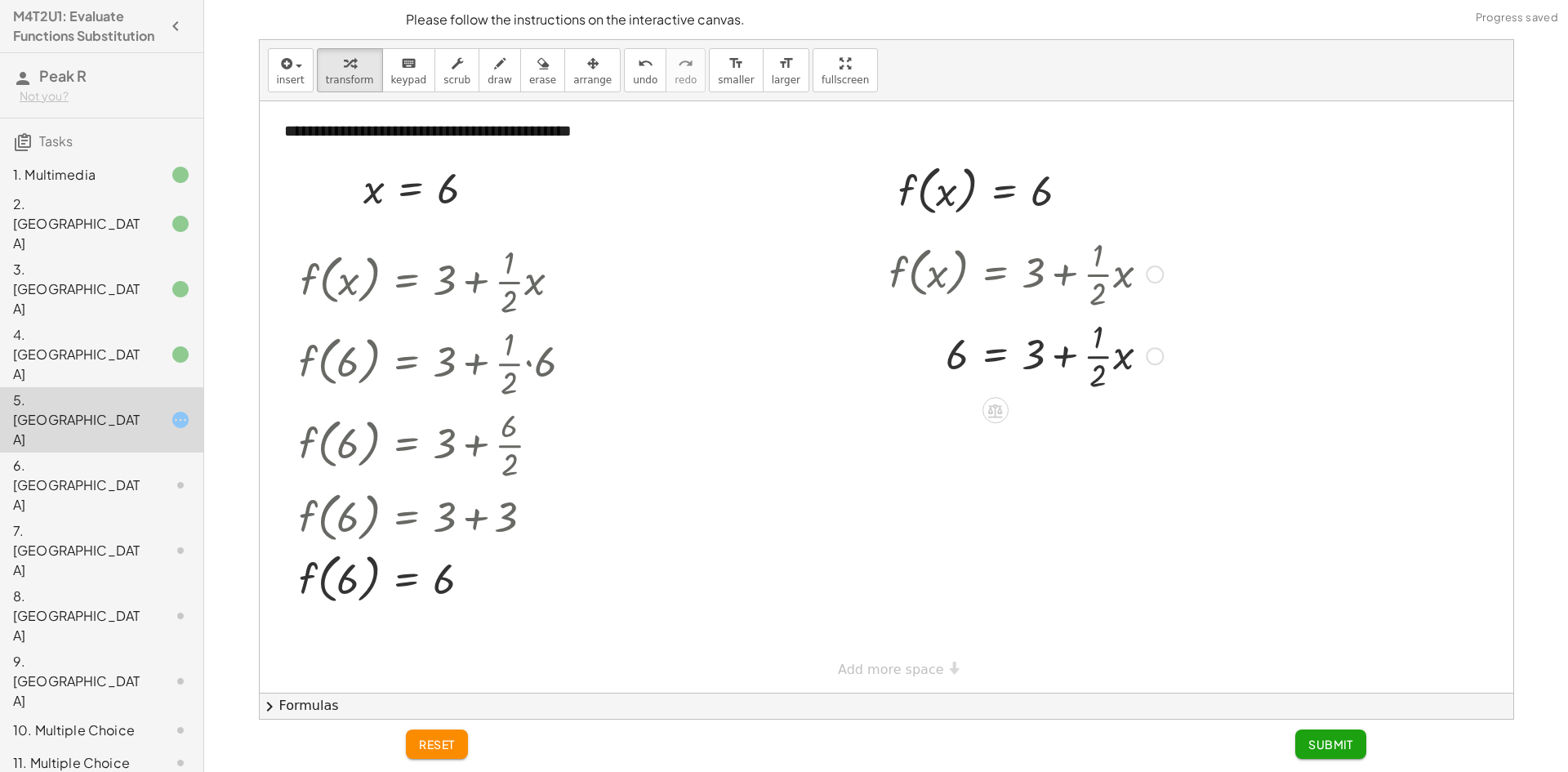
click at [1007, 358] on div at bounding box center [1027, 354] width 290 height 82
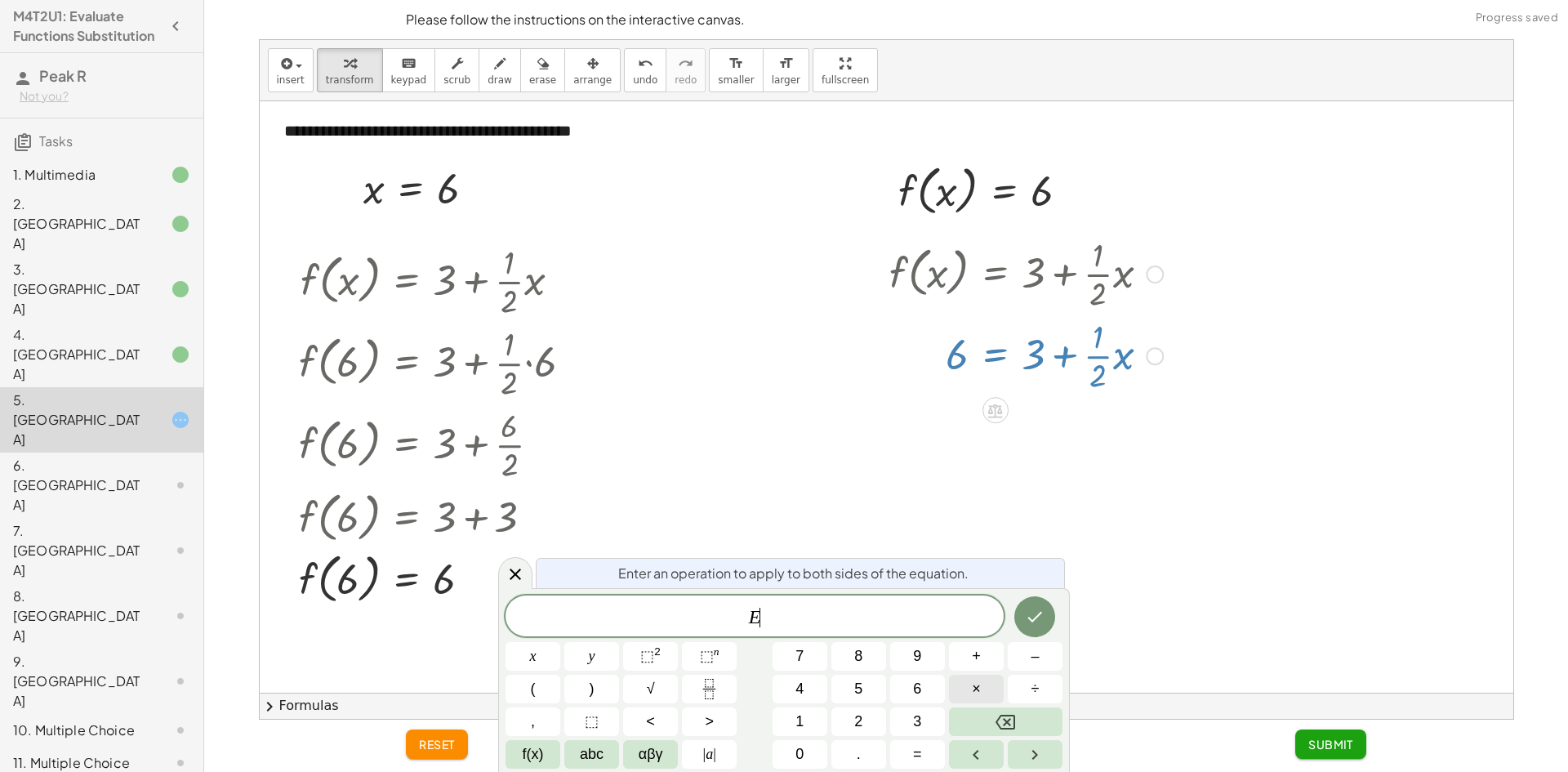
click at [989, 687] on button "×" at bounding box center [976, 688] width 55 height 28
click at [851, 719] on button "2" at bounding box center [859, 722] width 55 height 28
click at [1034, 611] on icon "Done" at bounding box center [1035, 617] width 20 height 20
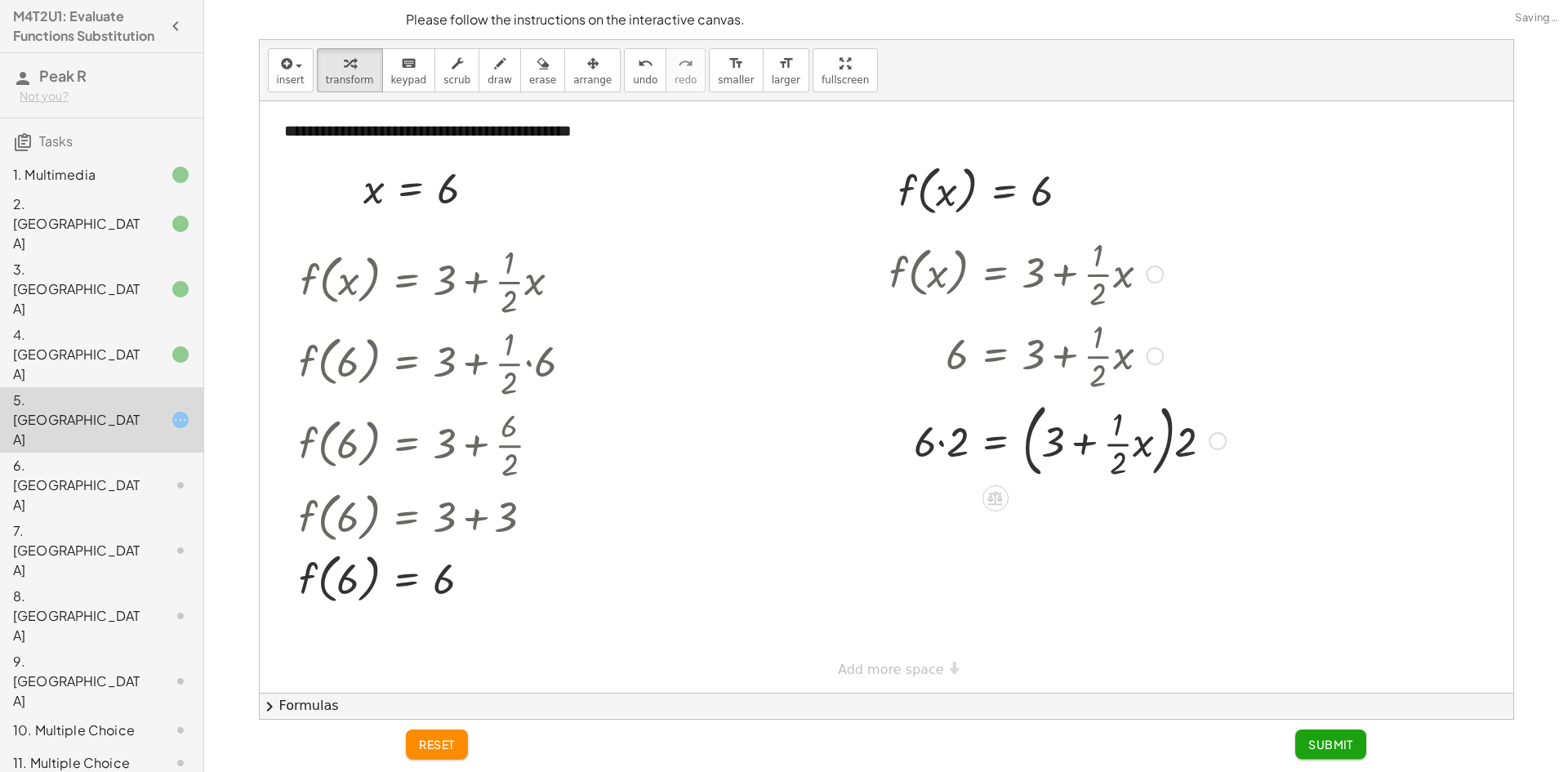
click at [1123, 473] on div at bounding box center [1058, 439] width 353 height 88
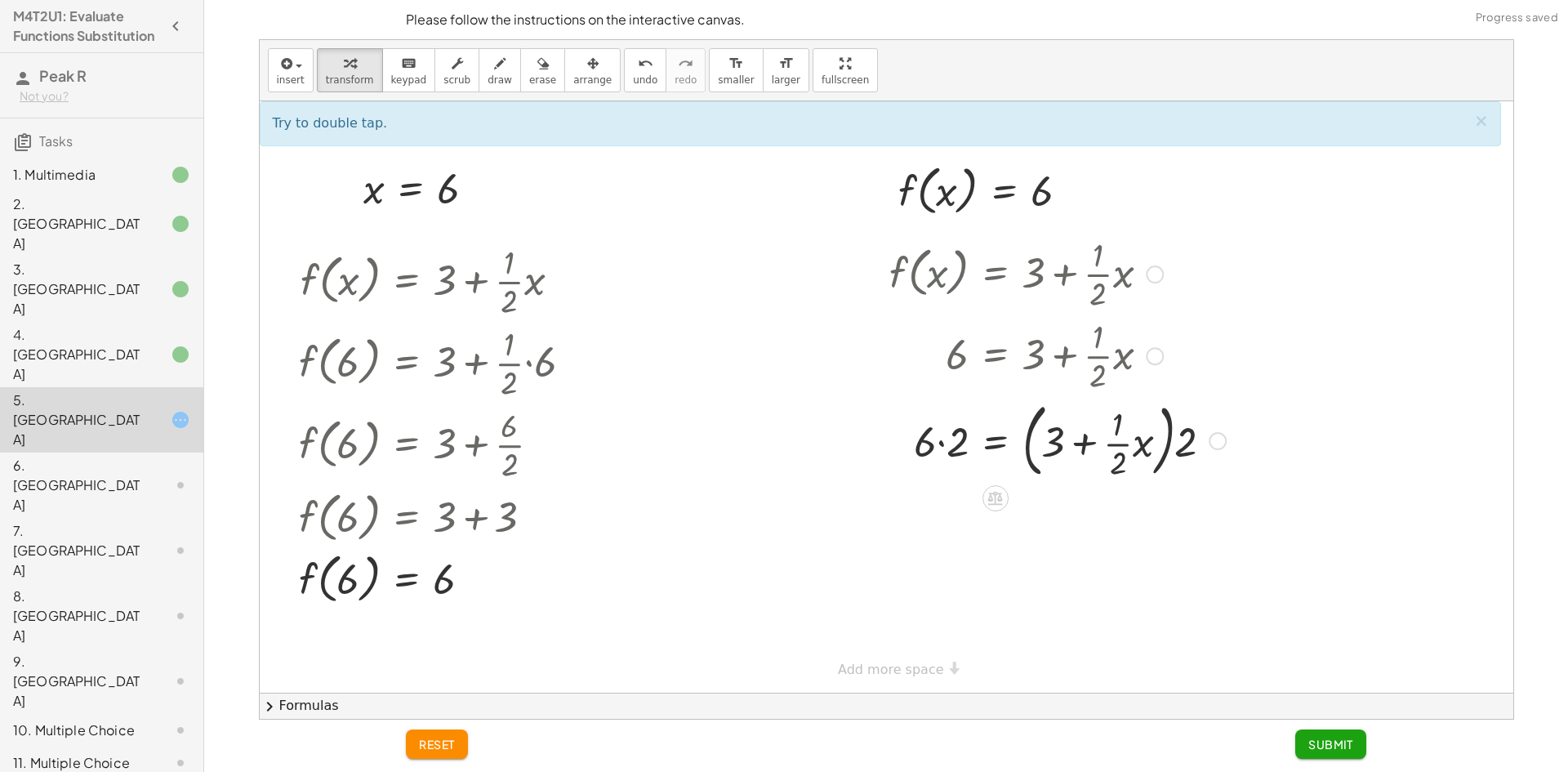
click at [1176, 446] on div at bounding box center [1058, 439] width 353 height 88
drag, startPoint x: 1118, startPoint y: 463, endPoint x: 1128, endPoint y: 468, distance: 11.2
click at [1128, 468] on div at bounding box center [1058, 439] width 353 height 88
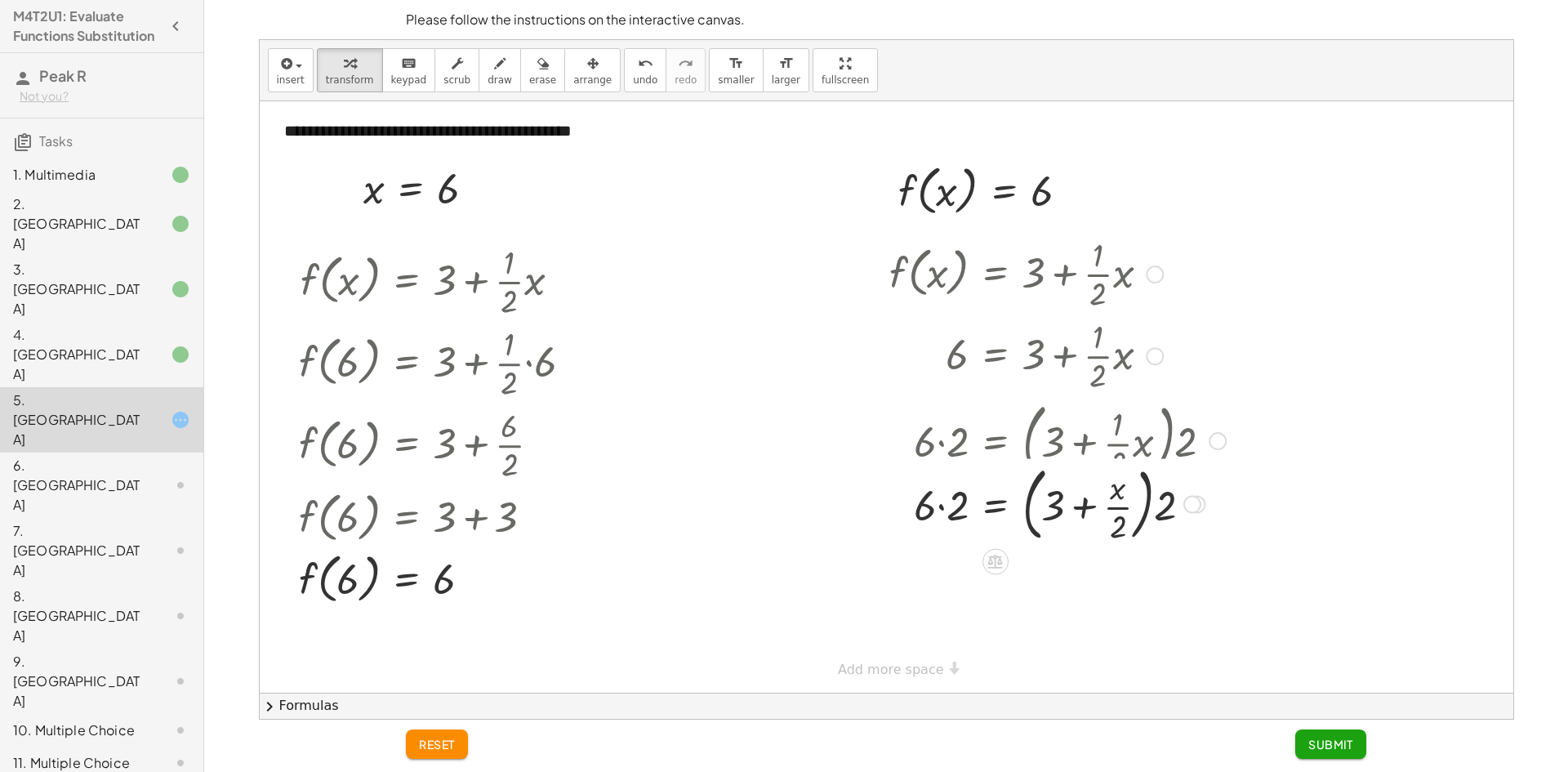
click at [1140, 454] on div at bounding box center [1058, 439] width 353 height 88
click at [1121, 541] on div at bounding box center [1058, 528] width 353 height 88
drag, startPoint x: 1169, startPoint y: 529, endPoint x: 1115, endPoint y: 557, distance: 60.8
click at [1115, 557] on div at bounding box center [1058, 528] width 353 height 88
click at [1117, 553] on div at bounding box center [1058, 528] width 353 height 82
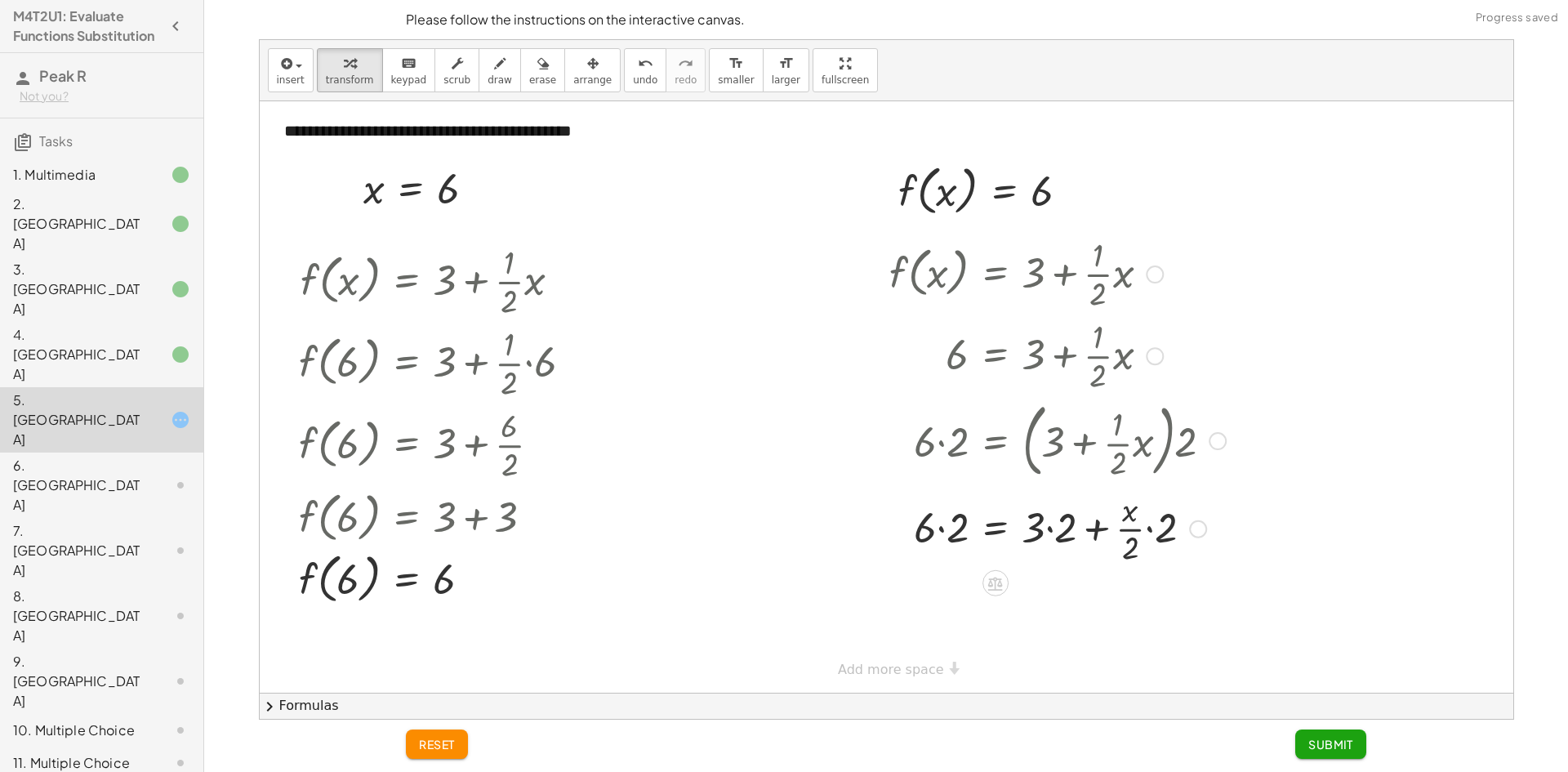
click at [1127, 549] on div at bounding box center [1058, 528] width 353 height 82
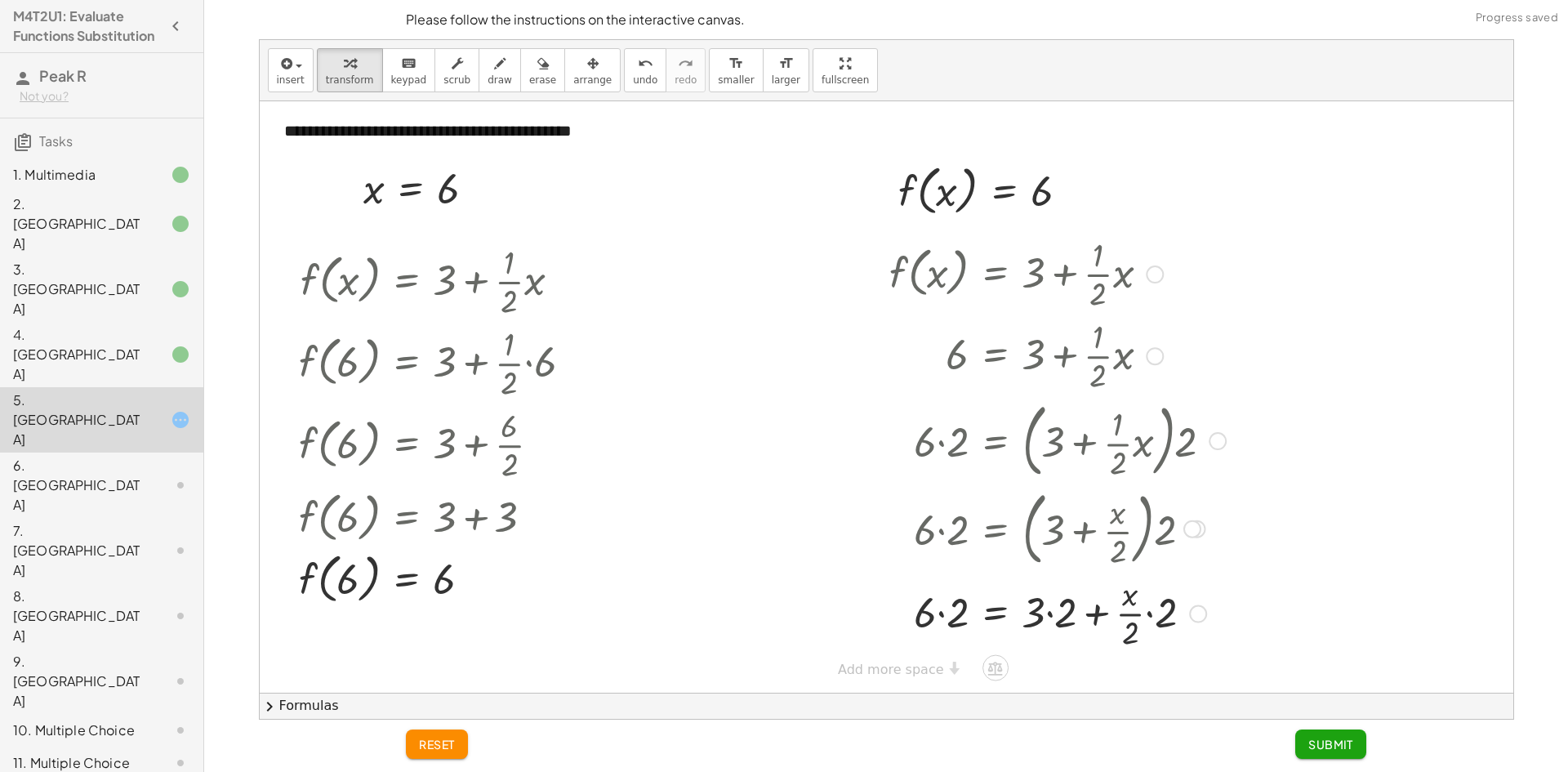
click at [1131, 550] on div at bounding box center [1058, 528] width 352 height 88
drag, startPoint x: 1129, startPoint y: 638, endPoint x: 1151, endPoint y: 533, distance: 107.3
click at [1131, 637] on div at bounding box center [1058, 613] width 353 height 82
click at [632, 67] on button "undo undo" at bounding box center [645, 70] width 43 height 44
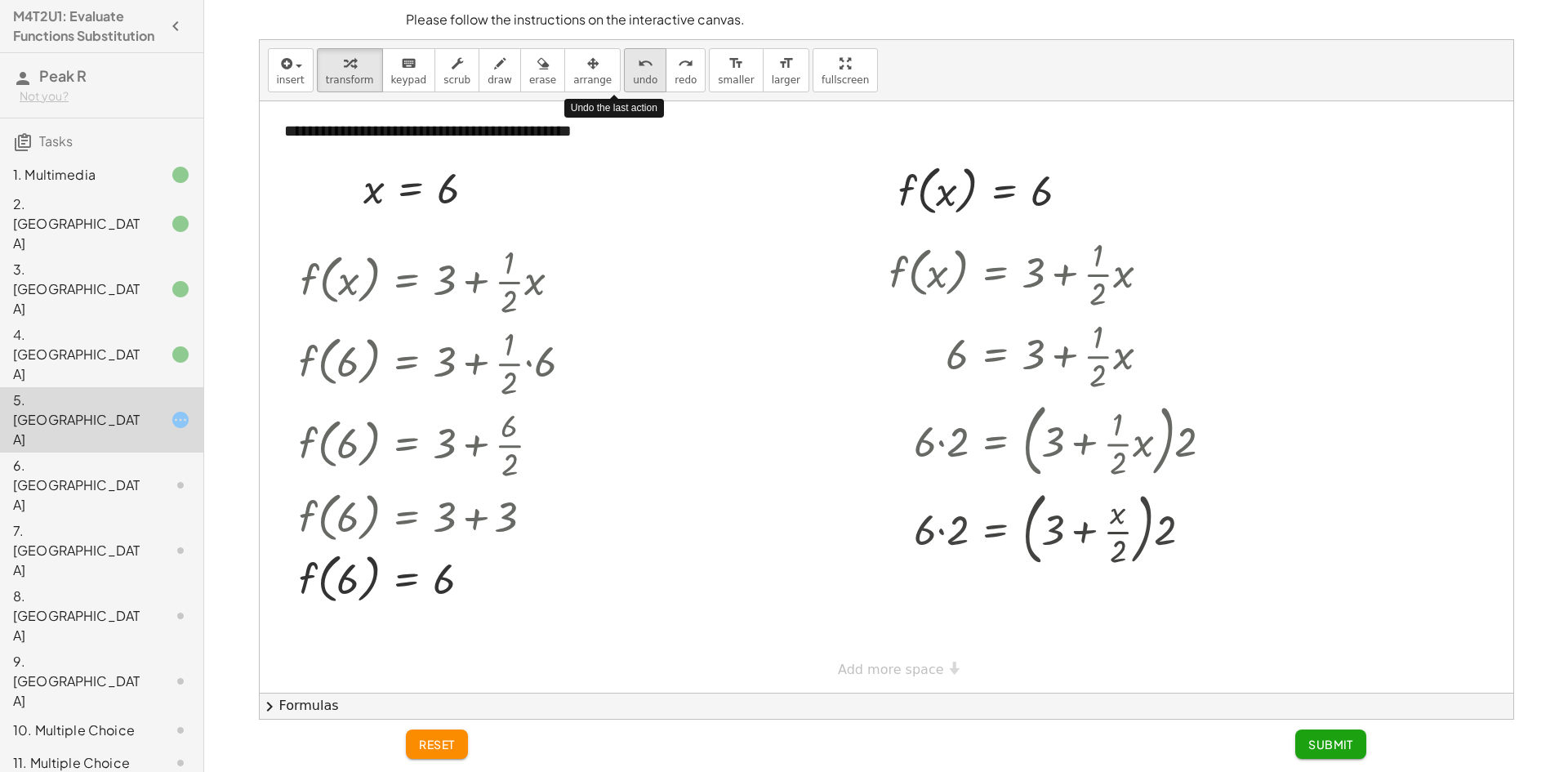
click at [638, 72] on icon "undo" at bounding box center [645, 63] width 15 height 20
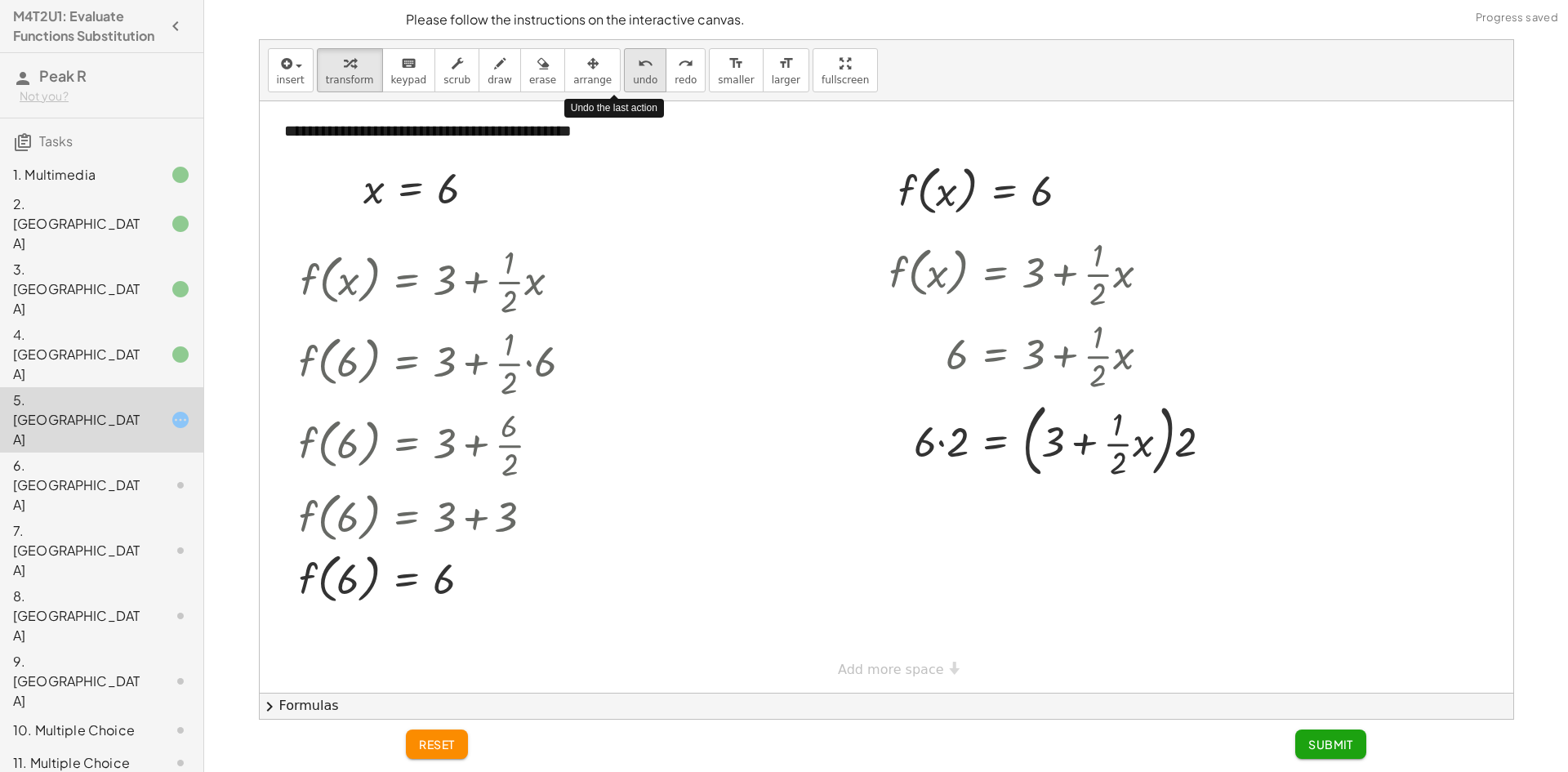
click at [633, 74] on span "undo" at bounding box center [645, 79] width 25 height 11
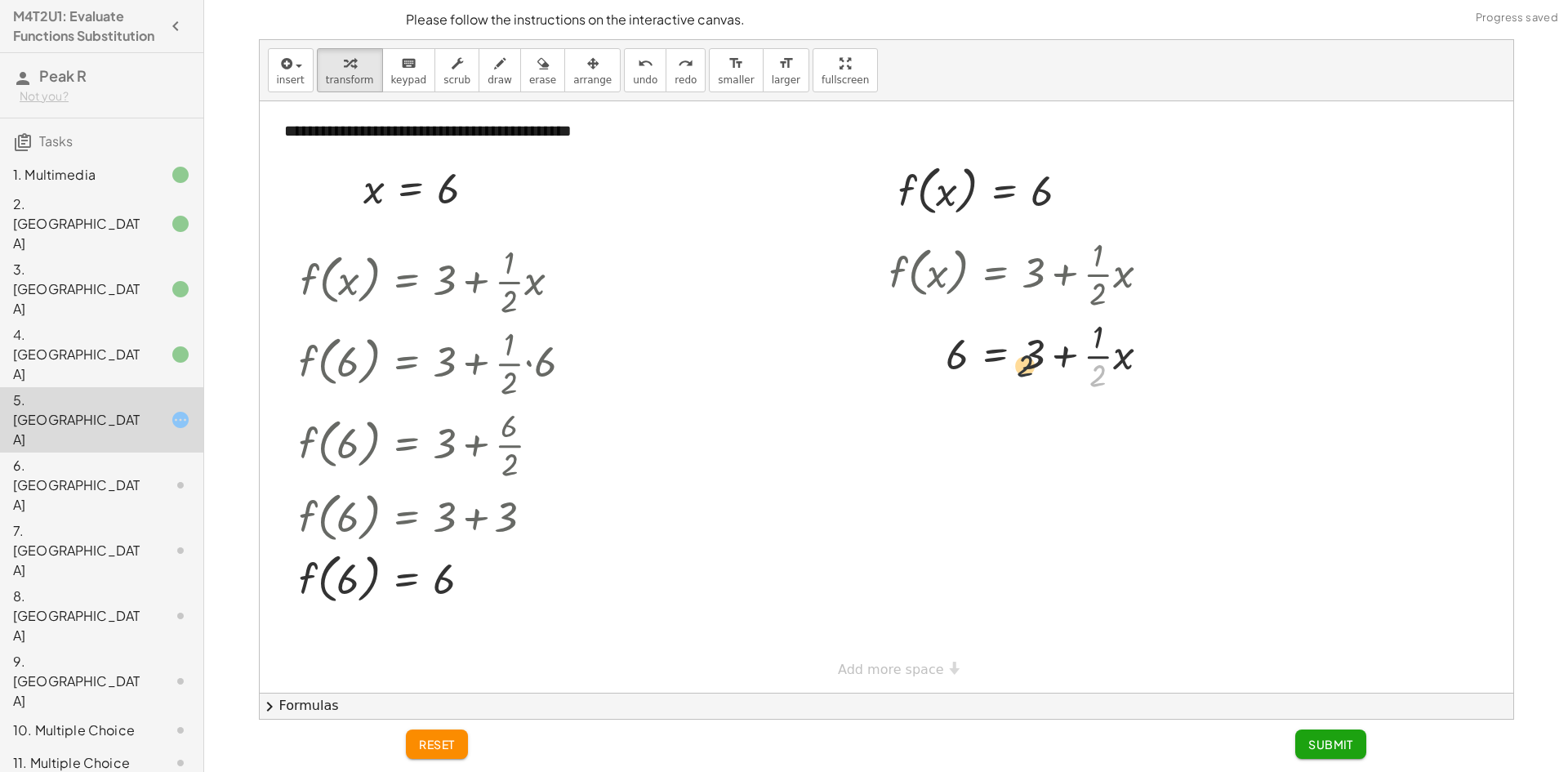
drag, startPoint x: 1096, startPoint y: 374, endPoint x: 1013, endPoint y: 362, distance: 83.9
click at [1013, 362] on div at bounding box center [1027, 354] width 290 height 82
click at [1095, 340] on div at bounding box center [1027, 354] width 290 height 82
click at [1098, 366] on div at bounding box center [1027, 354] width 290 height 82
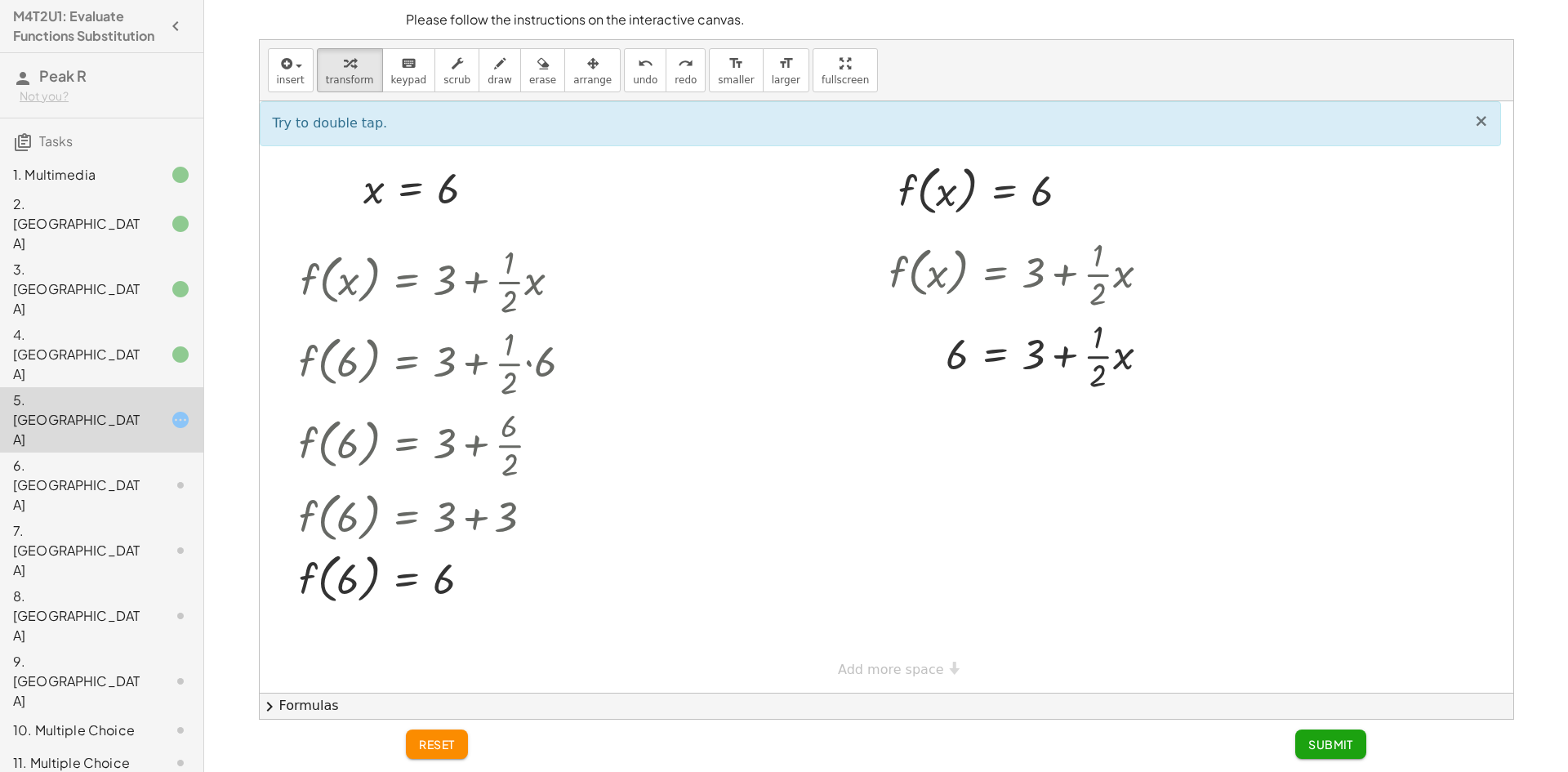
click at [1488, 126] on span "×" at bounding box center [1481, 120] width 15 height 20
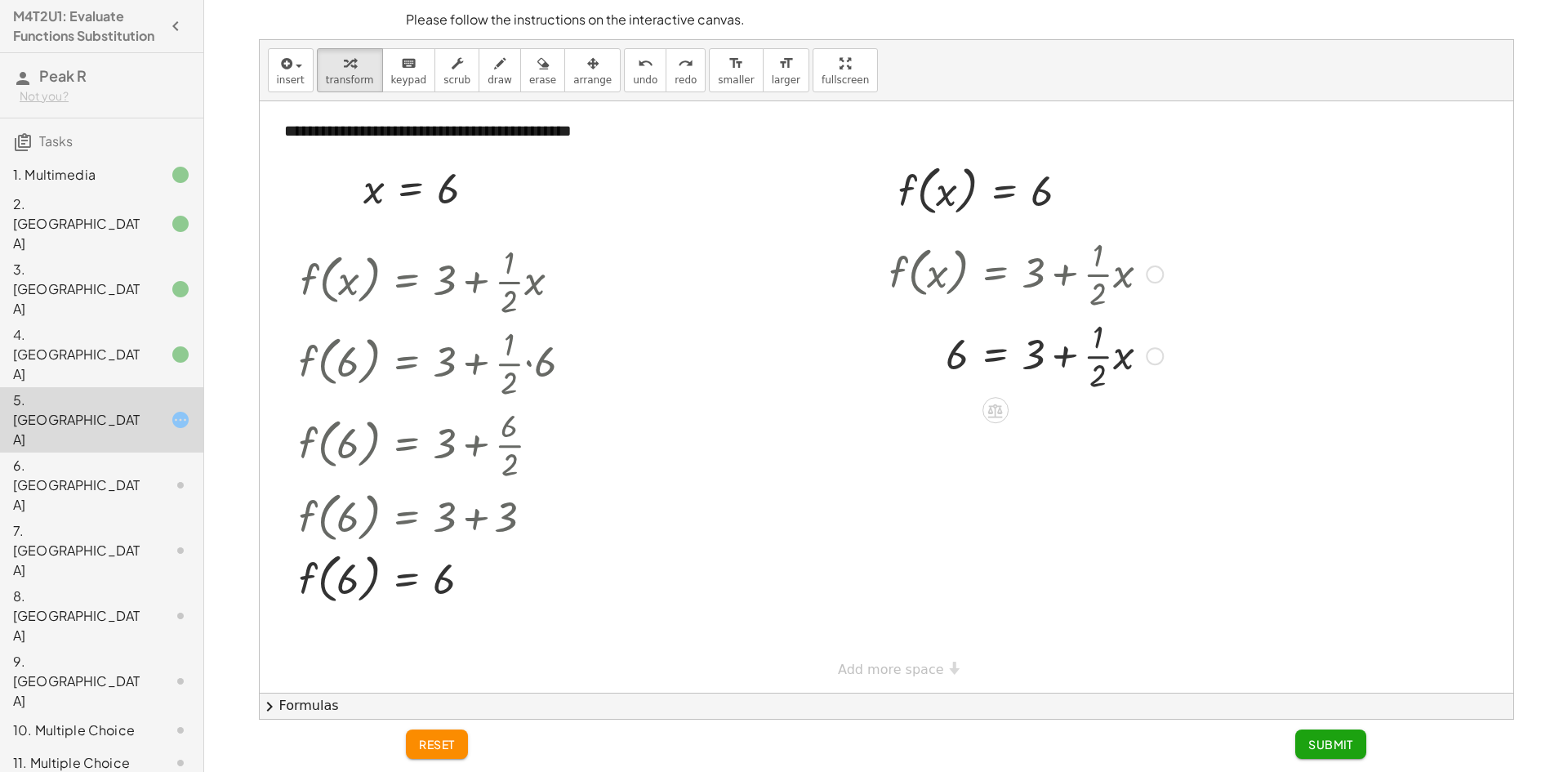
click at [986, 363] on div at bounding box center [1027, 354] width 290 height 82
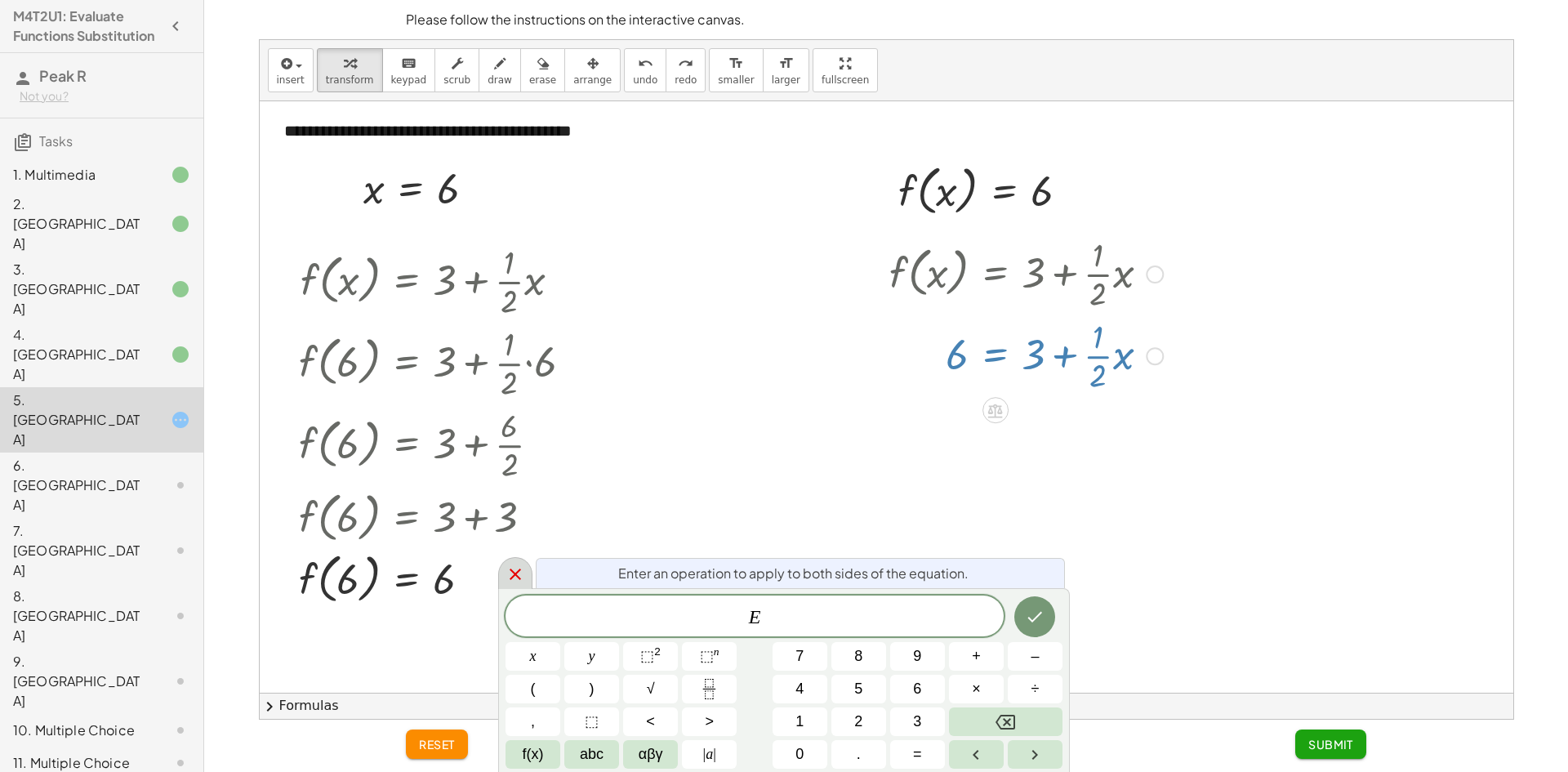
click at [519, 574] on icon at bounding box center [515, 574] width 20 height 20
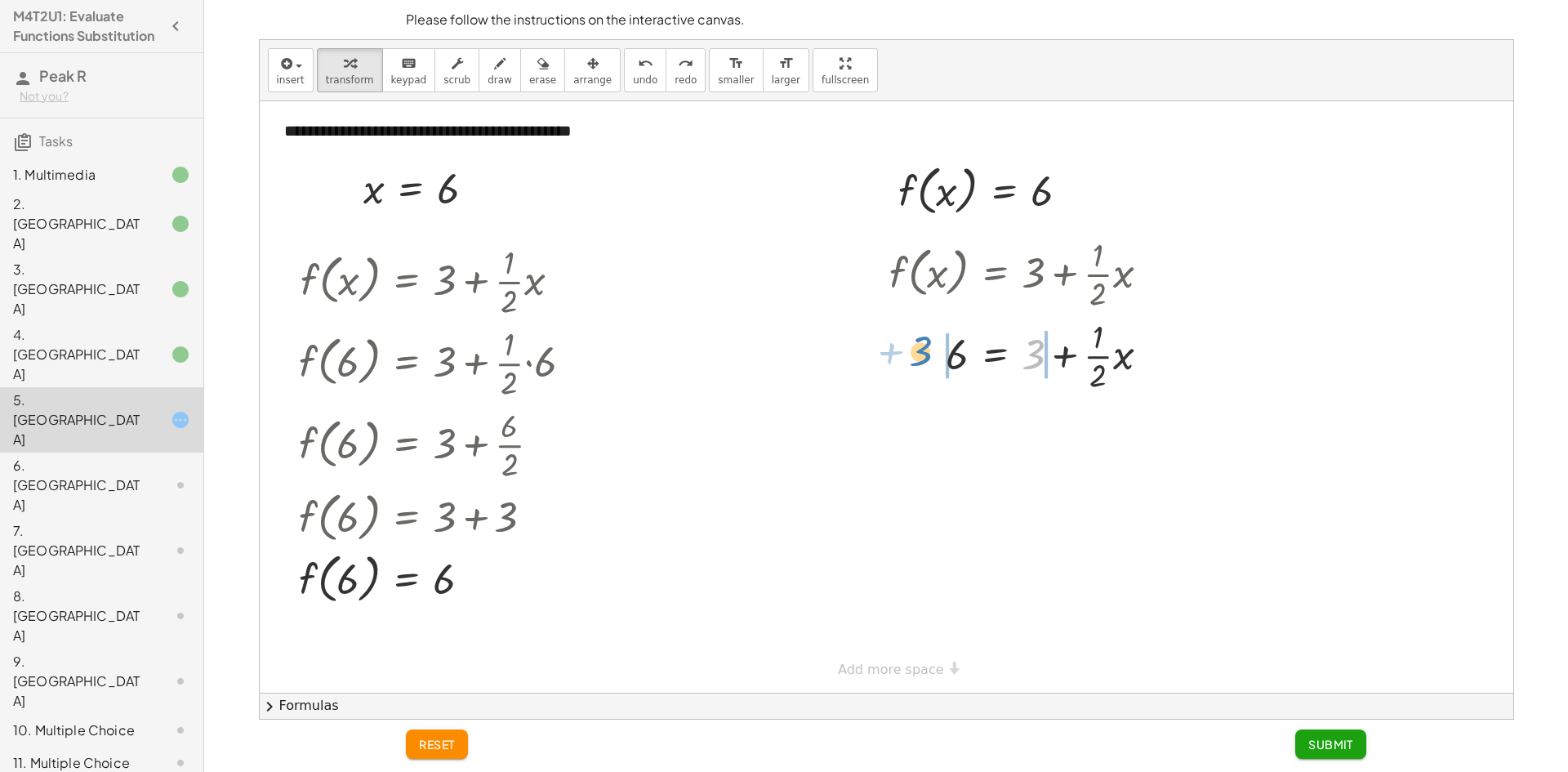
drag, startPoint x: 1036, startPoint y: 360, endPoint x: 923, endPoint y: 358, distance: 113.0
click at [923, 358] on div at bounding box center [1027, 354] width 290 height 82
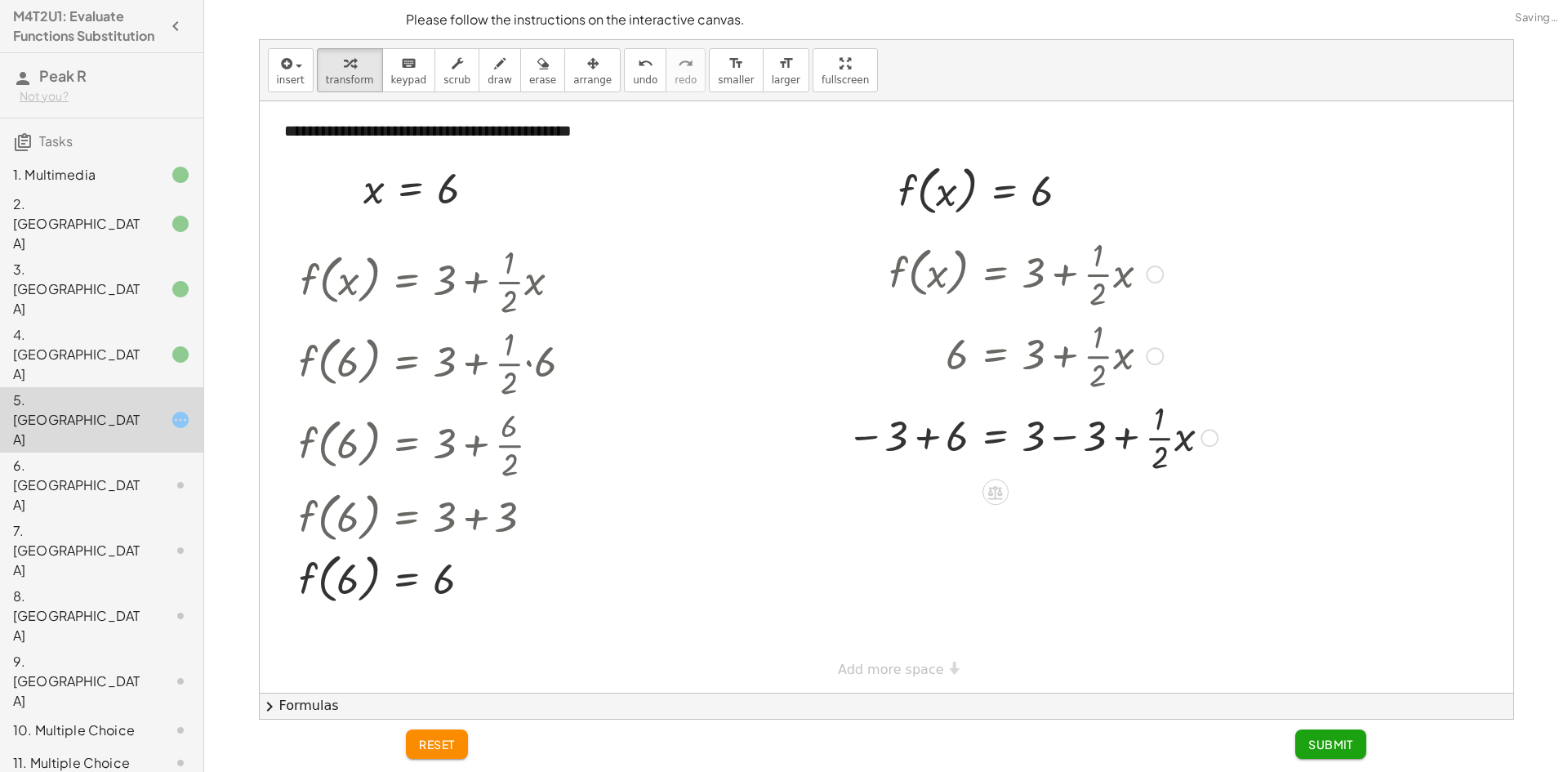
click at [1051, 455] on div at bounding box center [1033, 436] width 388 height 82
click at [946, 507] on div at bounding box center [1033, 518] width 388 height 82
click at [944, 518] on div at bounding box center [1033, 518] width 388 height 82
drag, startPoint x: 1041, startPoint y: 624, endPoint x: 1040, endPoint y: 599, distance: 25.0
click at [1040, 599] on div at bounding box center [1033, 601] width 388 height 82
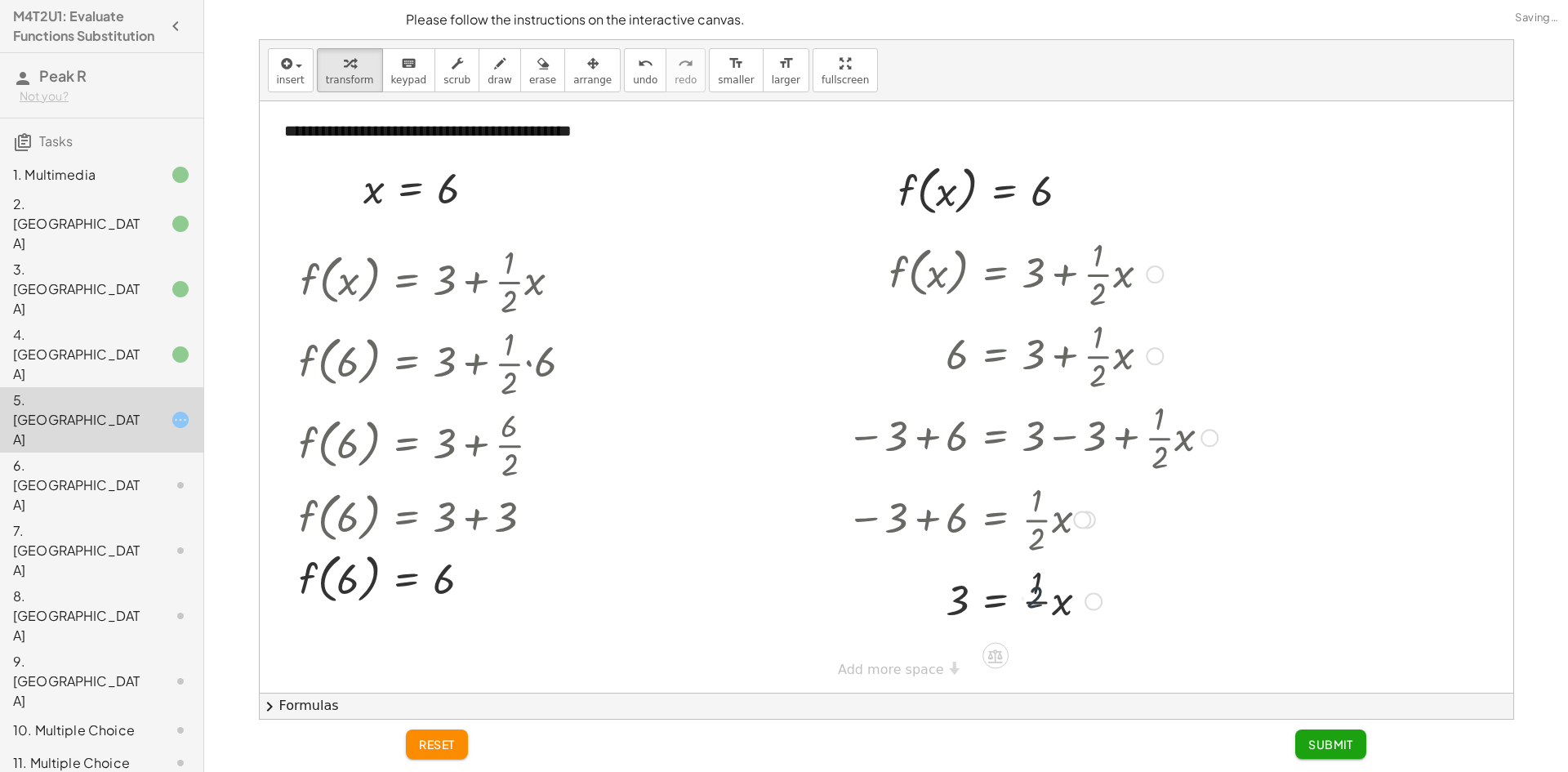
click at [1040, 599] on div at bounding box center [1033, 601] width 388 height 82
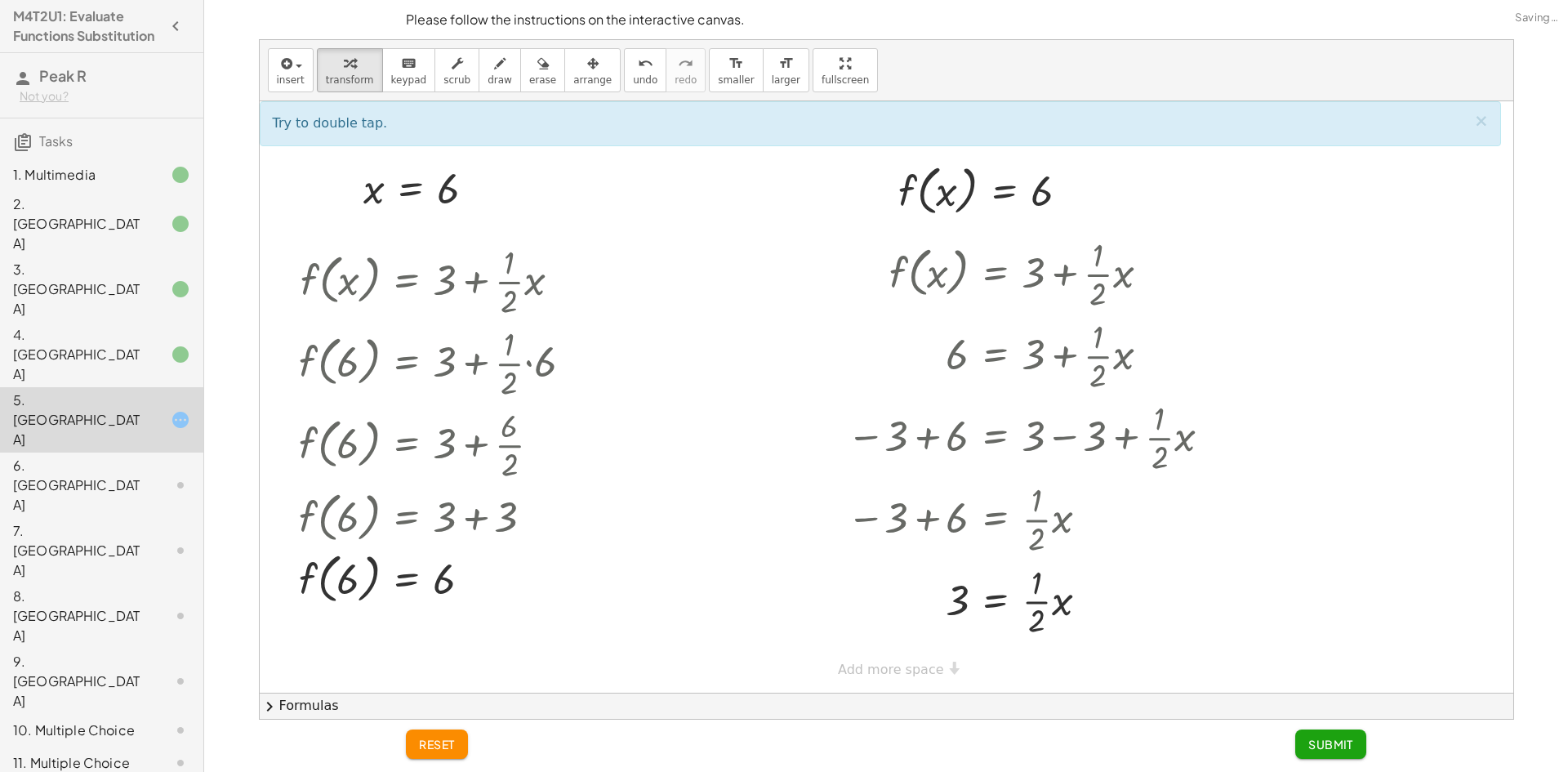
click at [1320, 752] on span "Submit" at bounding box center [1331, 744] width 45 height 15
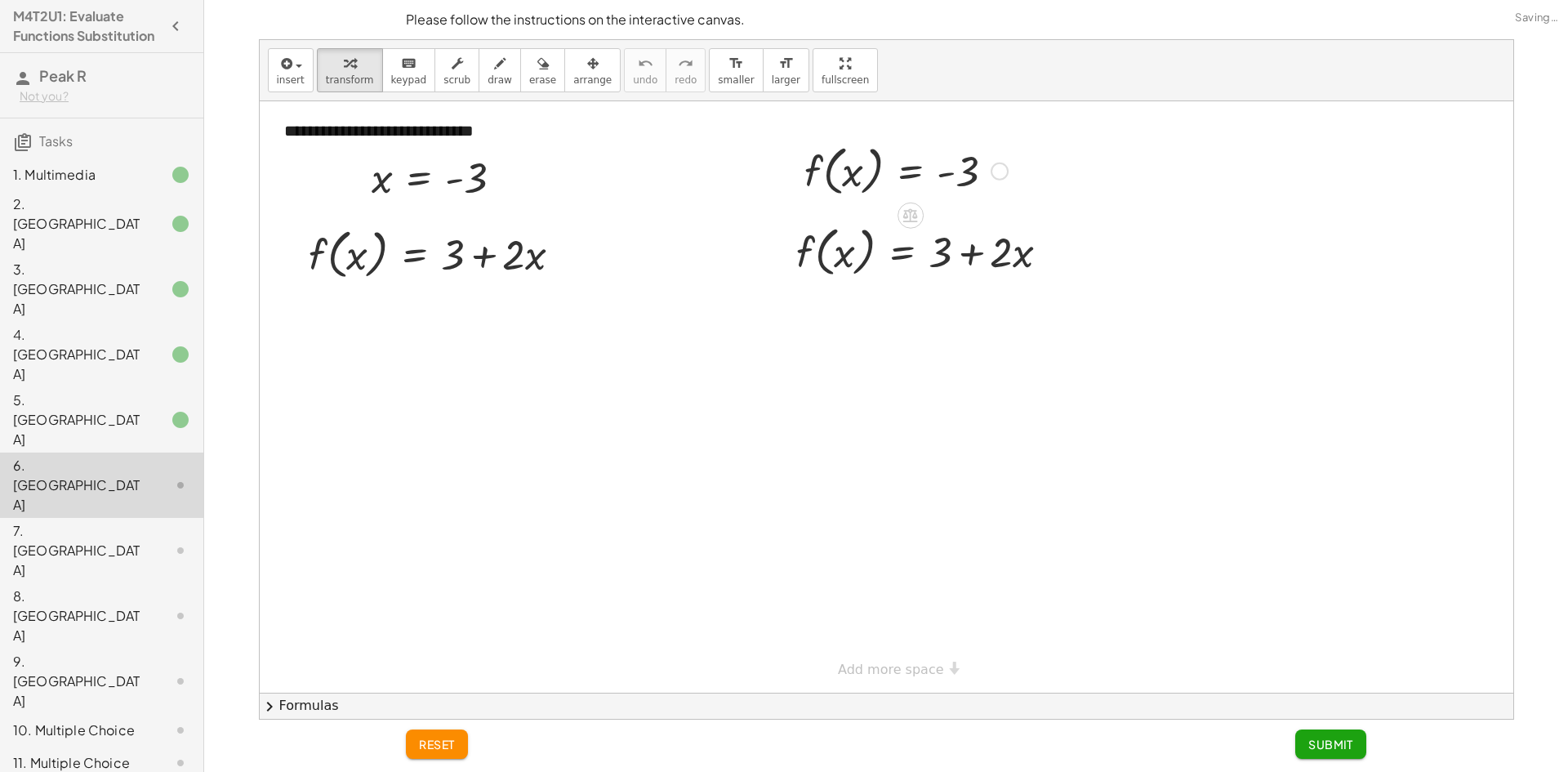
drag, startPoint x: 796, startPoint y: 165, endPoint x: 814, endPoint y: 200, distance: 39.4
click at [805, 191] on div at bounding box center [792, 170] width 25 height 70
click at [814, 201] on div at bounding box center [804, 196] width 25 height 70
drag, startPoint x: 814, startPoint y: 201, endPoint x: 836, endPoint y: 146, distance: 59.2
click at [817, 206] on div at bounding box center [805, 208] width 25 height 70
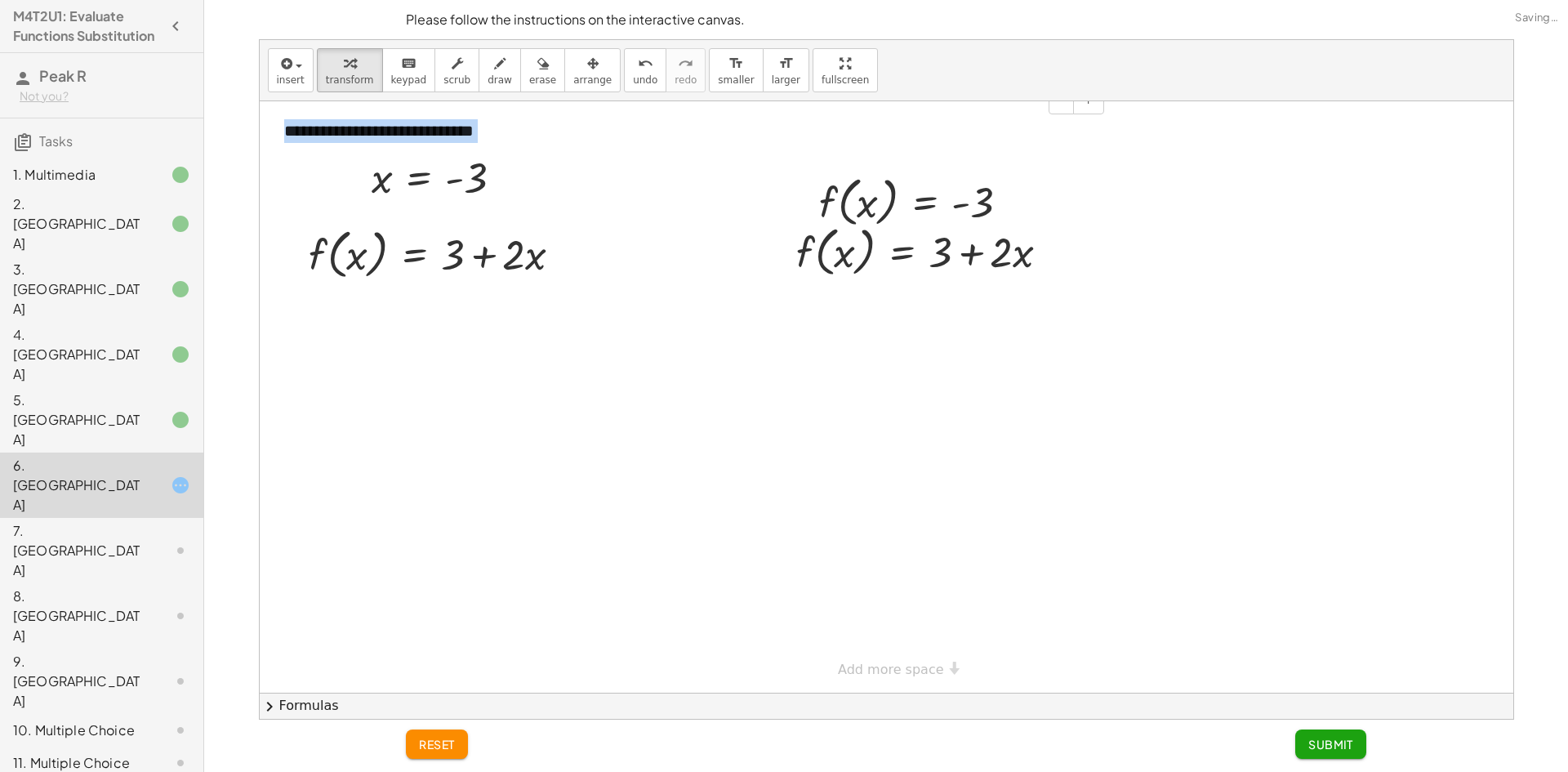
drag, startPoint x: 836, startPoint y: 146, endPoint x: 815, endPoint y: 154, distance: 22.5
click at [815, 154] on div "**********" at bounding box center [886, 397] width 1254 height 592
click at [806, 209] on div at bounding box center [807, 201] width 25 height 70
drag, startPoint x: 825, startPoint y: 200, endPoint x: 795, endPoint y: 254, distance: 61.8
click at [795, 254] on div "**********" at bounding box center [886, 397] width 1254 height 592
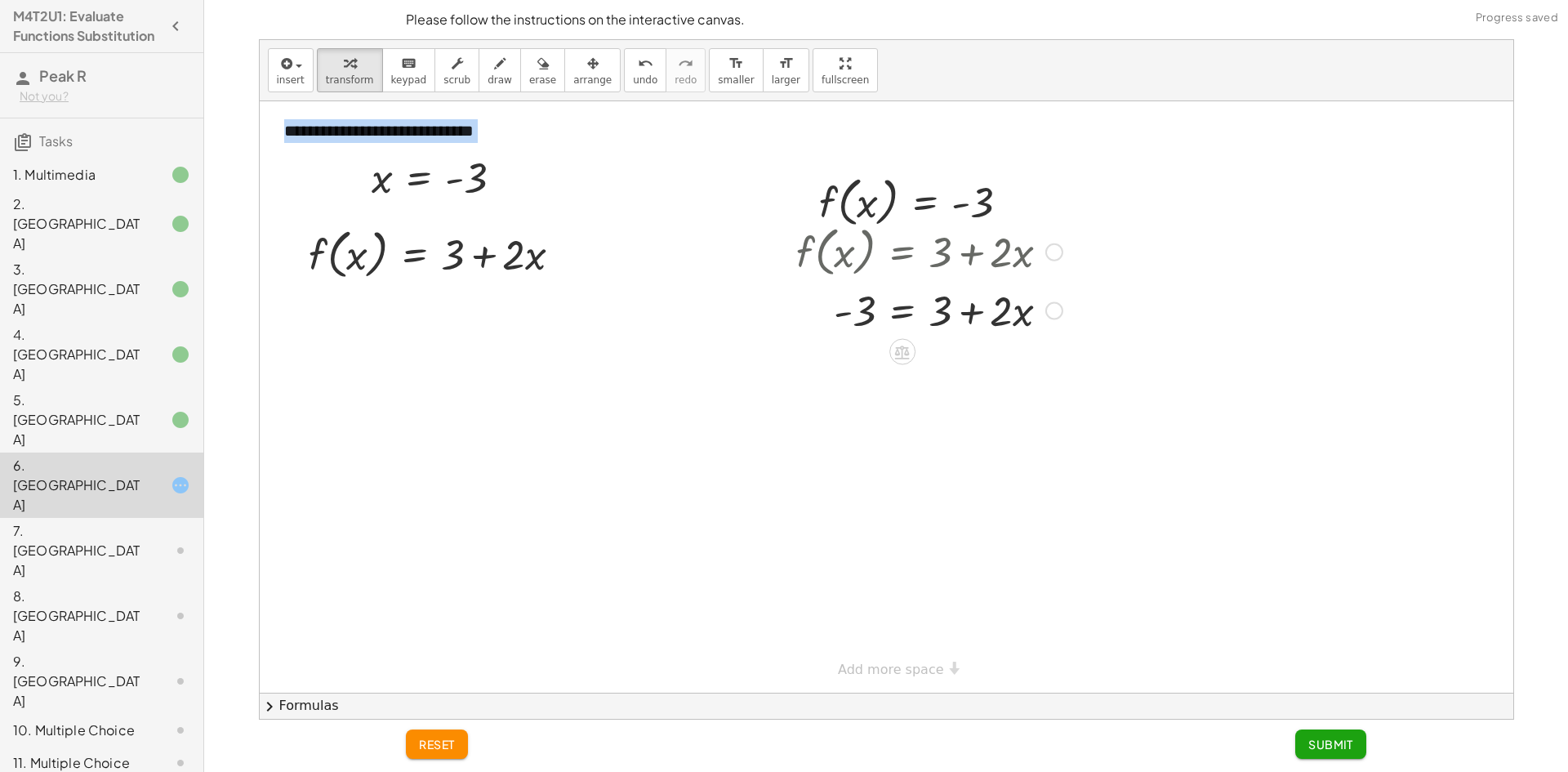
click at [965, 313] on div at bounding box center [930, 309] width 283 height 56
click at [912, 319] on div at bounding box center [930, 309] width 283 height 56
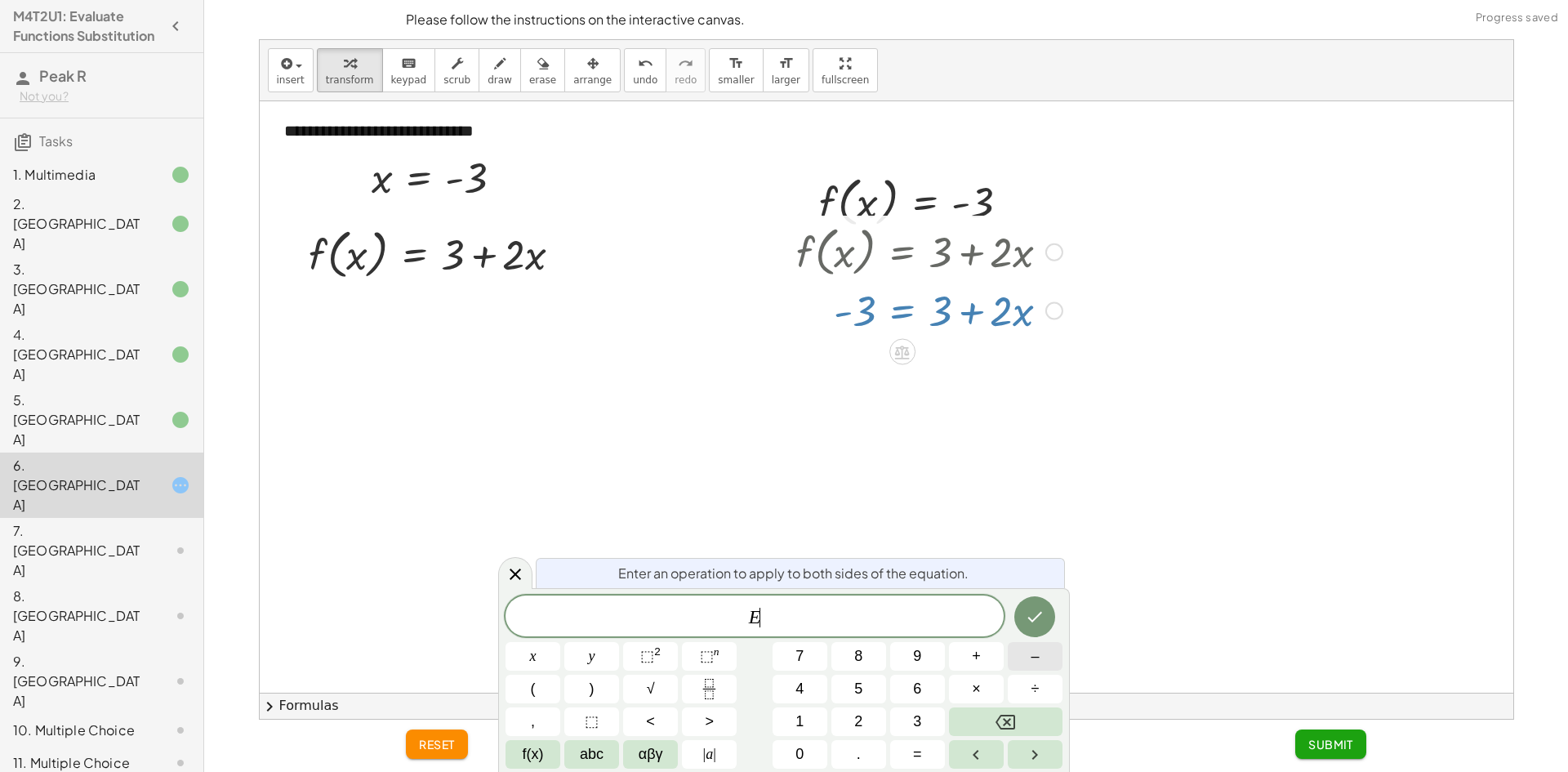
click at [1032, 659] on span "–" at bounding box center [1035, 657] width 9 height 22
click at [926, 717] on button "3" at bounding box center [918, 722] width 55 height 28
click at [1041, 617] on icon "Done" at bounding box center [1035, 617] width 20 height 20
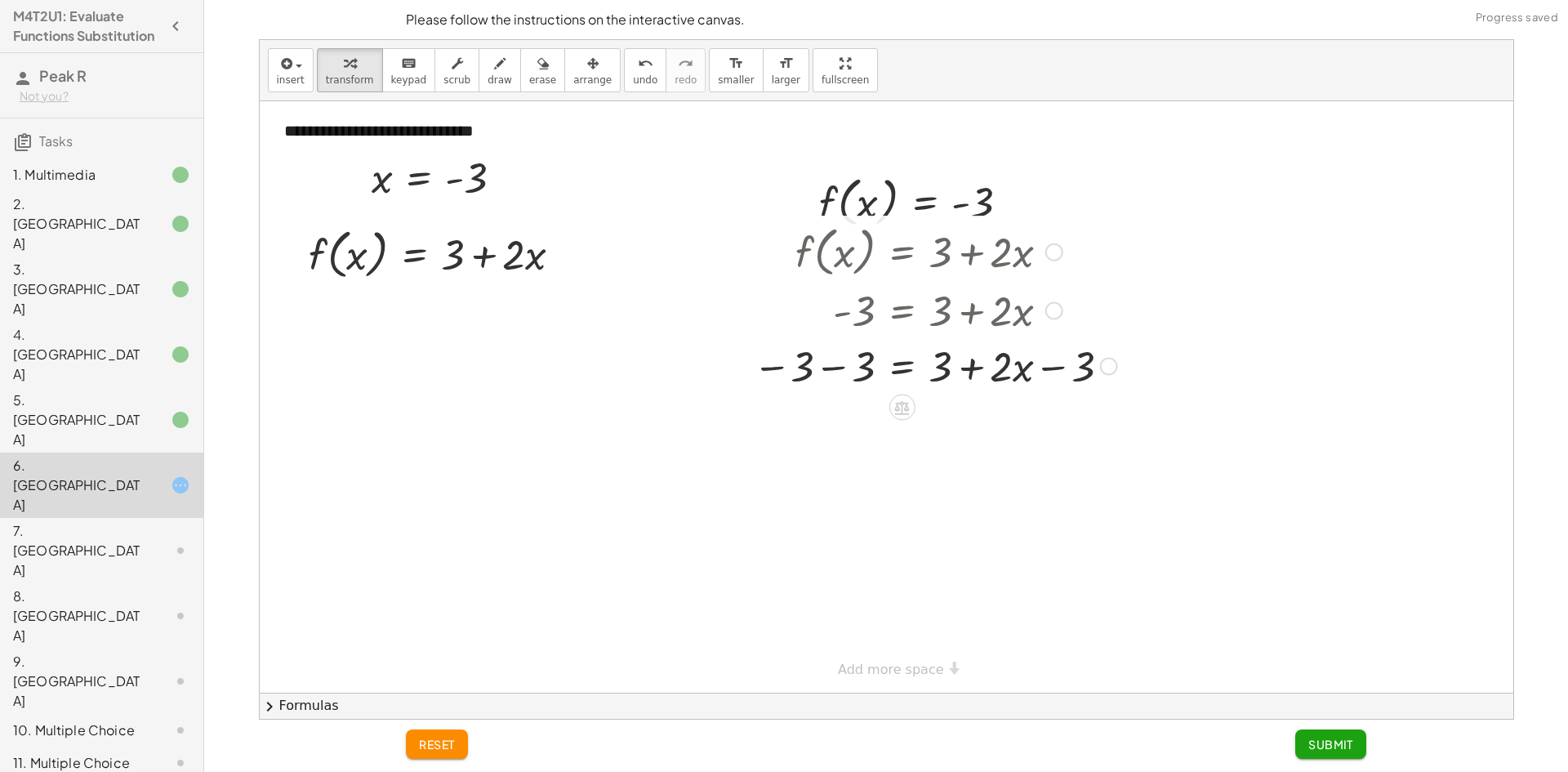
click at [841, 371] on div at bounding box center [936, 365] width 381 height 56
click at [953, 435] on div at bounding box center [939, 420] width 388 height 56
drag, startPoint x: 955, startPoint y: 432, endPoint x: 938, endPoint y: 428, distance: 17.5
click at [938, 428] on div at bounding box center [939, 420] width 388 height 56
click at [938, 430] on div at bounding box center [939, 420] width 388 height 56
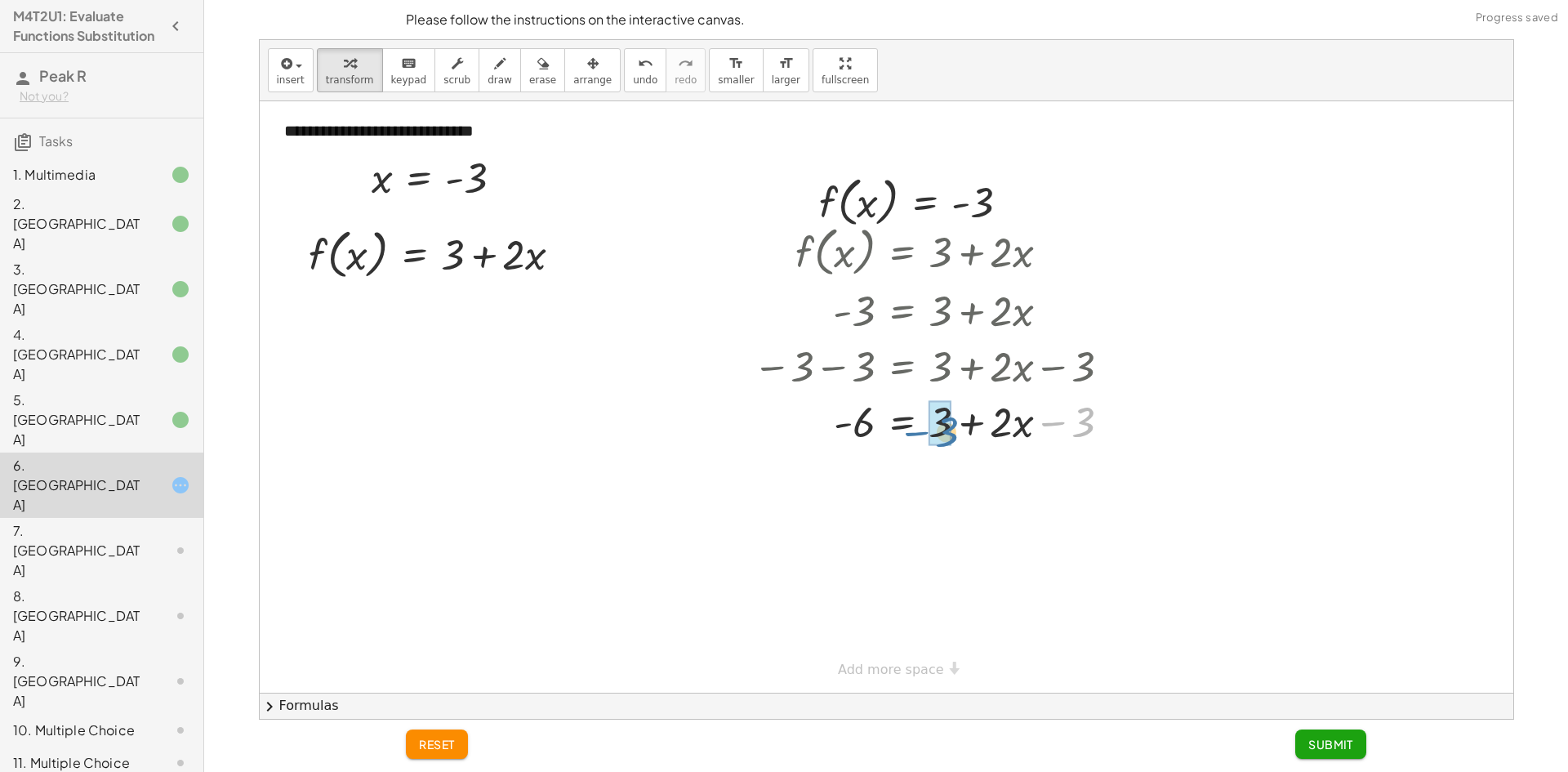
drag, startPoint x: 1077, startPoint y: 427, endPoint x: 941, endPoint y: 436, distance: 136.3
click at [946, 430] on div at bounding box center [936, 420] width 381 height 56
click at [883, 420] on div at bounding box center [936, 420] width 381 height 56
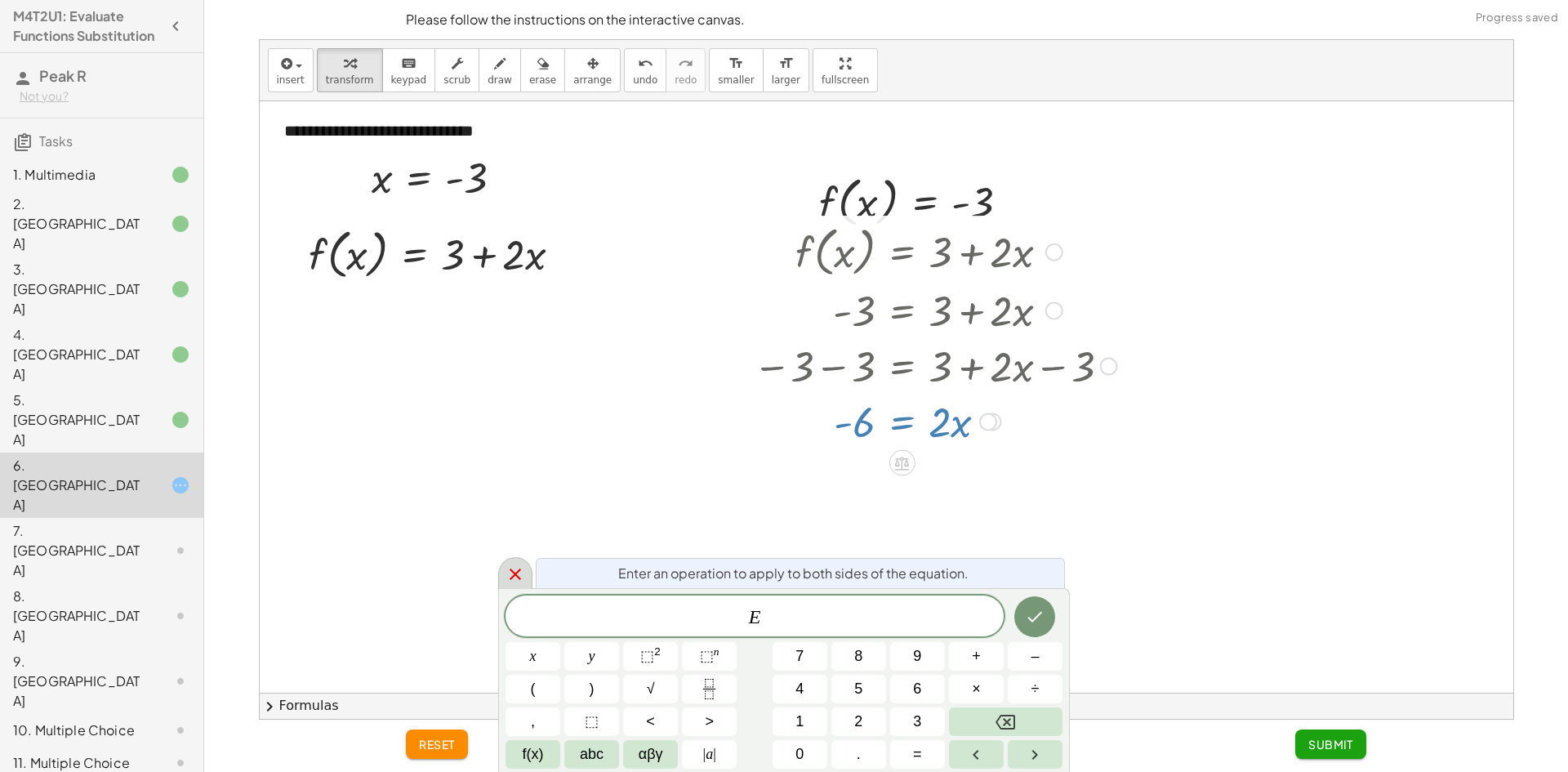
click at [521, 572] on icon at bounding box center [515, 574] width 20 height 20
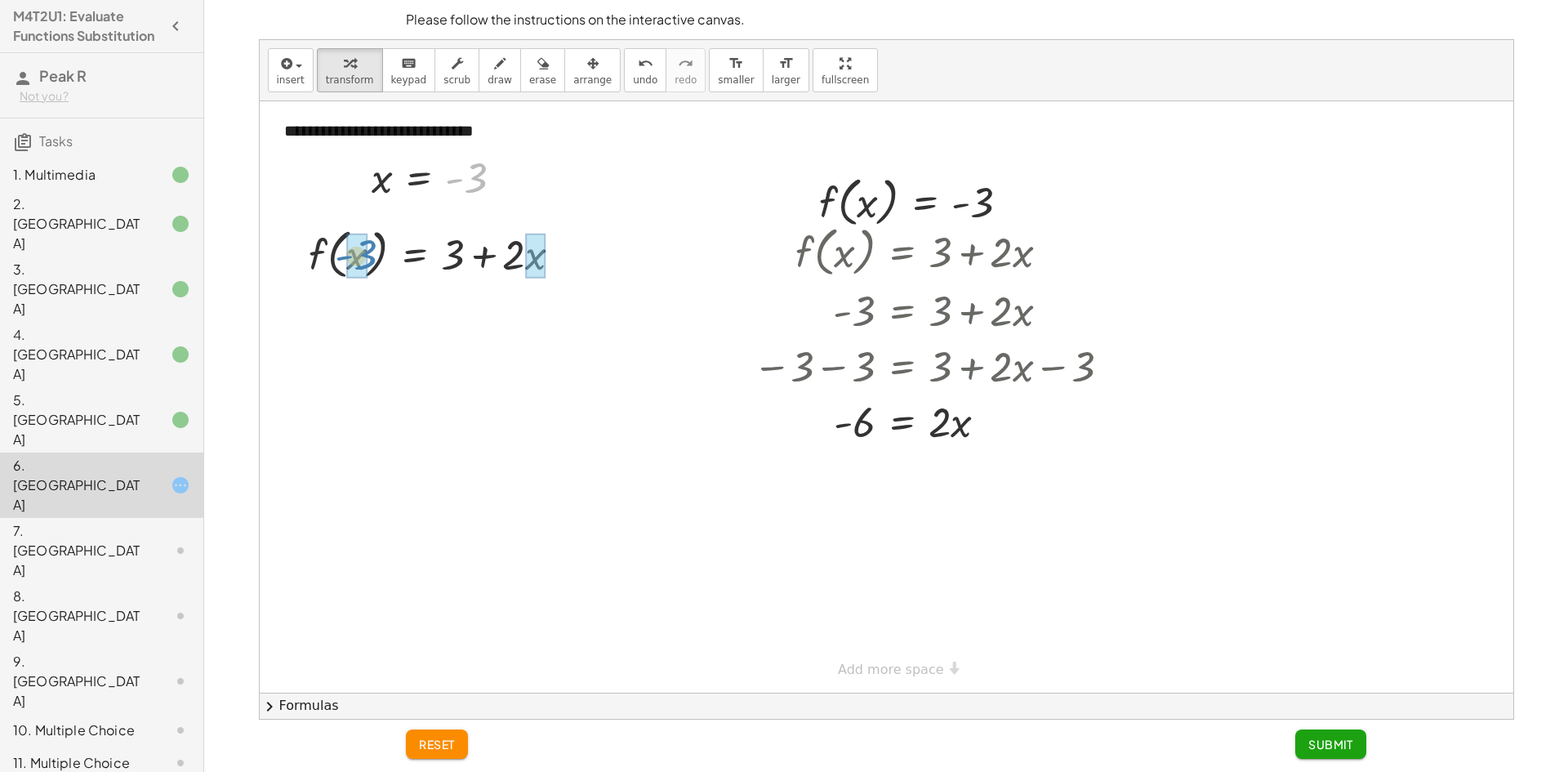
drag, startPoint x: 481, startPoint y: 181, endPoint x: 370, endPoint y: 259, distance: 135.7
click at [370, 259] on div "**********" at bounding box center [886, 397] width 1254 height 592
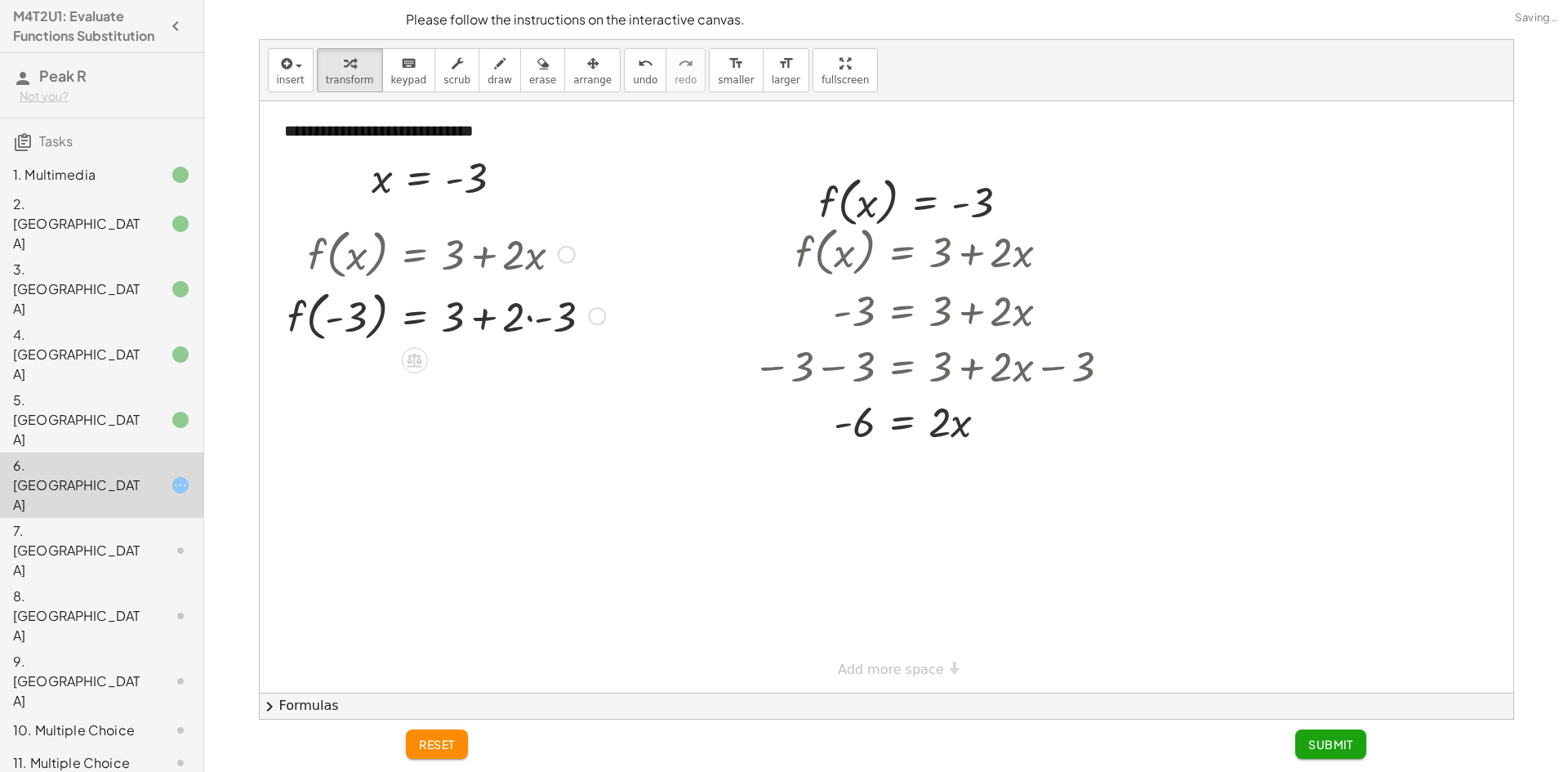
click at [566, 336] on div at bounding box center [446, 315] width 334 height 62
click at [511, 325] on div at bounding box center [431, 315] width 304 height 62
click at [0, 0] on div "f ( , x ) = + 3 + · 2 · x f ( , ) = + 3 + · 2 · - 3 - 3 6 − f ( , - 3 ) = + 3 +…" at bounding box center [0, 0] width 0 height 0
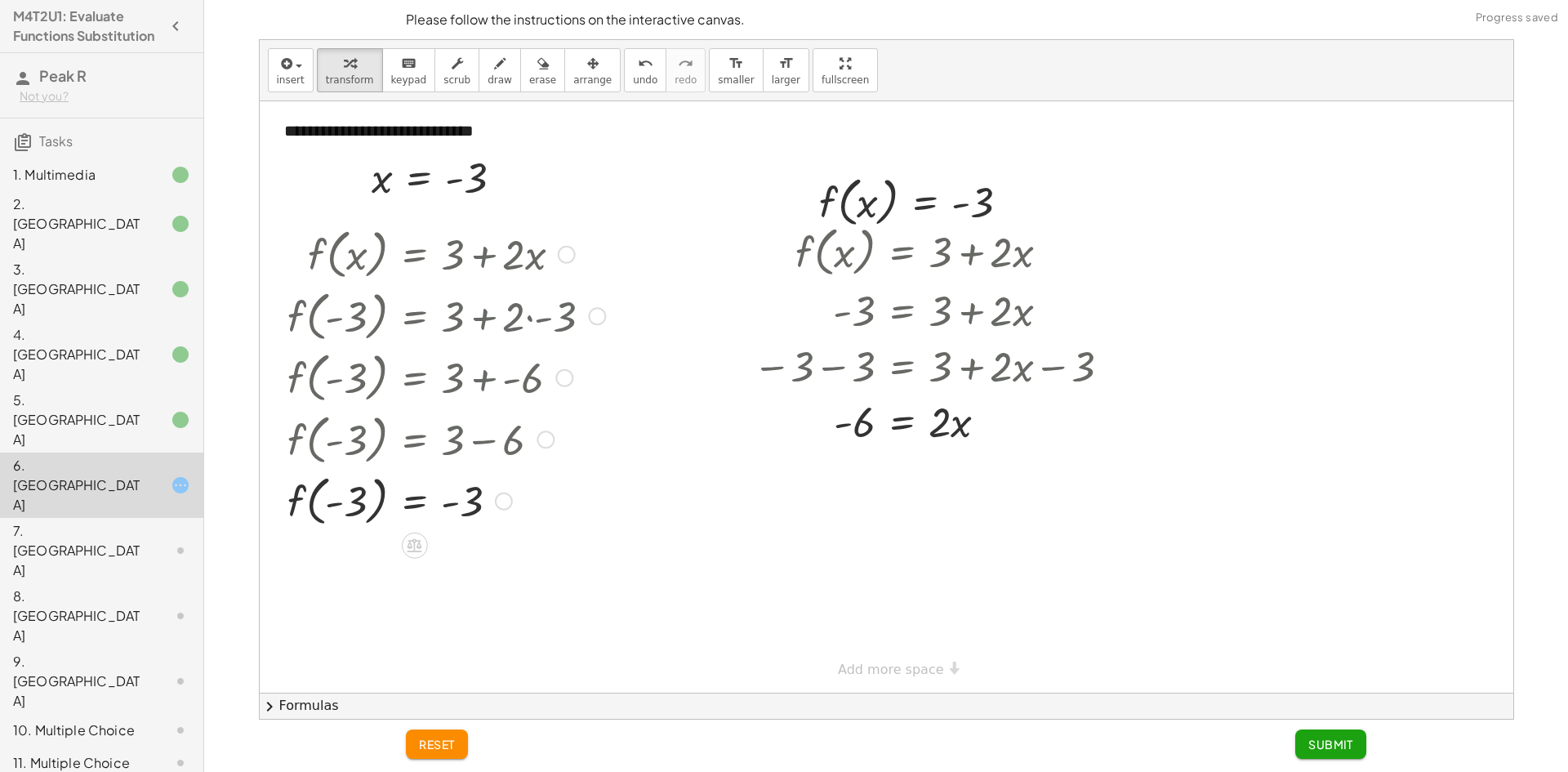
click at [452, 518] on div at bounding box center [446, 500] width 334 height 62
click at [362, 506] on div at bounding box center [446, 500] width 334 height 62
drag, startPoint x: 329, startPoint y: 506, endPoint x: 456, endPoint y: 506, distance: 127.0
click at [456, 506] on div at bounding box center [446, 500] width 334 height 62
click at [1285, 761] on div "reset Submit" at bounding box center [886, 746] width 980 height 52
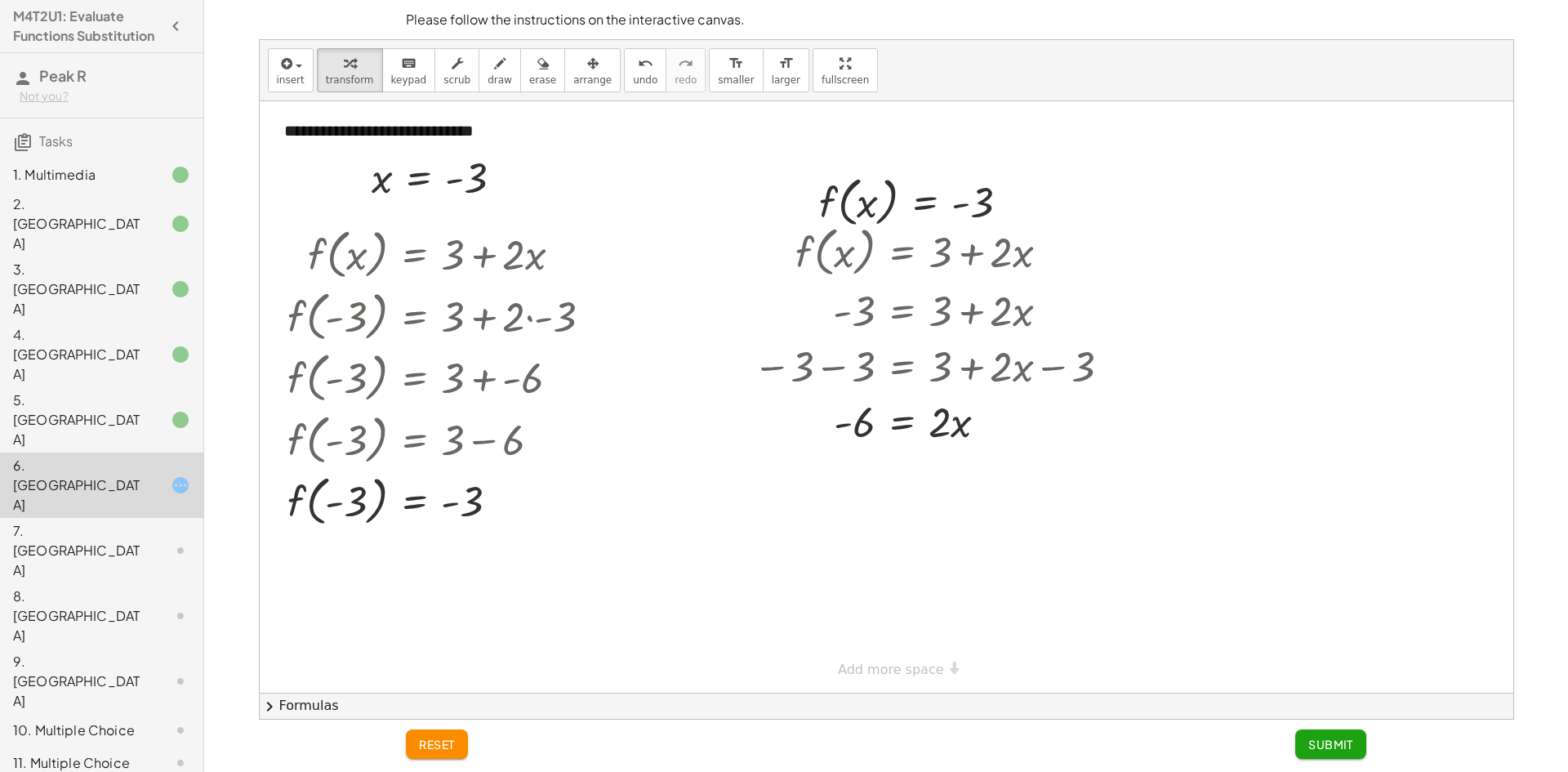
click at [1301, 752] on button "Submit" at bounding box center [1331, 745] width 71 height 29
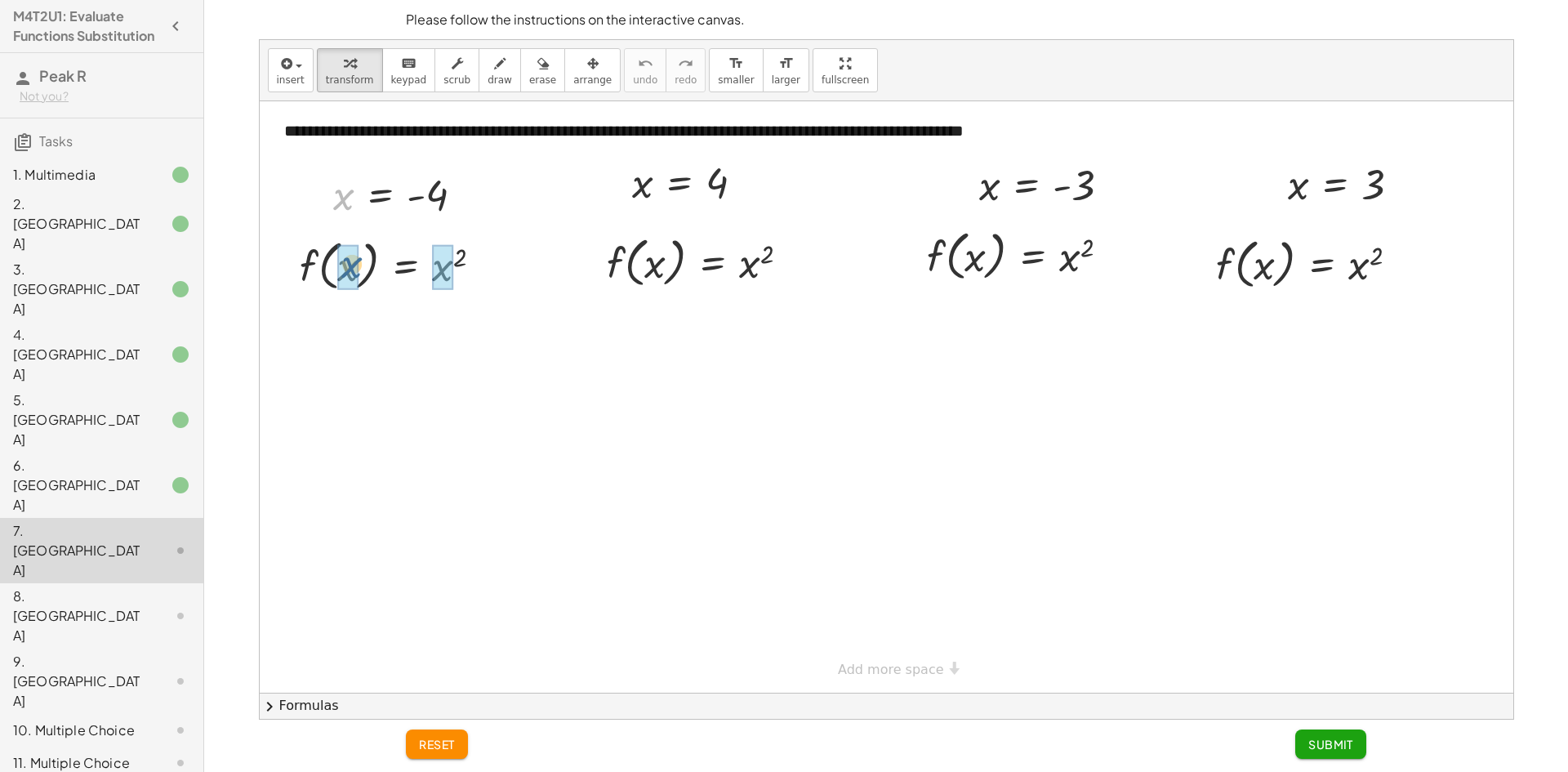
drag, startPoint x: 343, startPoint y: 199, endPoint x: 350, endPoint y: 275, distance: 76.3
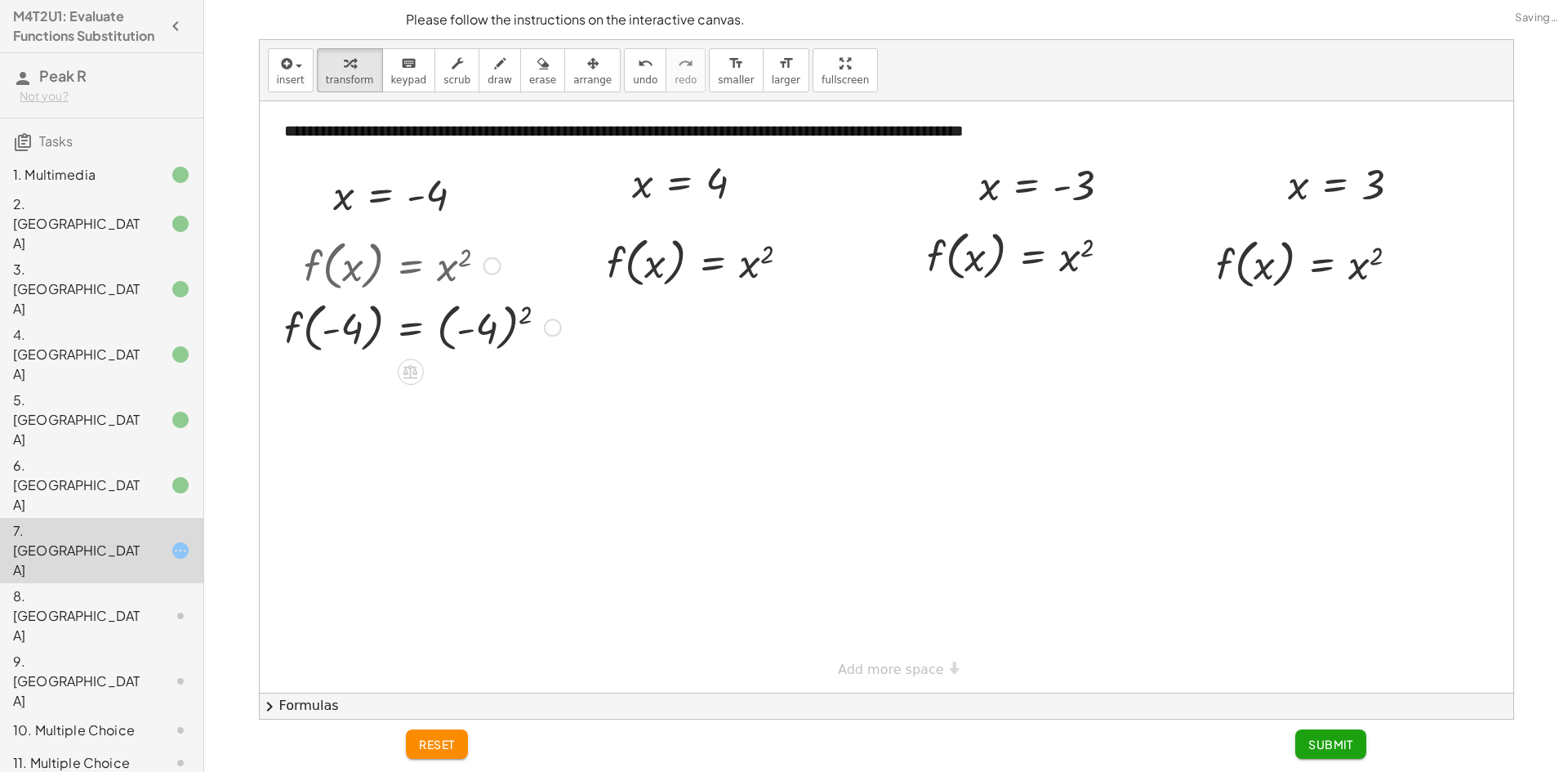
click at [468, 336] on div at bounding box center [423, 326] width 294 height 62
click at [446, 383] on div at bounding box center [423, 388] width 294 height 62
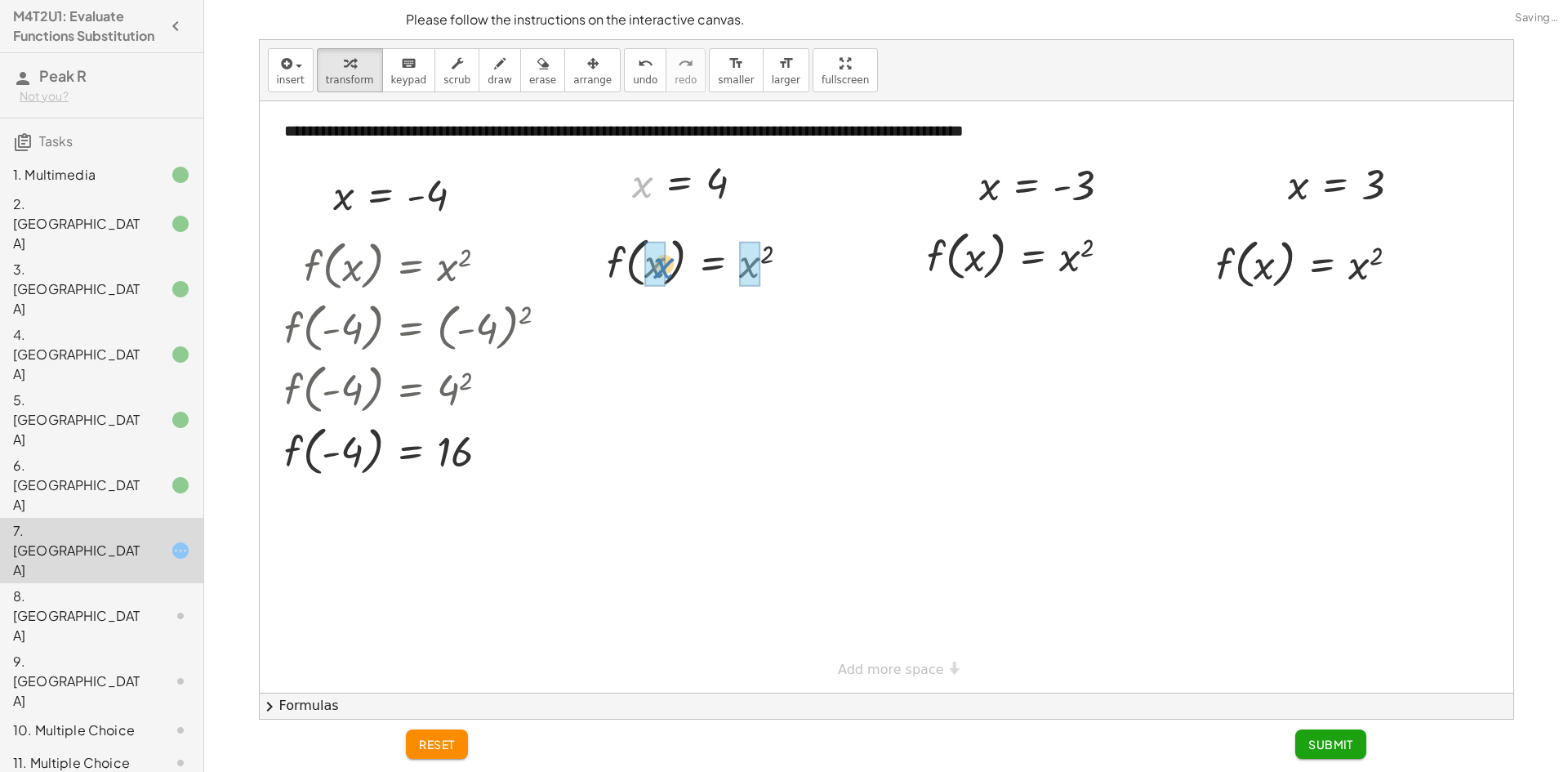
drag, startPoint x: 645, startPoint y: 192, endPoint x: 657, endPoint y: 276, distance: 84.9
click at [735, 315] on div at bounding box center [705, 324] width 215 height 62
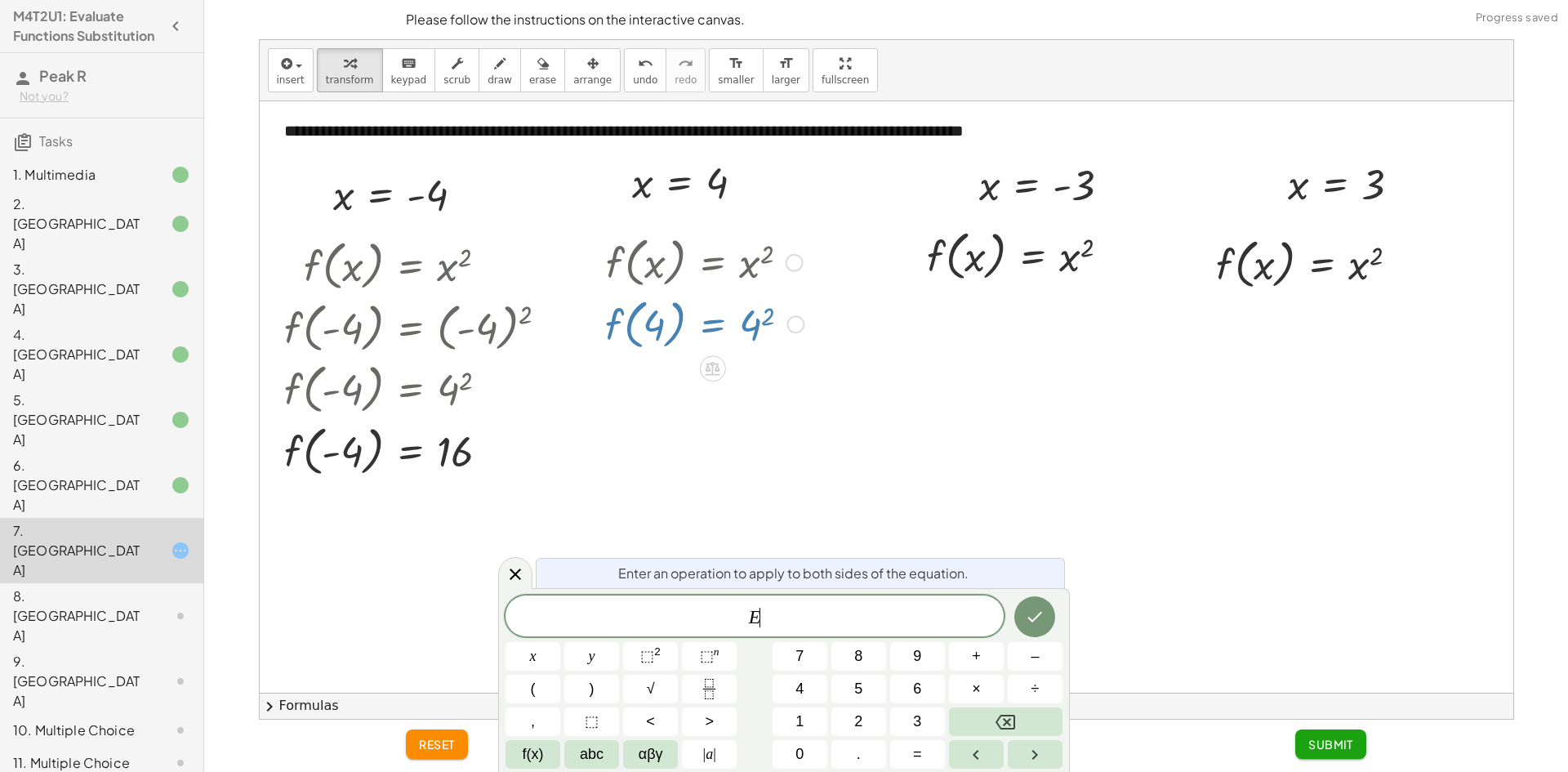
click at [756, 325] on div at bounding box center [705, 324] width 215 height 62
click at [510, 576] on icon at bounding box center [515, 574] width 20 height 20
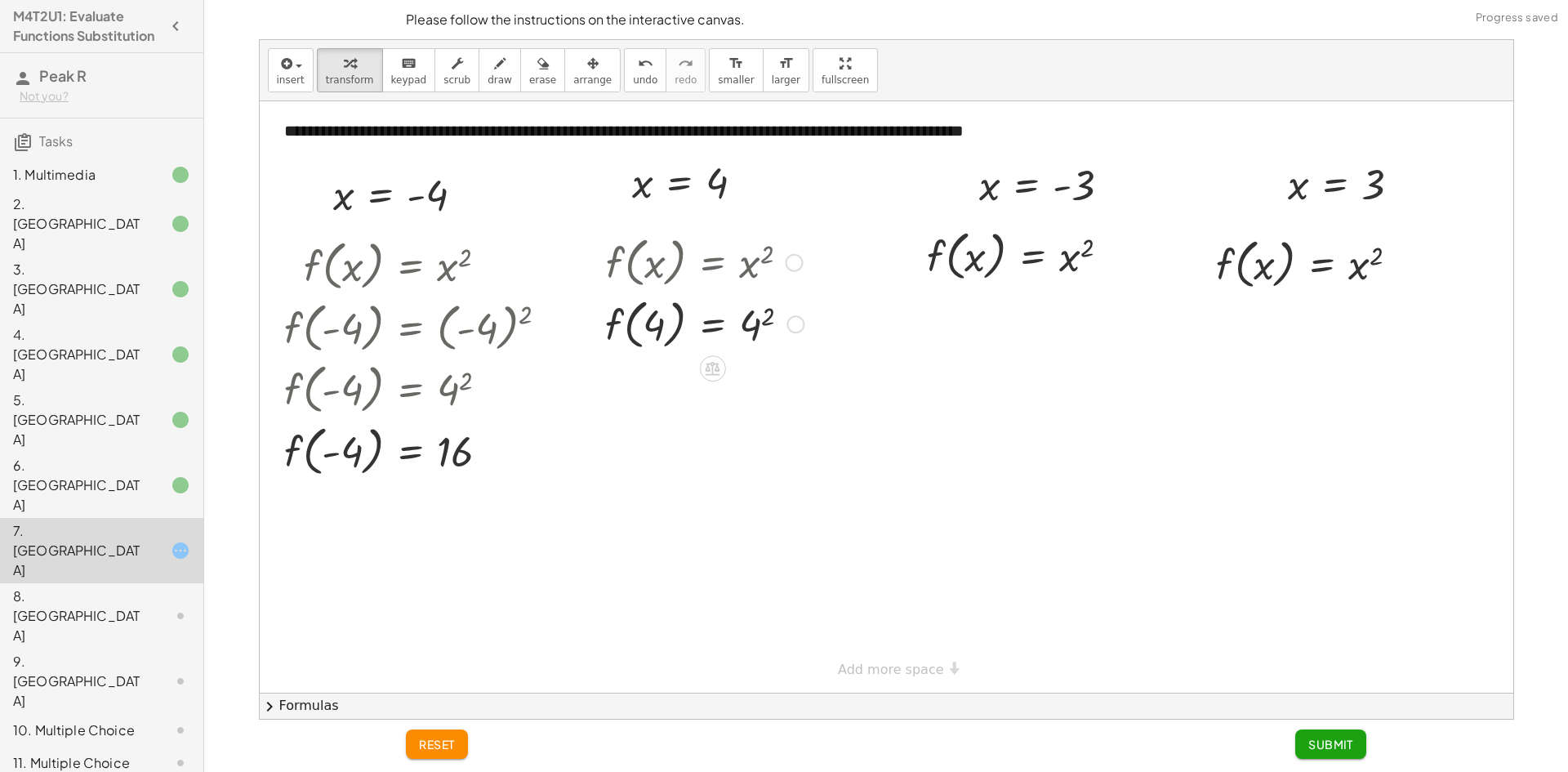
click at [768, 327] on div at bounding box center [705, 324] width 215 height 62
click at [760, 333] on div at bounding box center [706, 324] width 217 height 62
drag, startPoint x: 988, startPoint y: 196, endPoint x: 971, endPoint y: 267, distance: 73.0
click at [1127, 260] on div at bounding box center [1045, 254] width 294 height 62
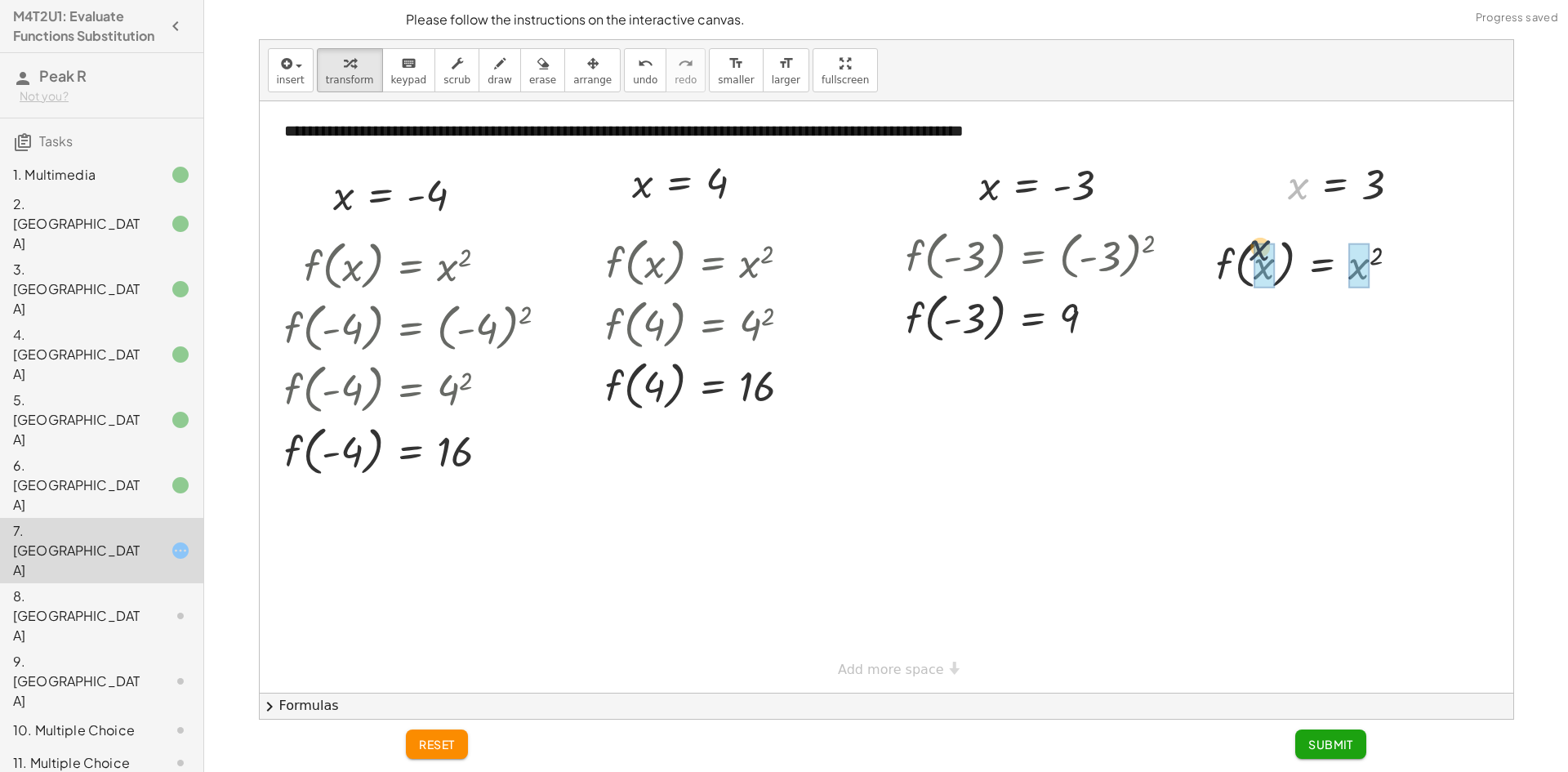
drag, startPoint x: 1294, startPoint y: 200, endPoint x: 1250, endPoint y: 274, distance: 86.1
click at [1250, 274] on div "**********" at bounding box center [886, 397] width 1254 height 592
click at [1354, 278] on div at bounding box center [1314, 263] width 217 height 62
click at [1328, 742] on span "Submit" at bounding box center [1331, 744] width 45 height 15
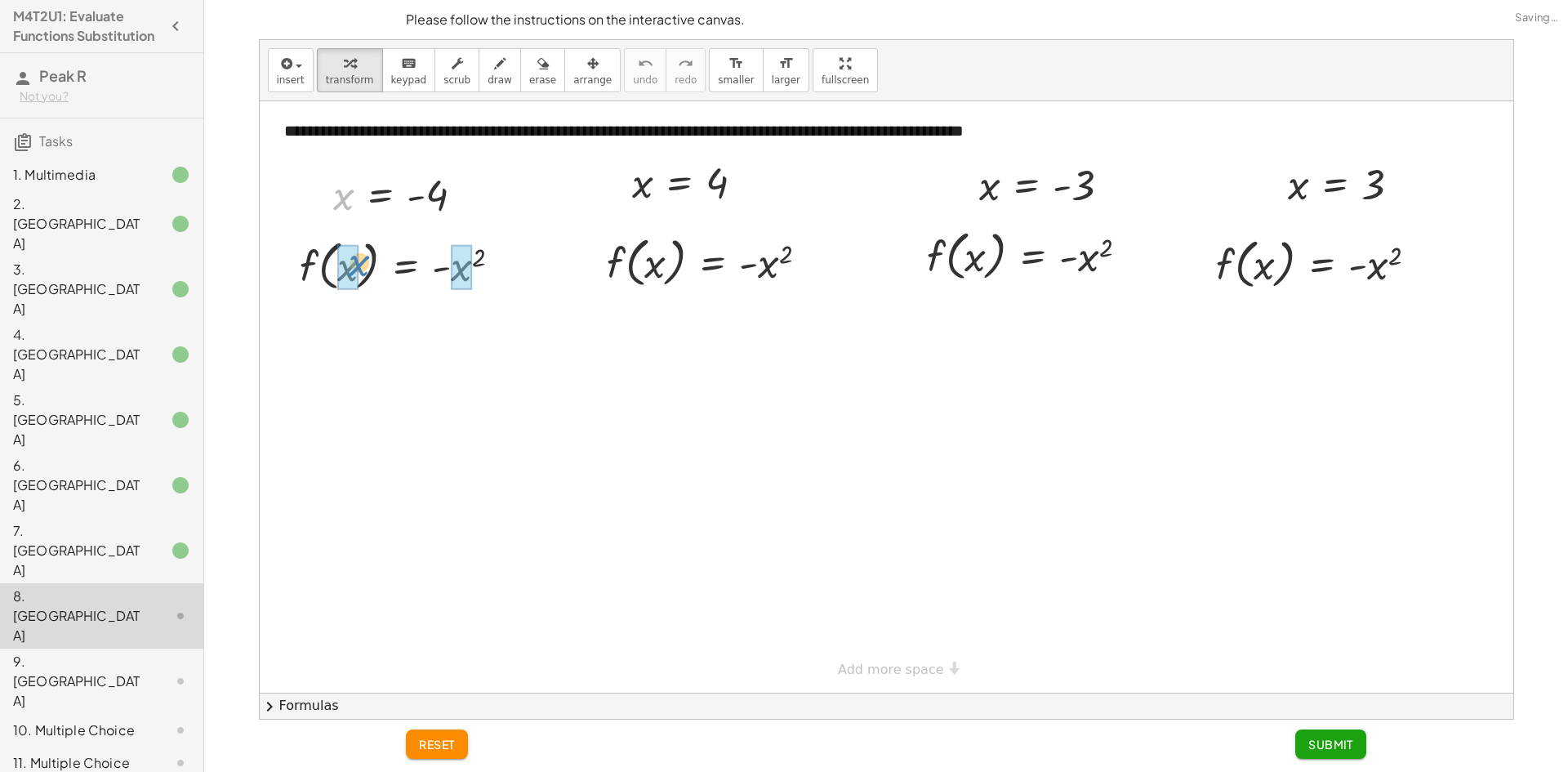
drag, startPoint x: 352, startPoint y: 203, endPoint x: 370, endPoint y: 271, distance: 70.3
click at [528, 290] on div at bounding box center [432, 265] width 312 height 62
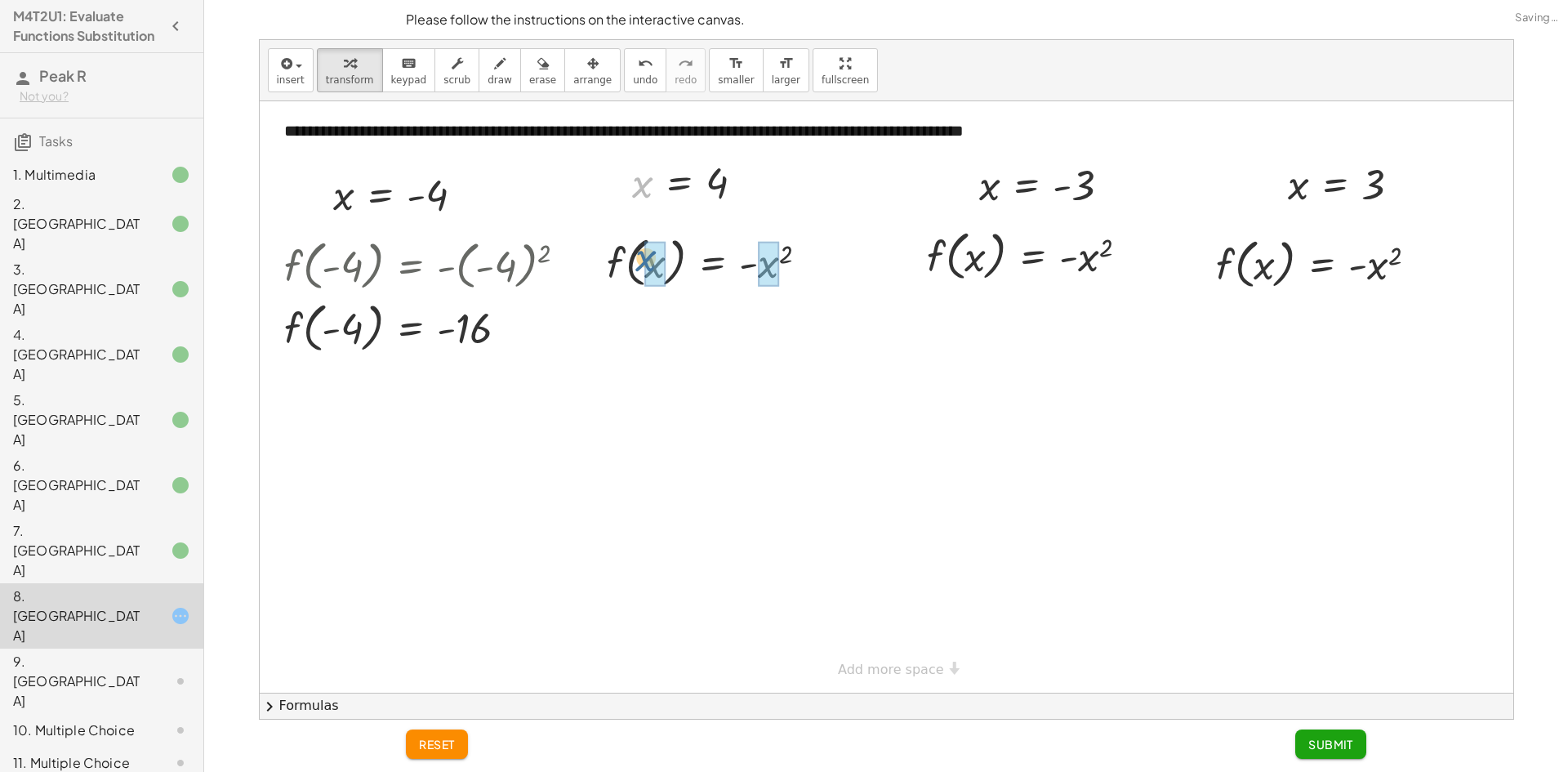
drag, startPoint x: 641, startPoint y: 188, endPoint x: 644, endPoint y: 263, distance: 75.1
click at [781, 279] on div at bounding box center [714, 261] width 234 height 62
drag, startPoint x: 986, startPoint y: 198, endPoint x: 977, endPoint y: 267, distance: 69.6
click at [1071, 272] on div at bounding box center [1054, 254] width 313 height 62
click at [1092, 272] on div at bounding box center [1054, 254] width 313 height 62
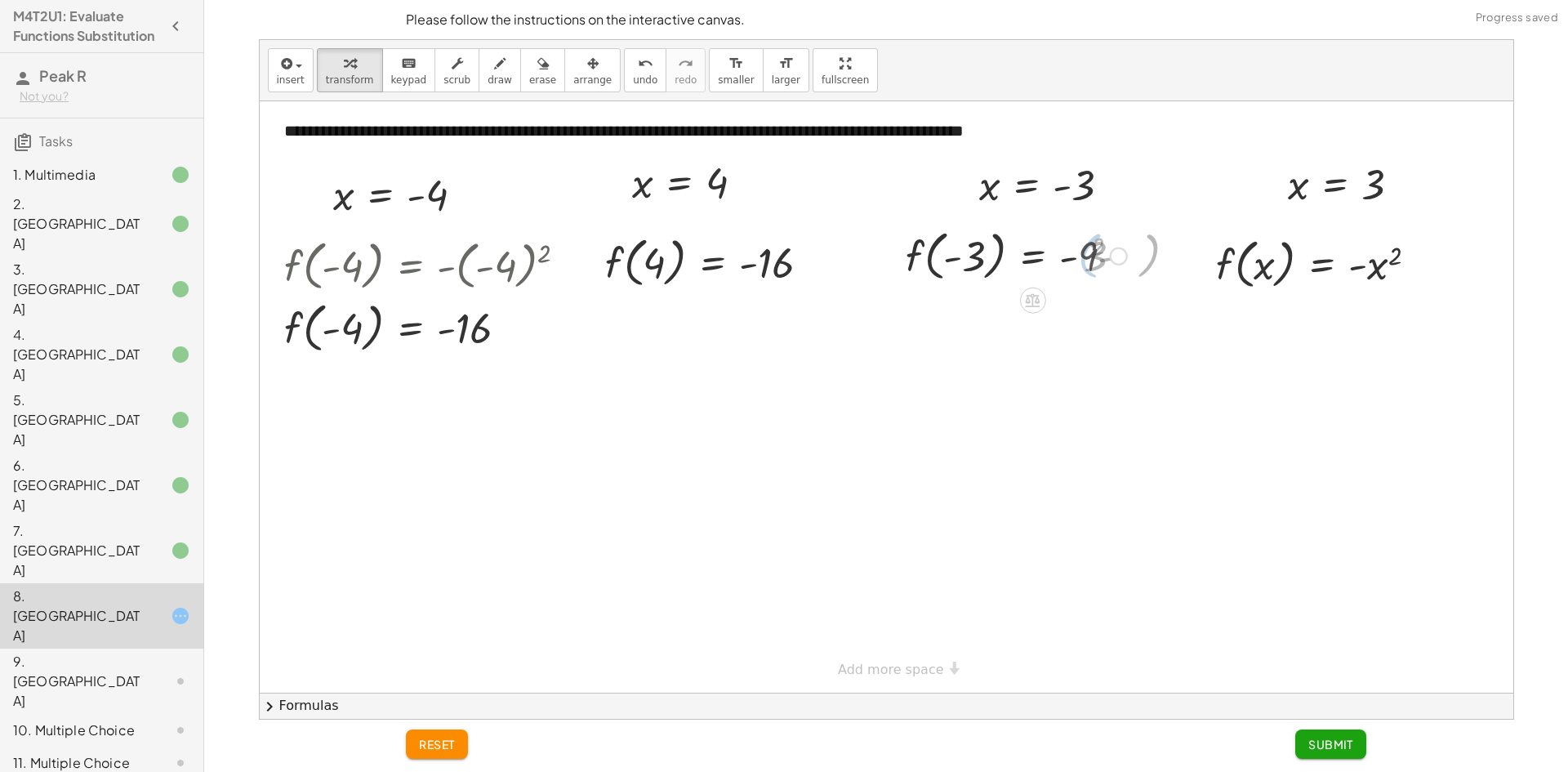
click at [1119, 272] on div at bounding box center [1017, 254] width 237 height 62
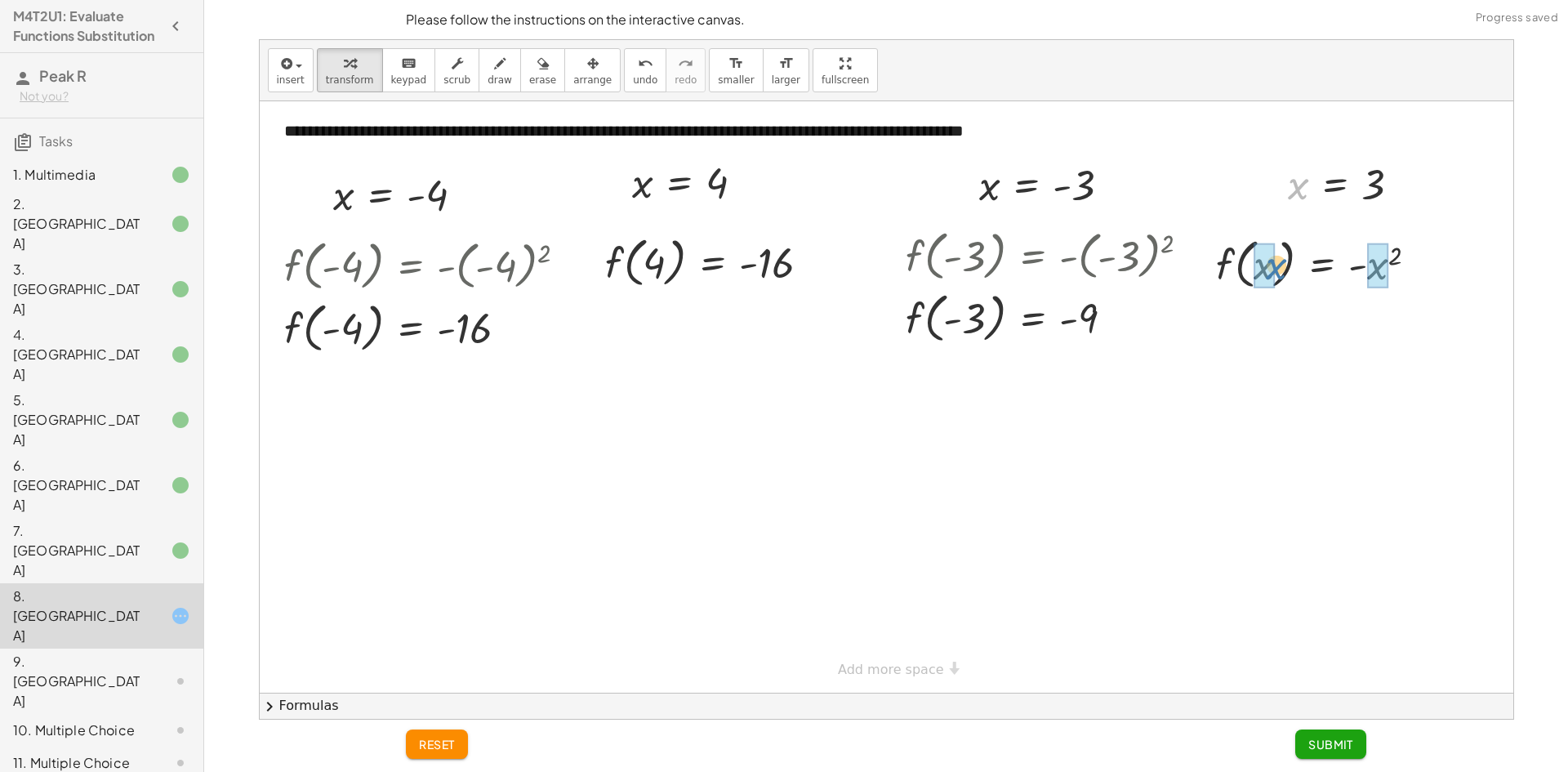
drag, startPoint x: 1304, startPoint y: 185, endPoint x: 1282, endPoint y: 270, distance: 87.8
click at [1282, 270] on div at bounding box center [1323, 263] width 231 height 62
click at [1381, 270] on div at bounding box center [1324, 263] width 236 height 62
click at [1348, 750] on span "Submit" at bounding box center [1331, 744] width 45 height 15
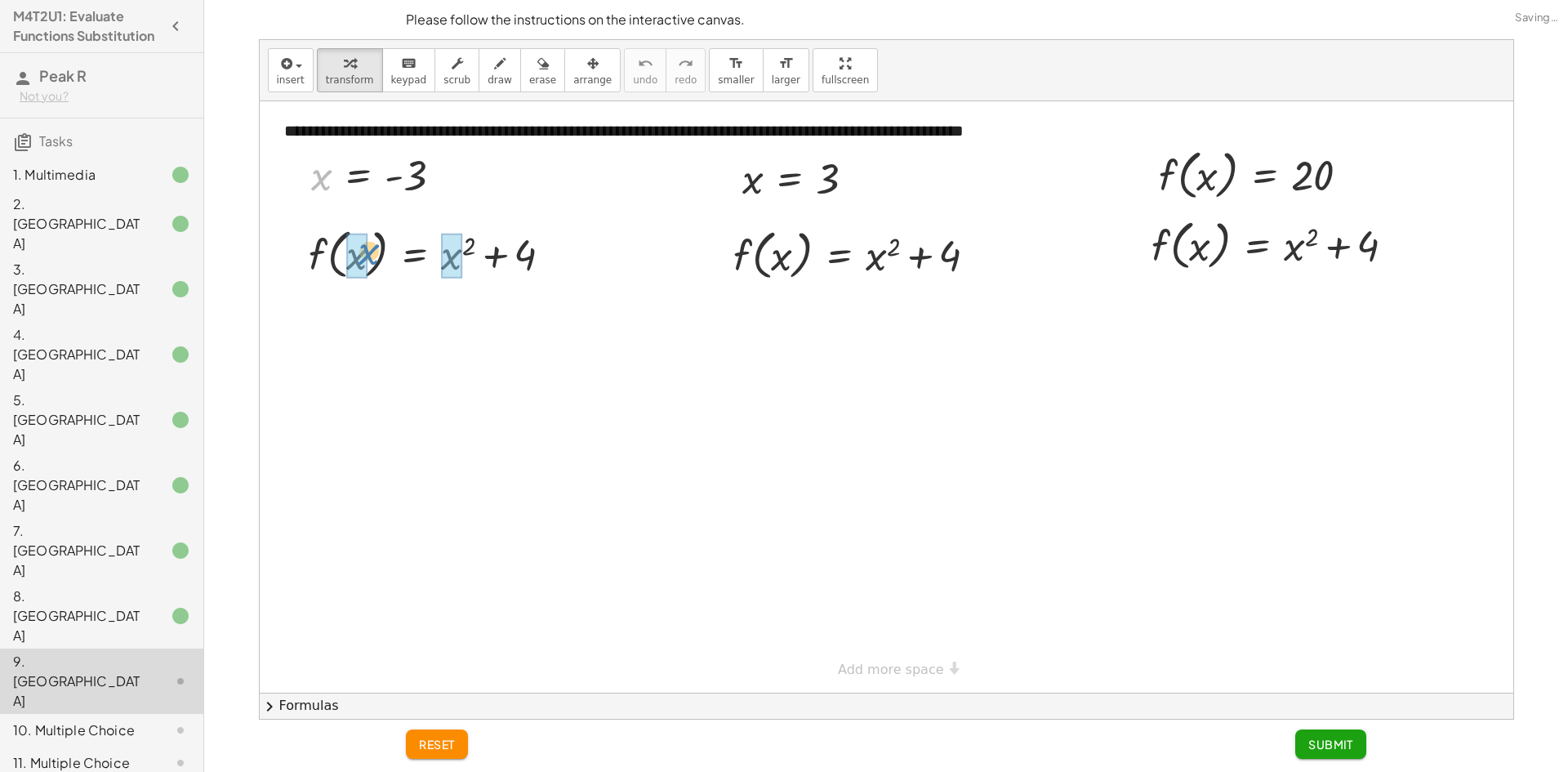
drag, startPoint x: 327, startPoint y: 179, endPoint x: 442, endPoint y: 257, distance: 139.0
click at [441, 257] on div "**********" at bounding box center [886, 397] width 1254 height 592
drag, startPoint x: 387, startPoint y: 257, endPoint x: 413, endPoint y: 266, distance: 27.5
click at [413, 266] on div at bounding box center [437, 253] width 273 height 62
drag, startPoint x: 328, startPoint y: 178, endPoint x: 370, endPoint y: 253, distance: 86.0
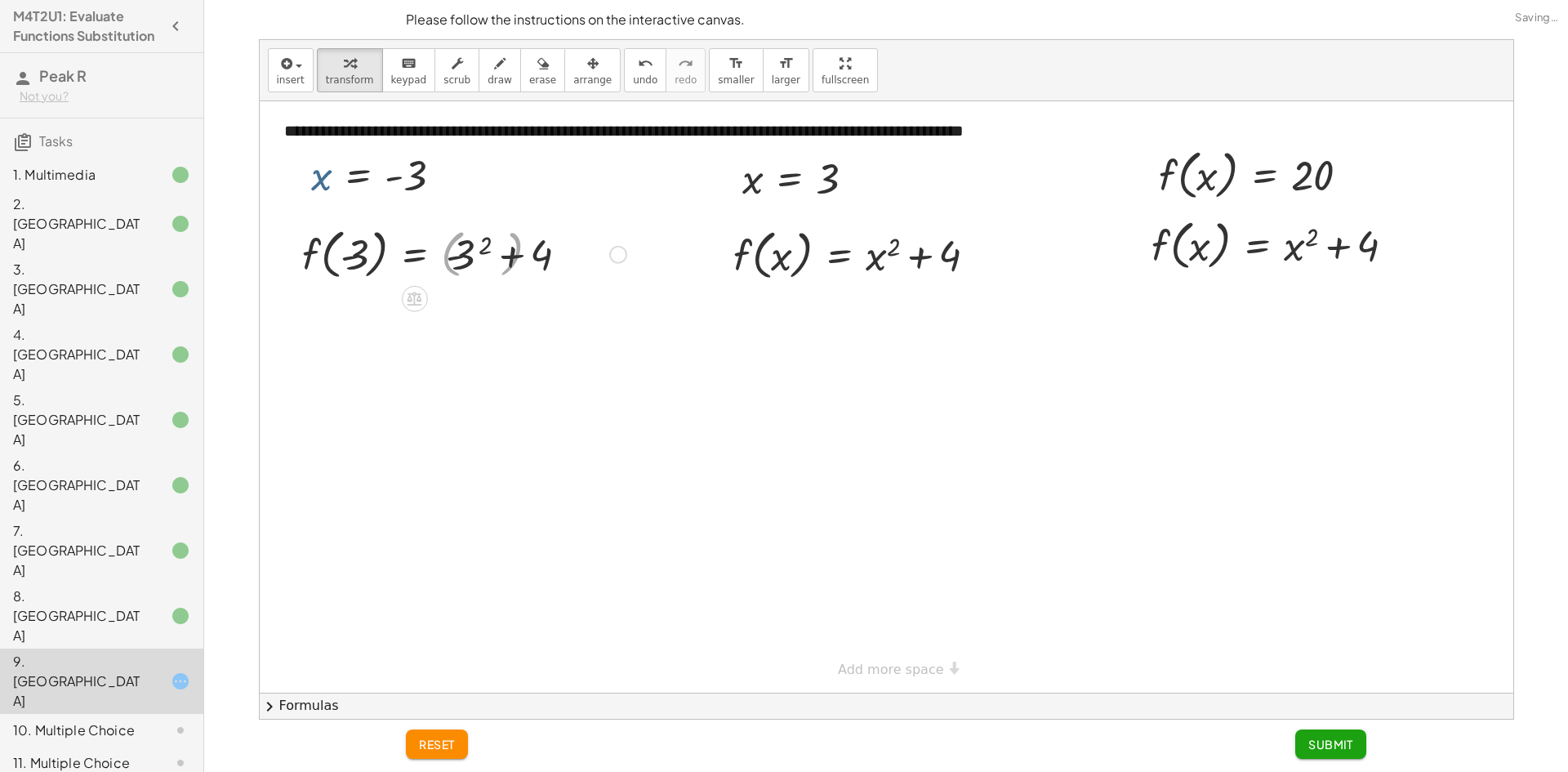
click at [370, 253] on div at bounding box center [457, 253] width 355 height 62
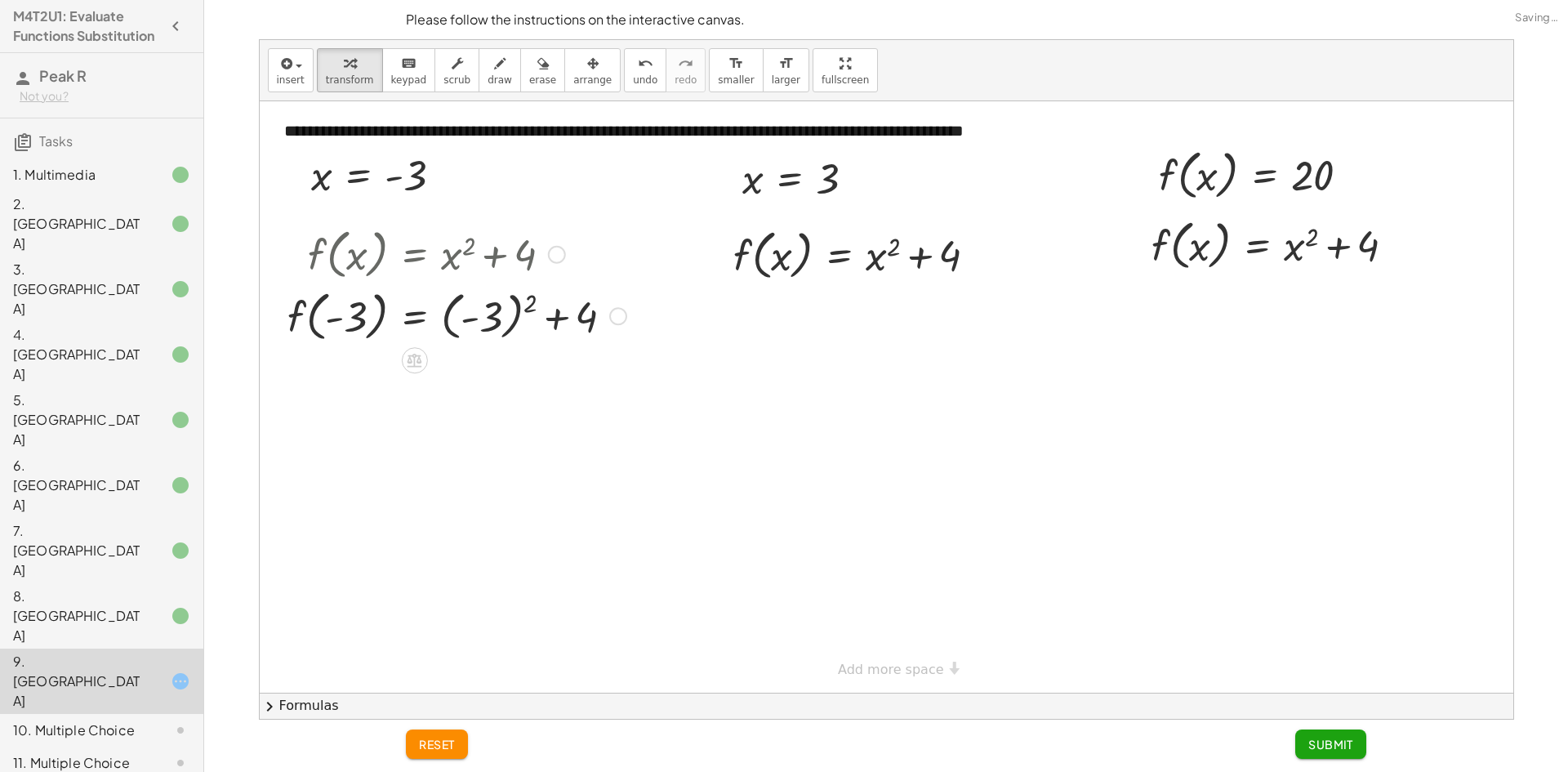
click at [506, 322] on div at bounding box center [457, 315] width 355 height 62
click at [458, 325] on div at bounding box center [457, 315] width 355 height 62
click at [507, 386] on div at bounding box center [457, 377] width 355 height 62
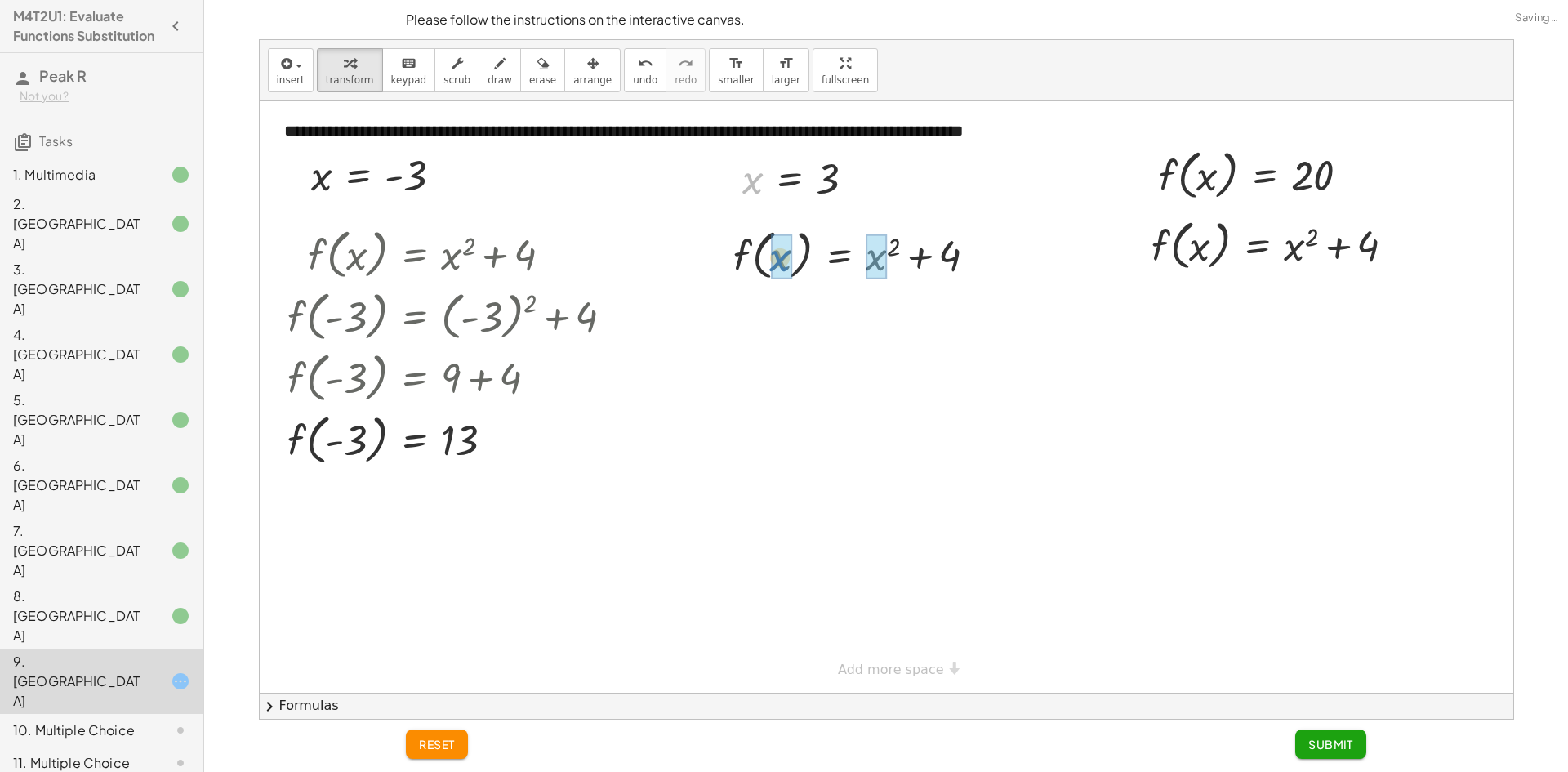
drag, startPoint x: 749, startPoint y: 199, endPoint x: 778, endPoint y: 282, distance: 87.9
click at [778, 282] on div "**********" at bounding box center [886, 397] width 1254 height 592
click at [789, 273] on div at bounding box center [861, 254] width 277 height 62
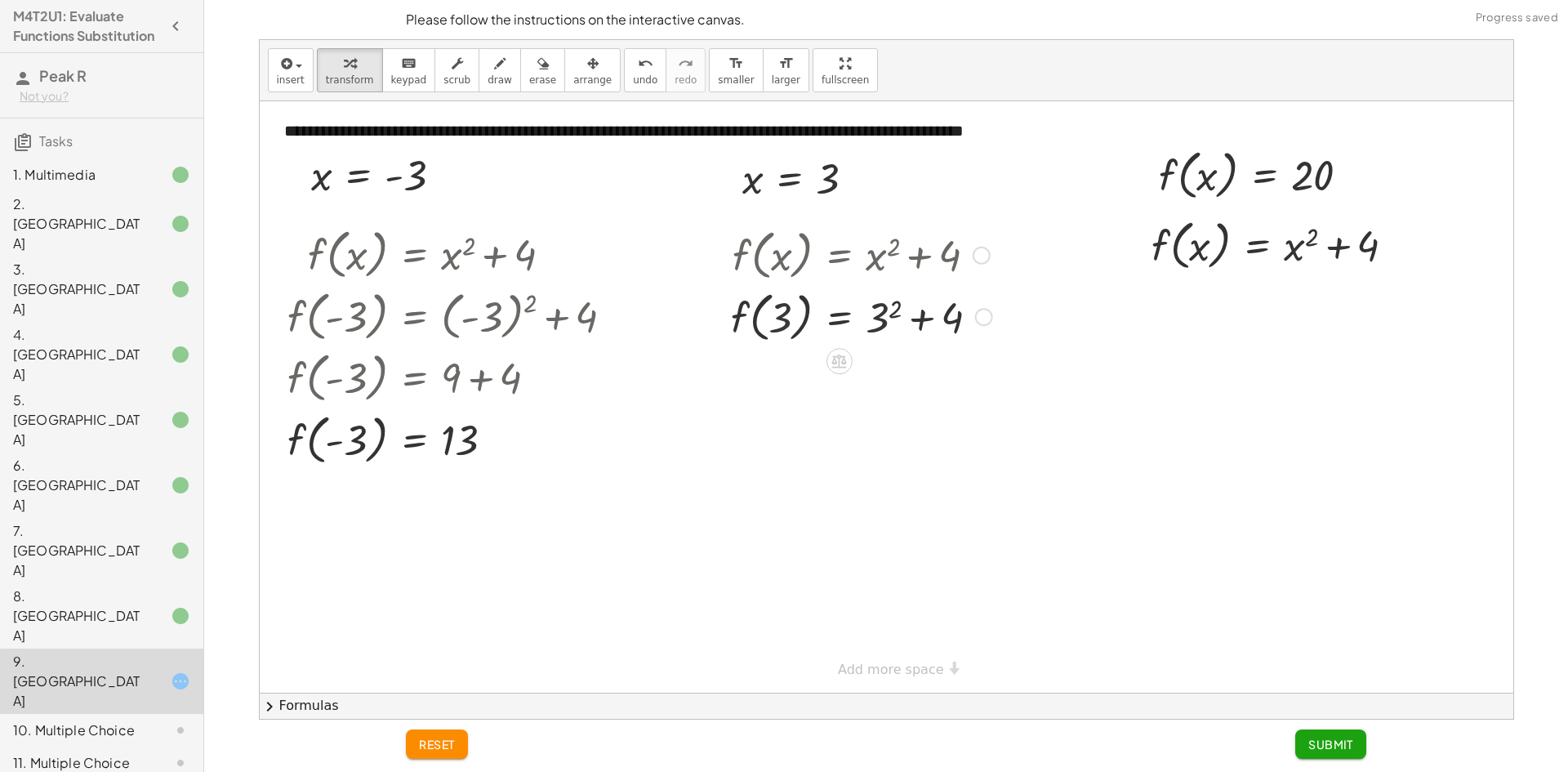
click at [913, 314] on div at bounding box center [861, 316] width 277 height 62
click at [896, 318] on div at bounding box center [861, 316] width 277 height 62
click at [903, 318] on div at bounding box center [860, 316] width 276 height 62
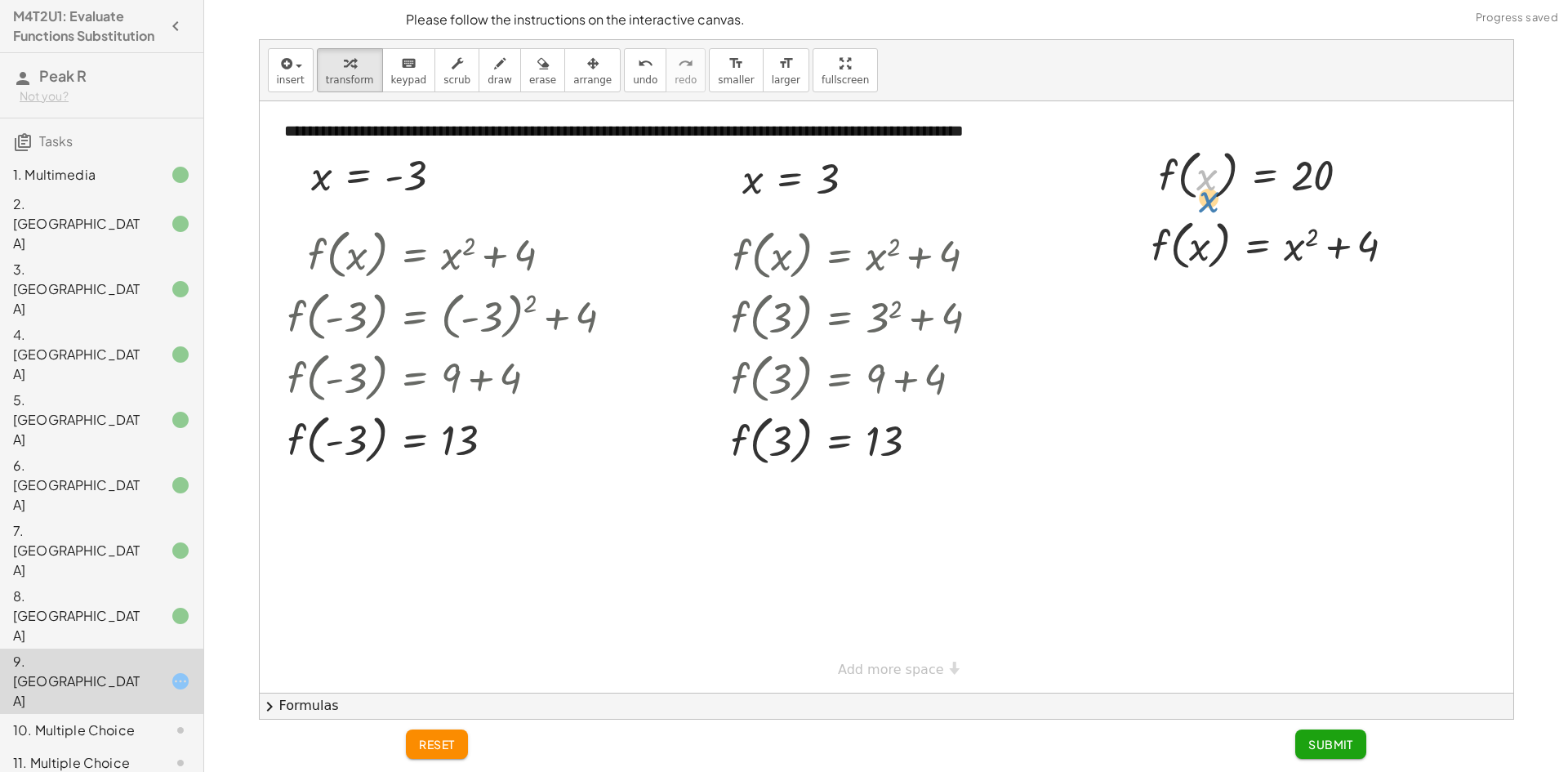
drag, startPoint x: 1192, startPoint y: 222, endPoint x: 1202, endPoint y: 199, distance: 25.1
click at [1202, 200] on div at bounding box center [1261, 173] width 220 height 62
drag, startPoint x: 1166, startPoint y: 187, endPoint x: 1159, endPoint y: 272, distance: 85.3
click at [1343, 321] on div at bounding box center [1280, 303] width 273 height 56
click at [1234, 318] on div at bounding box center [1280, 303] width 273 height 56
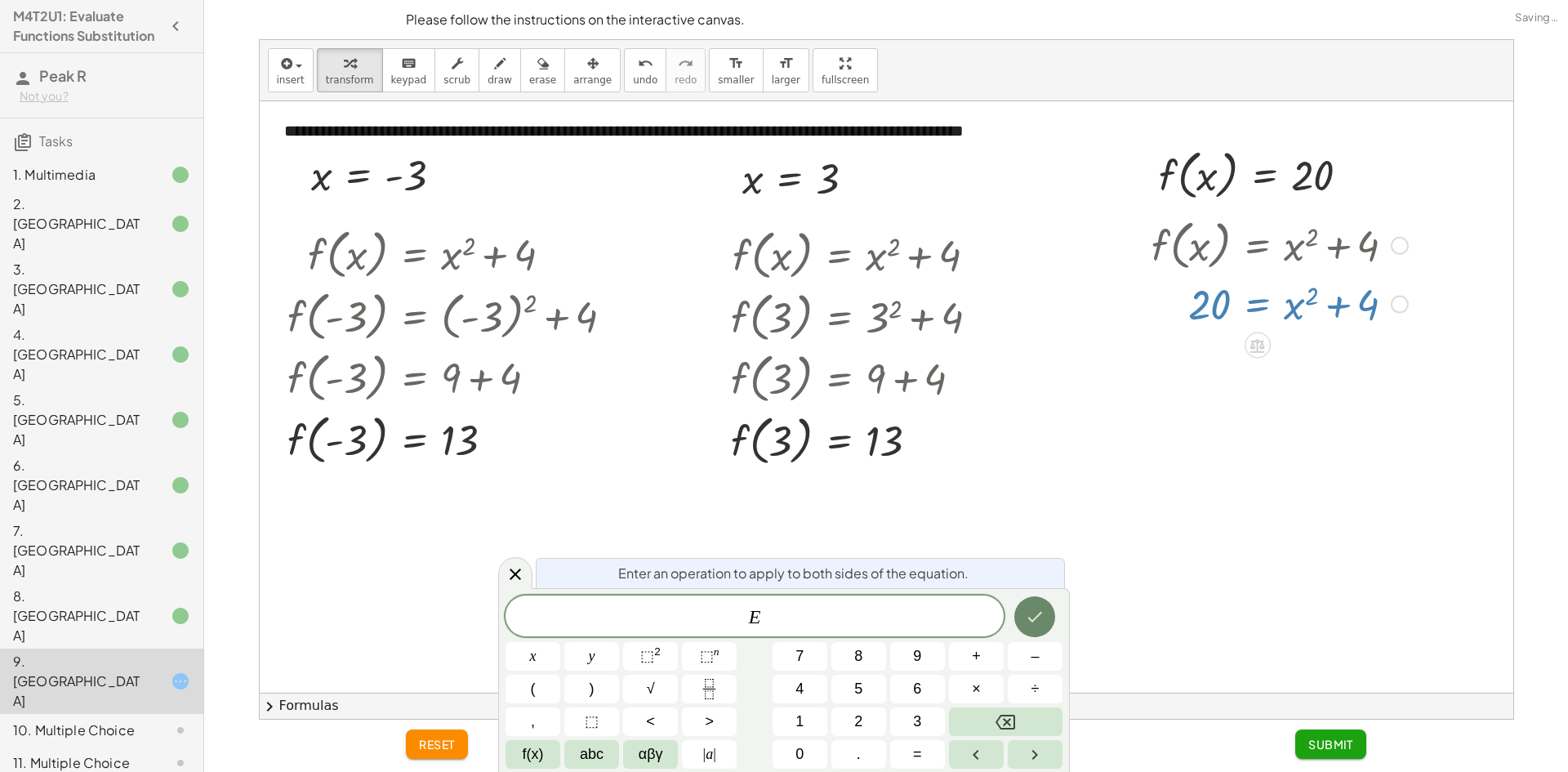
click at [1035, 610] on icon "Done" at bounding box center [1035, 617] width 20 height 20
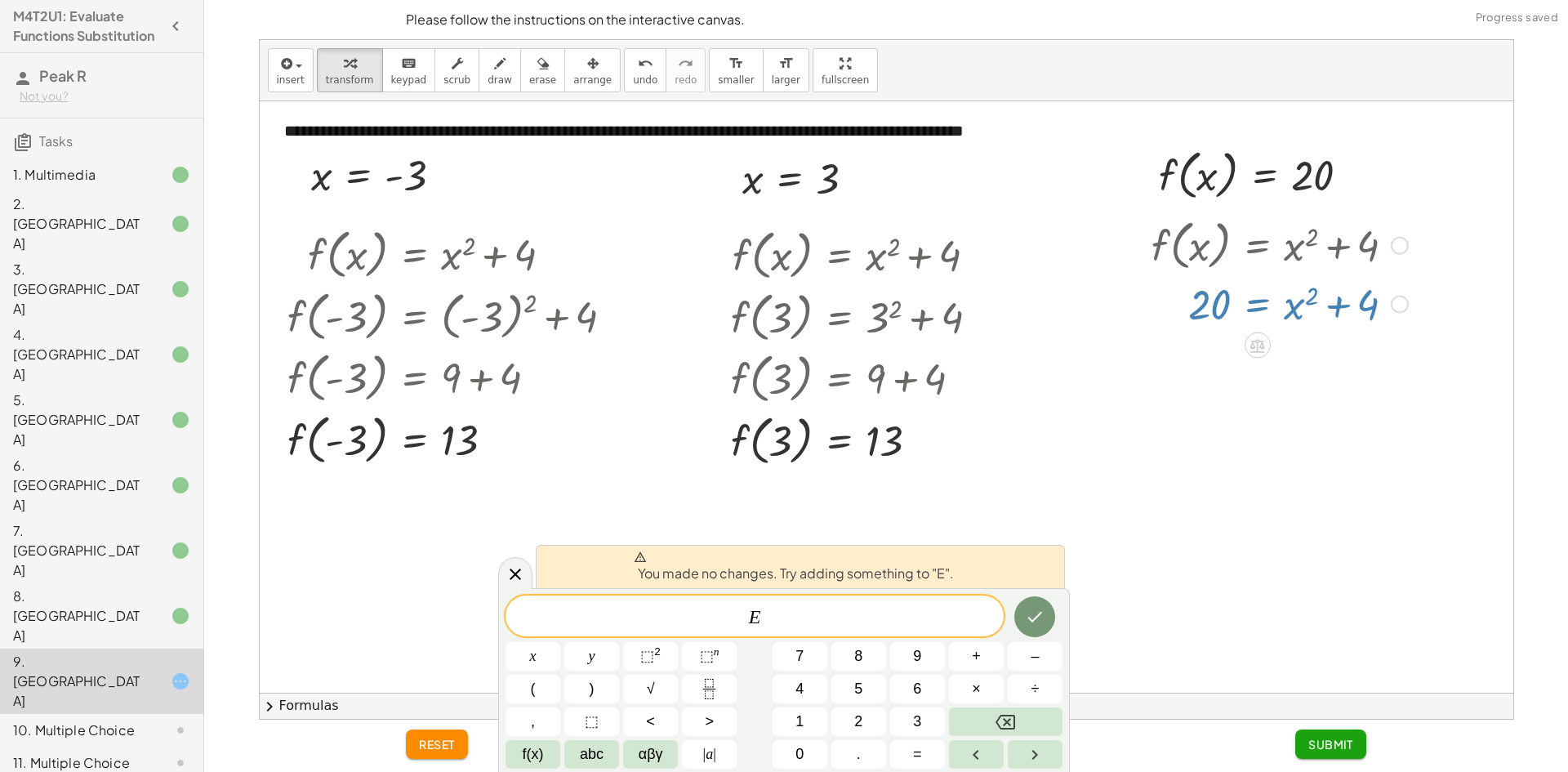
click at [1314, 465] on div at bounding box center [886, 397] width 1254 height 592
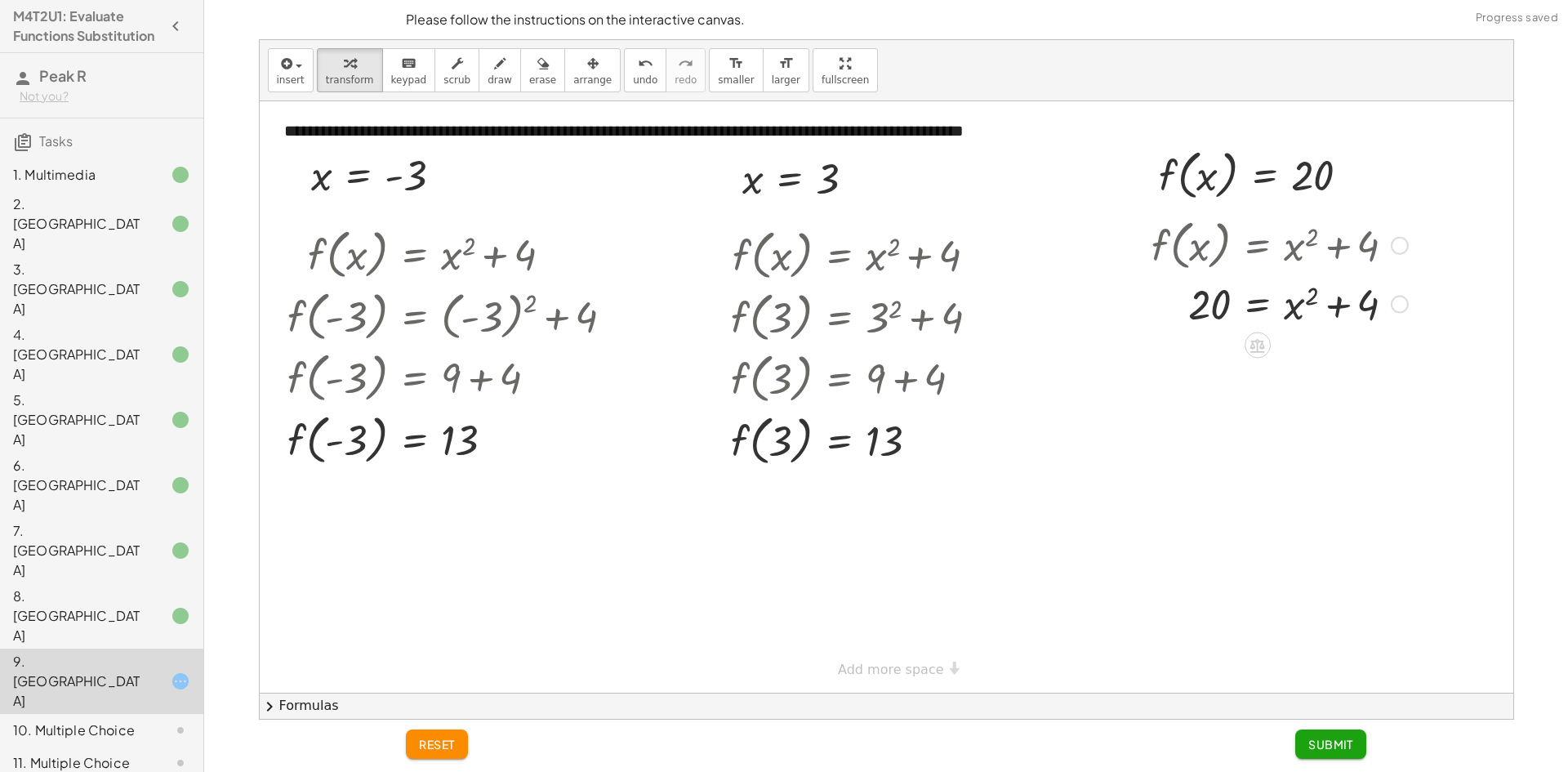
click at [1279, 310] on div at bounding box center [1280, 303] width 273 height 56
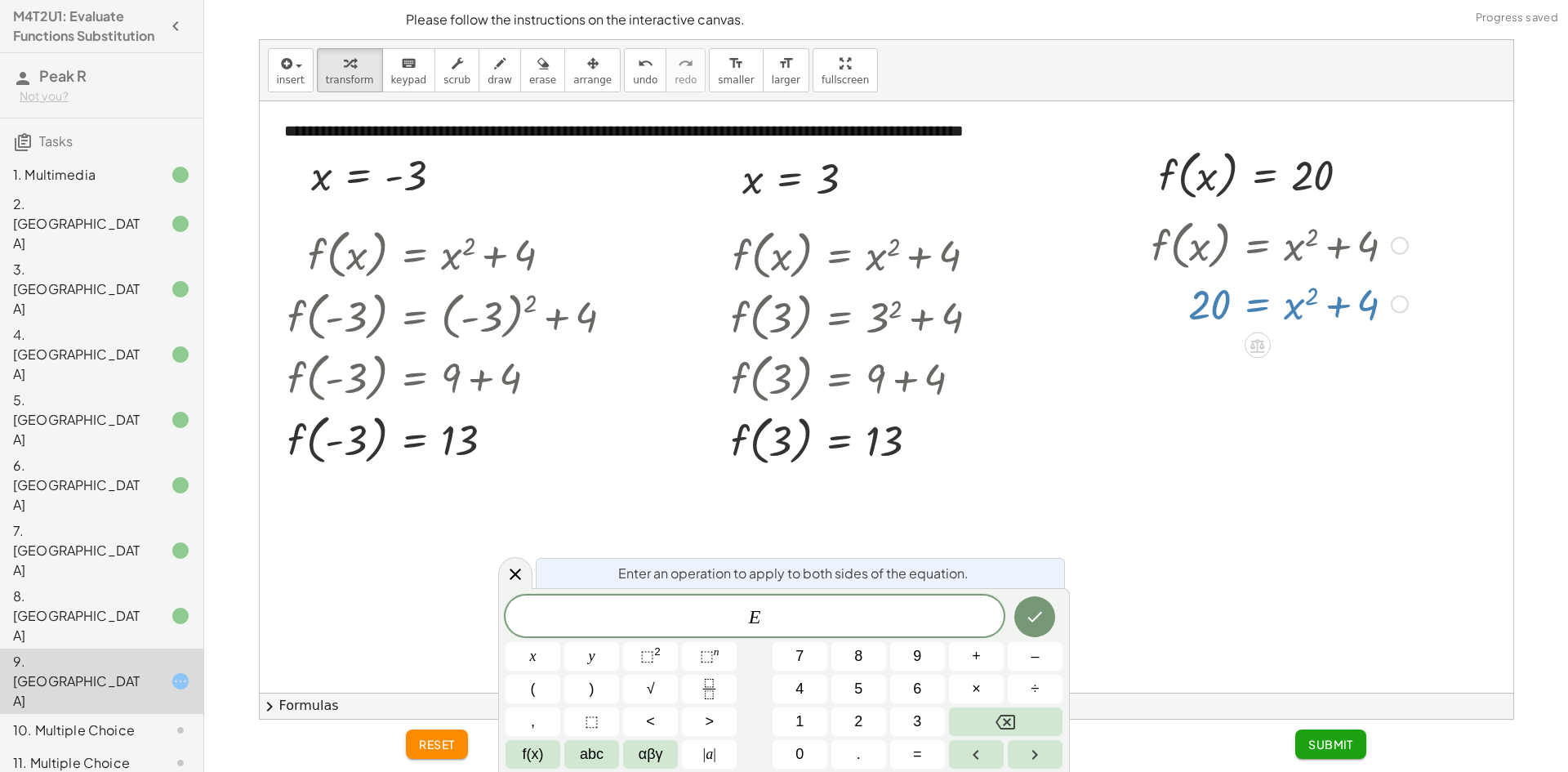
click at [1251, 308] on div at bounding box center [1280, 303] width 273 height 56
click at [1036, 653] on span "–" at bounding box center [1035, 657] width 9 height 22
click at [811, 688] on button "4" at bounding box center [800, 688] width 55 height 28
click at [1031, 620] on icon "Done" at bounding box center [1035, 617] width 15 height 10
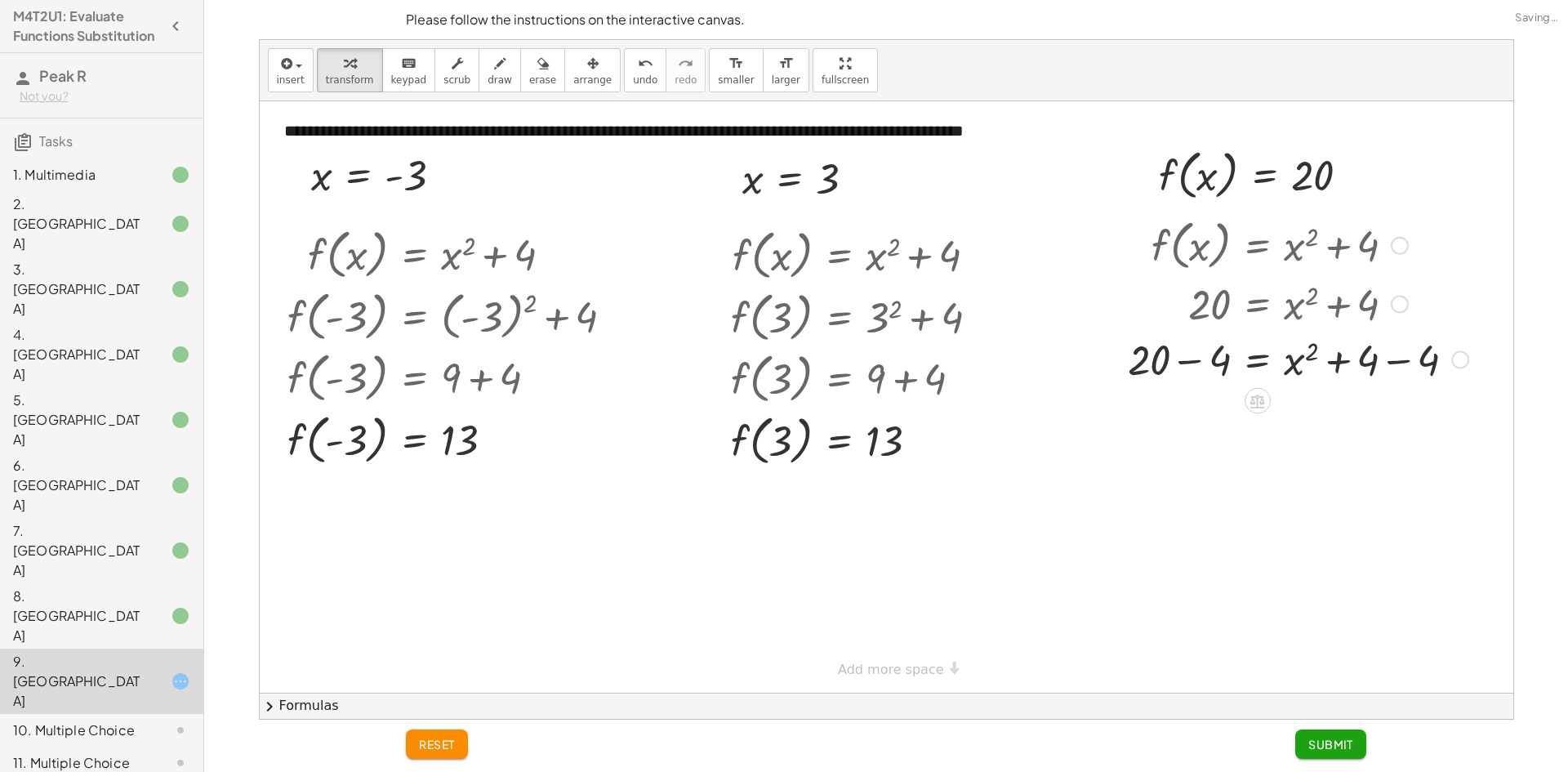
click at [1370, 368] on div at bounding box center [1298, 359] width 357 height 56
click at [1219, 362] on div at bounding box center [1298, 359] width 357 height 56
click at [1423, 366] on div at bounding box center [1310, 359] width 333 height 56
click at [1320, 752] on button "Submit" at bounding box center [1331, 745] width 71 height 29
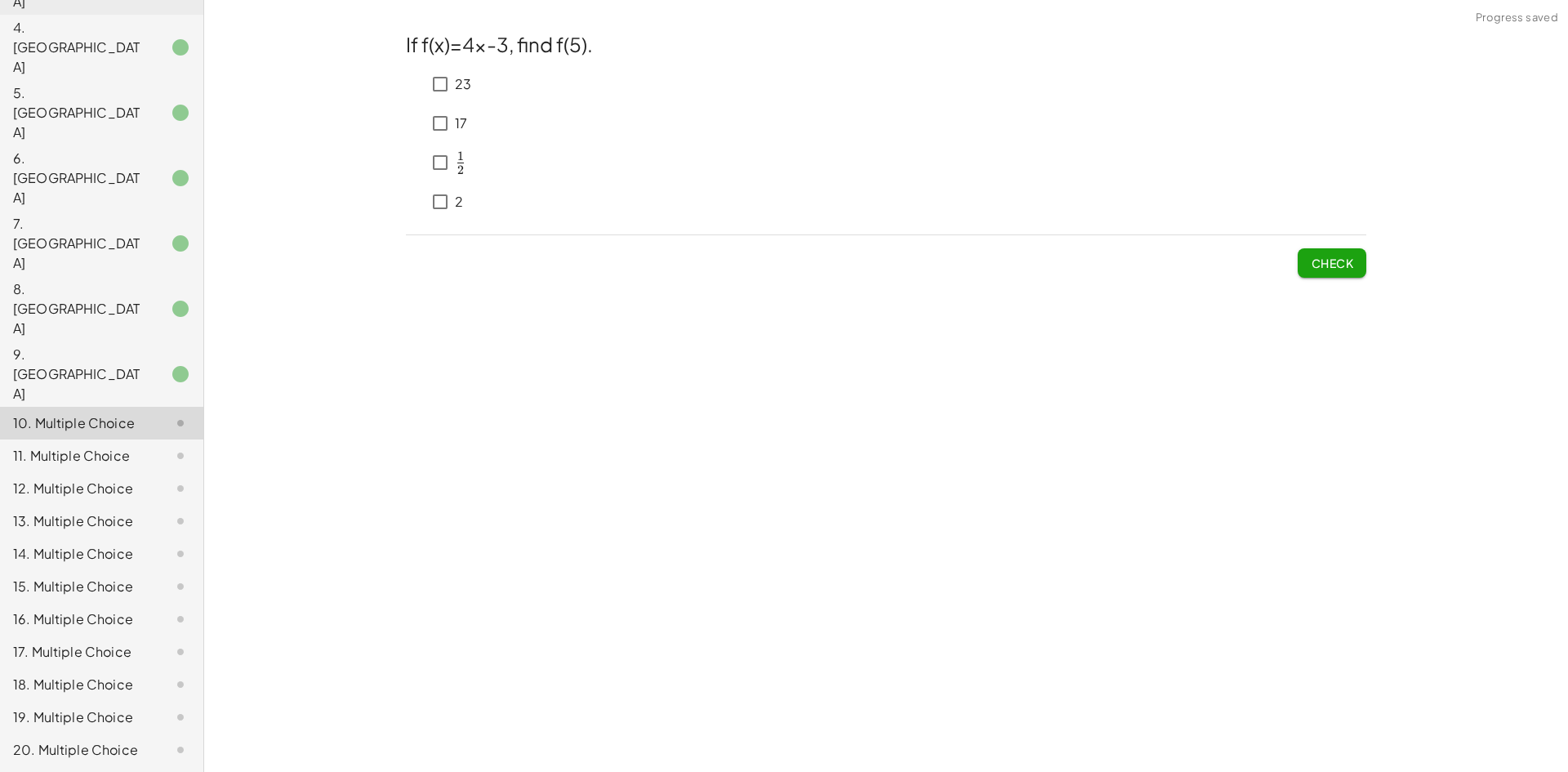
scroll to position [308, 0]
click at [1327, 270] on span "Check" at bounding box center [1332, 263] width 43 height 15
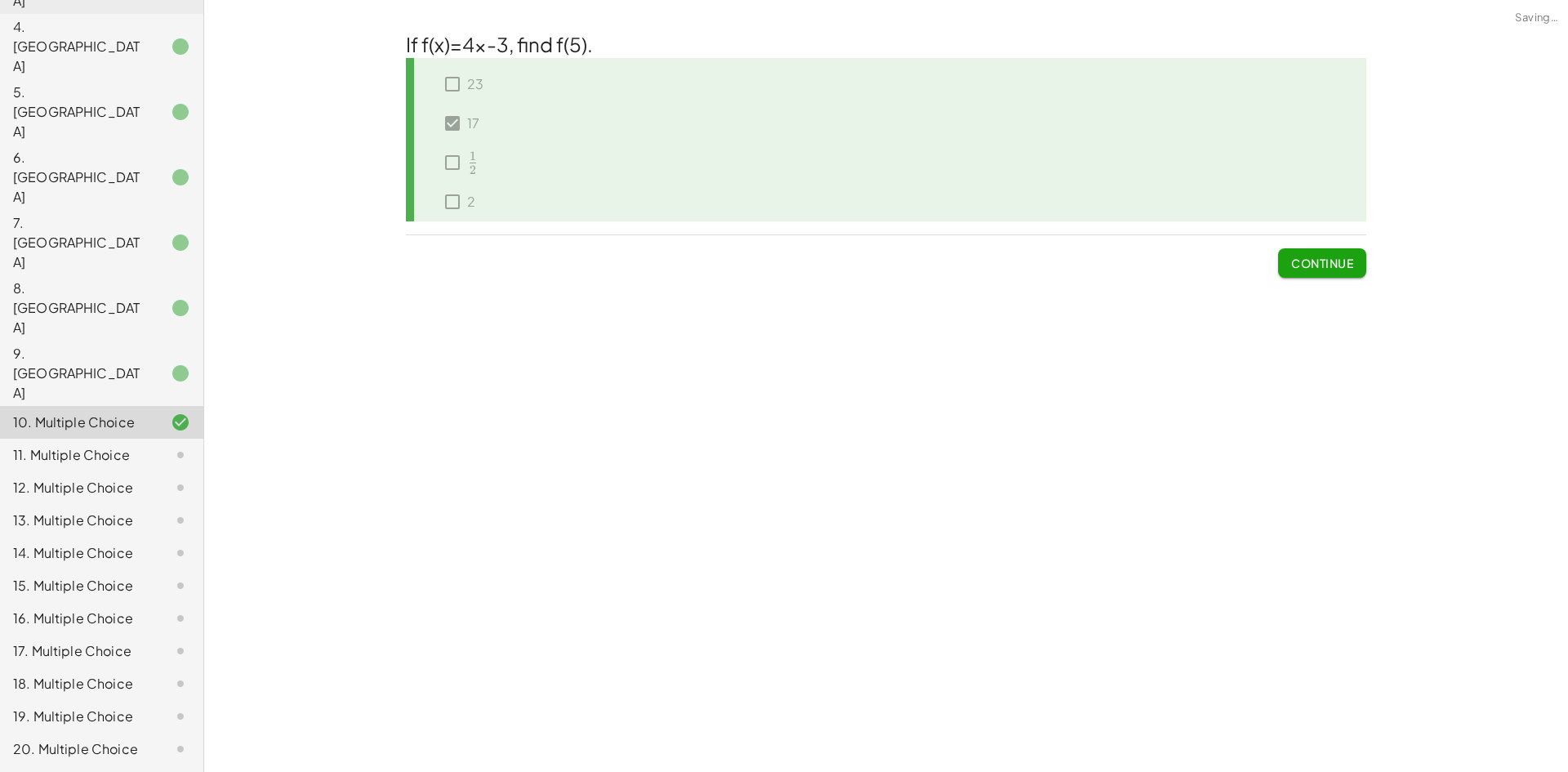
click at [1311, 265] on span "Continue" at bounding box center [1322, 263] width 62 height 15
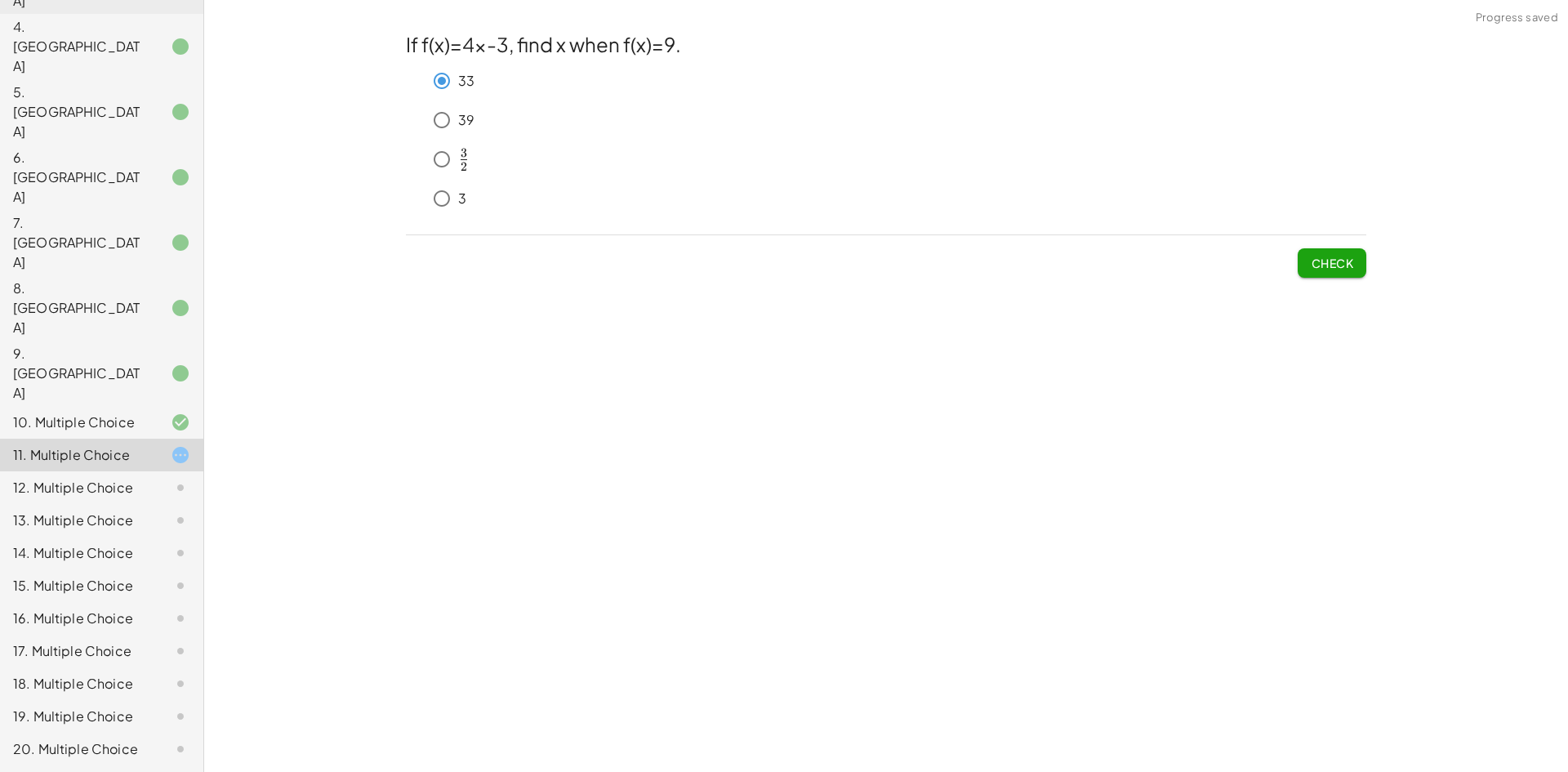
click at [1341, 271] on span "Check" at bounding box center [1332, 263] width 43 height 15
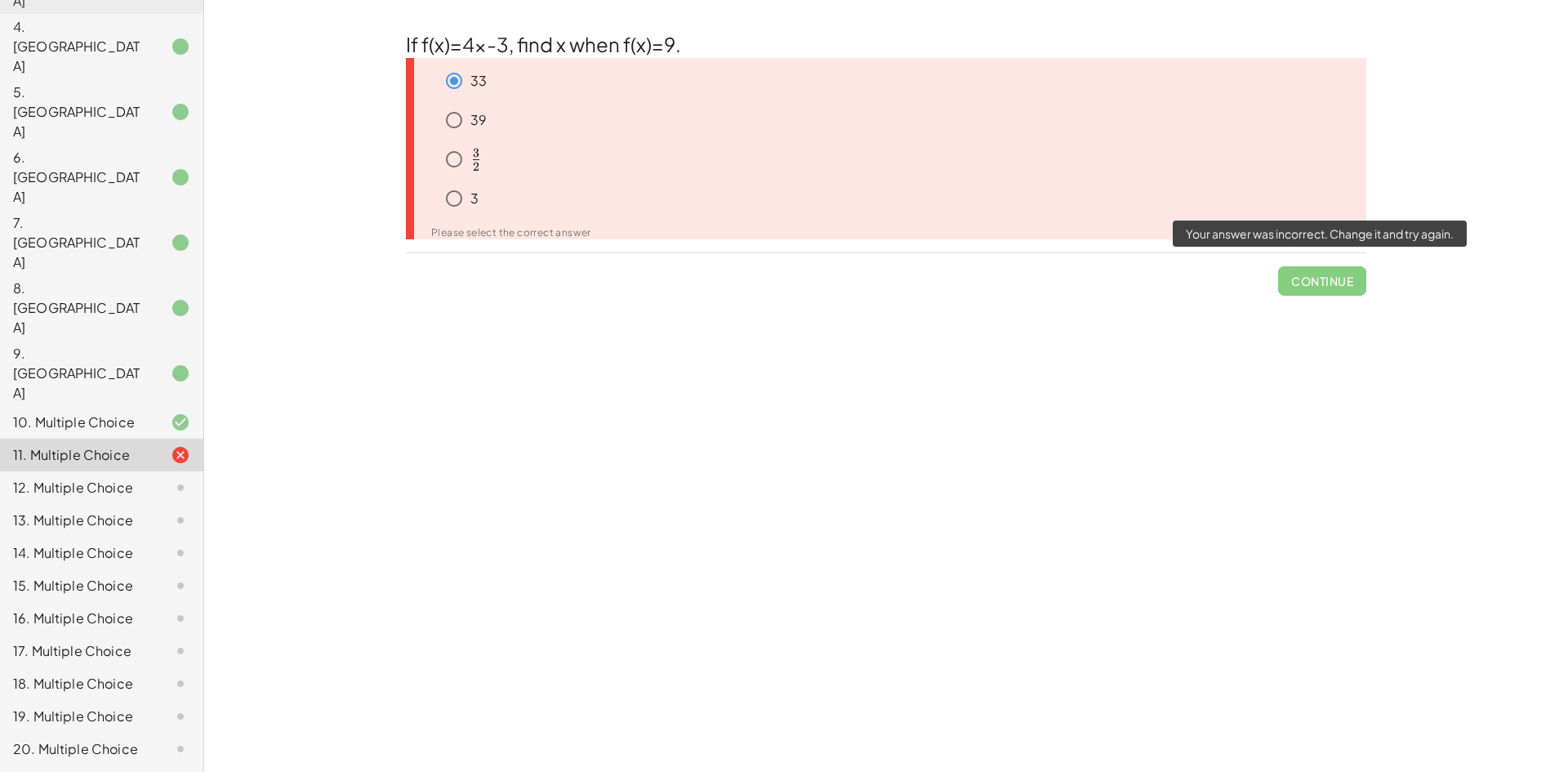
click at [1332, 283] on span "Continue" at bounding box center [1322, 275] width 88 height 43
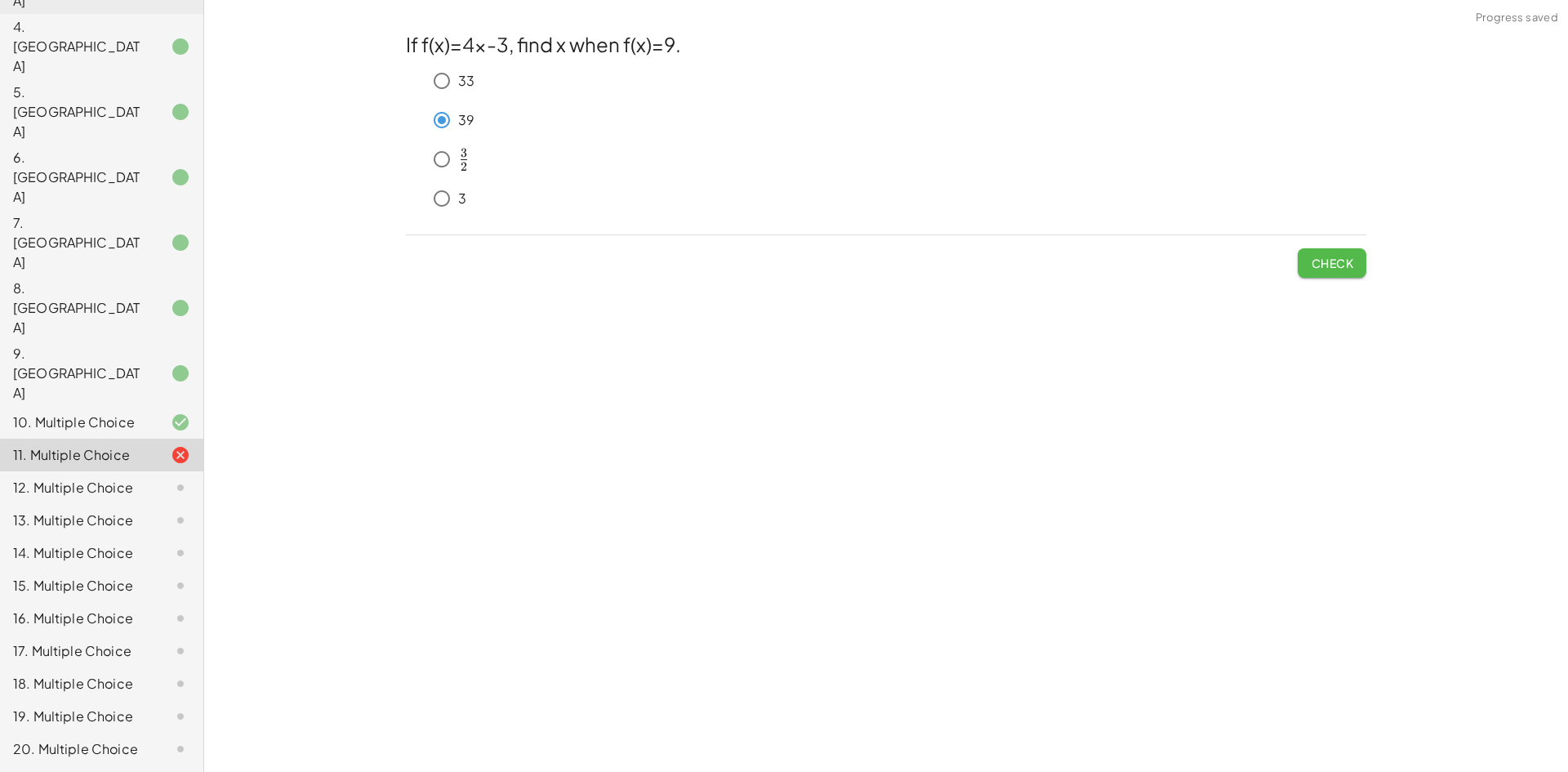
click at [1353, 266] on span "Check" at bounding box center [1332, 263] width 43 height 15
click at [1290, 260] on div "Check" at bounding box center [886, 257] width 960 height 43
click at [1333, 261] on span "Check" at bounding box center [1332, 263] width 43 height 15
click at [0, 0] on div "If f(x)=4x-3, find x when f(x)=9. 33 39 ﻿ 3 2 \frac{3}{2} 2 3 ​ ﻿ 3 Check" at bounding box center [0, 0] width 0 height 0
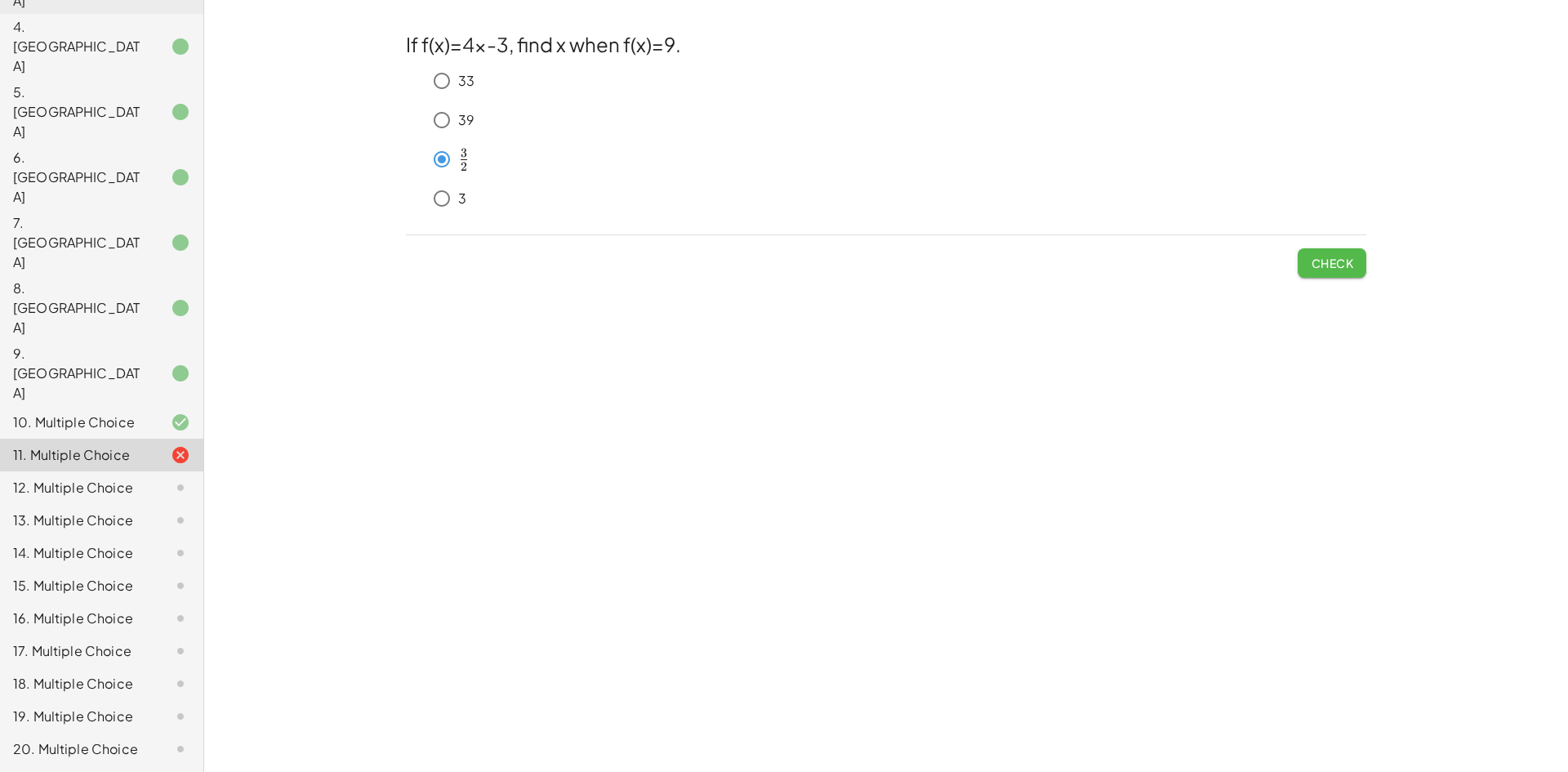
click at [1332, 271] on span "Check" at bounding box center [1332, 263] width 43 height 15
click at [1322, 262] on span "Check" at bounding box center [1332, 263] width 43 height 15
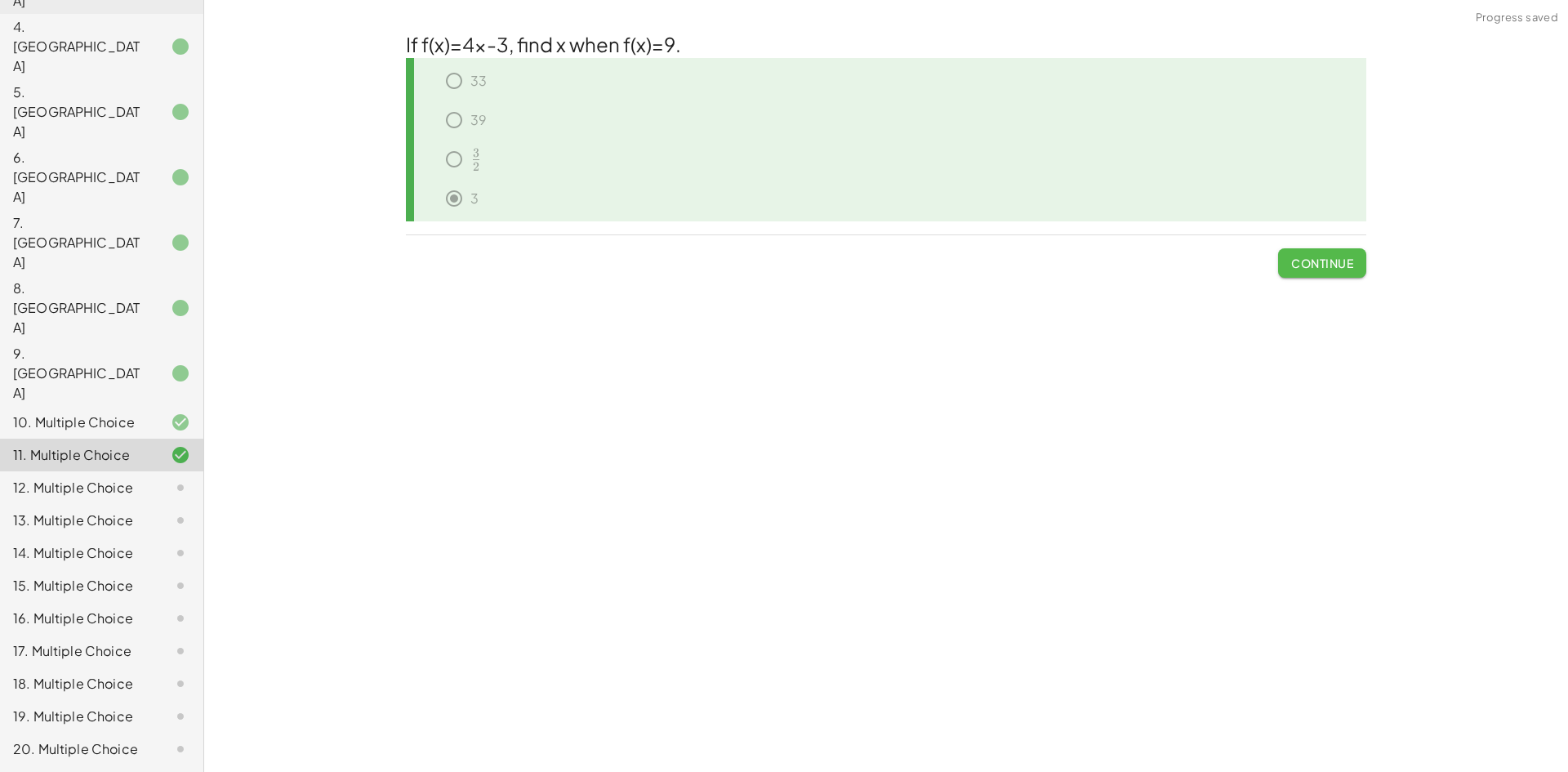
click at [1314, 261] on span "Continue" at bounding box center [1322, 263] width 62 height 15
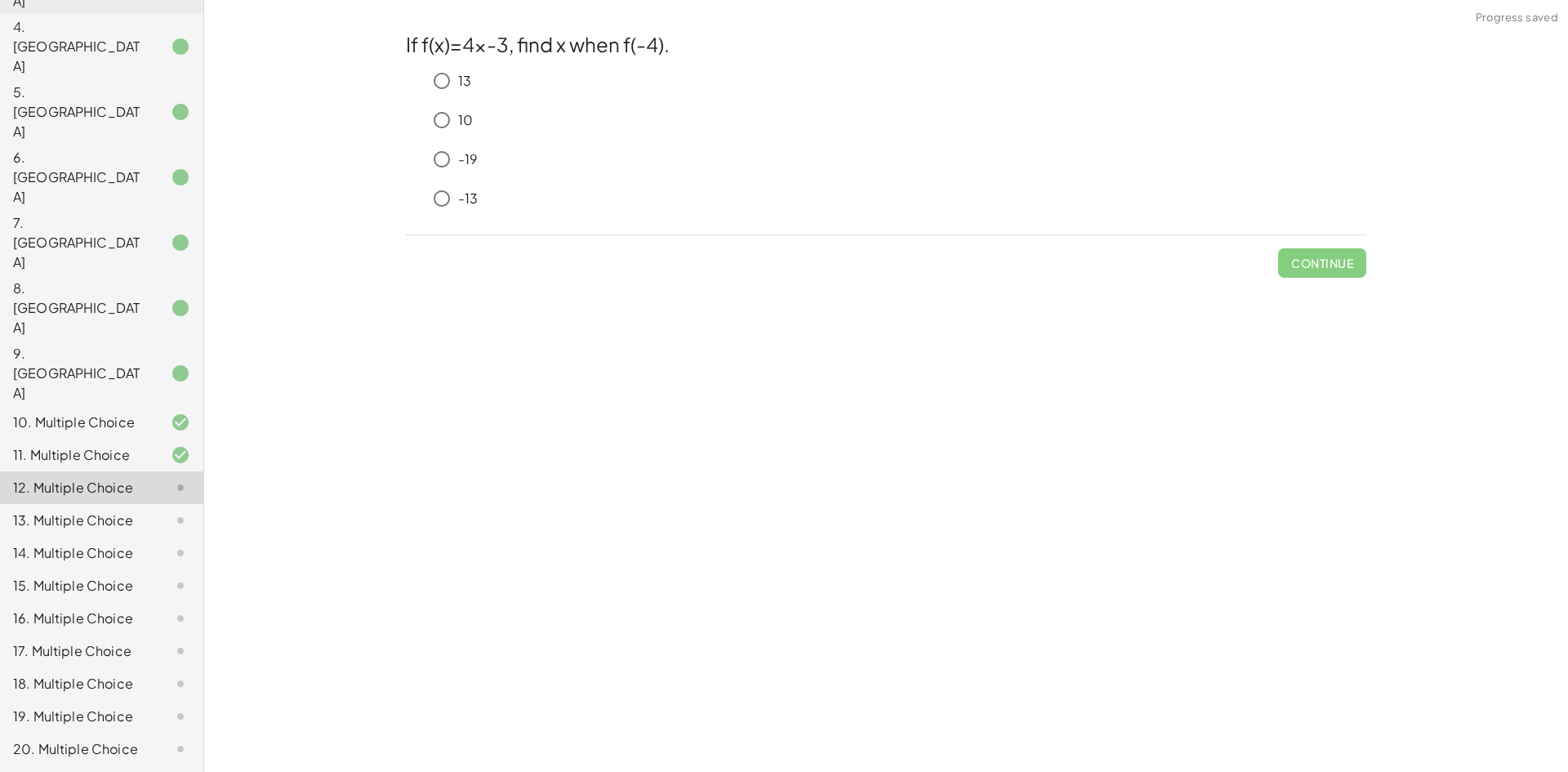
click at [463, 165] on p "-19" at bounding box center [468, 160] width 20 height 19
click at [1338, 276] on button "Check" at bounding box center [1332, 263] width 68 height 29
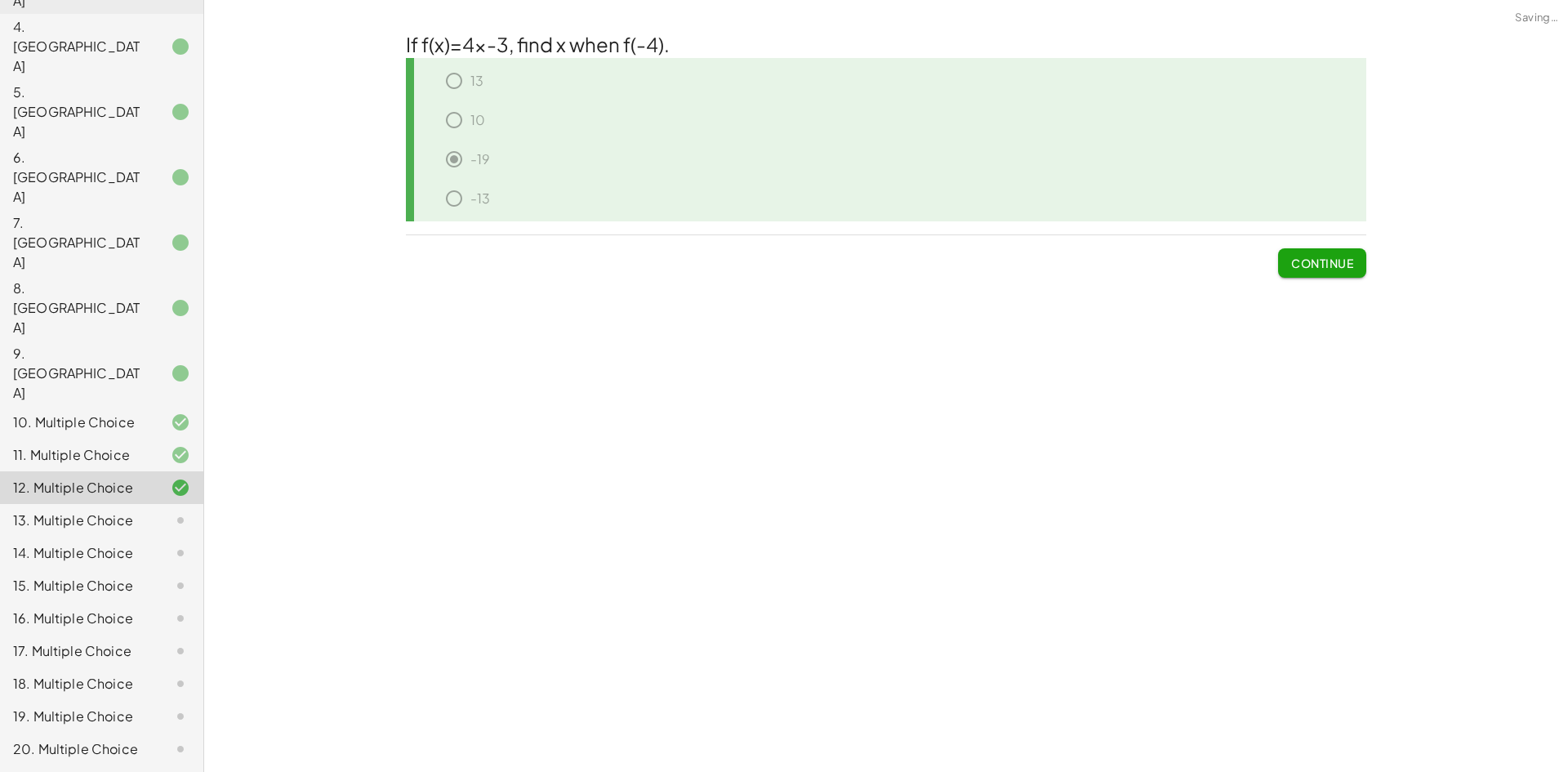
click at [1328, 263] on span "Continue" at bounding box center [1322, 263] width 62 height 15
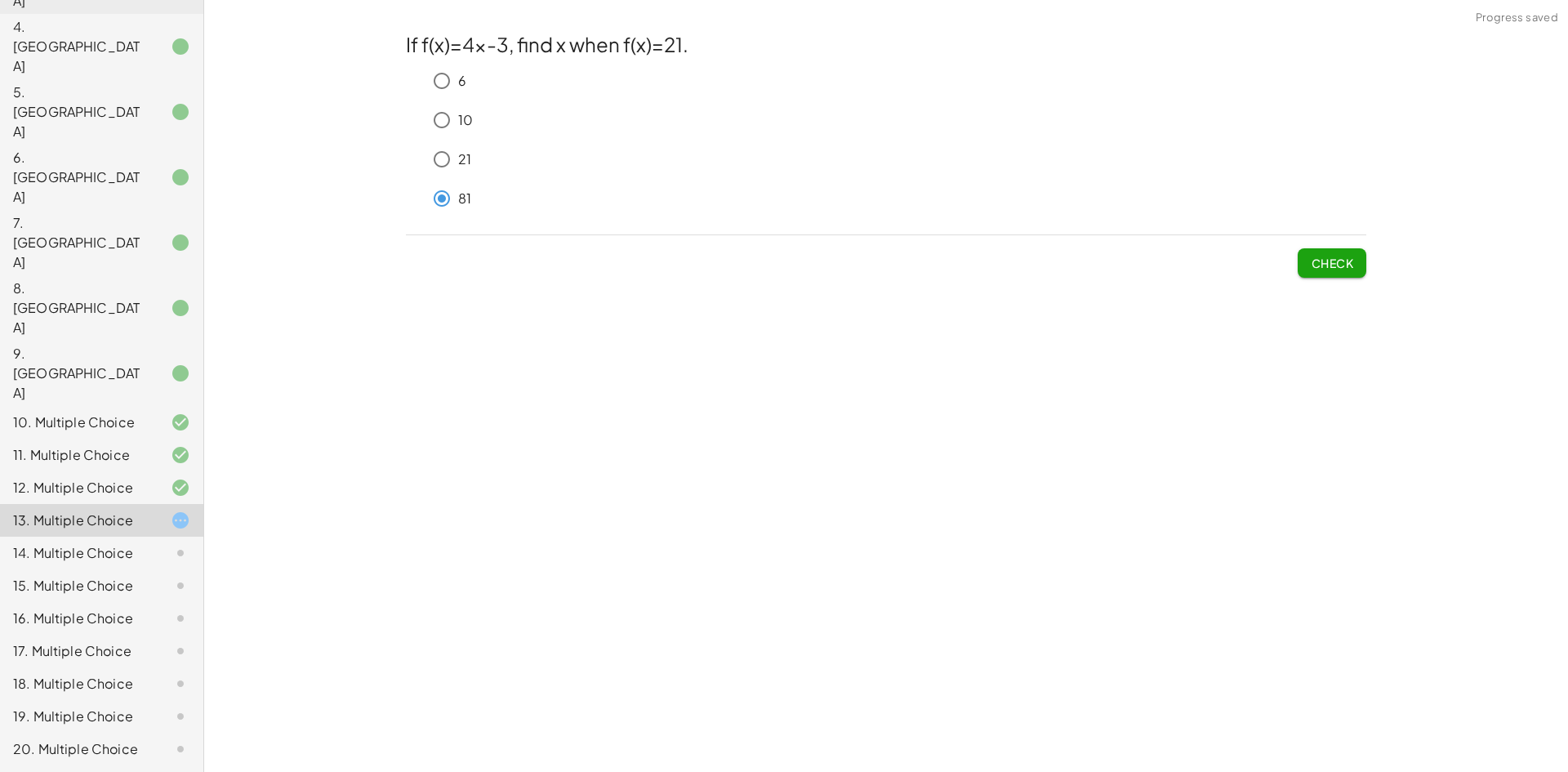
click at [1359, 256] on button "Check" at bounding box center [1332, 263] width 68 height 29
click at [1348, 246] on span "Check" at bounding box center [1332, 257] width 68 height 43
click at [1298, 253] on div "Check" at bounding box center [886, 257] width 960 height 43
click at [1354, 273] on button "Check" at bounding box center [1332, 263] width 68 height 29
click at [1313, 263] on span "Check" at bounding box center [1332, 263] width 43 height 15
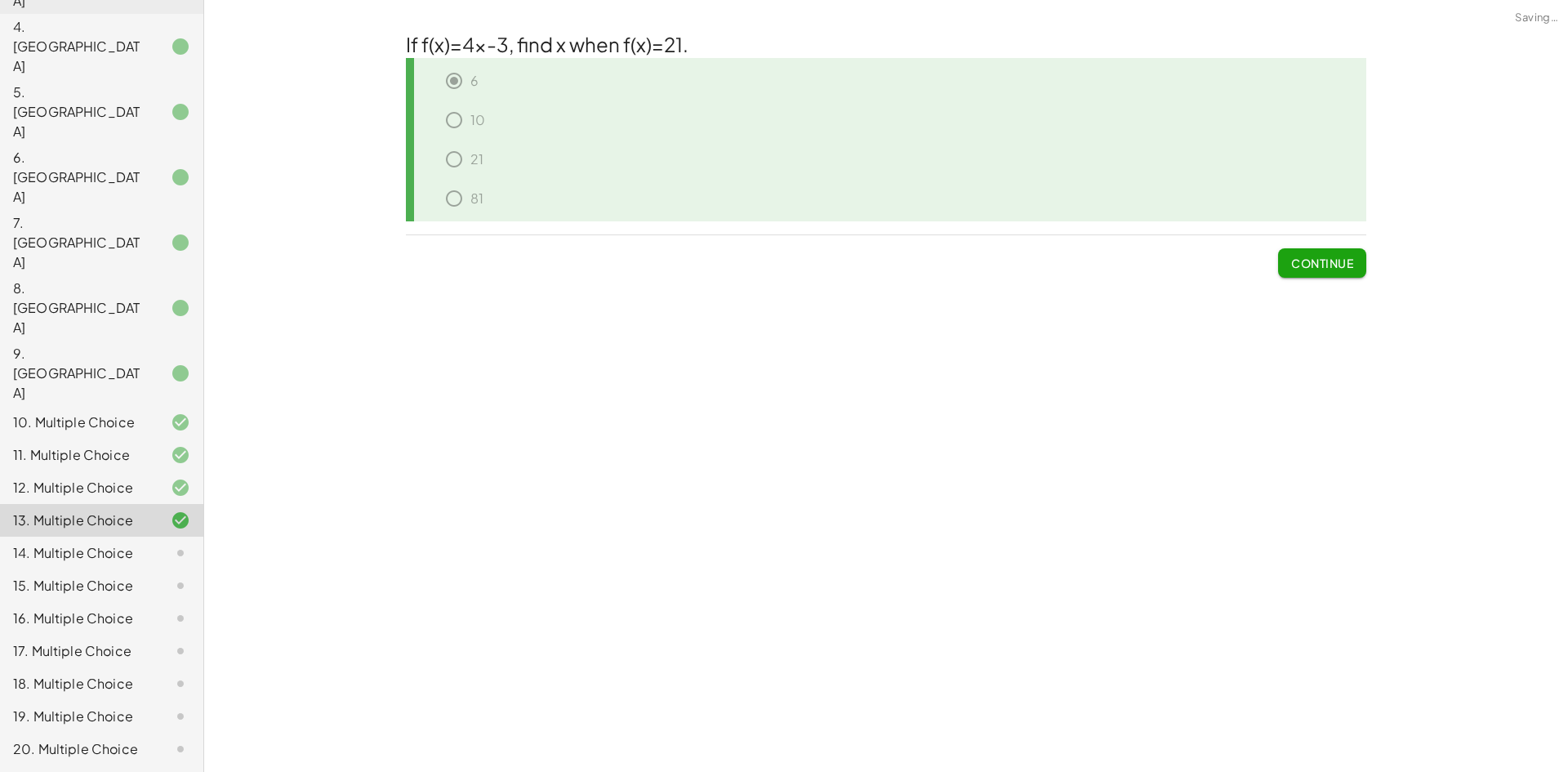
click at [1298, 266] on span "Continue" at bounding box center [1322, 263] width 62 height 15
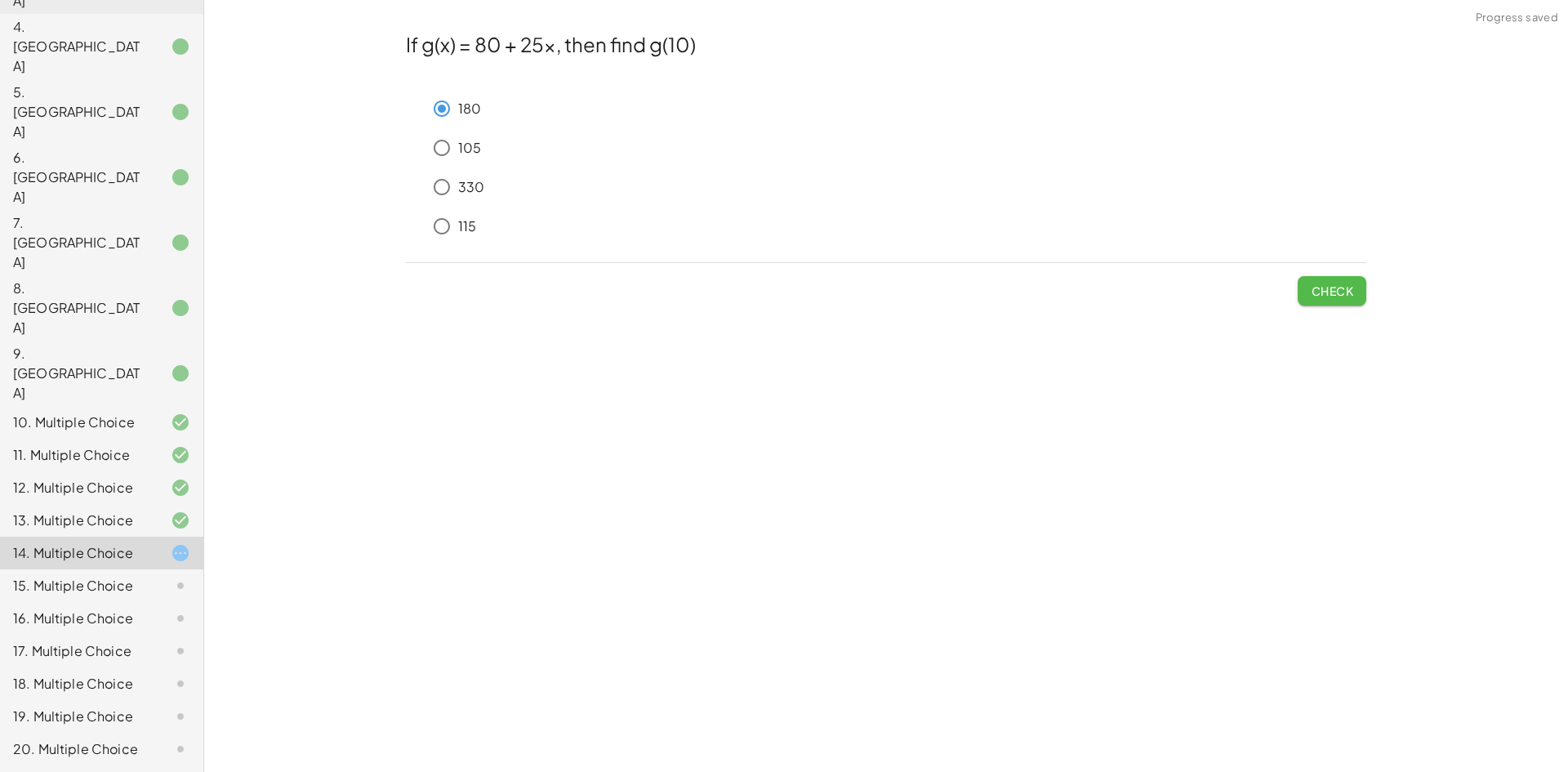
click at [1326, 289] on span "Check" at bounding box center [1332, 290] width 43 height 15
click at [1309, 291] on button "Check" at bounding box center [1332, 290] width 68 height 29
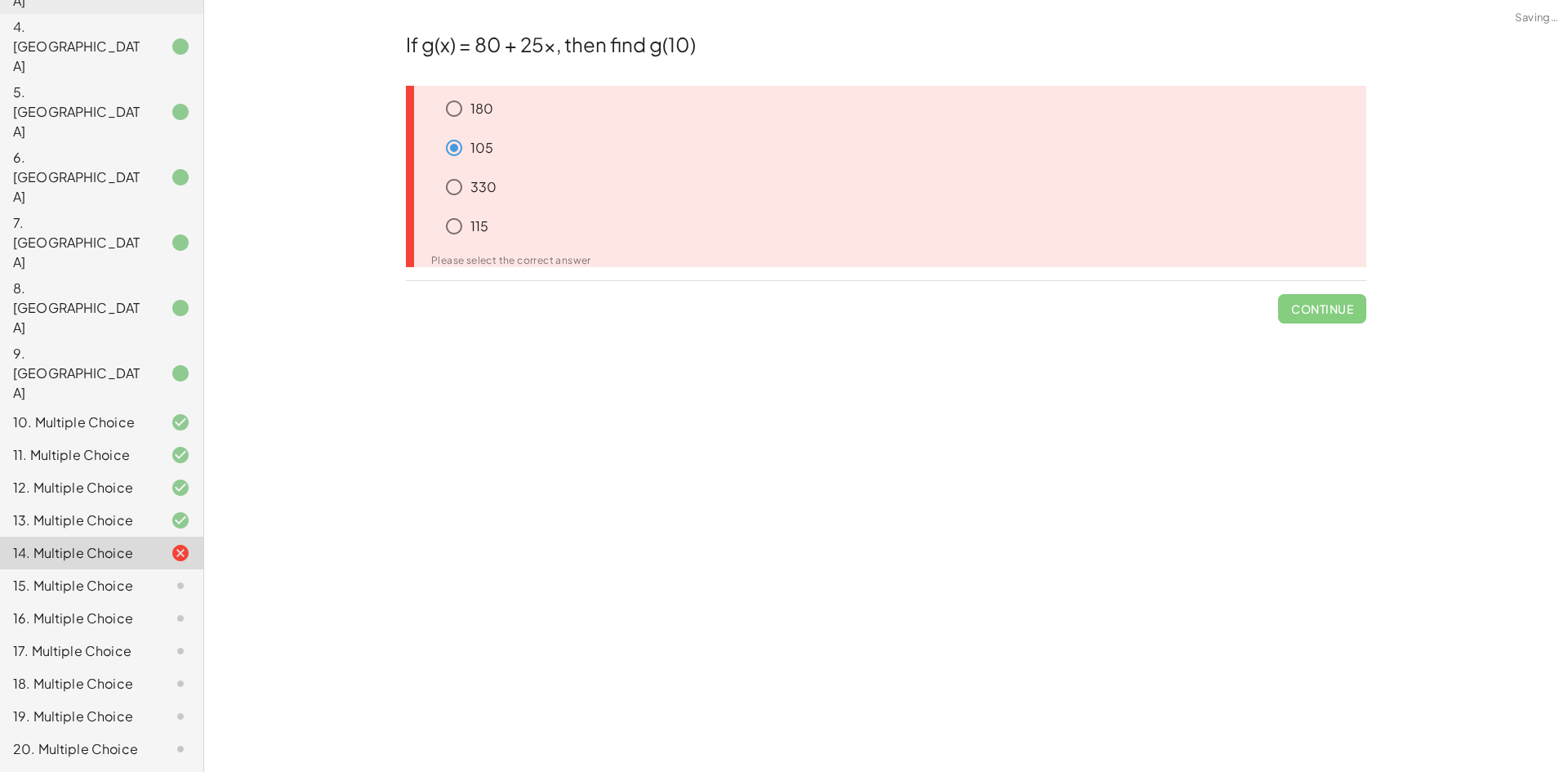
click at [533, 210] on div "105" at bounding box center [892, 230] width 948 height 39
click at [473, 214] on div "115" at bounding box center [902, 226] width 929 height 32
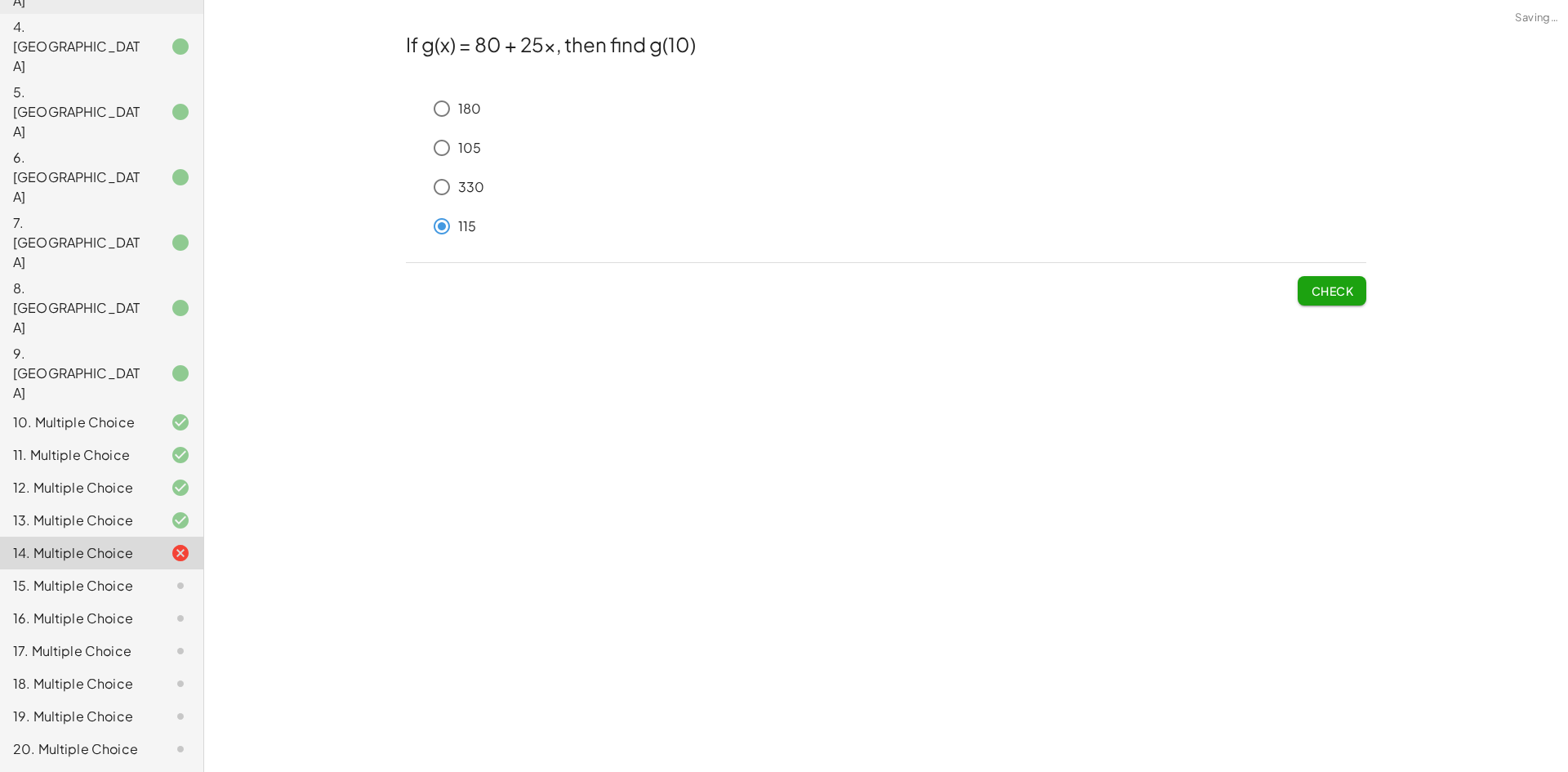
click at [0, 0] on div "If g(x) = 80 + 25x, then find g(10) 180 105 330 115 Check" at bounding box center [0, 0] width 0 height 0
click at [1325, 298] on span "Check" at bounding box center [1332, 290] width 43 height 15
click at [1324, 295] on span "Check" at bounding box center [1332, 290] width 43 height 15
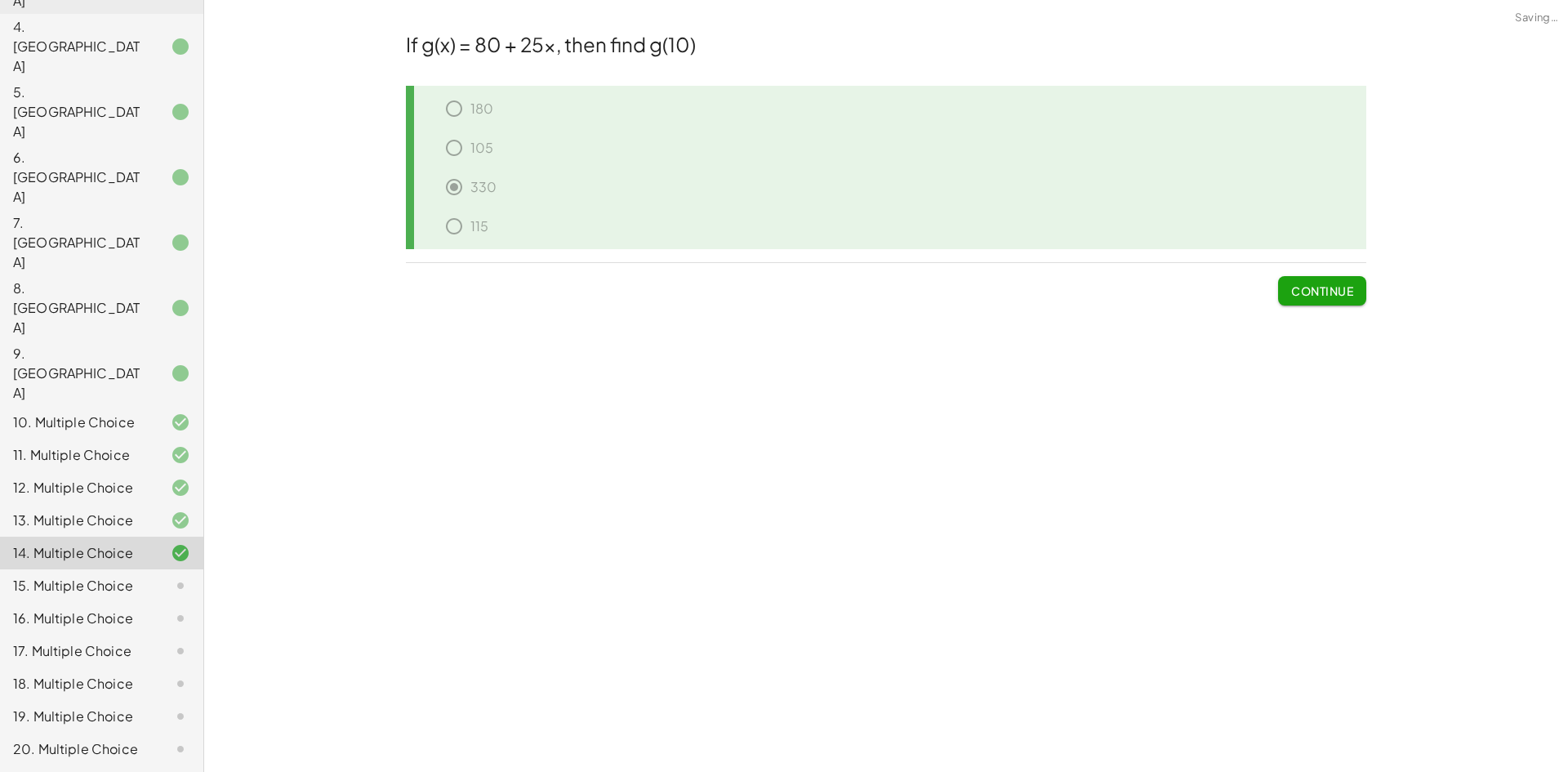
click at [1324, 295] on span "Continue" at bounding box center [1322, 290] width 62 height 15
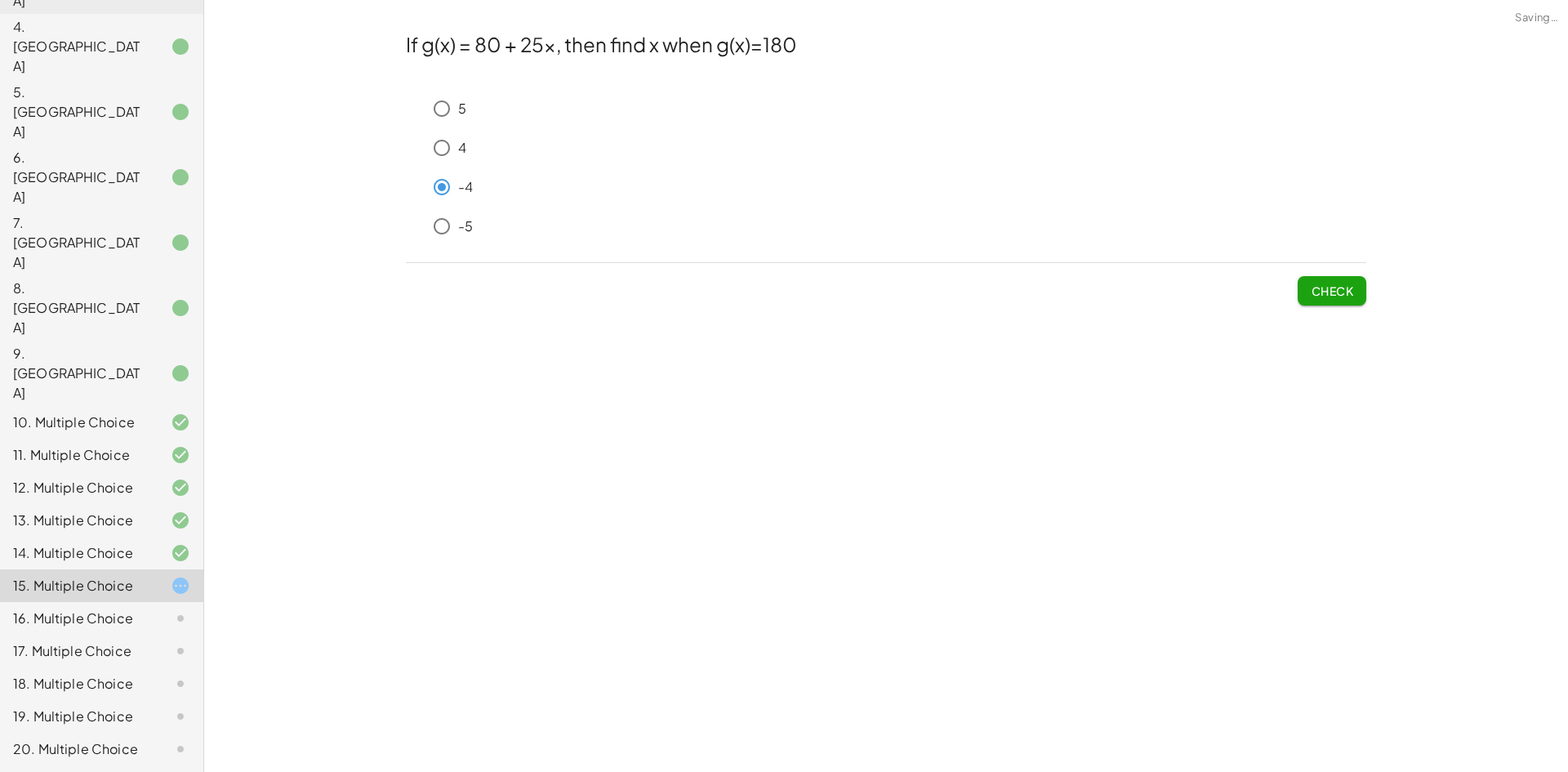
click at [1336, 295] on span "Check" at bounding box center [1332, 290] width 43 height 15
click at [1344, 279] on button "Check" at bounding box center [1332, 290] width 68 height 29
click at [1330, 291] on span "Check" at bounding box center [1332, 290] width 43 height 15
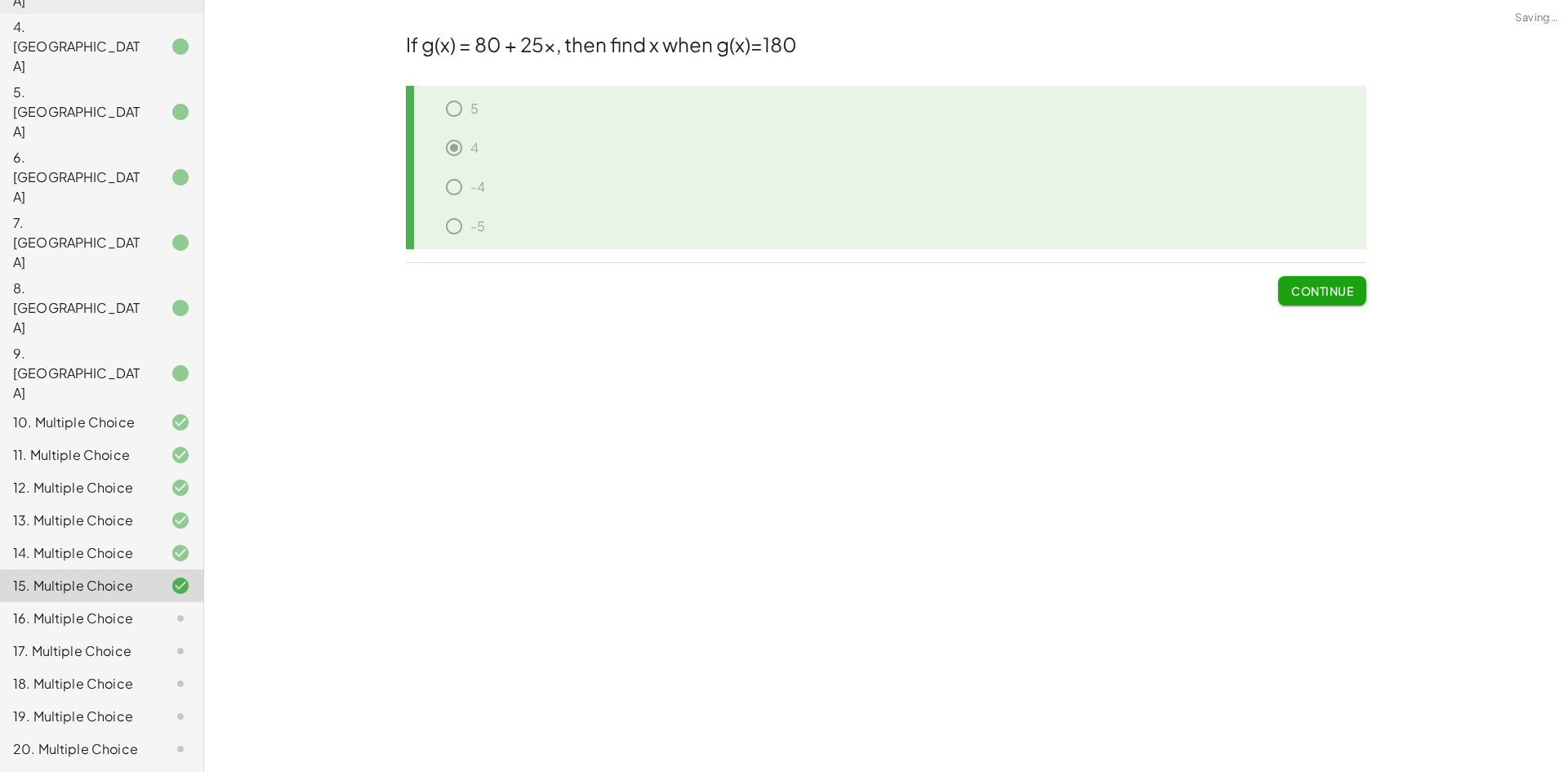
click at [1288, 292] on button "Continue" at bounding box center [1322, 290] width 88 height 29
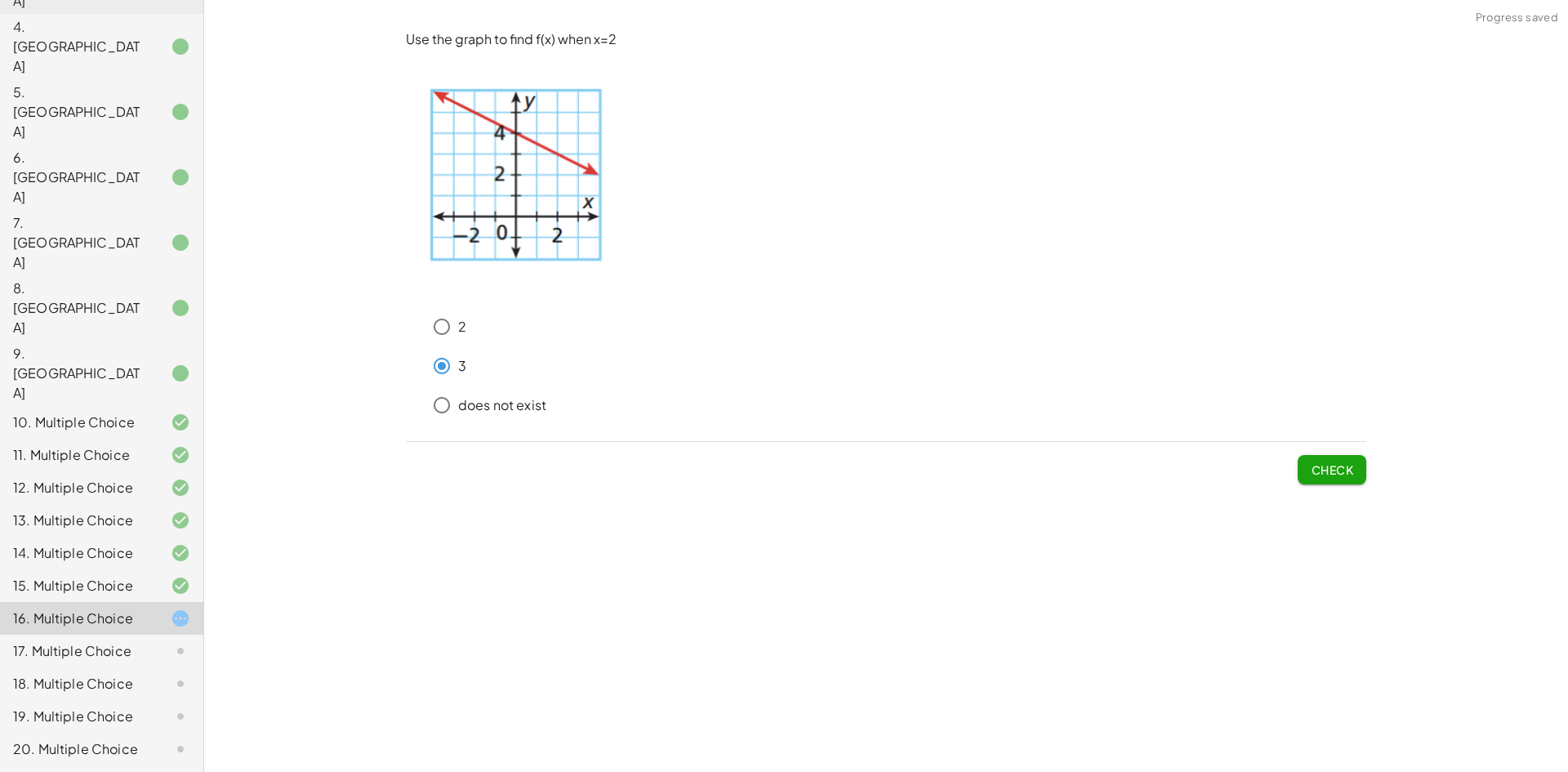
click at [1336, 477] on span "Check" at bounding box center [1332, 470] width 43 height 15
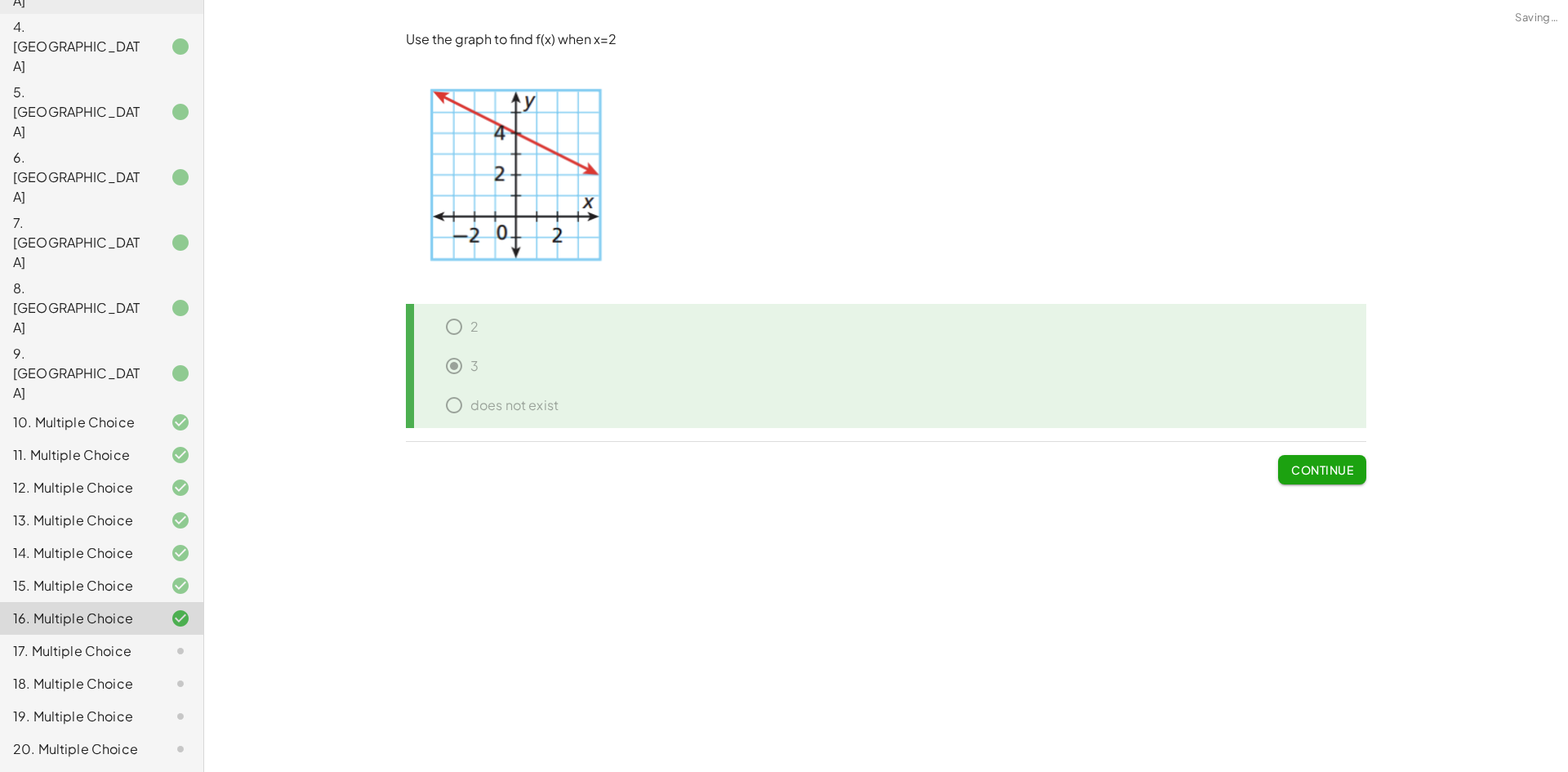
click at [1295, 478] on button "Continue" at bounding box center [1322, 470] width 88 height 29
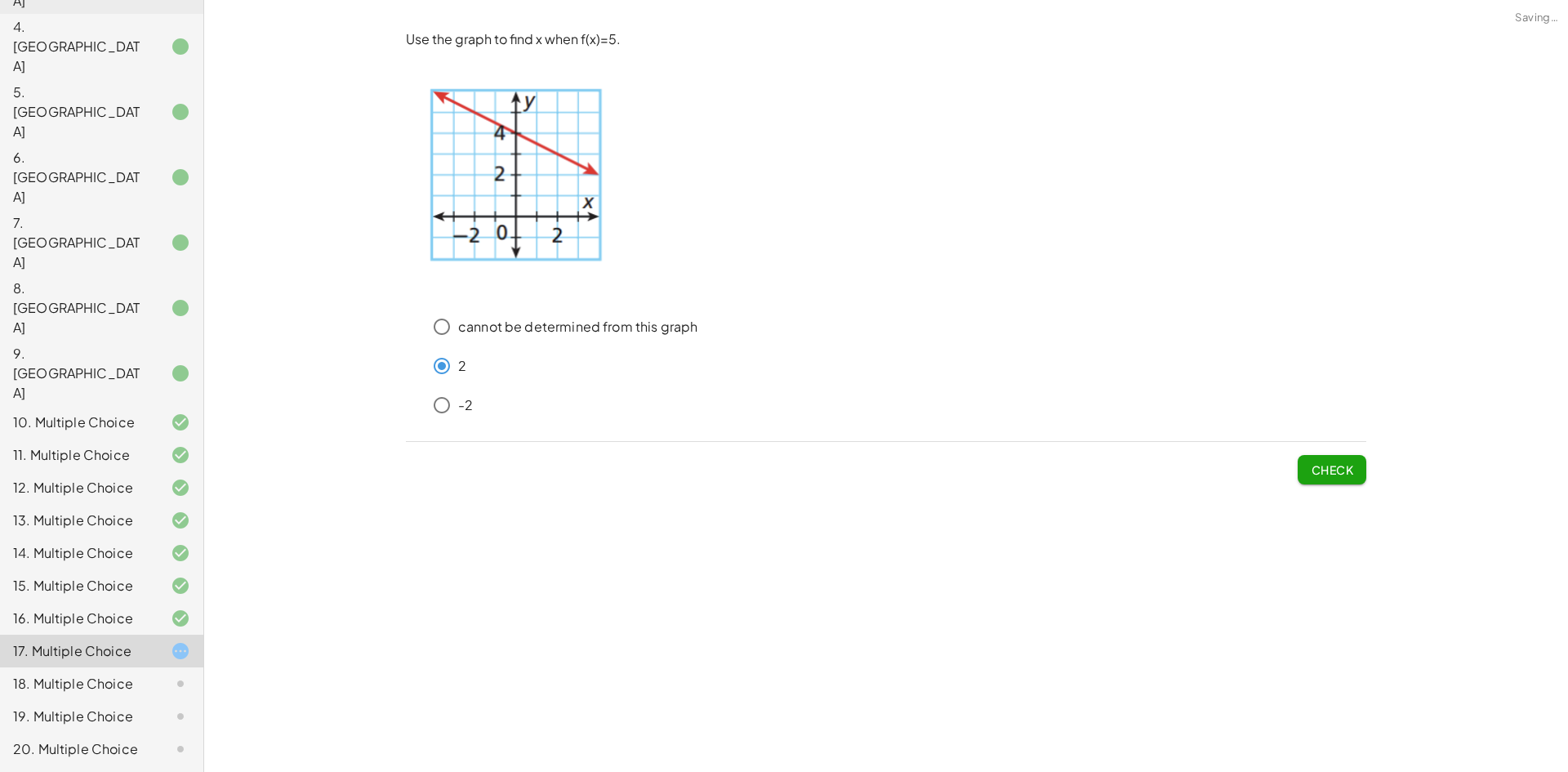
click at [1329, 481] on button "Check" at bounding box center [1332, 470] width 68 height 29
click at [460, 394] on div "-2" at bounding box center [896, 406] width 941 height 32
click at [1364, 463] on button "Check" at bounding box center [1332, 470] width 68 height 29
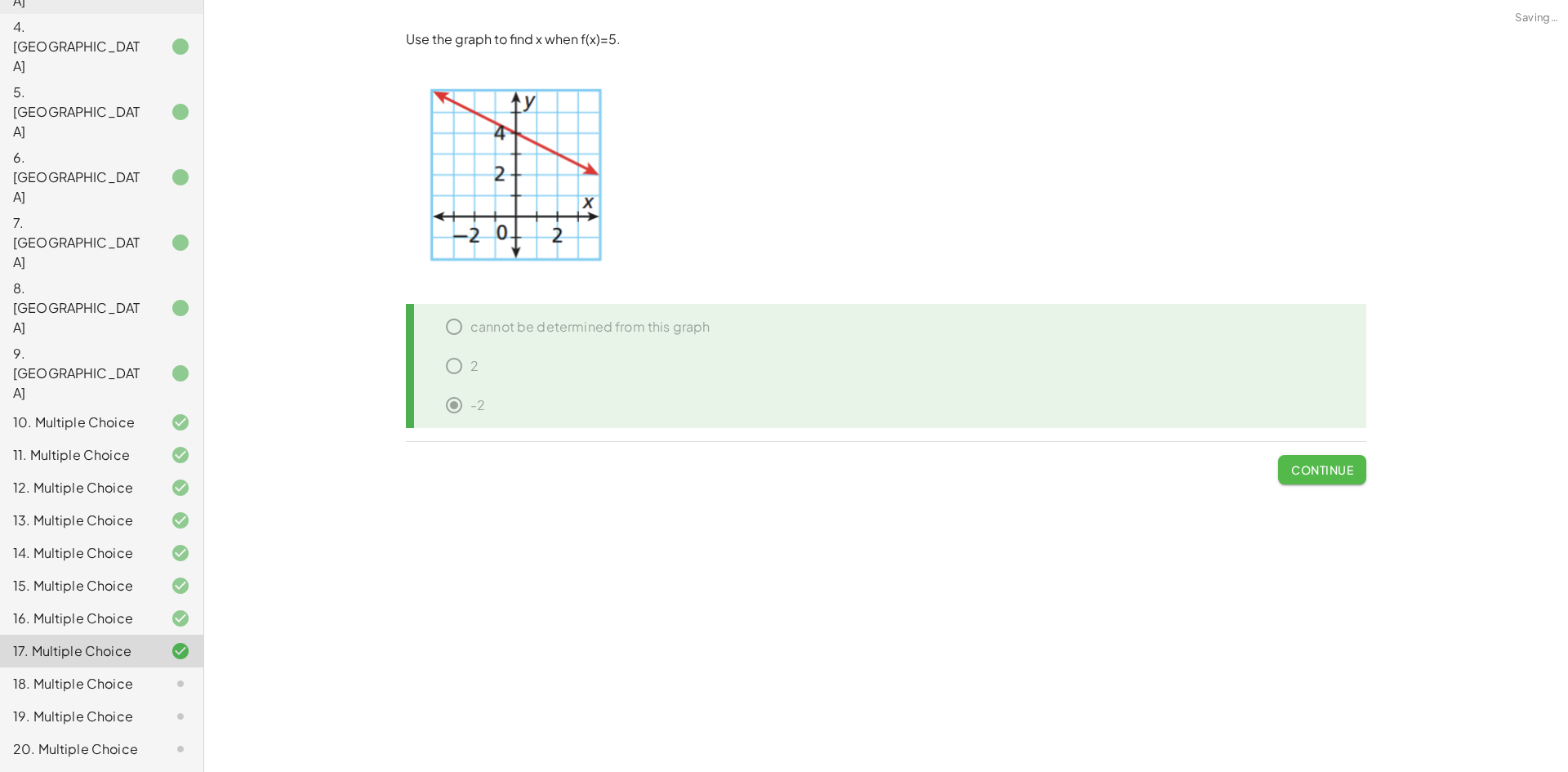
click at [1338, 465] on span "Continue" at bounding box center [1322, 470] width 62 height 15
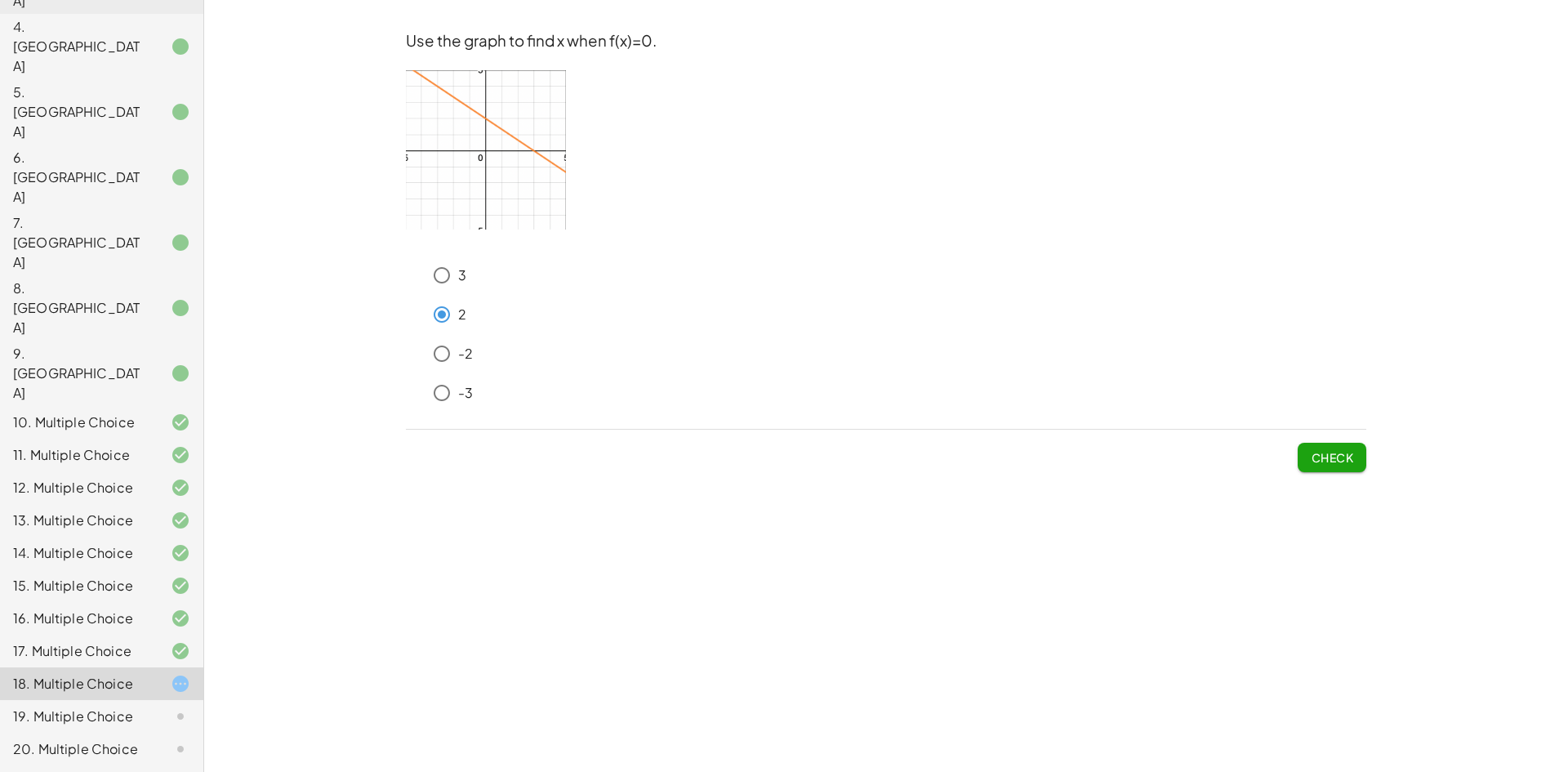
click at [1333, 459] on span "Check" at bounding box center [1332, 457] width 43 height 15
click at [1306, 455] on button "Check" at bounding box center [1332, 458] width 68 height 29
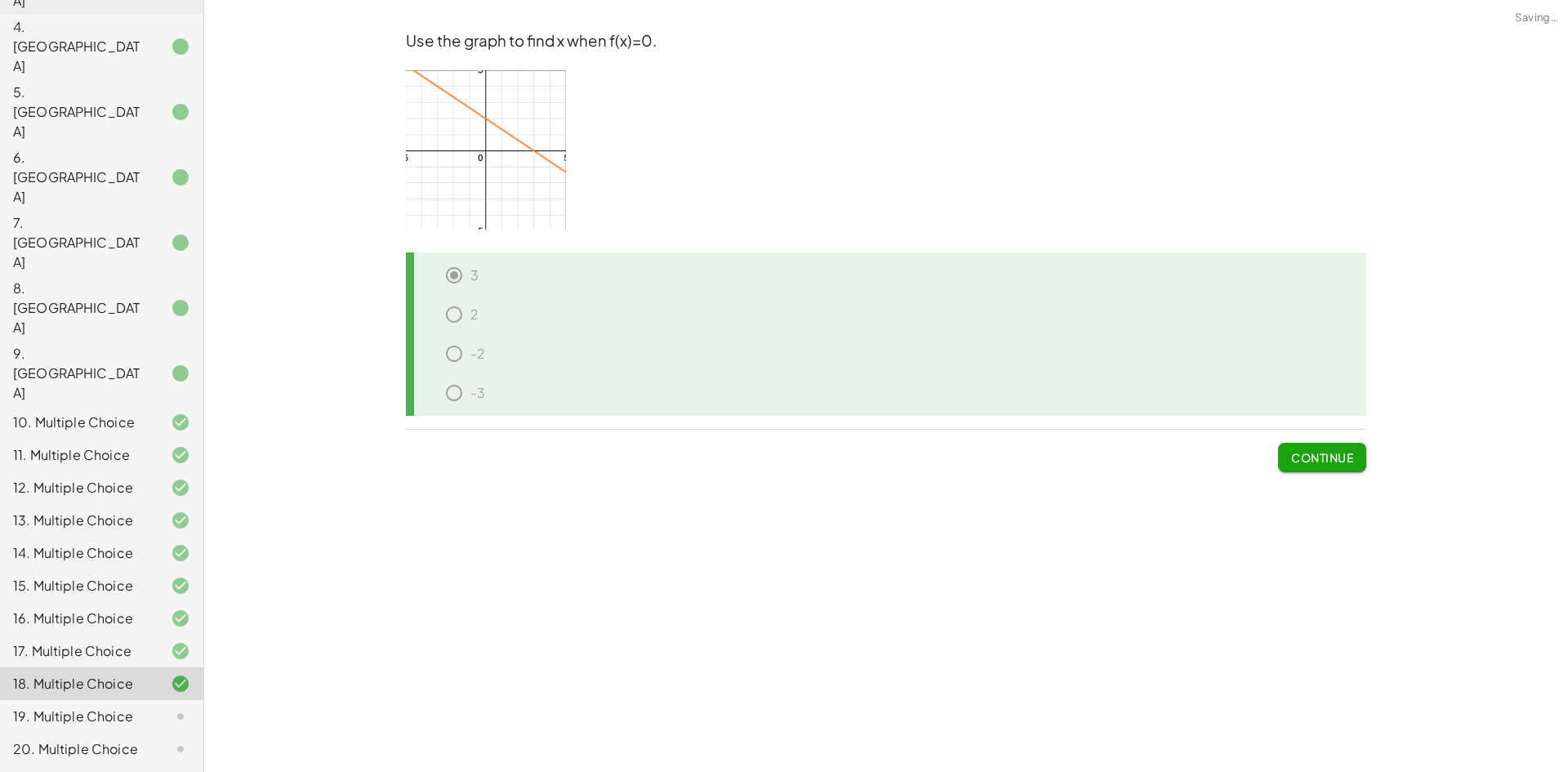
click at [1313, 456] on span "Continue" at bounding box center [1322, 457] width 62 height 15
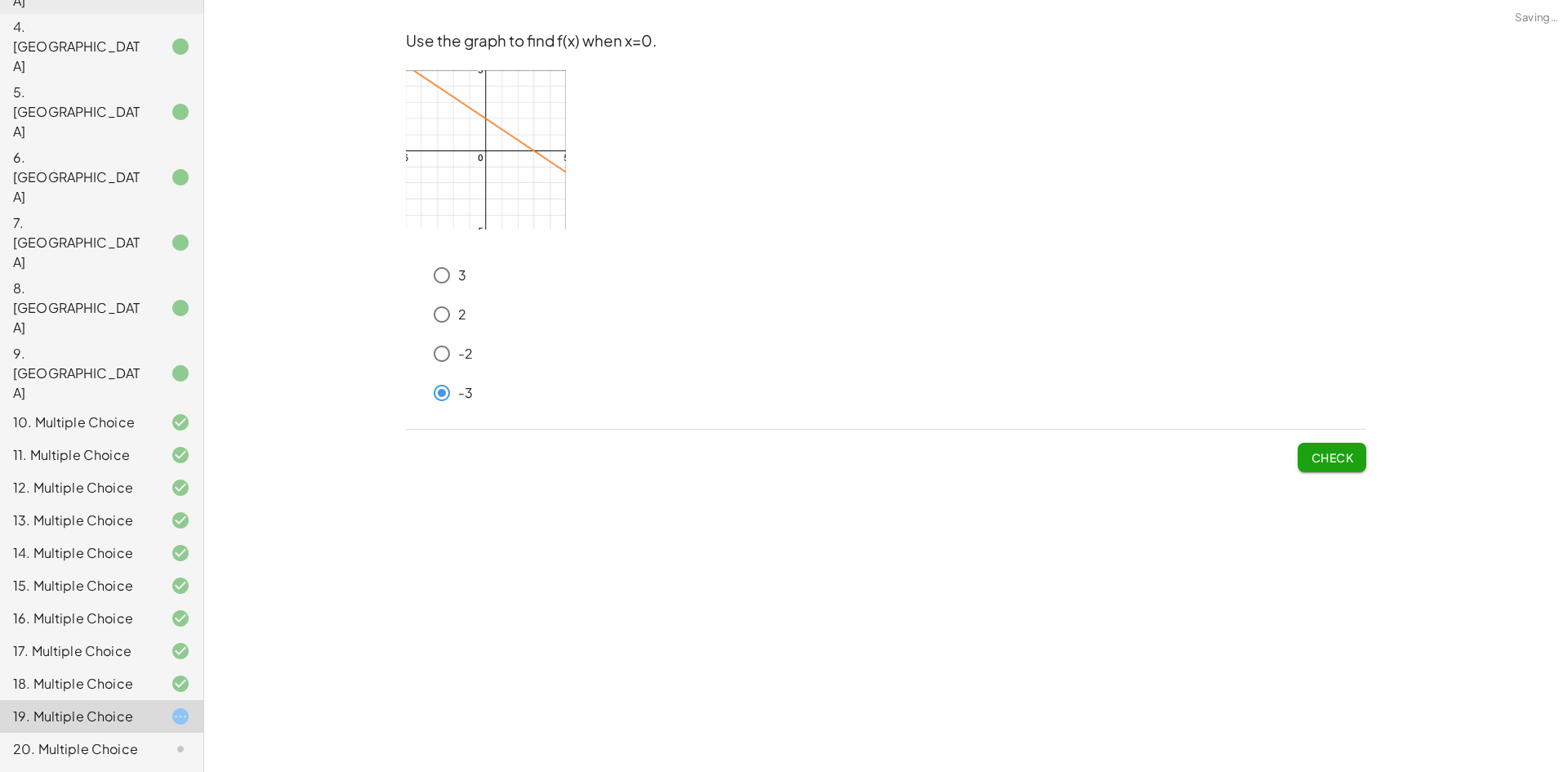
click at [1326, 456] on span "Check" at bounding box center [1332, 457] width 43 height 15
click at [1316, 457] on span "Check" at bounding box center [1332, 457] width 43 height 15
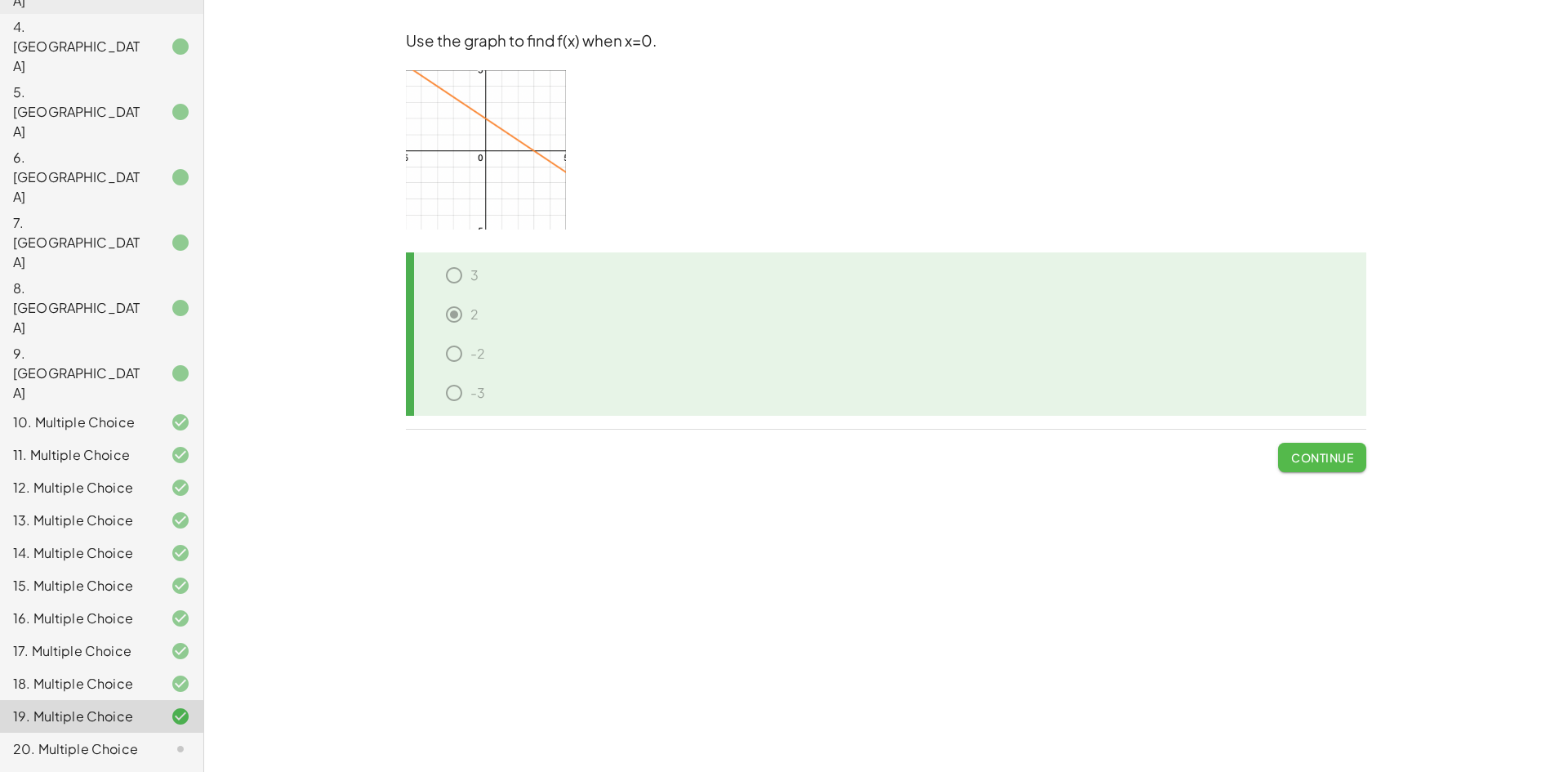
click at [1332, 454] on span "Continue" at bounding box center [1322, 457] width 62 height 15
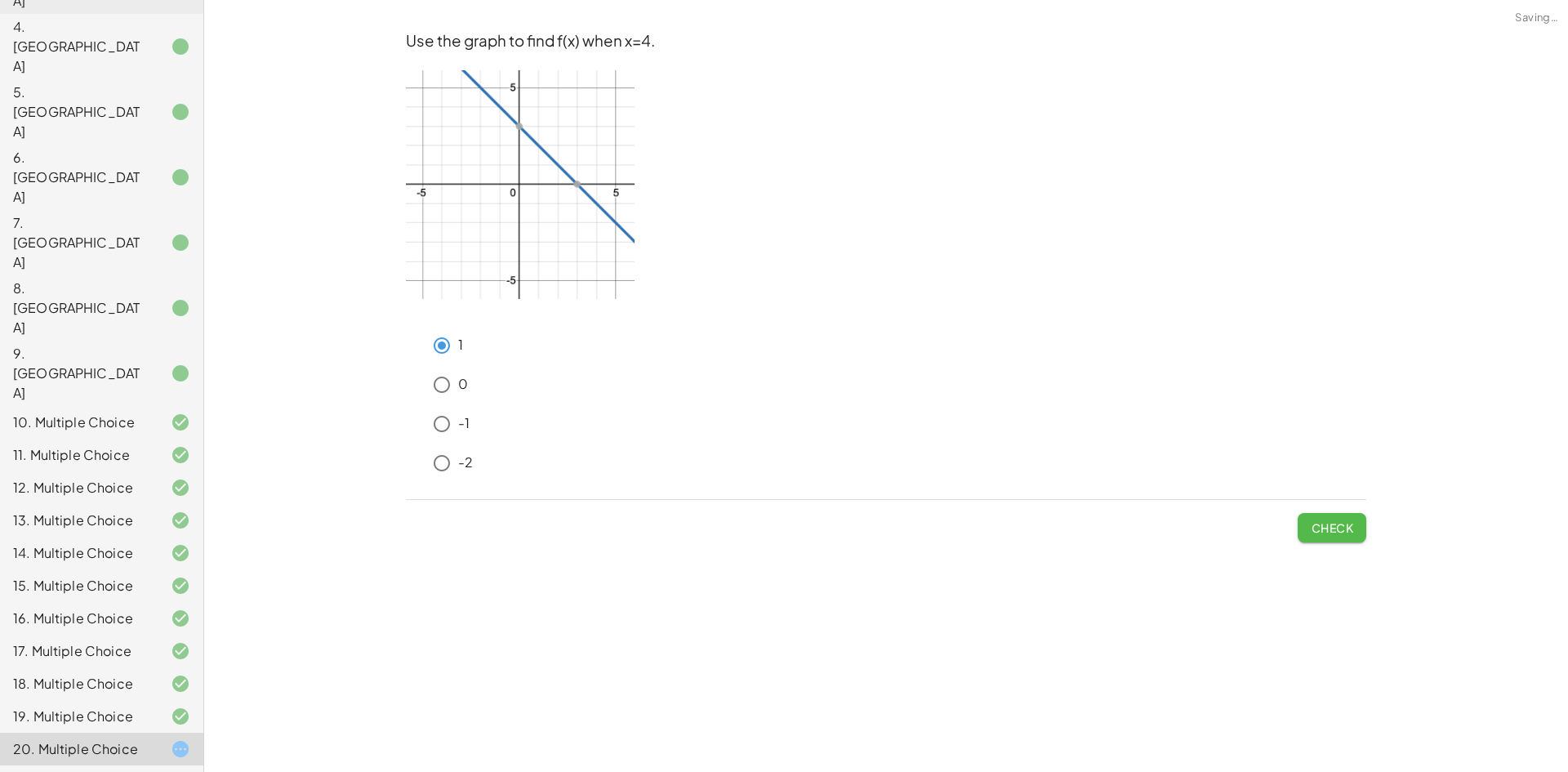
click at [1327, 528] on span "Check" at bounding box center [1332, 528] width 43 height 15
click at [1329, 524] on span "Check" at bounding box center [1332, 528] width 43 height 15
click at [1365, 523] on button "Check" at bounding box center [1332, 528] width 68 height 29
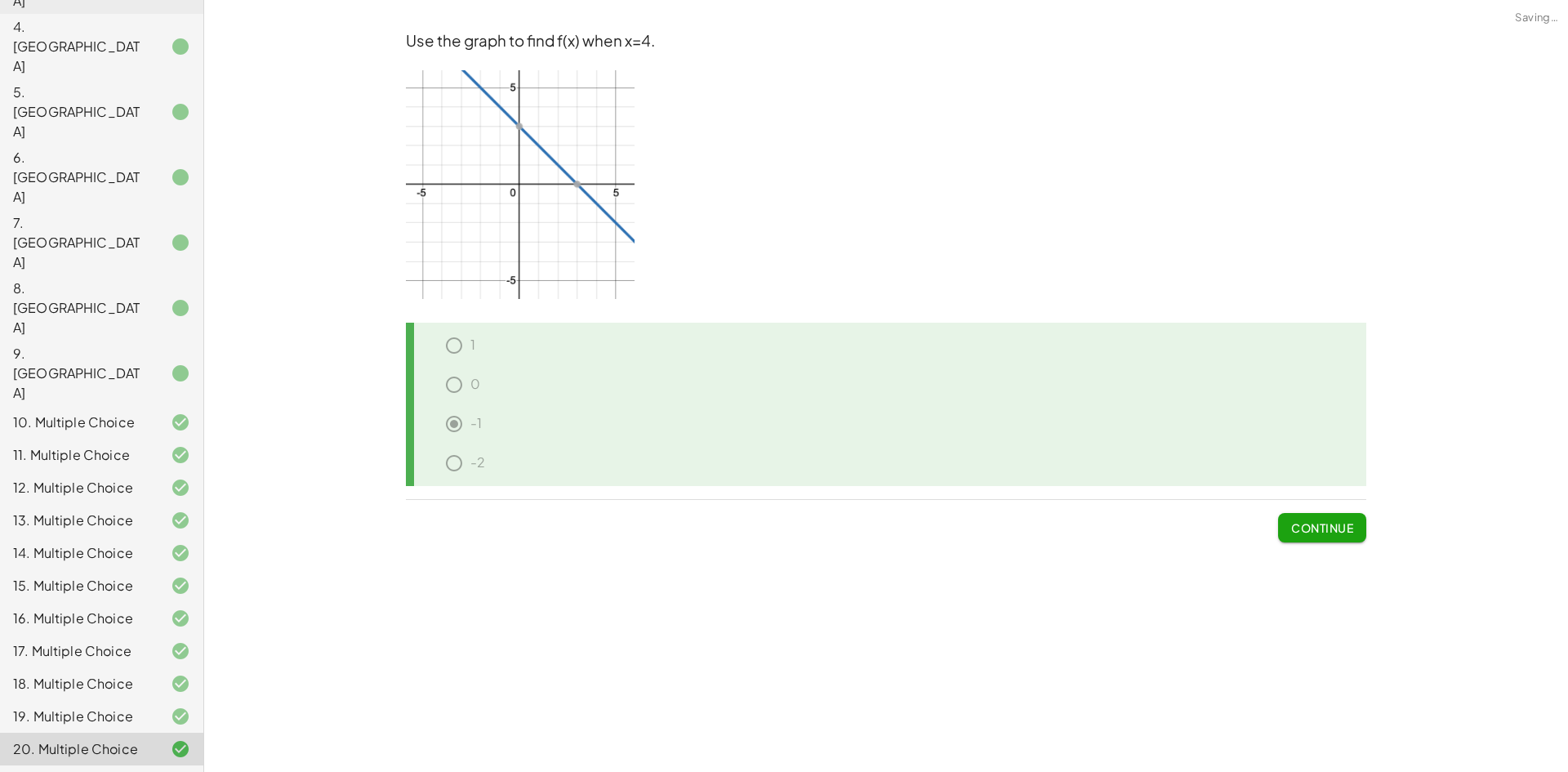
click at [1362, 526] on button "Continue" at bounding box center [1322, 528] width 88 height 29
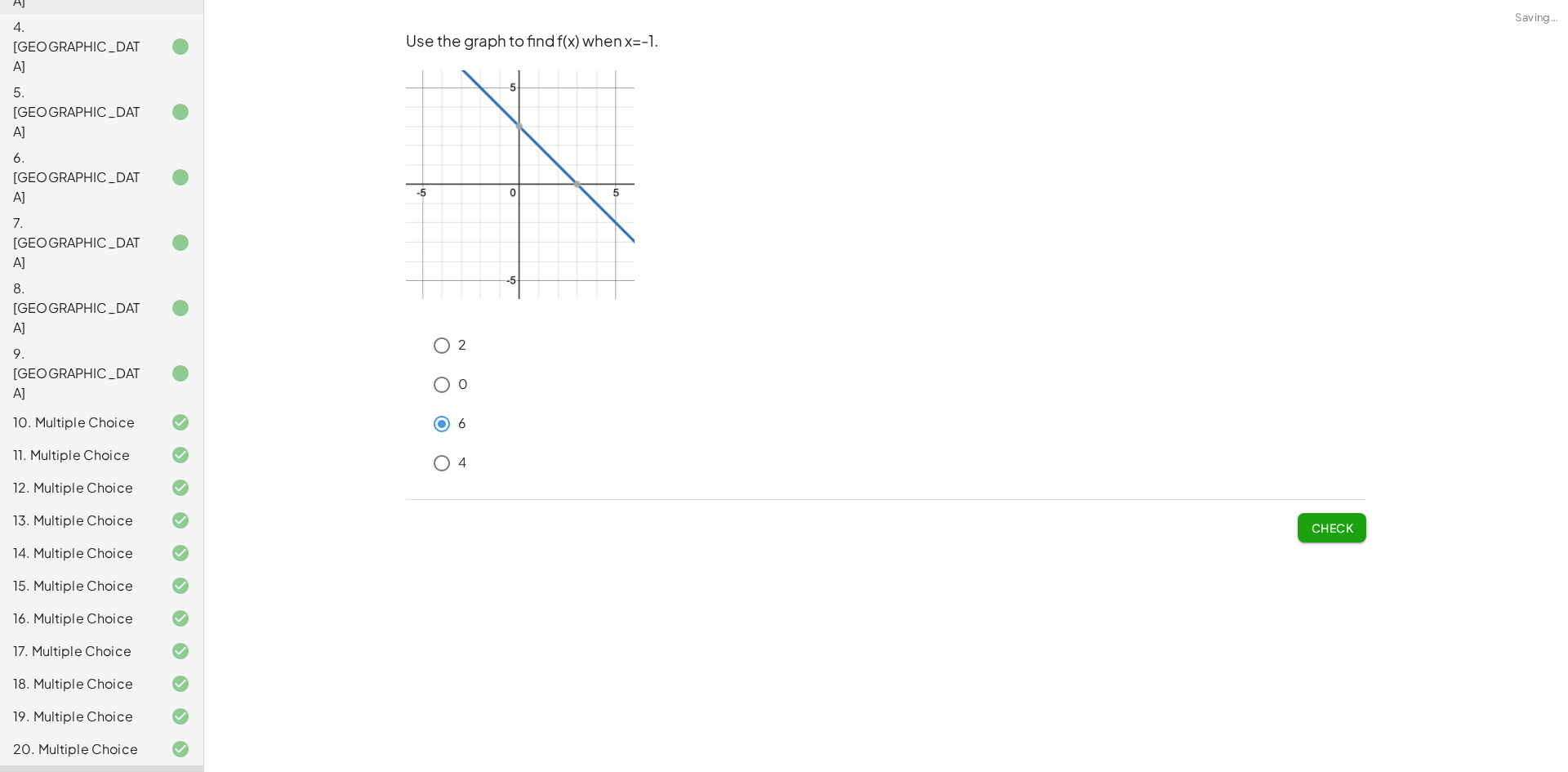
click at [1314, 524] on span "Check" at bounding box center [1332, 528] width 43 height 15
click at [1357, 520] on button "Check" at bounding box center [1332, 528] width 68 height 29
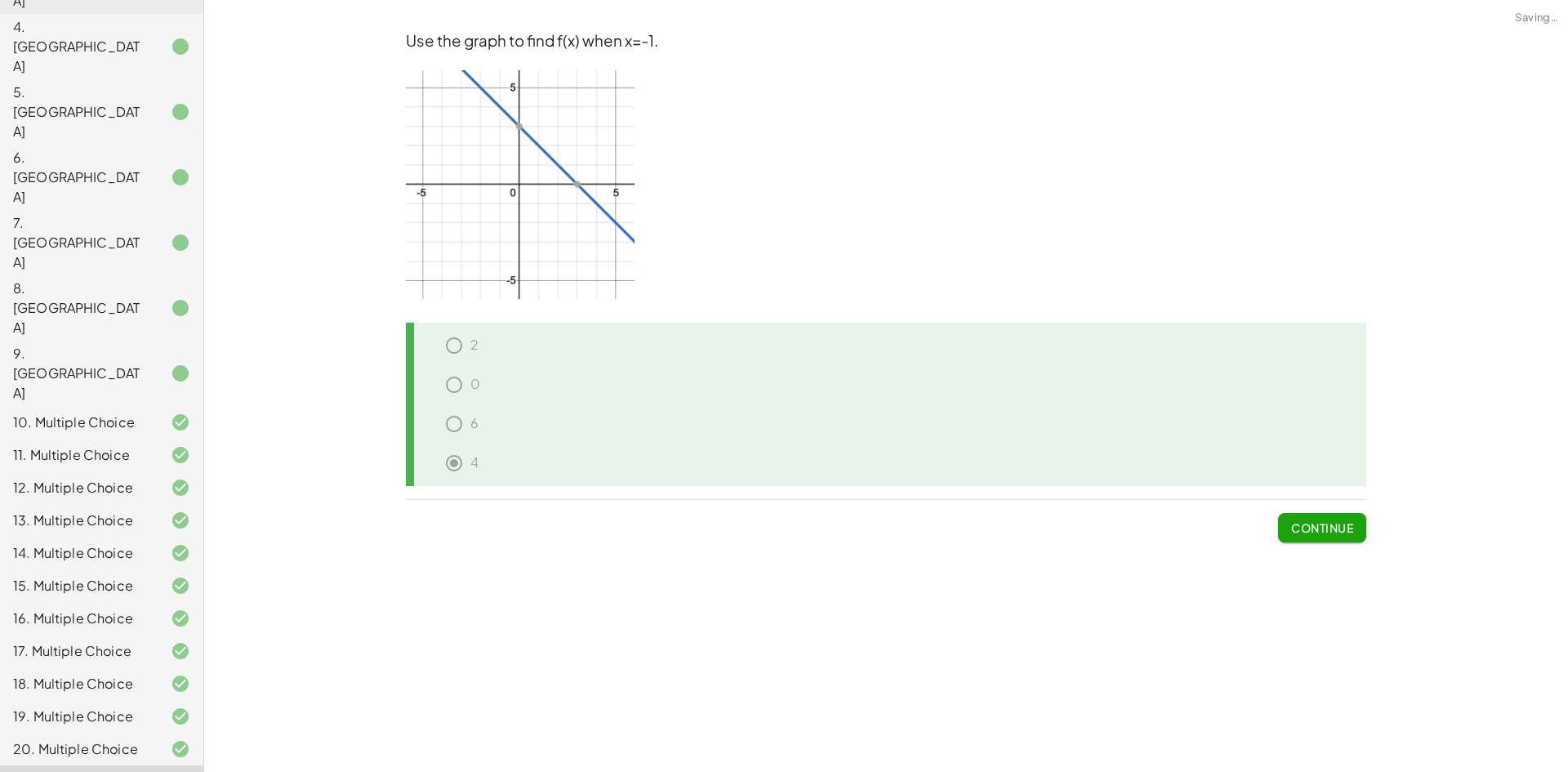
click at [1301, 538] on button "Continue" at bounding box center [1322, 528] width 88 height 29
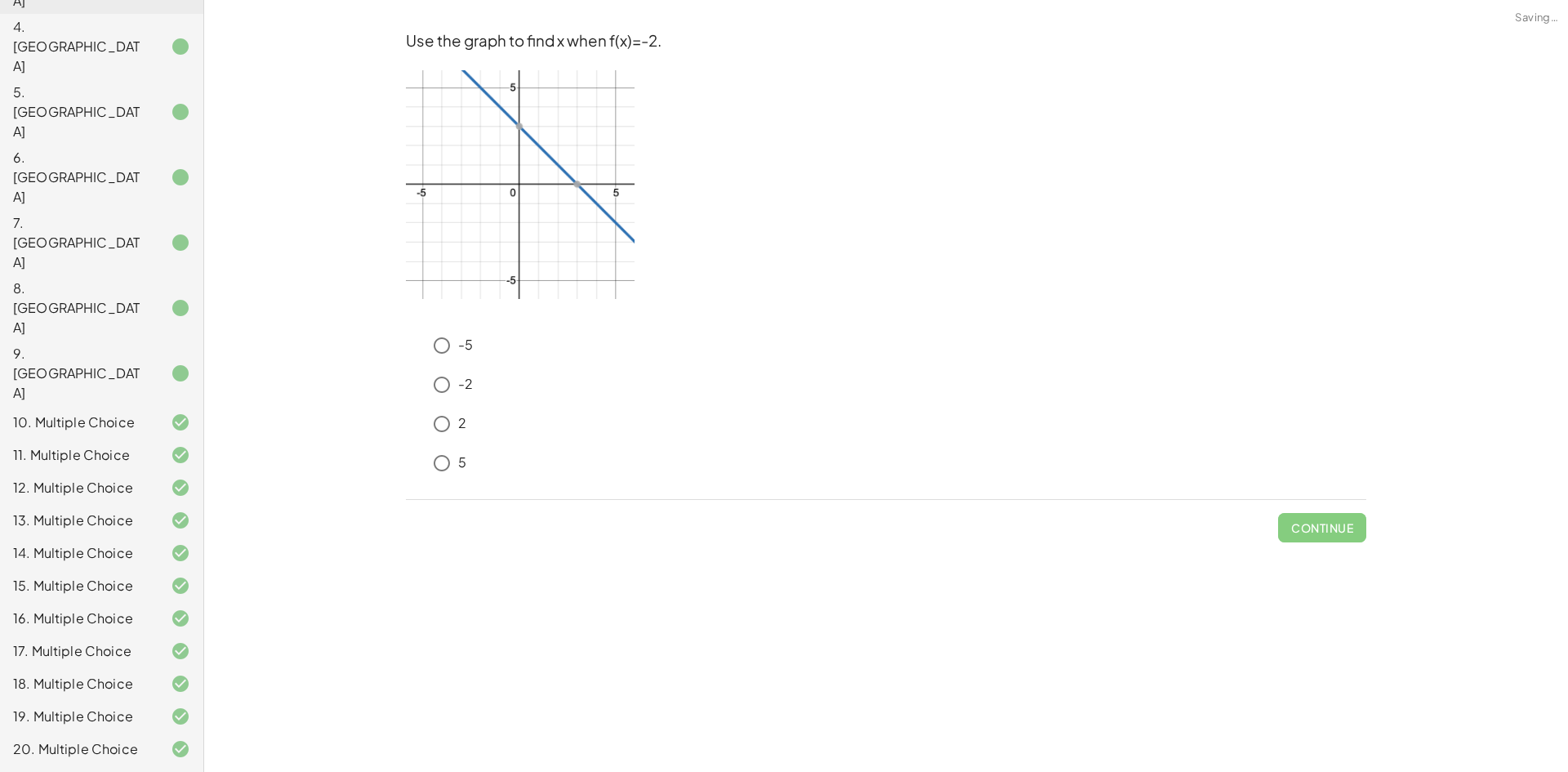
click at [465, 353] on p "-5" at bounding box center [465, 345] width 15 height 19
click at [1323, 530] on span "Check" at bounding box center [1332, 528] width 43 height 15
click at [1343, 538] on button "Check" at bounding box center [1332, 528] width 68 height 29
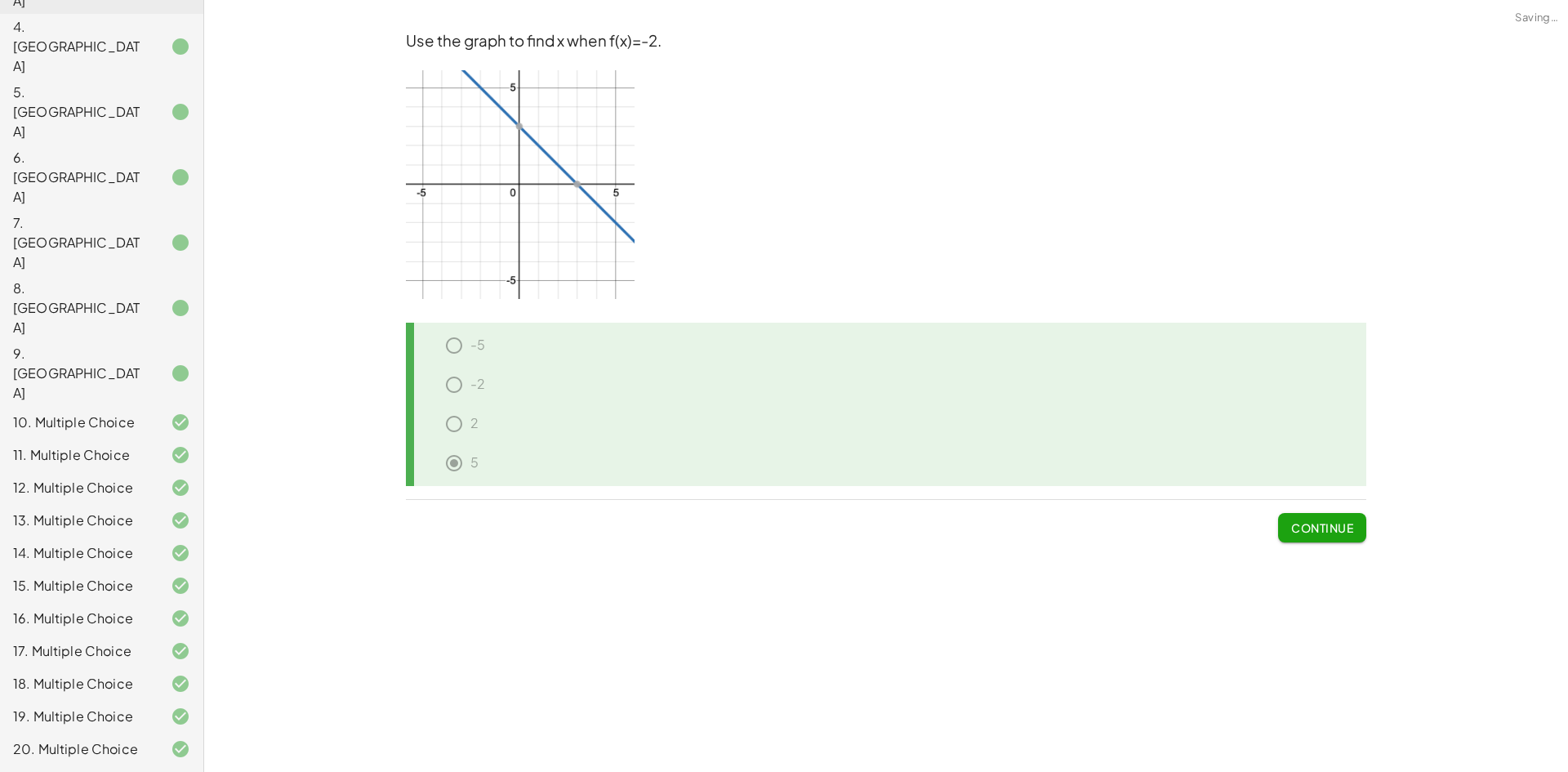
click at [1345, 538] on button "Continue" at bounding box center [1322, 528] width 88 height 29
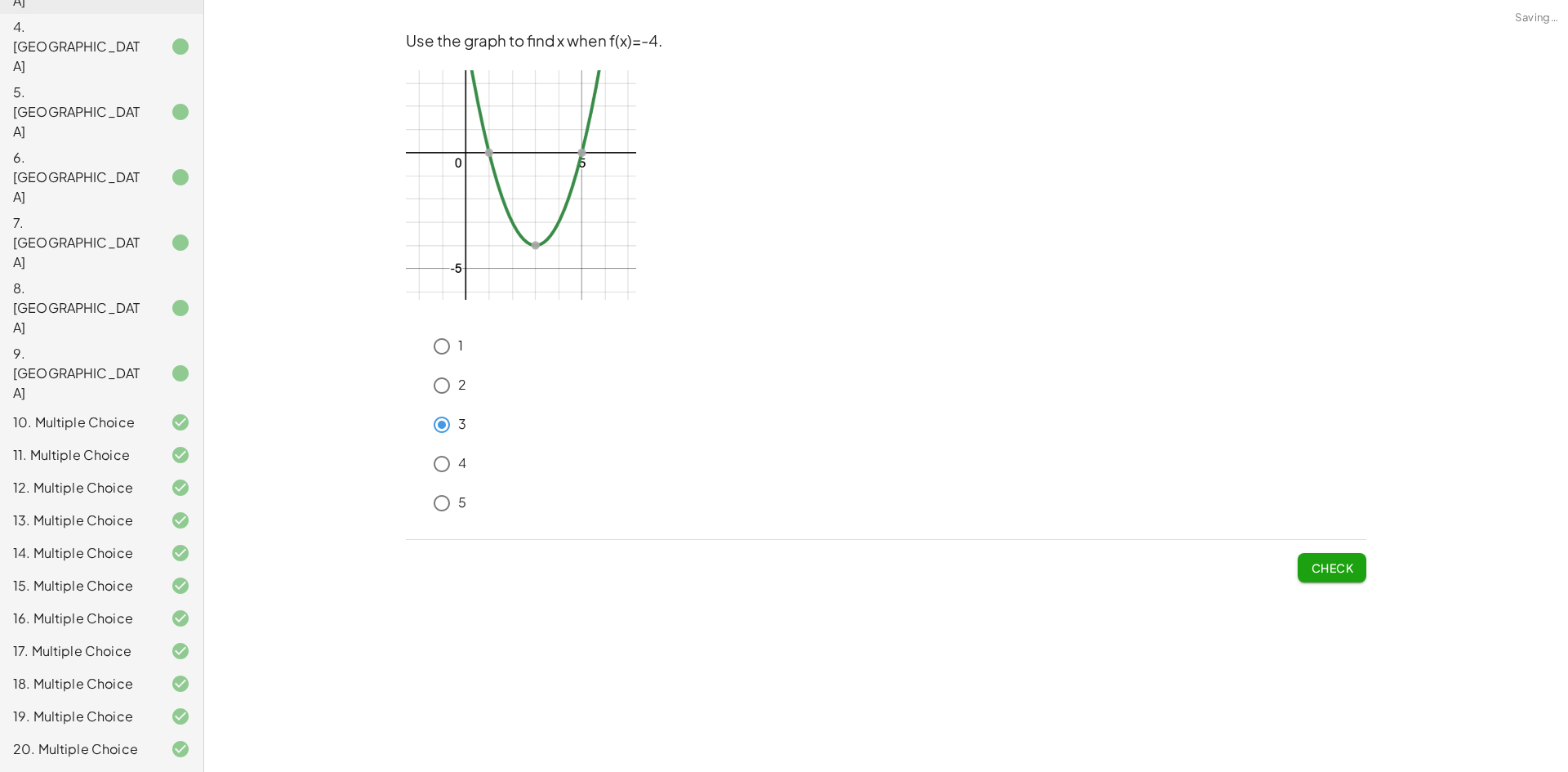
click at [1297, 575] on div "Check" at bounding box center [886, 562] width 960 height 43
click at [1321, 580] on button "Check" at bounding box center [1332, 568] width 68 height 29
click at [1299, 567] on span "Submit Changes" at bounding box center [1300, 568] width 105 height 15
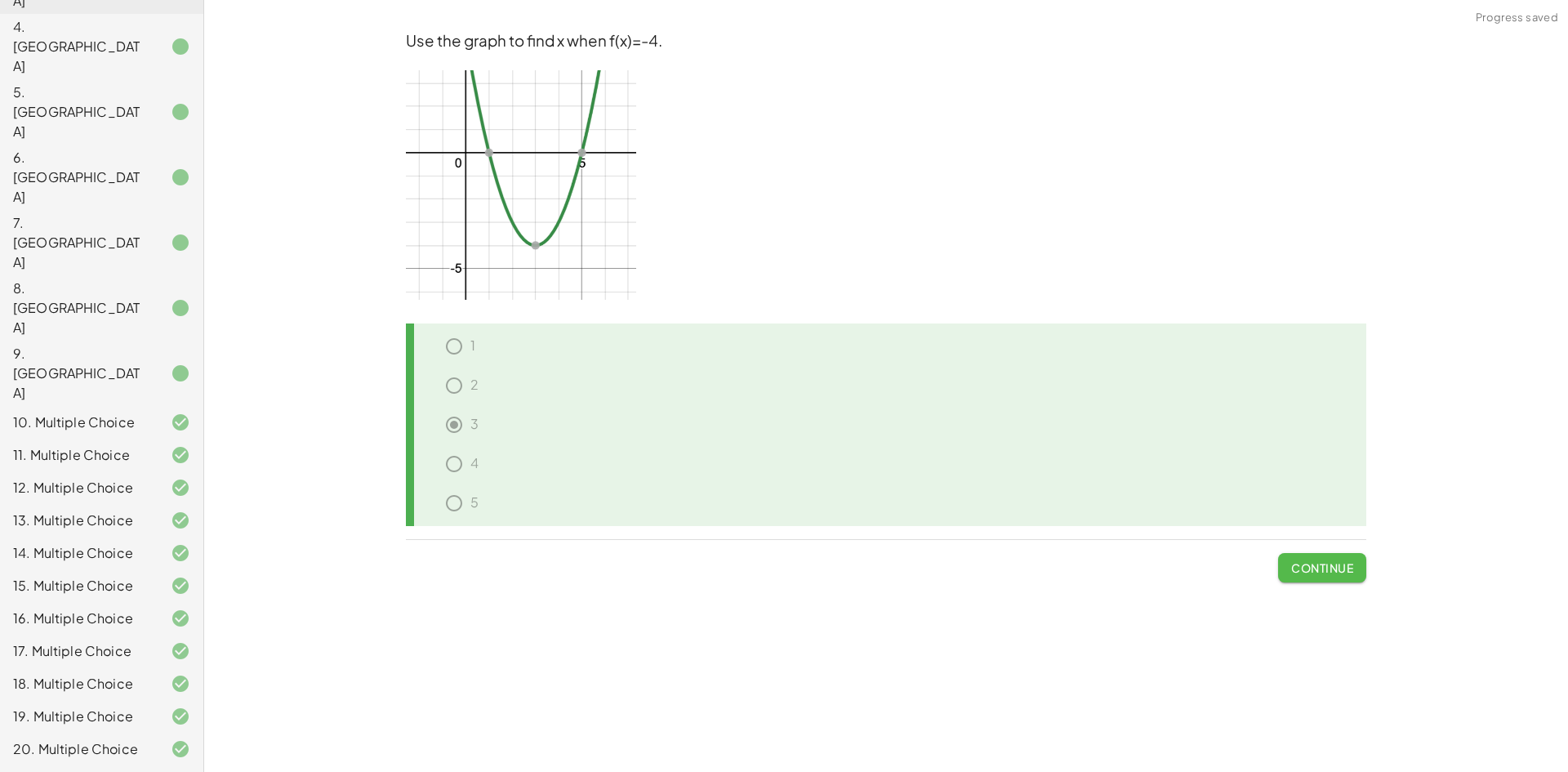
click at [1299, 567] on span "Continue" at bounding box center [1322, 568] width 62 height 15
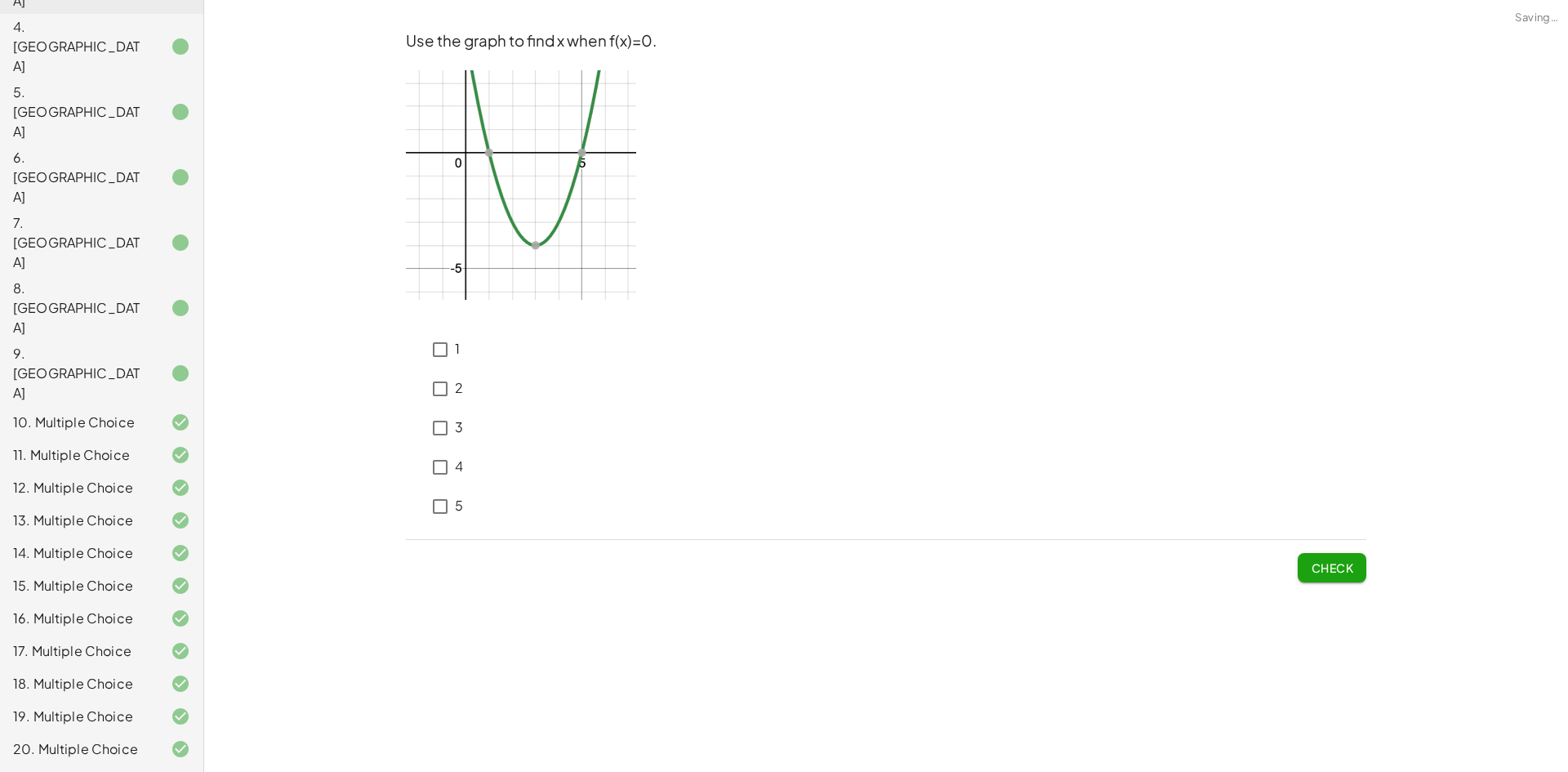
click at [455, 428] on p "3" at bounding box center [459, 428] width 9 height 19
click at [1351, 570] on span "Check" at bounding box center [1332, 568] width 43 height 15
click at [1324, 563] on span "Check" at bounding box center [1332, 568] width 43 height 15
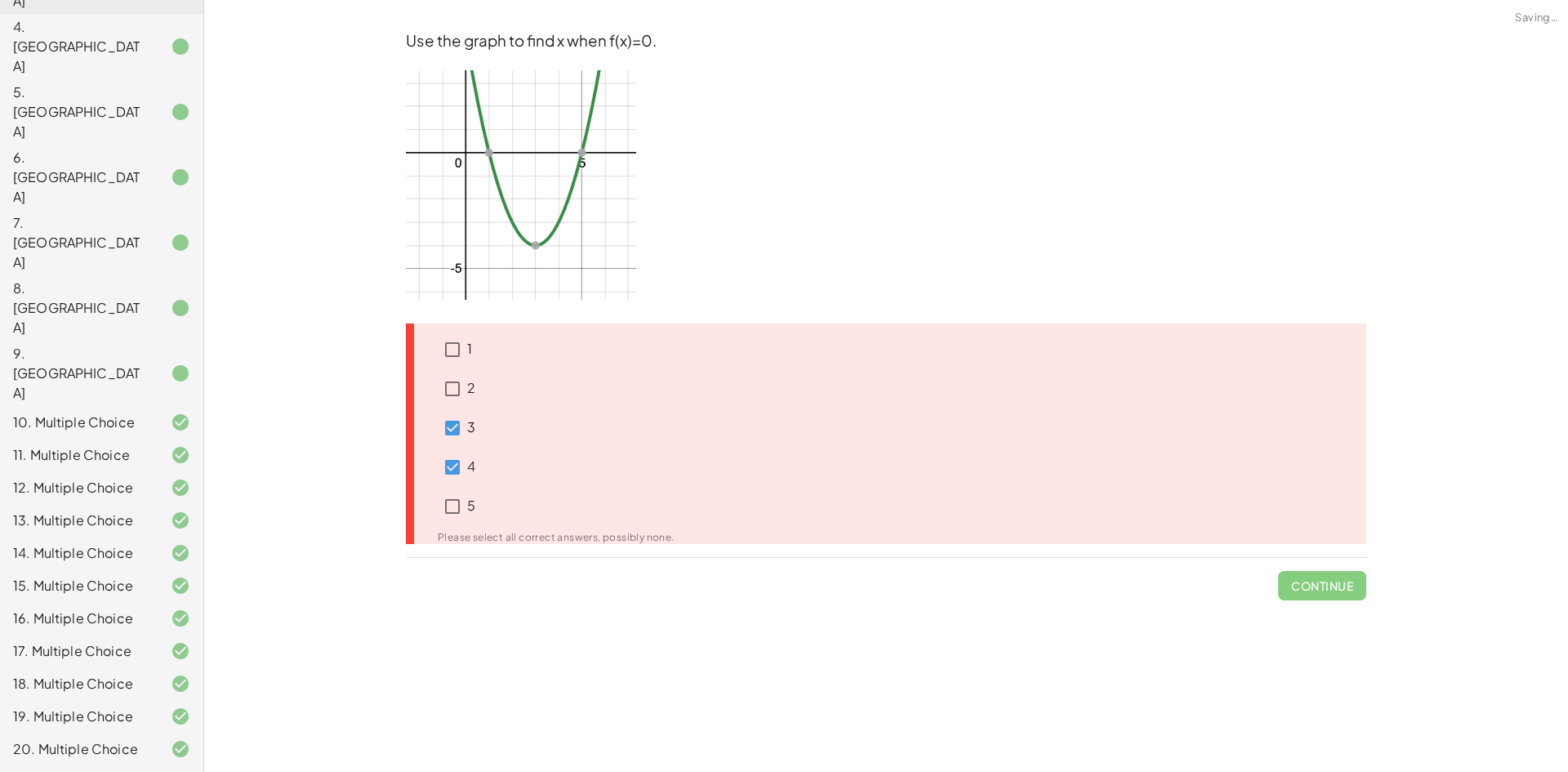
click at [465, 430] on div "1 2 3 4 5 Please select all correct answers, possibly none." at bounding box center [886, 434] width 960 height 220
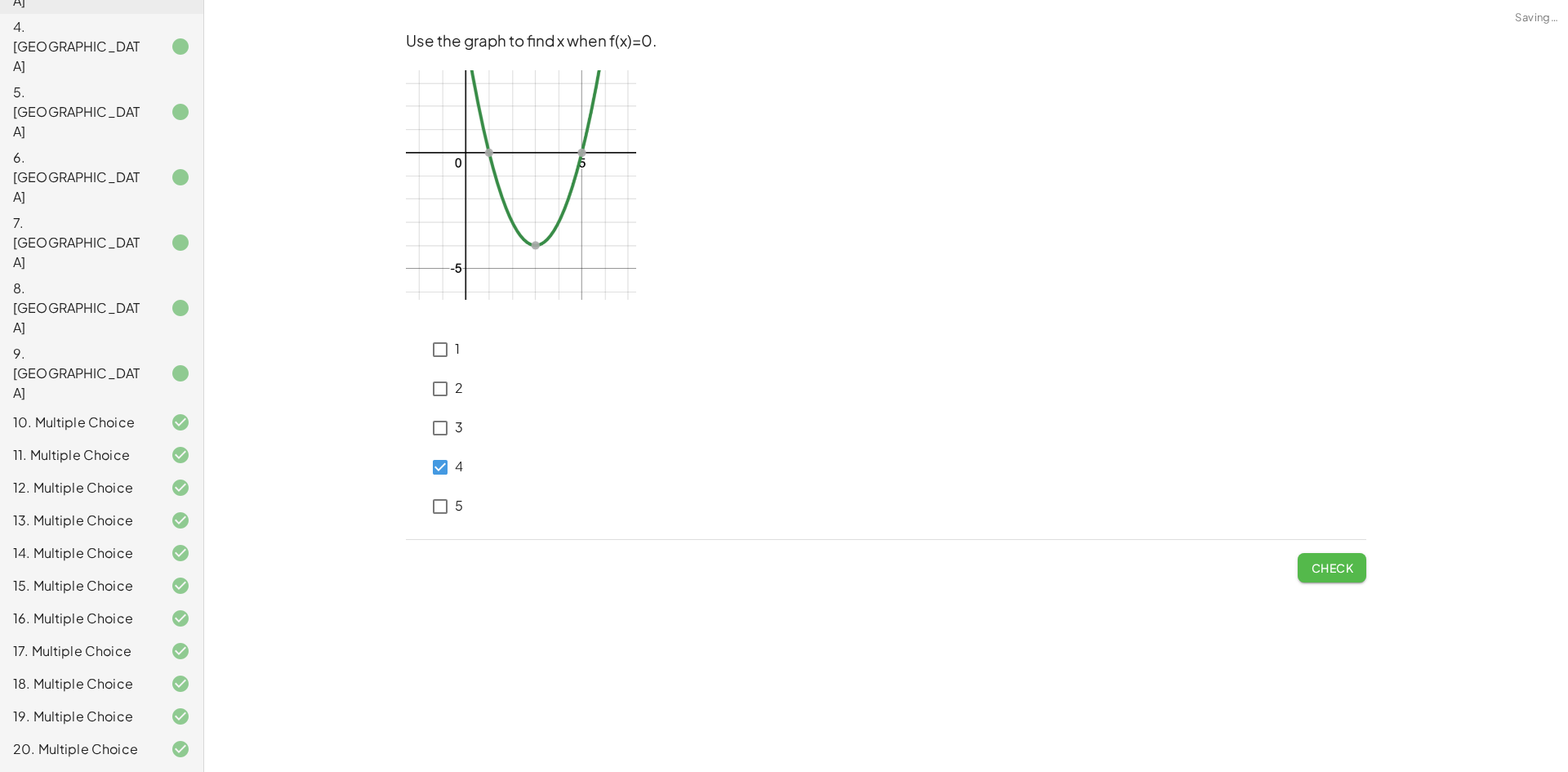
click at [1306, 570] on button "Check" at bounding box center [1332, 568] width 68 height 29
click at [1320, 568] on span "Check" at bounding box center [1332, 568] width 43 height 15
click at [1319, 571] on span "Check" at bounding box center [1332, 568] width 43 height 15
click at [1322, 563] on span "Check" at bounding box center [1332, 568] width 43 height 15
click at [424, 501] on icon at bounding box center [416, 496] width 20 height 20
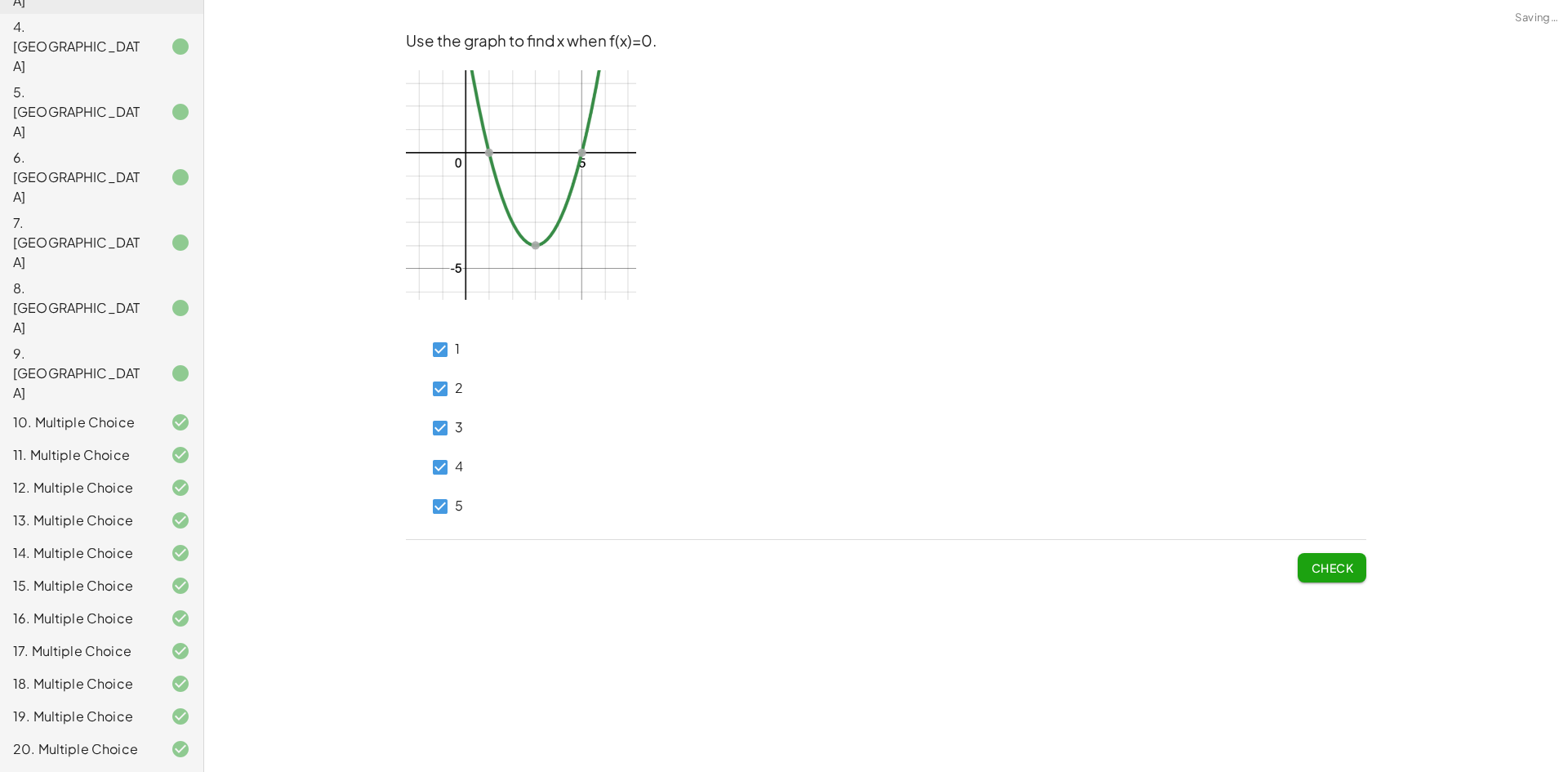
click at [1326, 551] on span "Check" at bounding box center [1332, 562] width 68 height 43
click at [1325, 557] on button "Check" at bounding box center [1332, 568] width 68 height 29
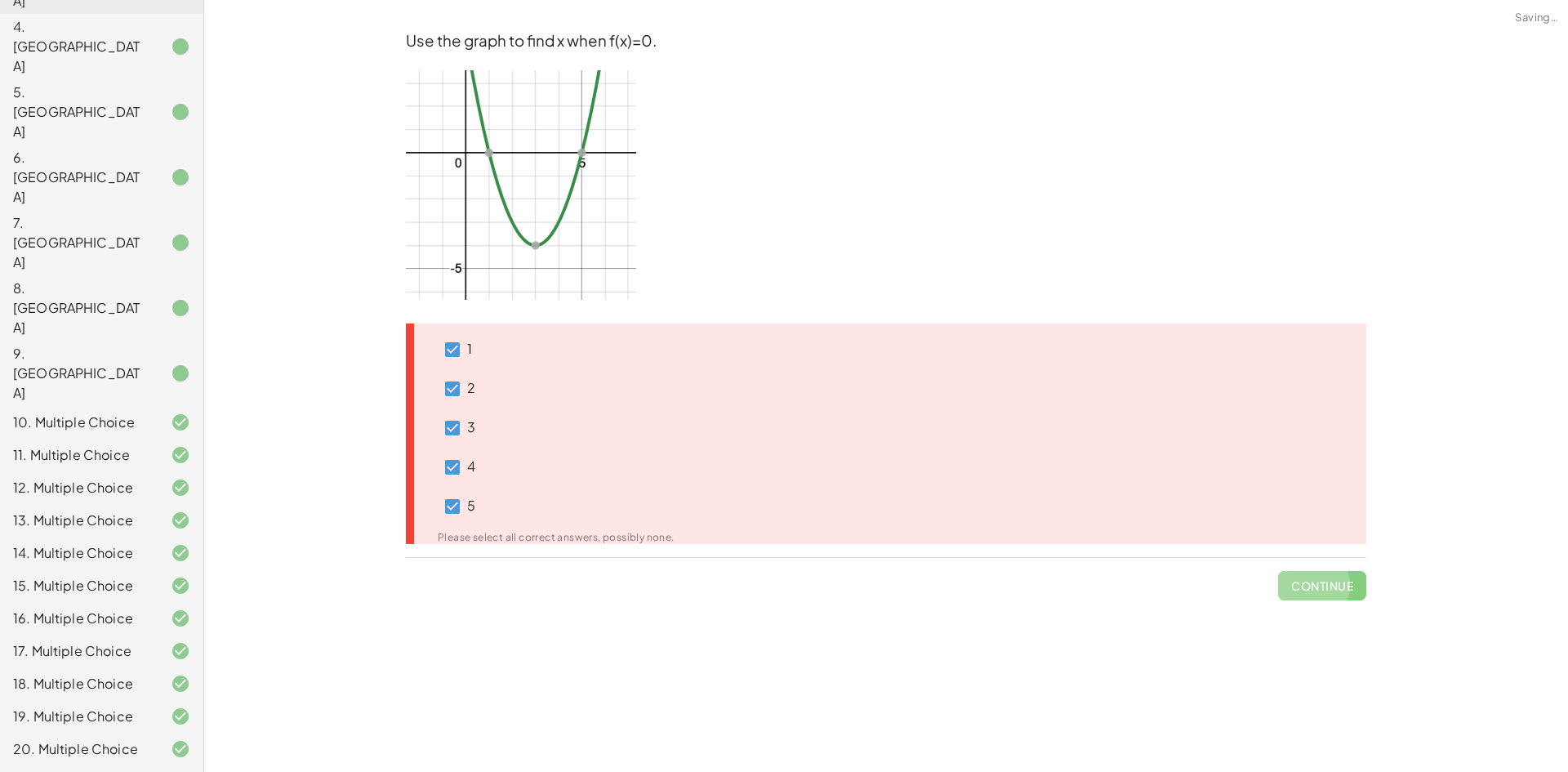
click at [0, 0] on div "Use the graph to find x when f(x)=0. 1 2 3 4 5 Please select all correct answer…" at bounding box center [0, 0] width 0 height 0
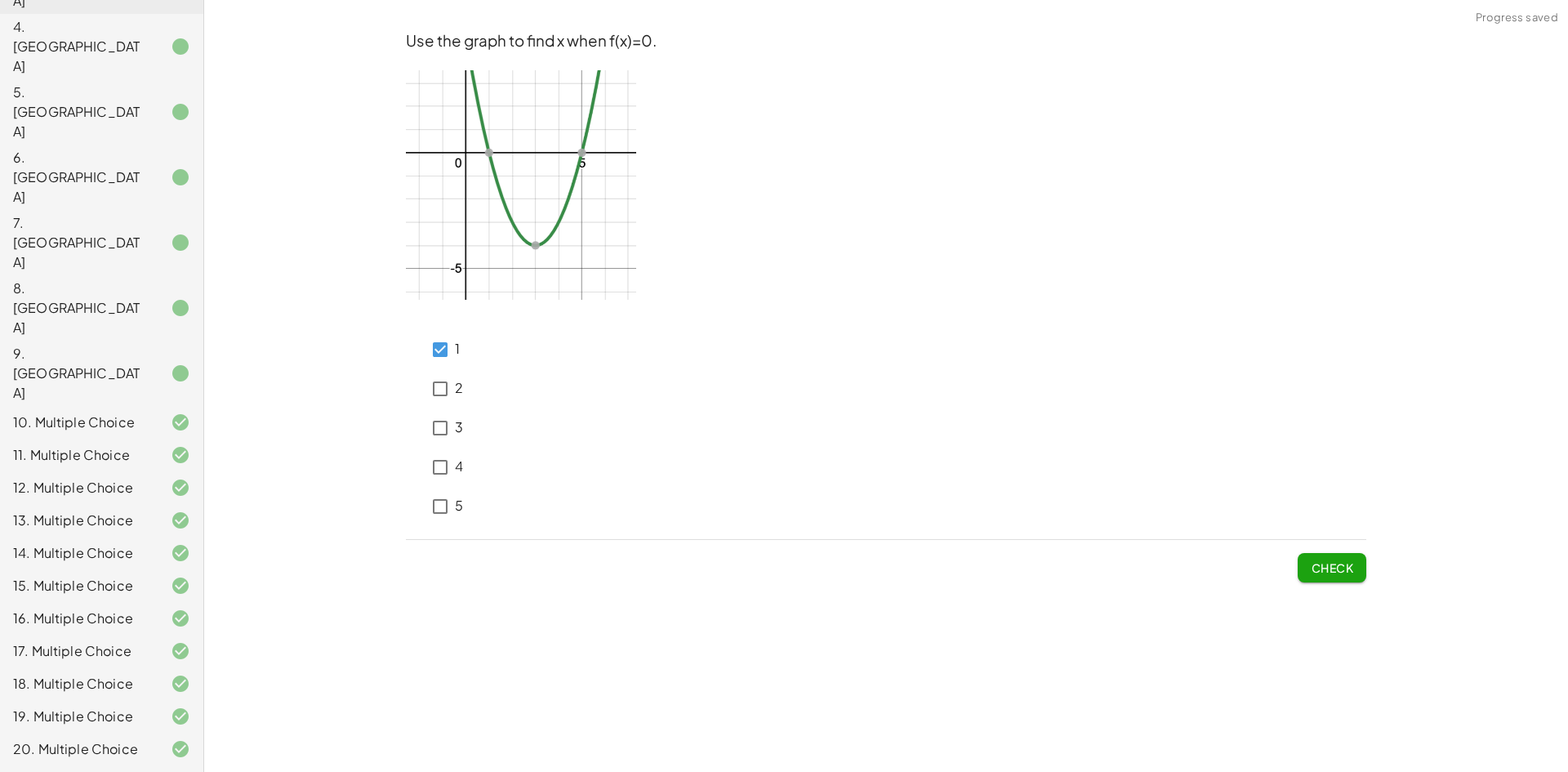
click at [468, 503] on div "1 2 3 4 5" at bounding box center [886, 424] width 960 height 202
click at [1320, 573] on span "Check" at bounding box center [1332, 568] width 43 height 15
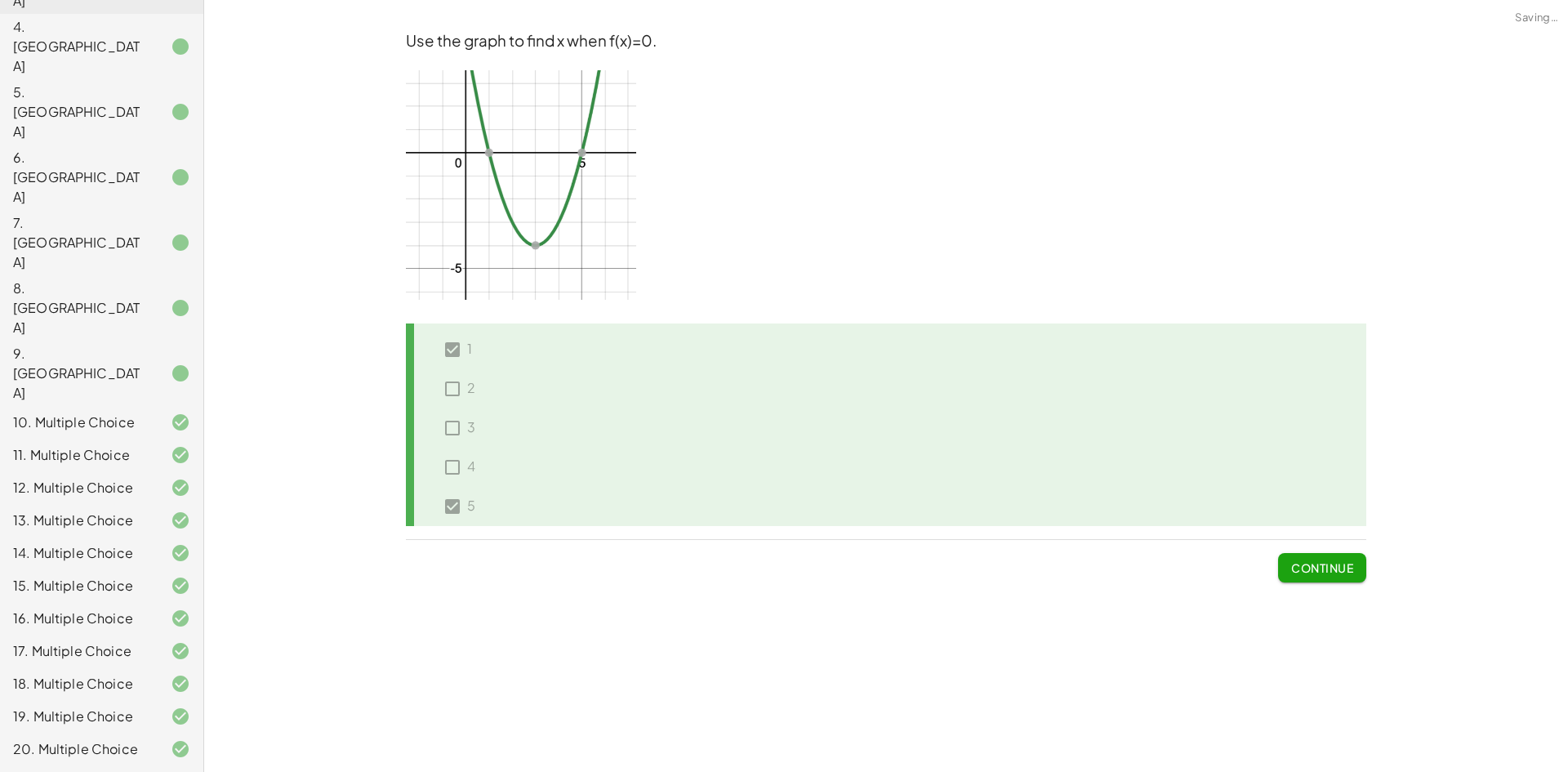
click at [1342, 561] on span "Continue" at bounding box center [1322, 568] width 62 height 15
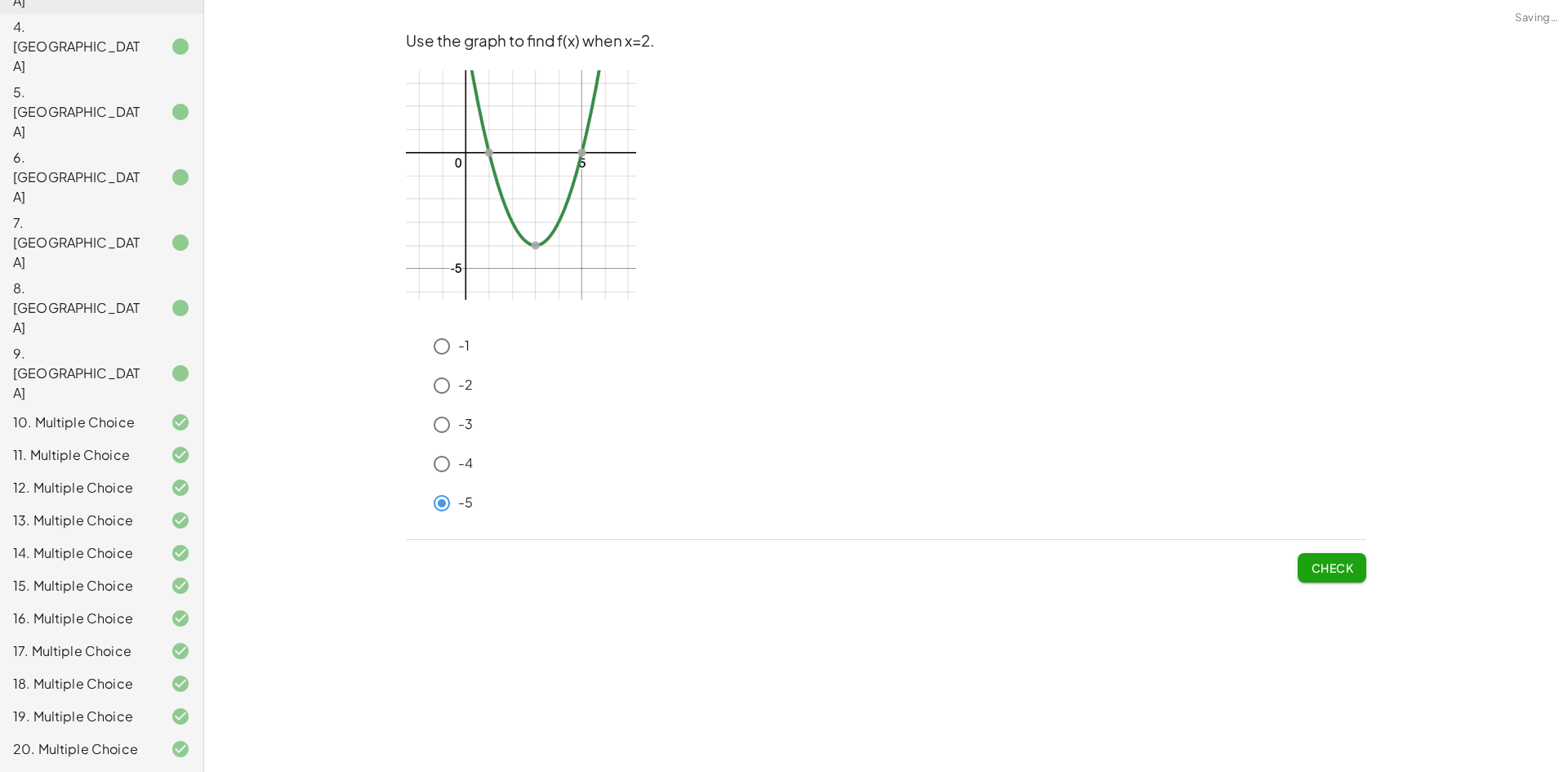
click at [459, 359] on div "-1" at bounding box center [896, 347] width 941 height 32
click at [1330, 565] on span "Check" at bounding box center [1332, 568] width 43 height 15
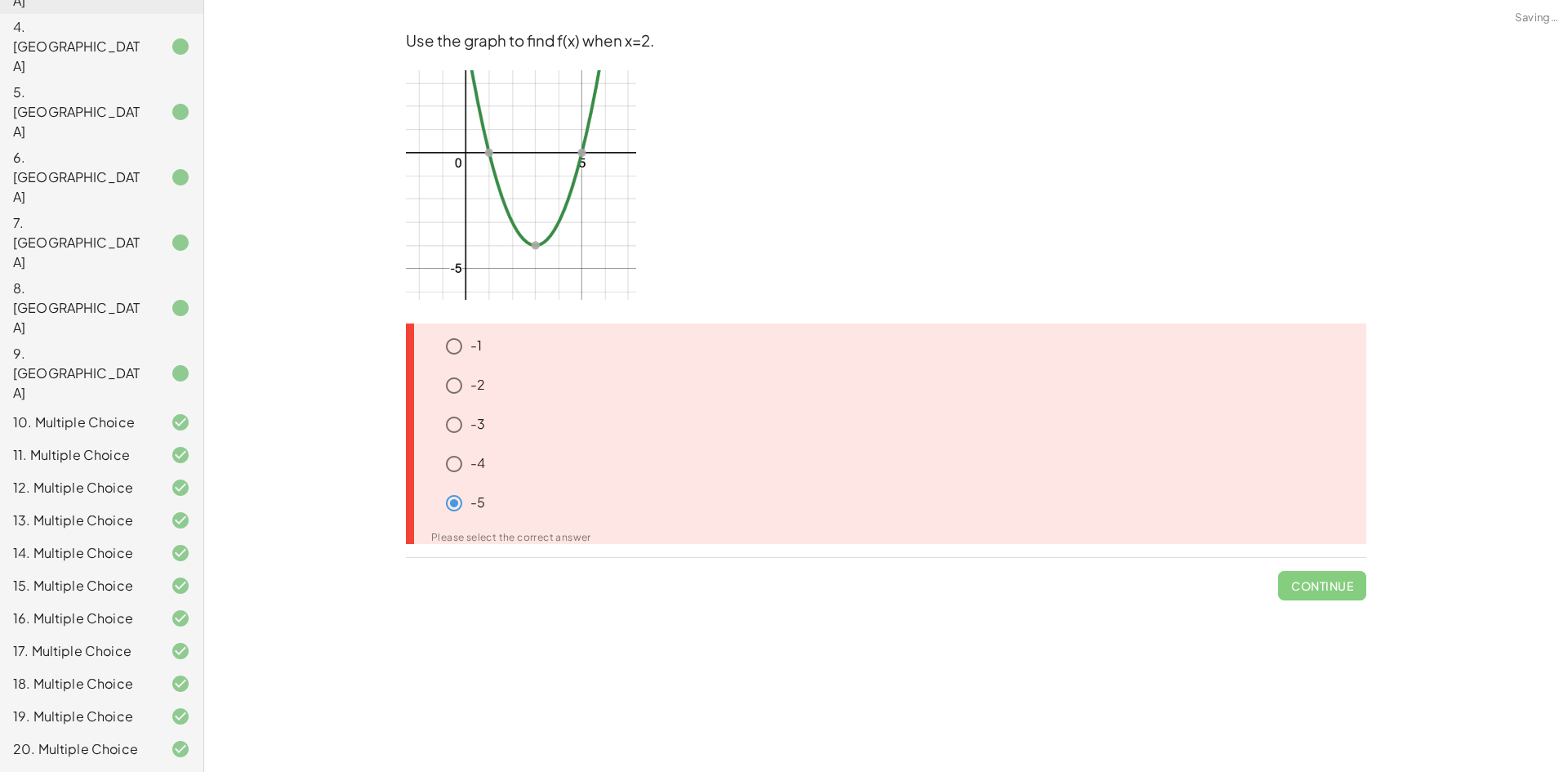
click at [437, 494] on icon at bounding box center [428, 496] width 20 height 20
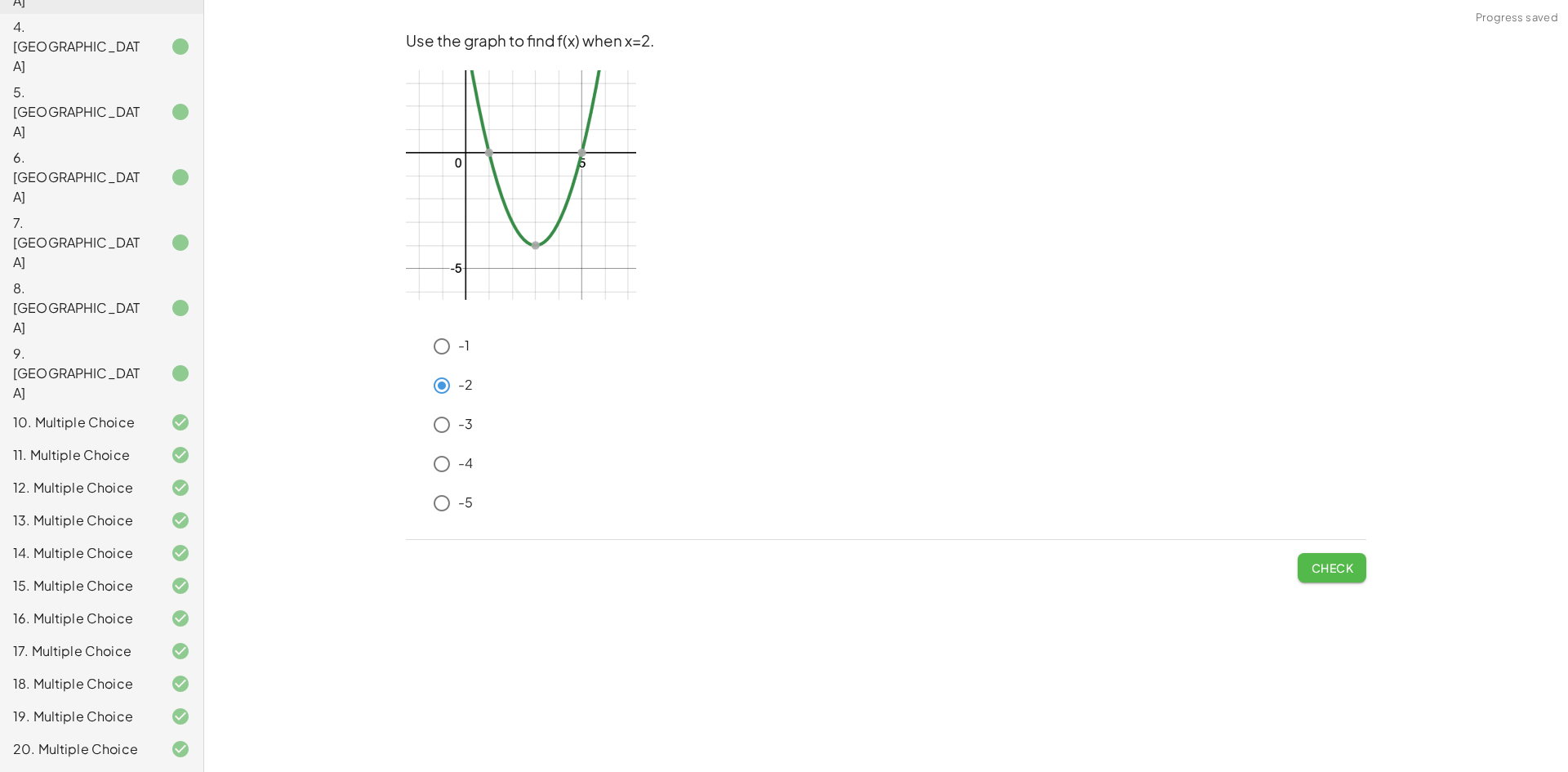
click at [1309, 570] on button "Check" at bounding box center [1332, 568] width 68 height 29
click at [1321, 558] on button "Check" at bounding box center [1332, 568] width 68 height 29
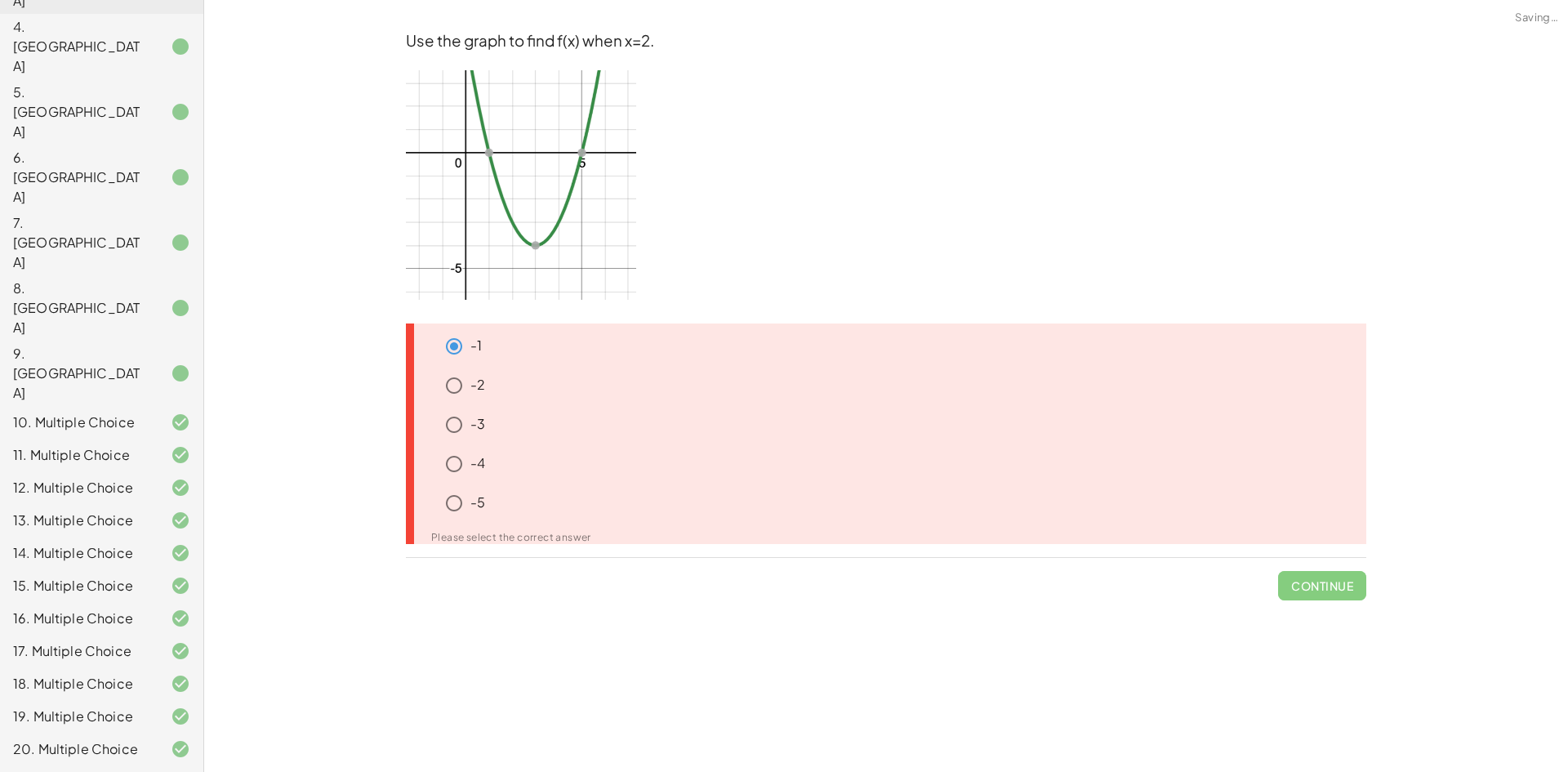
drag, startPoint x: 498, startPoint y: 417, endPoint x: 483, endPoint y: 421, distance: 15.5
click at [488, 419] on div "-3" at bounding box center [902, 425] width 929 height 32
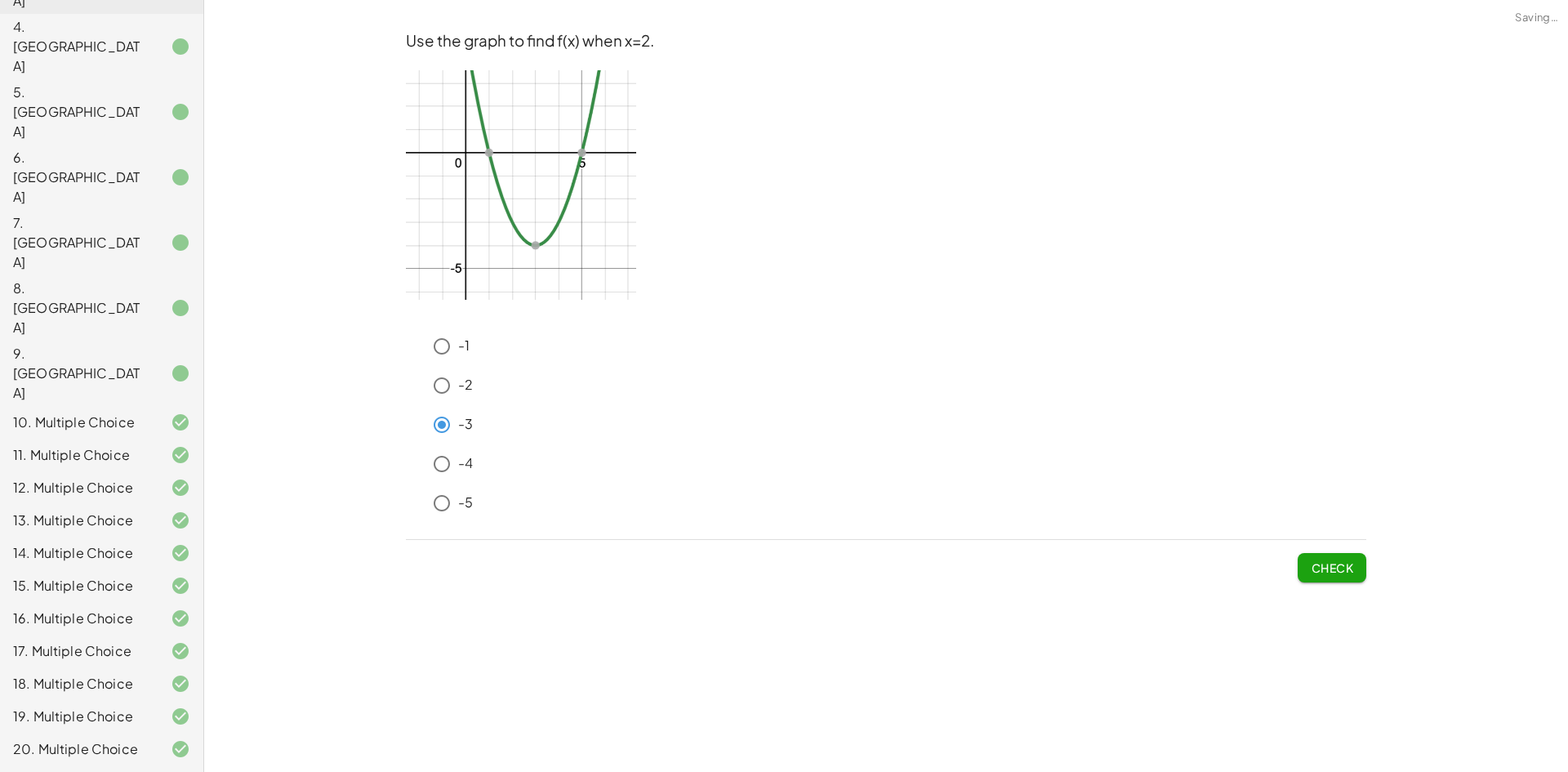
click at [1294, 568] on div "Check" at bounding box center [886, 562] width 960 height 43
click at [1309, 570] on button "Check" at bounding box center [1332, 568] width 68 height 29
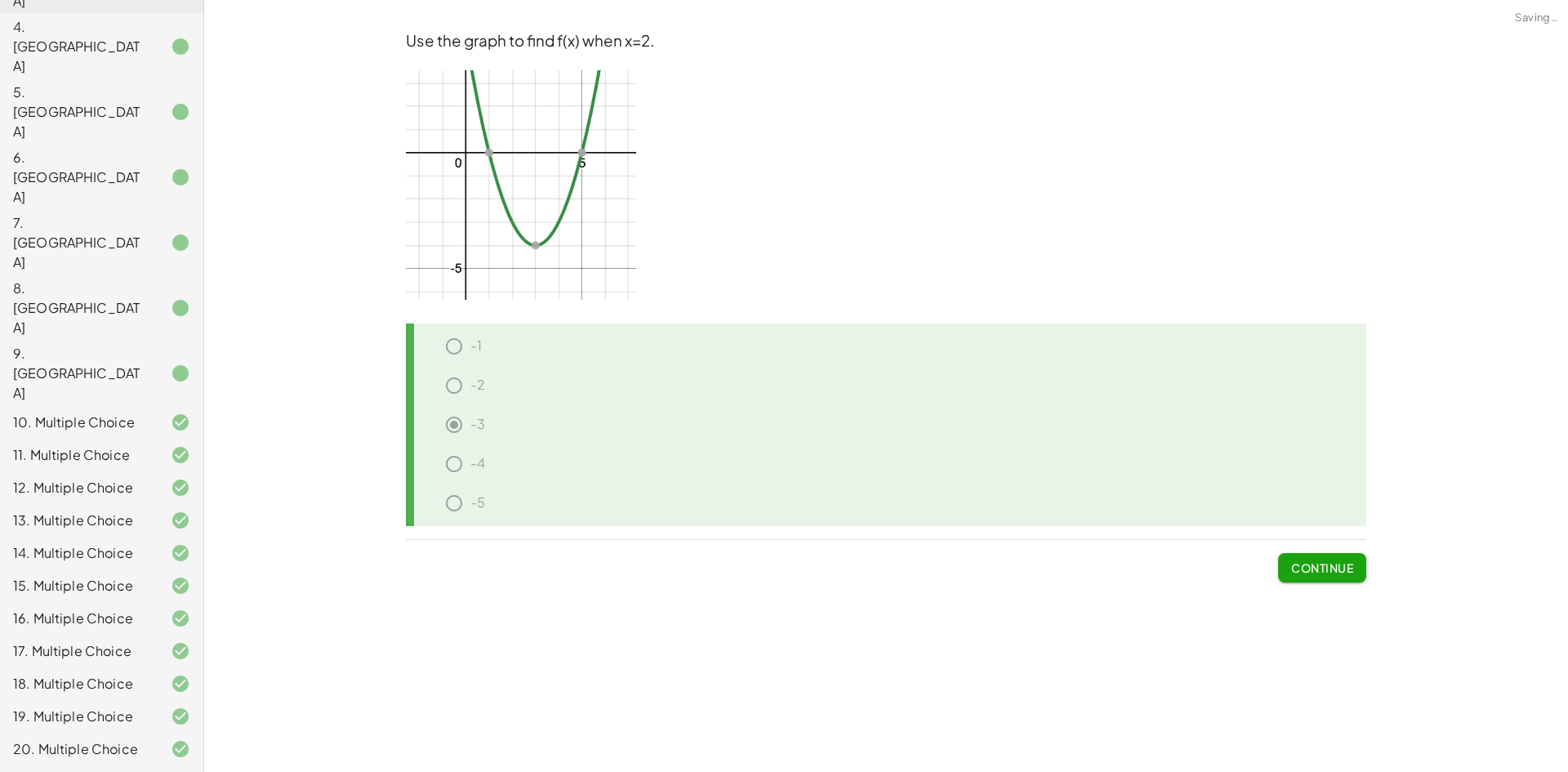
click at [1309, 570] on span "Continue" at bounding box center [1322, 568] width 62 height 15
